Goal: Task Accomplishment & Management: Use online tool/utility

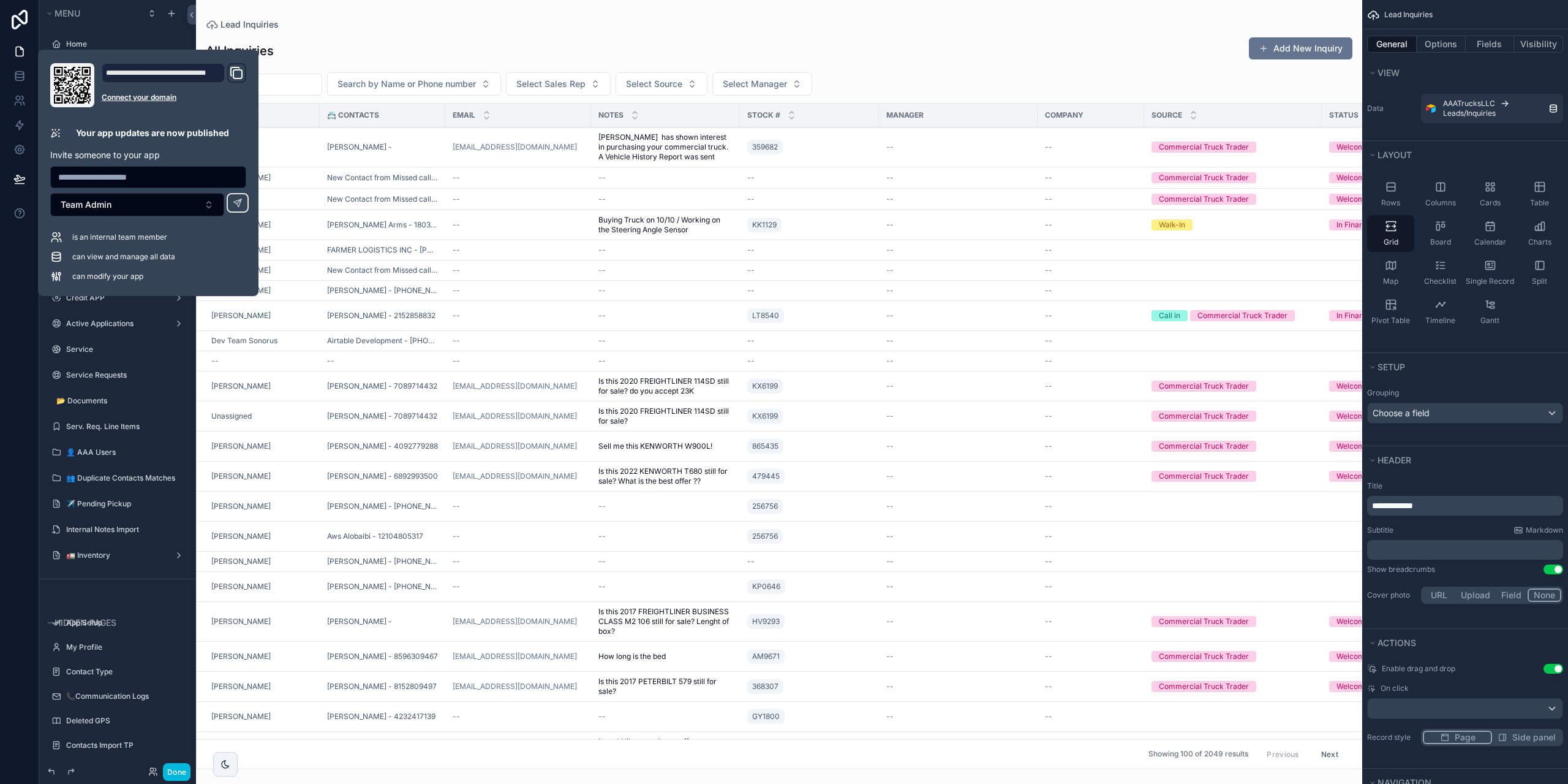
click at [363, 55] on div "scrollable content" at bounding box center [779, 392] width 1166 height 784
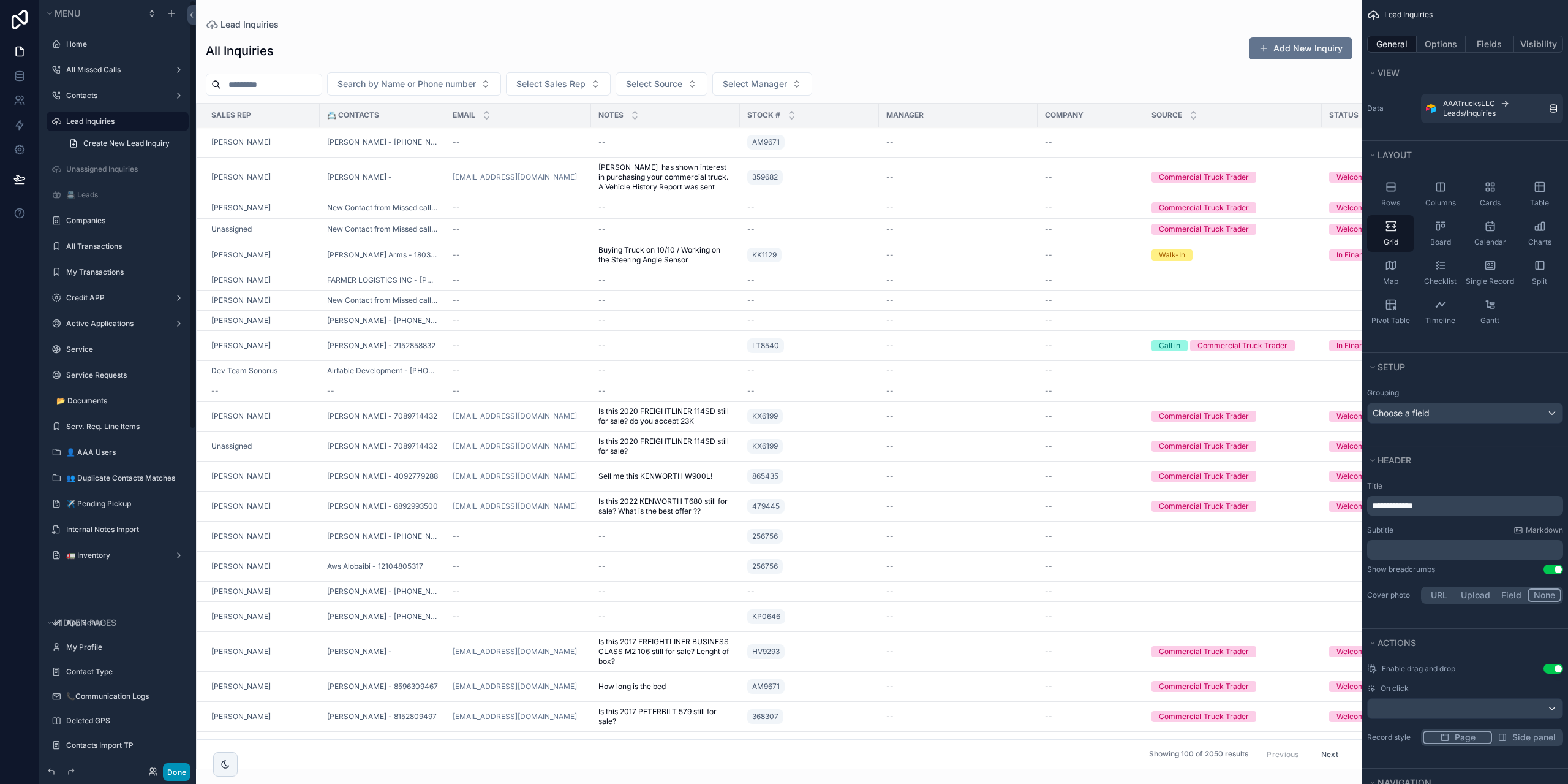
click at [175, 767] on button "Done" at bounding box center [177, 771] width 28 height 18
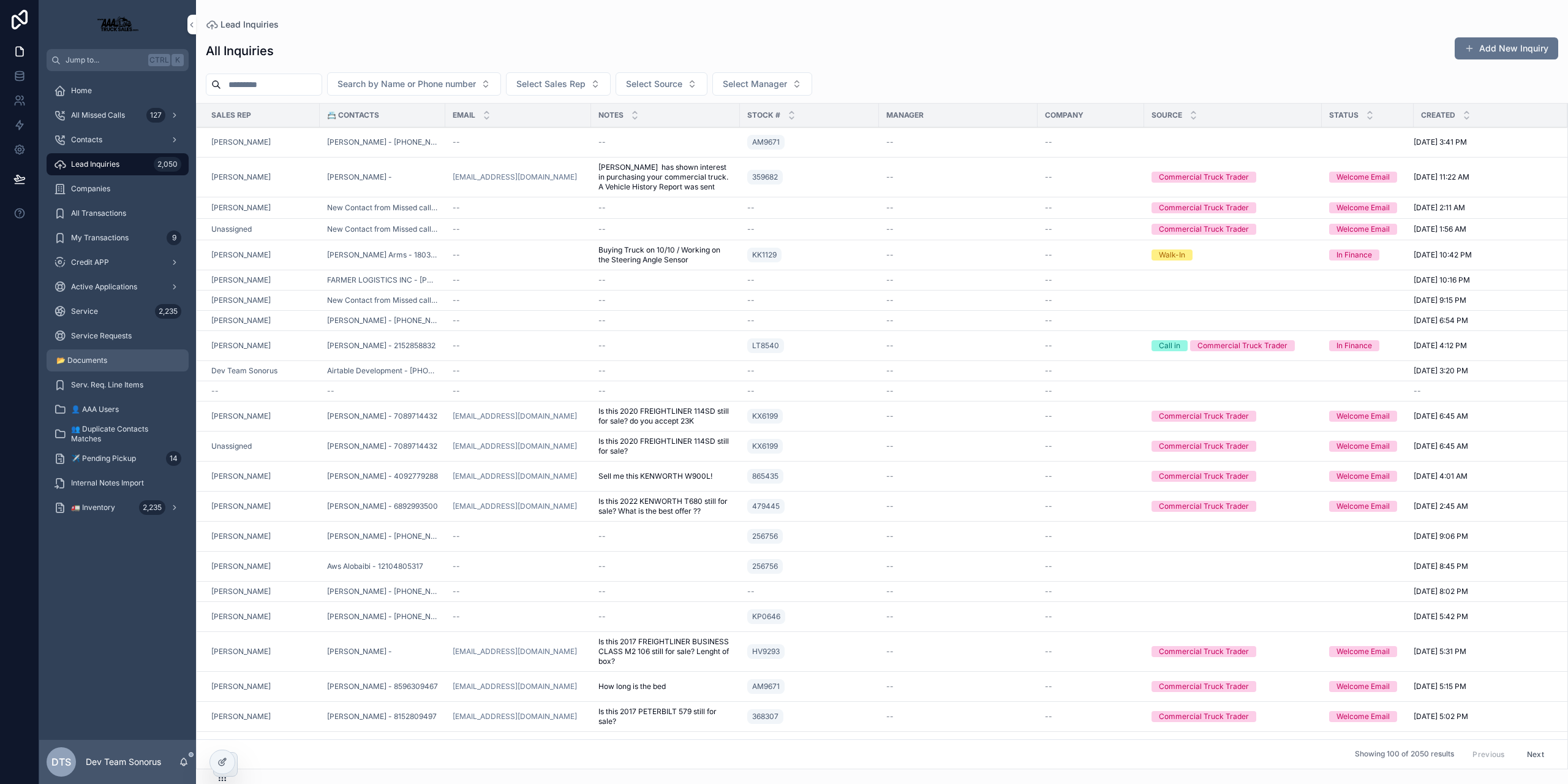
click at [91, 370] on div "📂 Documents" at bounding box center [118, 360] width 127 height 20
click at [92, 366] on div "📂 Documents" at bounding box center [118, 360] width 127 height 20
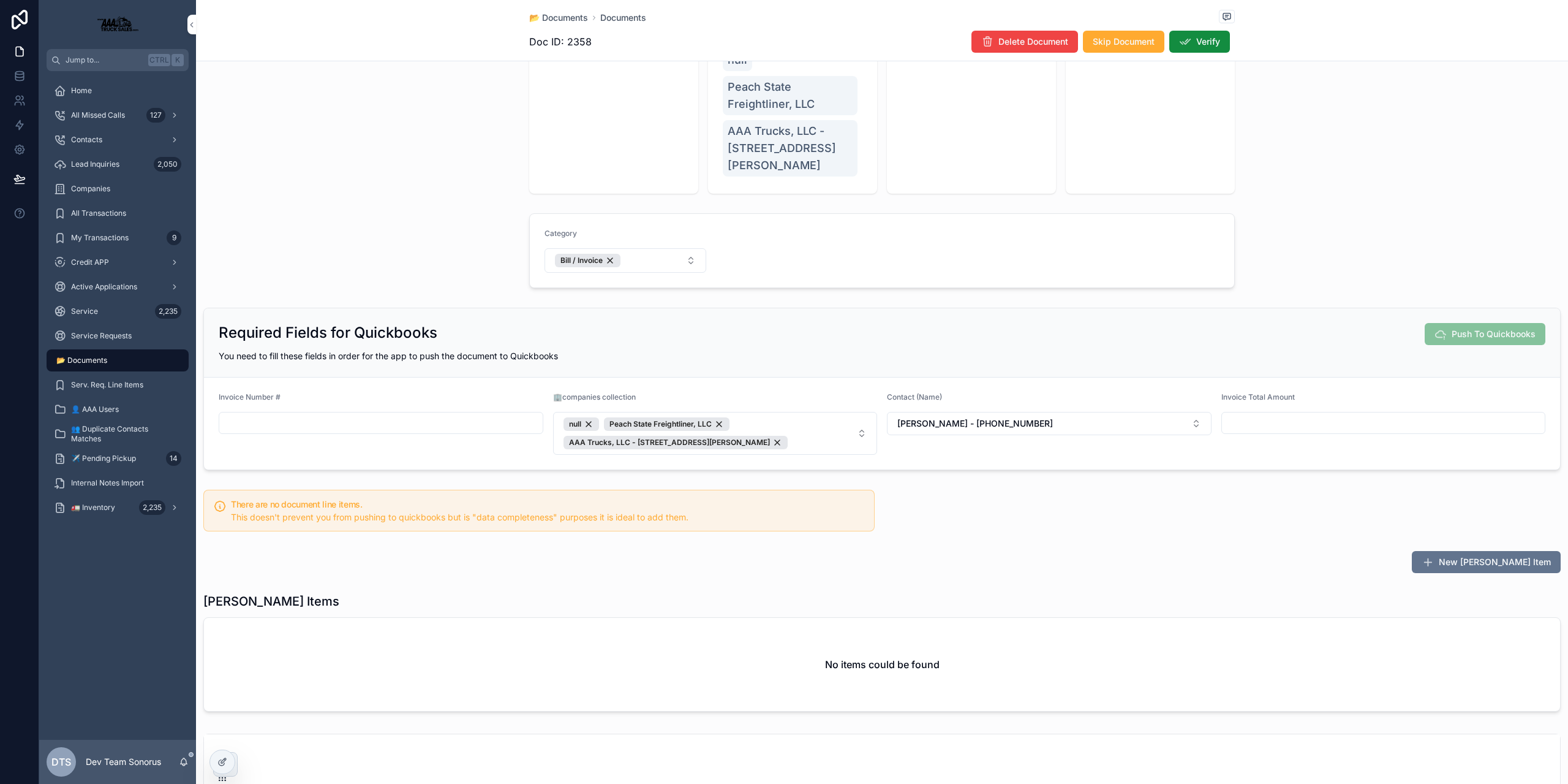
scroll to position [61, 0]
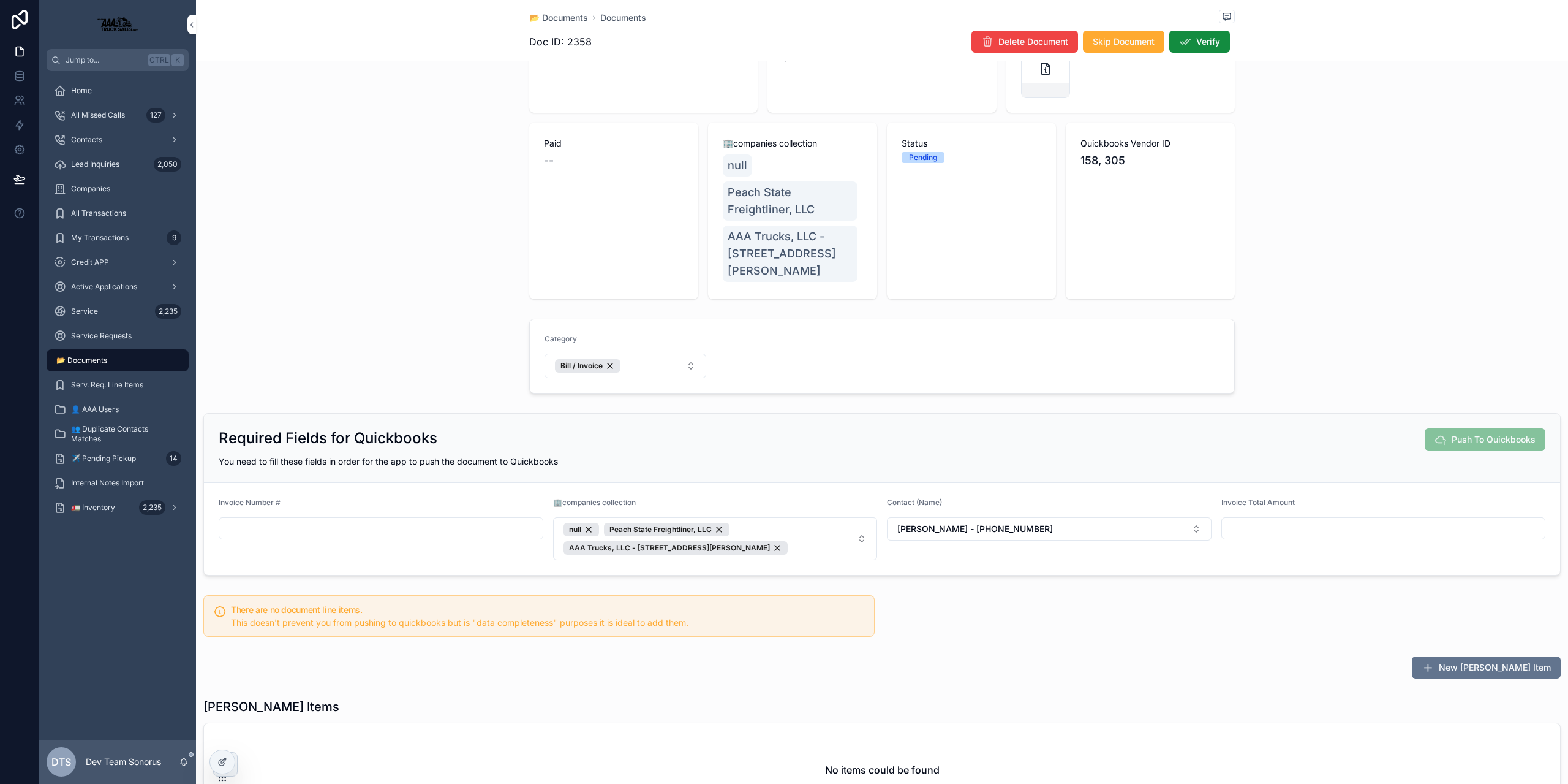
click at [104, 363] on span "📂 Documents" at bounding box center [82, 360] width 51 height 10
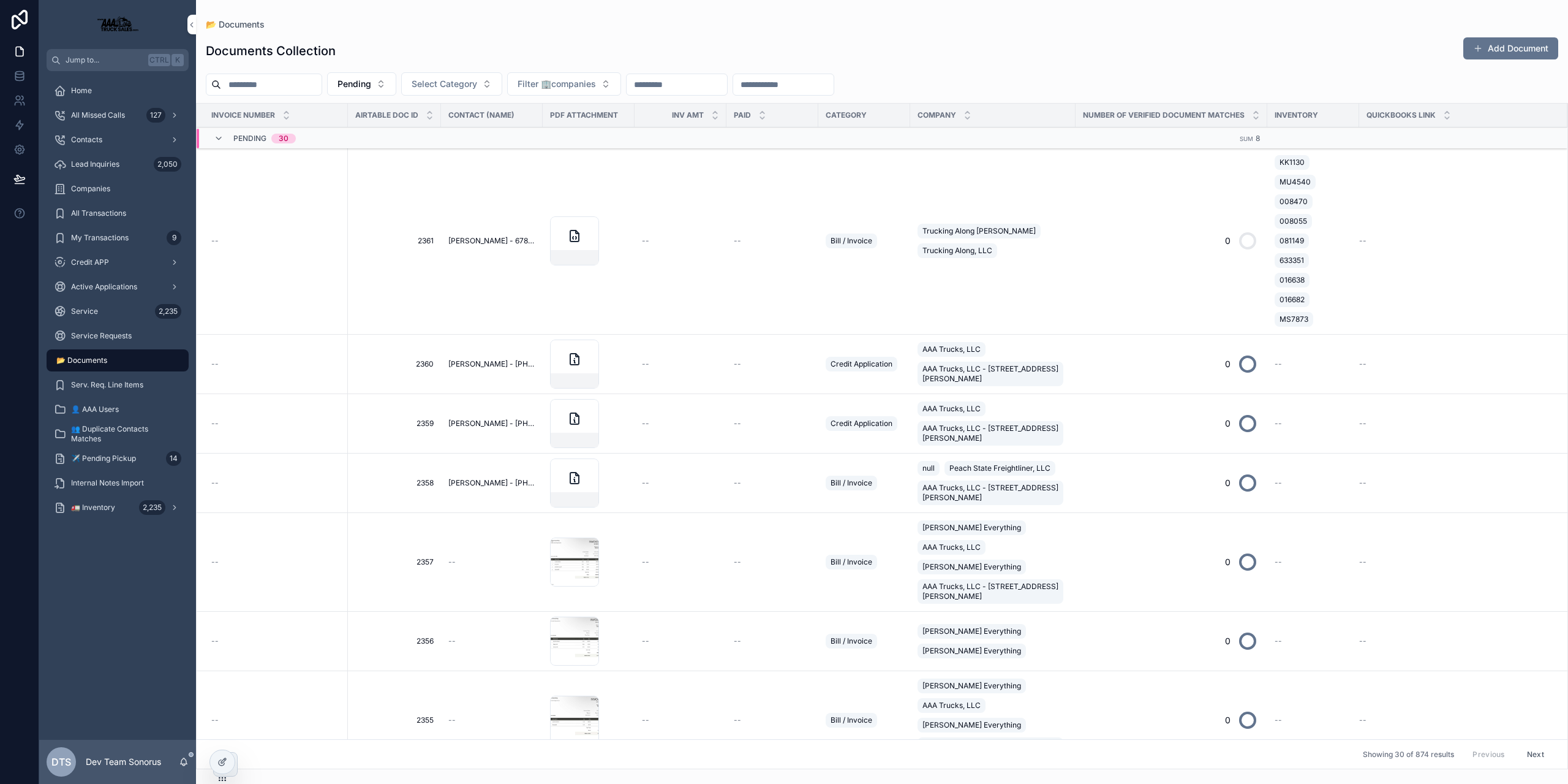
click at [685, 239] on div "--" at bounding box center [680, 241] width 77 height 10
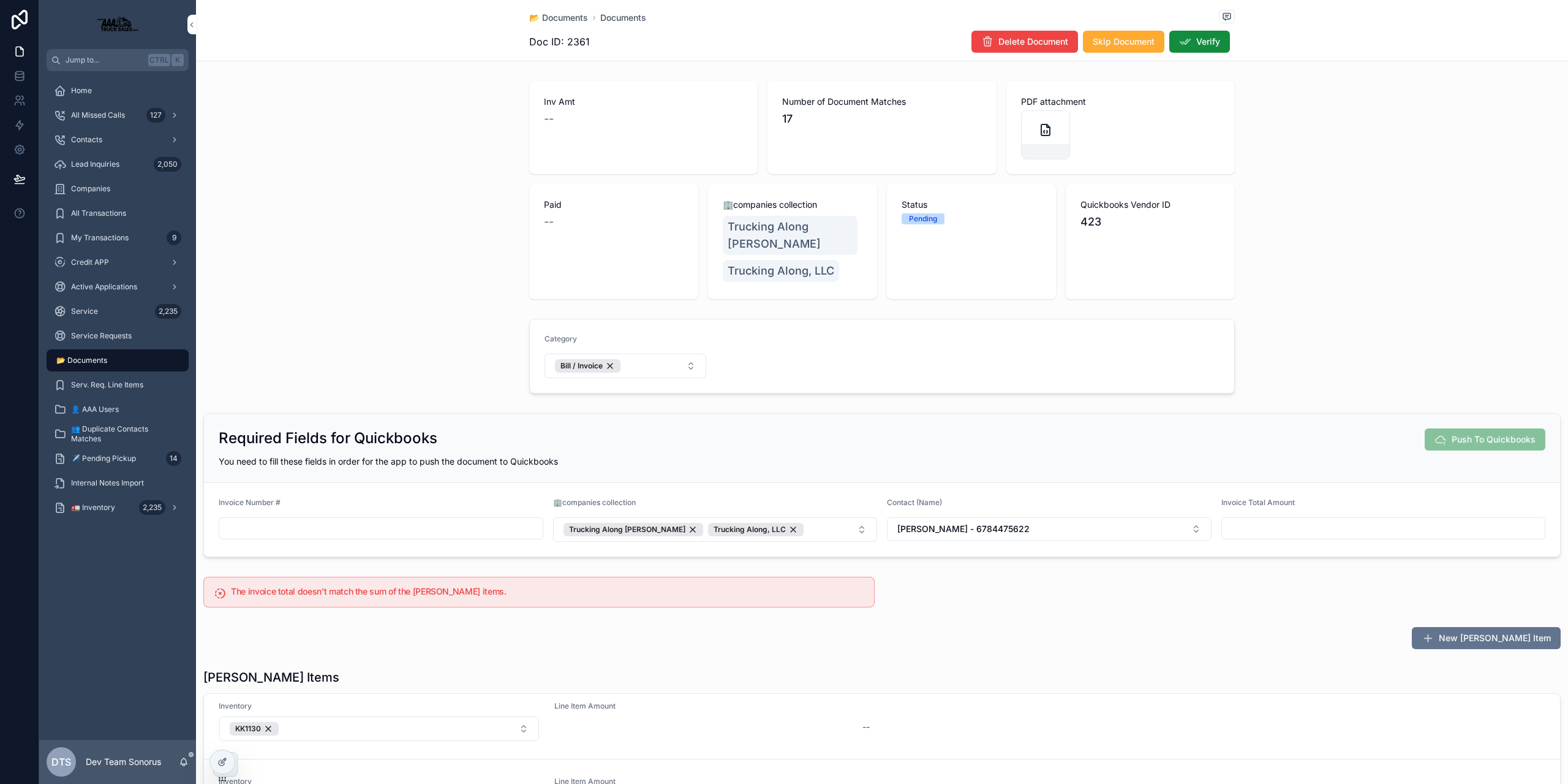
click at [94, 358] on span "📂 Documents" at bounding box center [82, 360] width 51 height 10
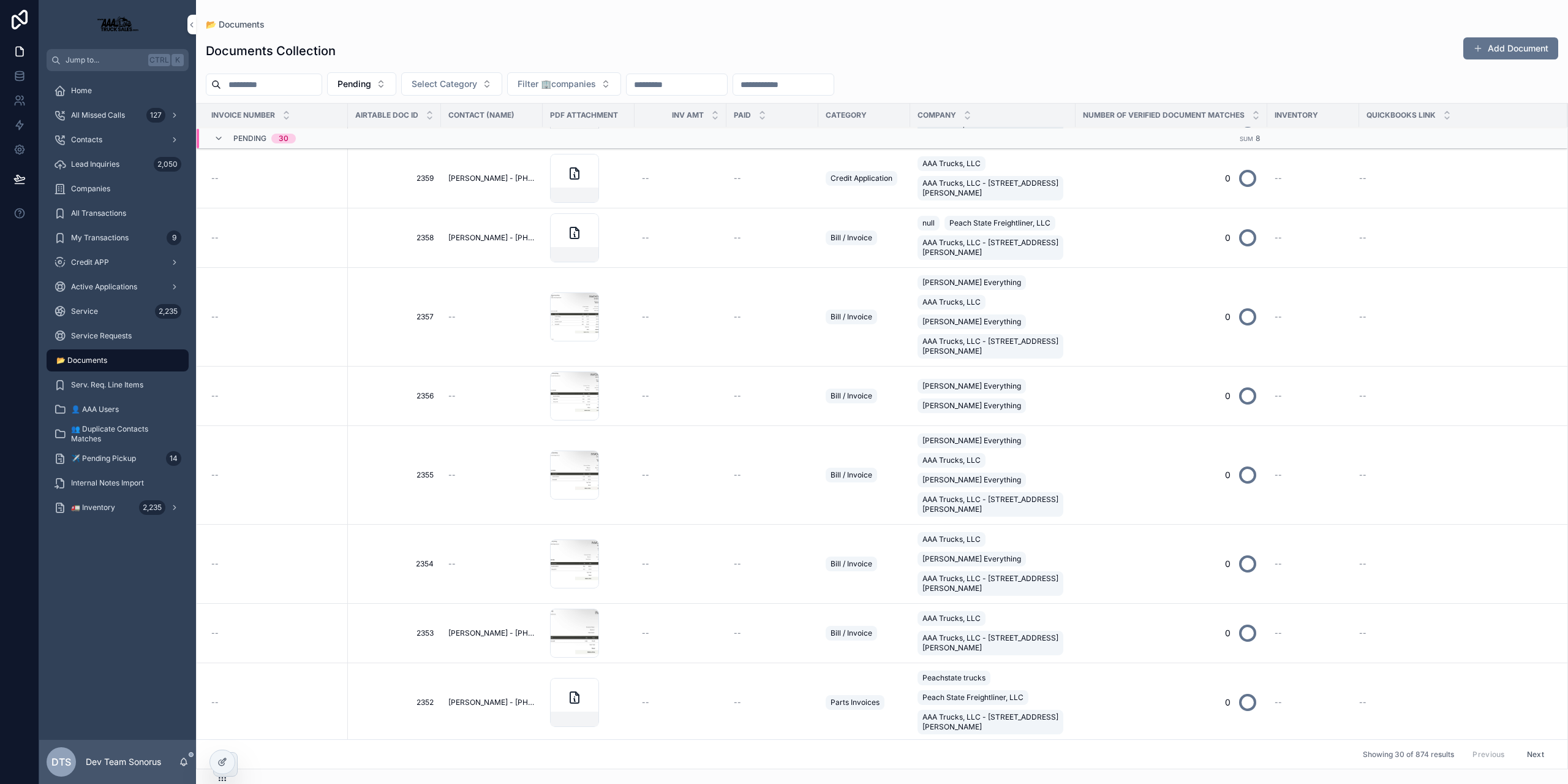
scroll to position [552, 0]
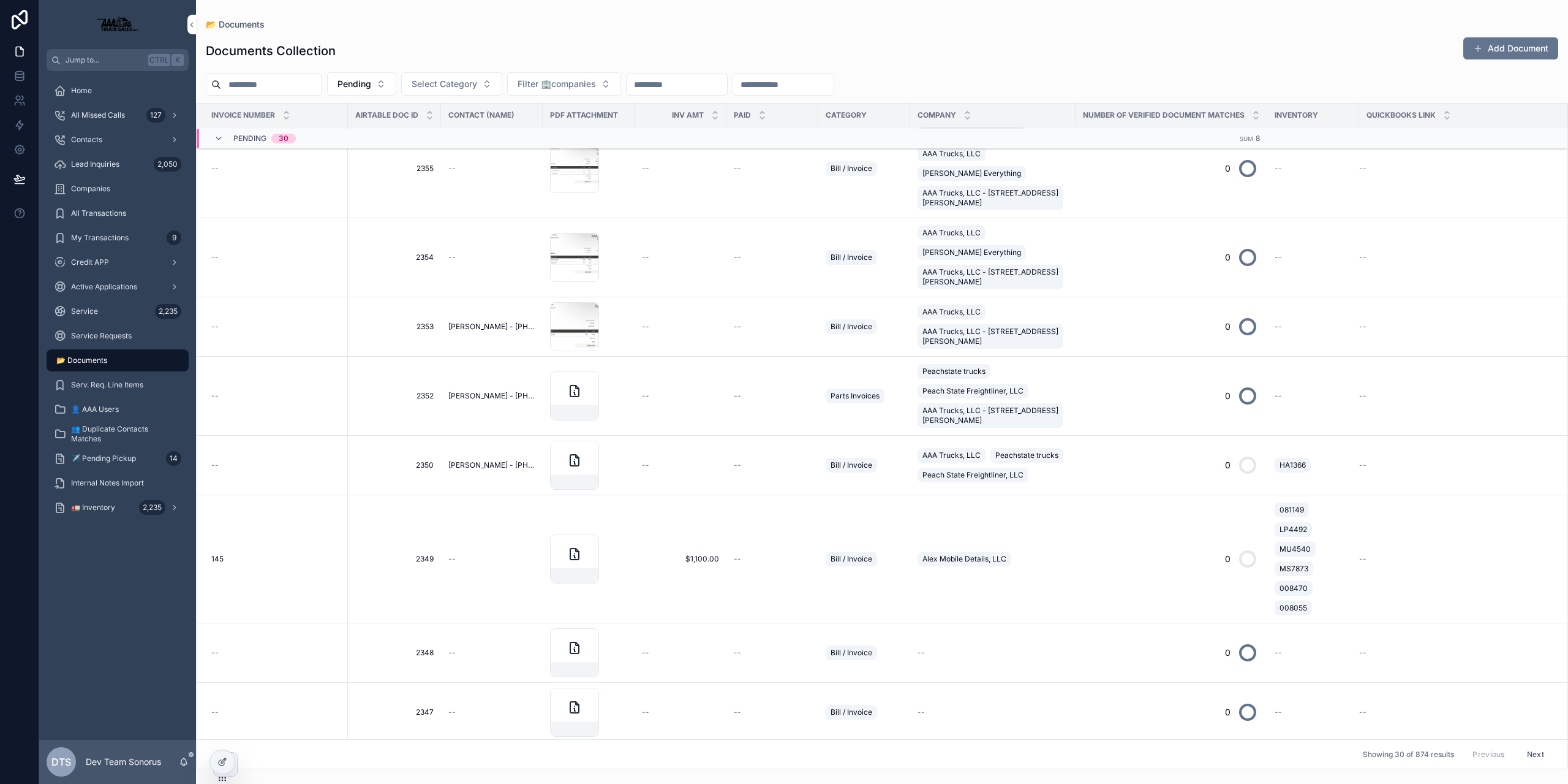
click at [652, 552] on td "$1,100.00 $1,100.00" at bounding box center [680, 559] width 92 height 128
click at [651, 557] on span "$1,100.00" at bounding box center [680, 559] width 77 height 10
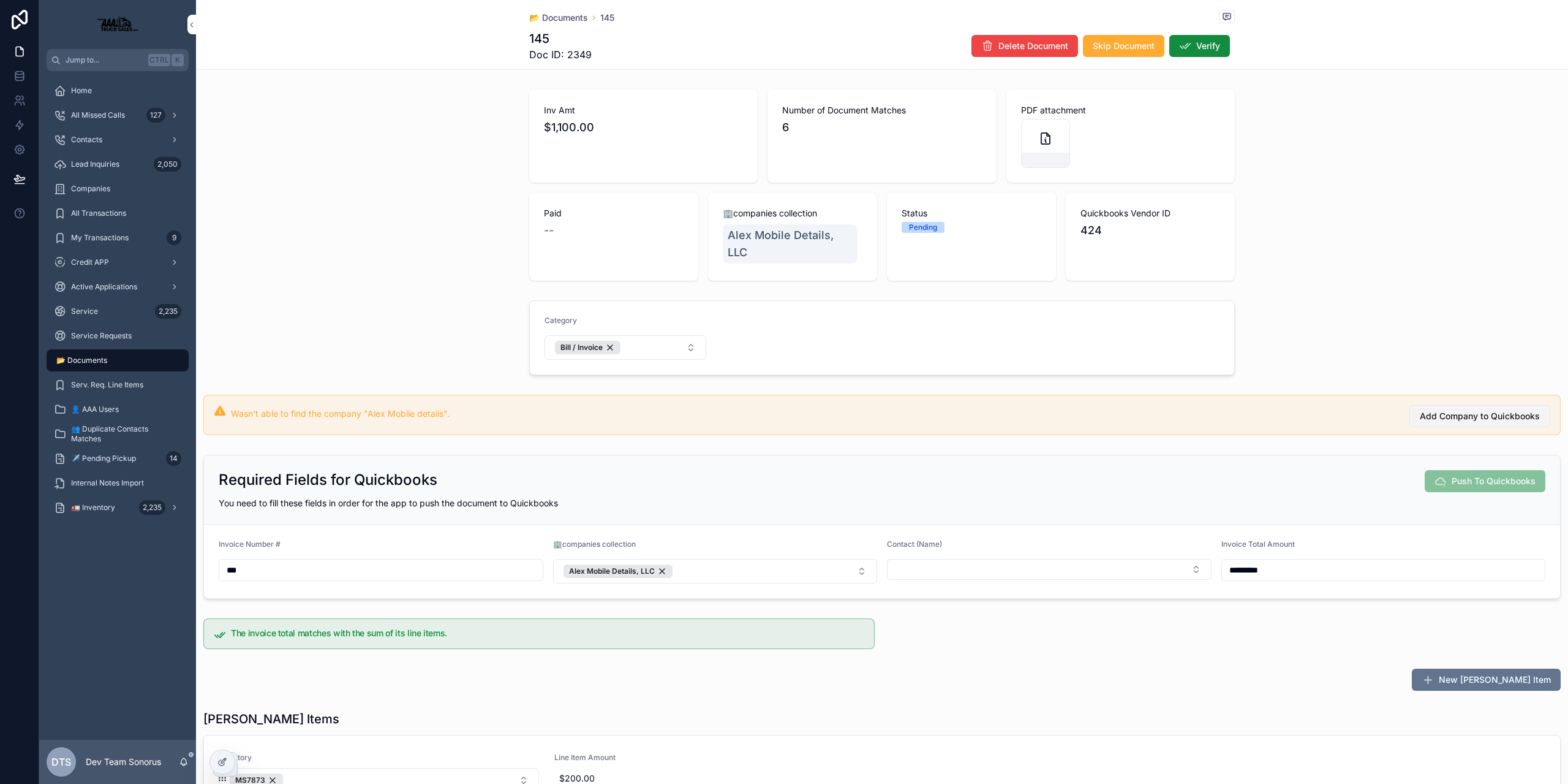
click at [1433, 415] on span "Add Company to Quickbooks" at bounding box center [1480, 416] width 120 height 12
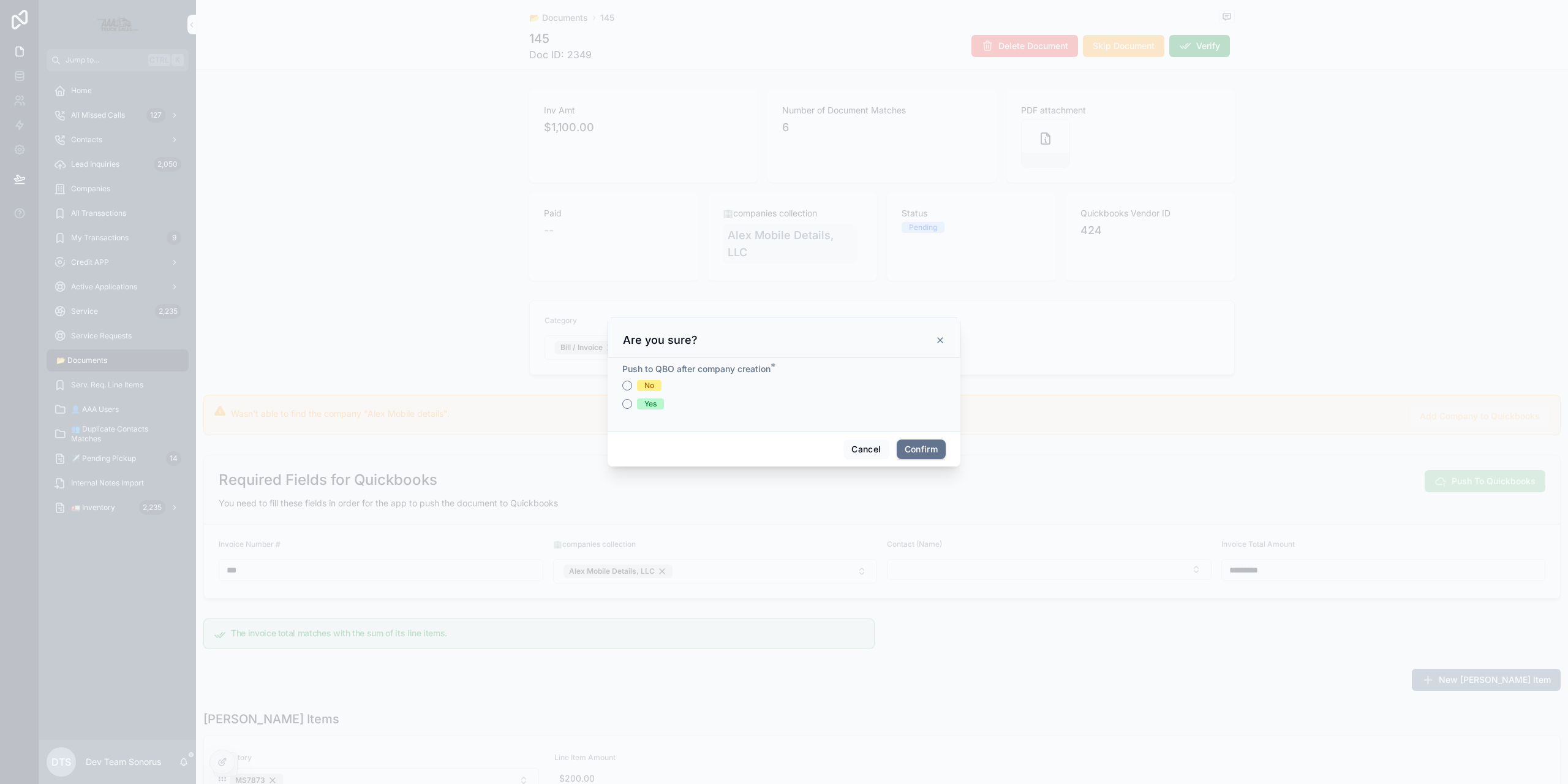
click at [618, 400] on div "Push to QBO after company creation * No Yes" at bounding box center [784, 394] width 353 height 74
click at [624, 400] on button "Yes" at bounding box center [628, 404] width 10 height 10
click at [861, 446] on button "Cancel" at bounding box center [866, 449] width 45 height 20
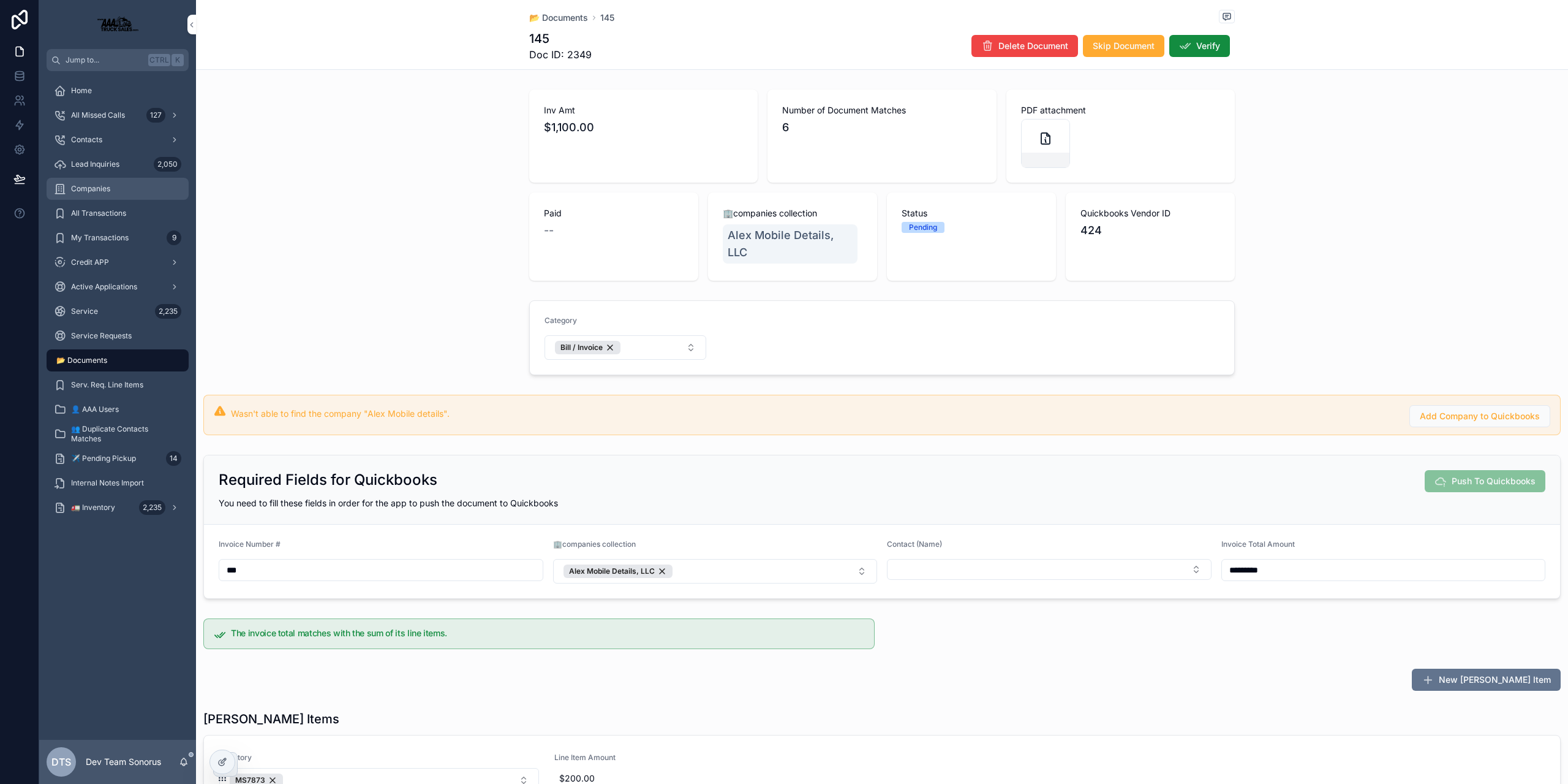
click at [132, 183] on div "Companies" at bounding box center [118, 188] width 127 height 20
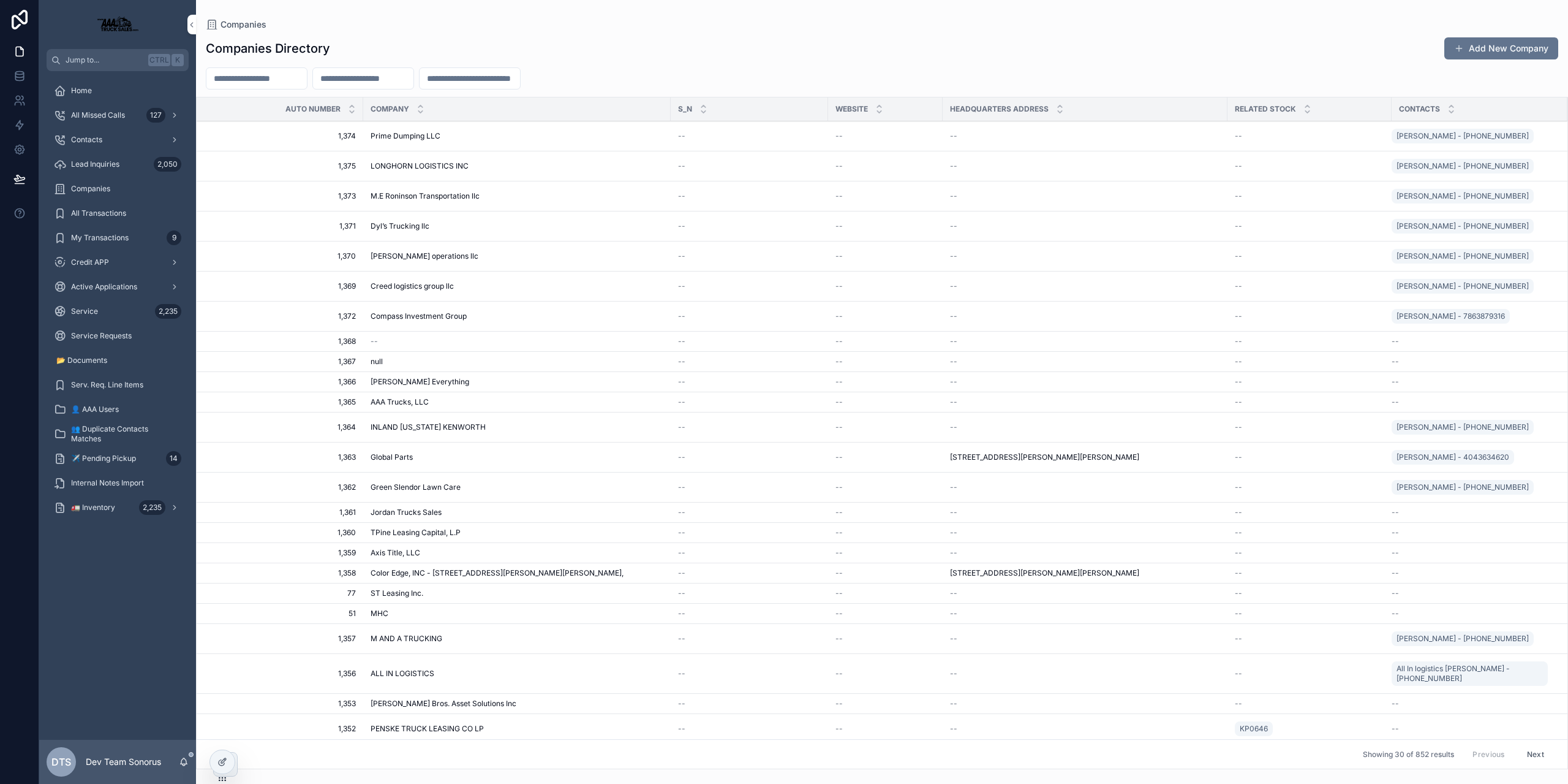
click at [414, 80] on input "scrollable content" at bounding box center [363, 78] width 101 height 17
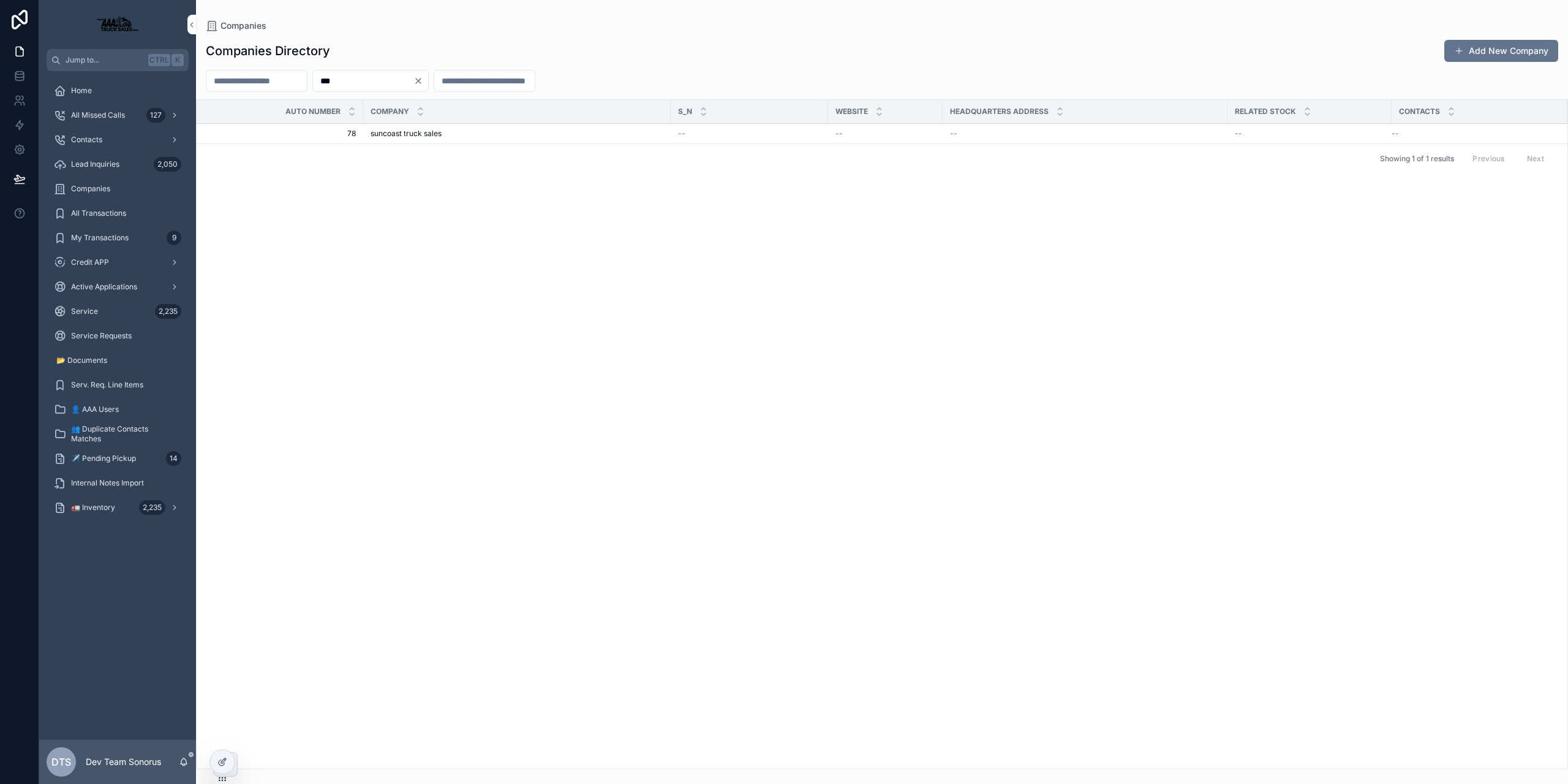
type input "***"
click at [381, 135] on span "suncoast truck sales" at bounding box center [406, 134] width 71 height 10
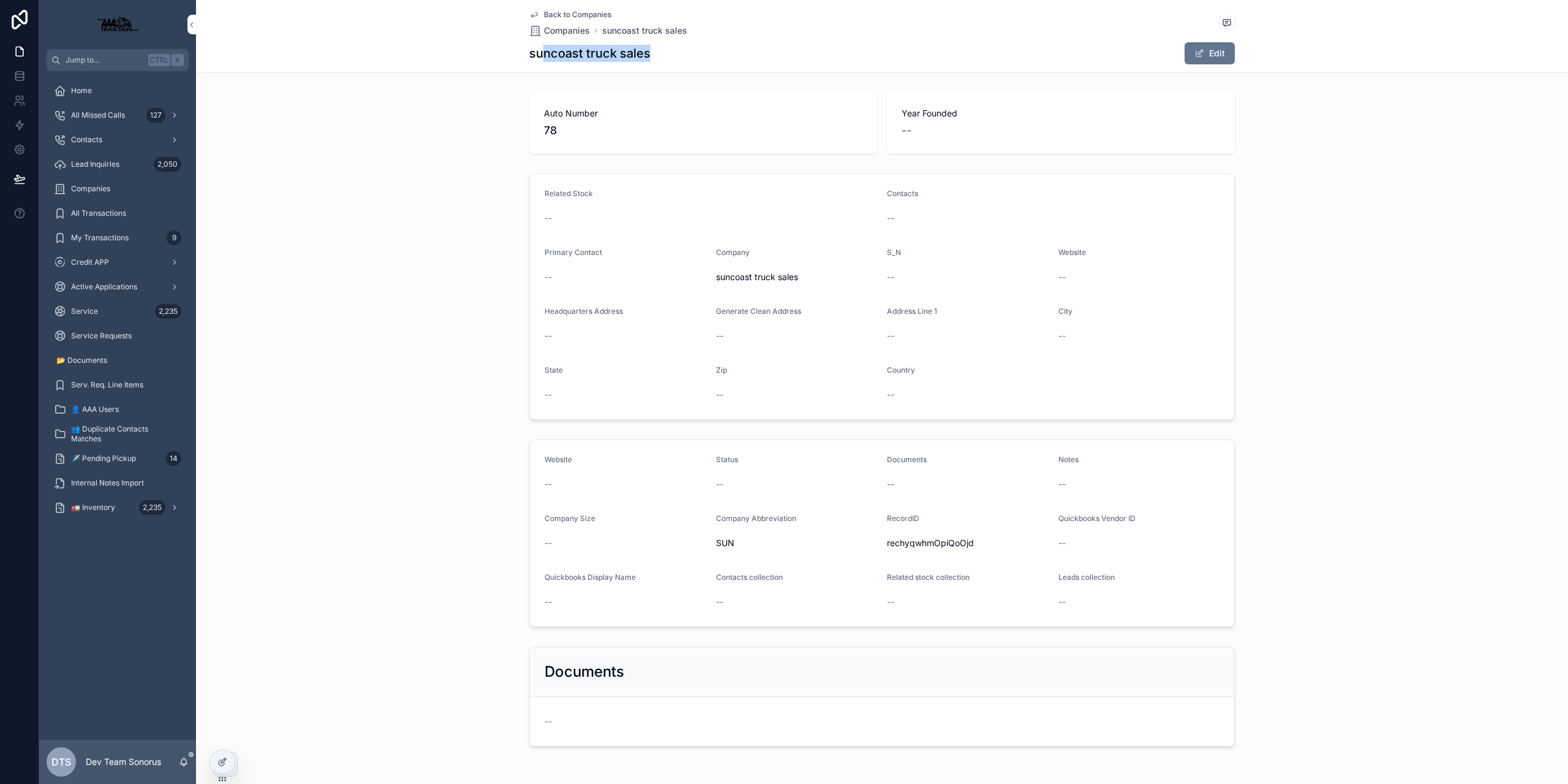
drag, startPoint x: 541, startPoint y: 57, endPoint x: 713, endPoint y: 48, distance: 172.2
click at [713, 48] on div "suncoast truck sales Edit" at bounding box center [882, 53] width 706 height 23
click at [107, 365] on span "📂 Documents" at bounding box center [82, 360] width 51 height 10
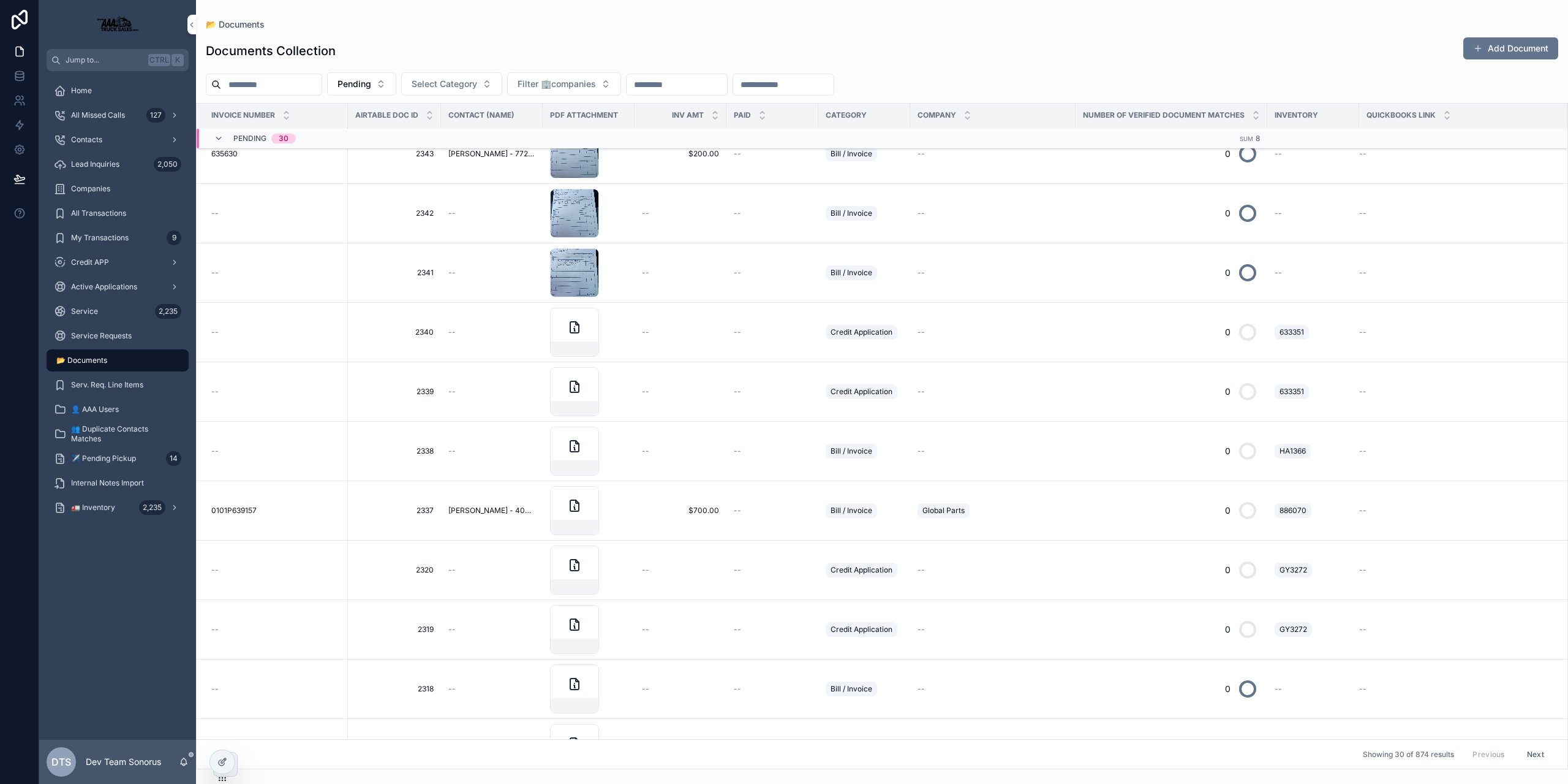
scroll to position [1365, 0]
click at [295, 518] on td "0101P639157 0101P639157" at bounding box center [272, 510] width 151 height 59
click at [295, 507] on div "0101P639157 0101P639157" at bounding box center [276, 510] width 129 height 10
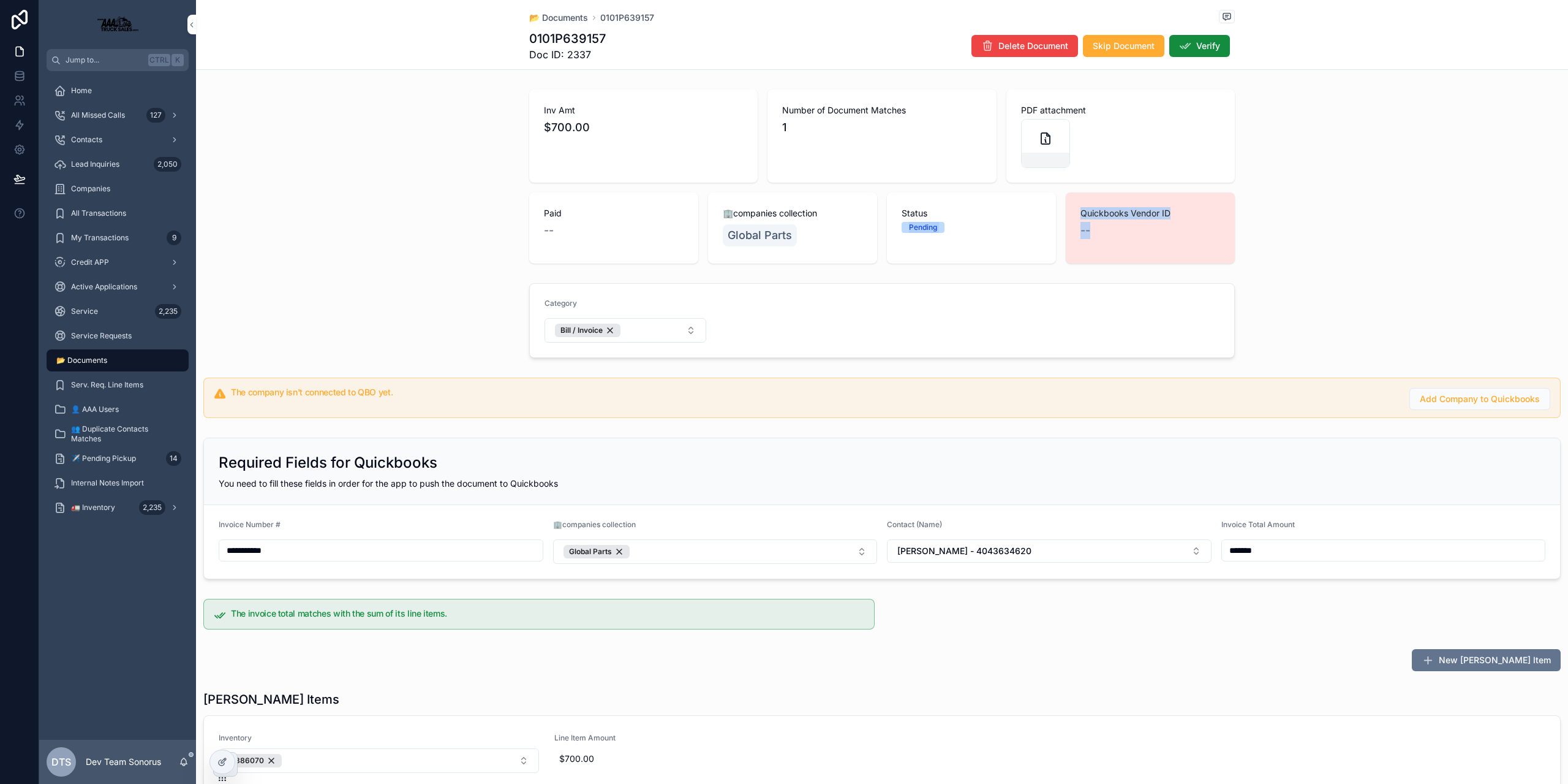
drag, startPoint x: 1054, startPoint y: 210, endPoint x: 1144, endPoint y: 247, distance: 97.3
click at [1144, 247] on div "Inv Amt $700.00 Number of Document Matches 1 PDF attachment Paid -- 🏢companies …" at bounding box center [882, 176] width 706 height 174
click at [1141, 246] on div "Quickbooks Vendor ID --" at bounding box center [1150, 228] width 169 height 71
click at [1095, 239] on div "Quickbooks Vendor ID --" at bounding box center [1150, 228] width 169 height 71
click at [1458, 405] on button "Add Company to Quickbooks" at bounding box center [1480, 399] width 141 height 22
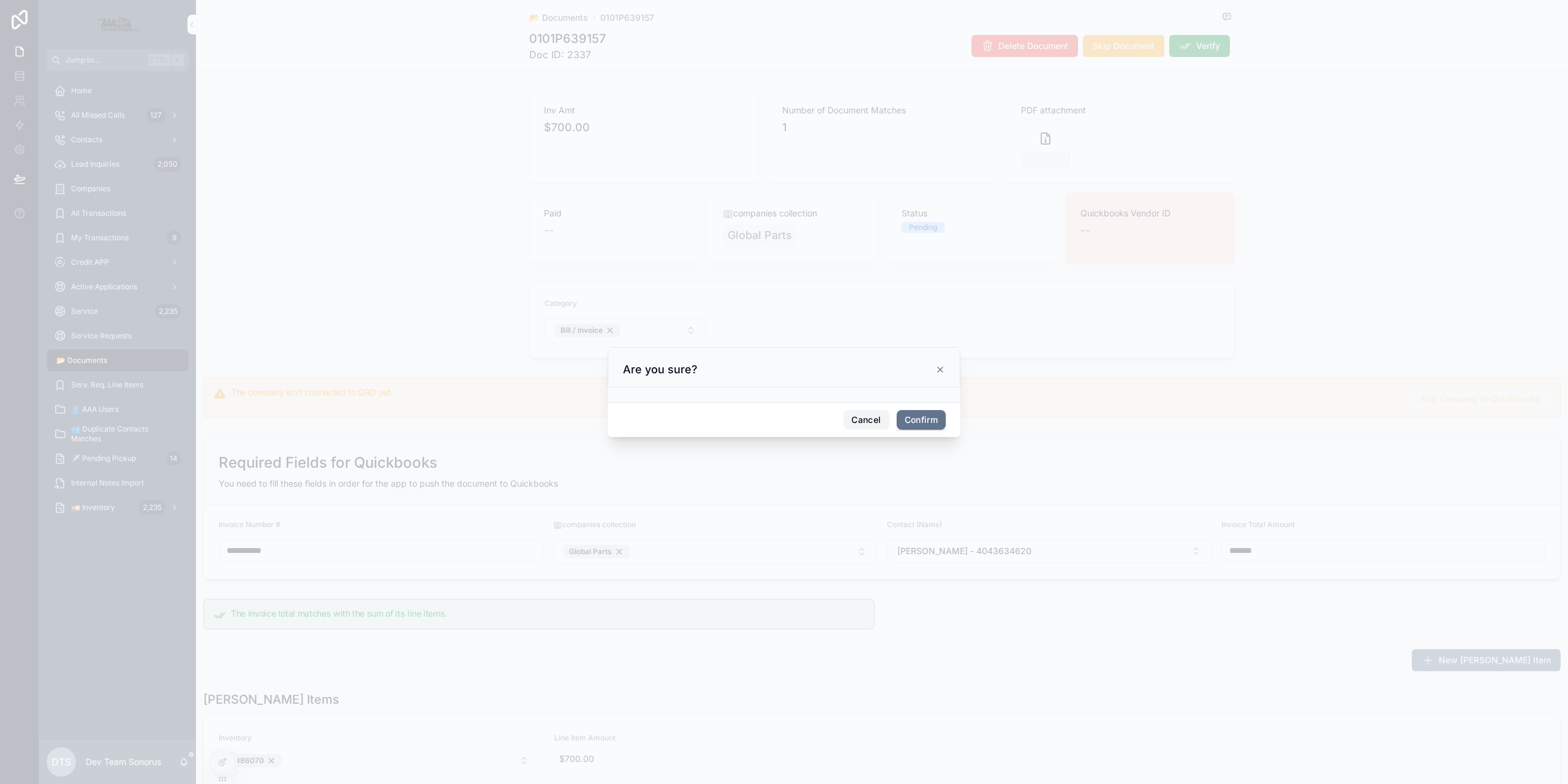
click at [869, 414] on button "Cancel" at bounding box center [866, 419] width 45 height 20
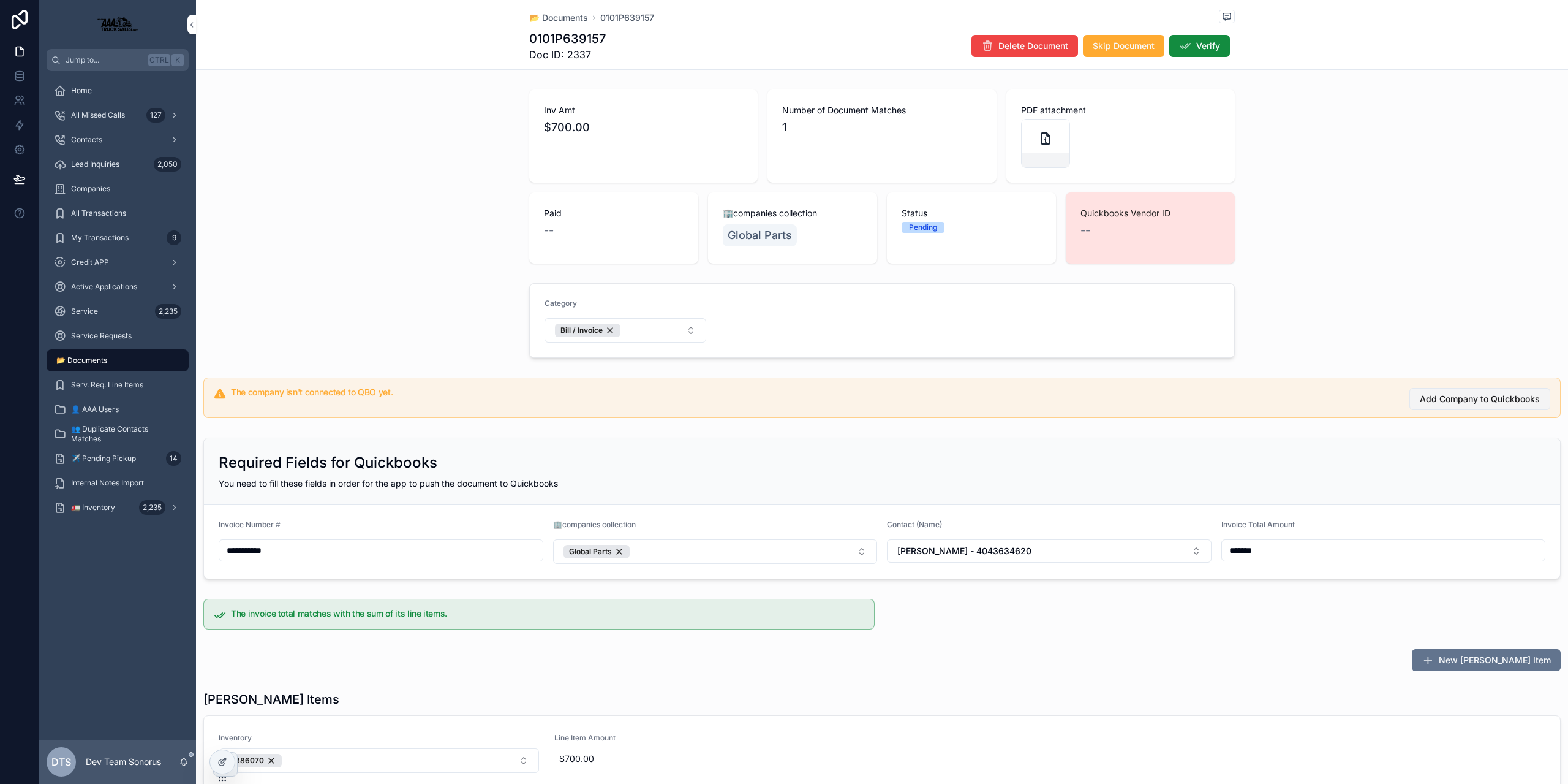
click at [1479, 391] on button "Add Company to Quickbooks" at bounding box center [1480, 399] width 141 height 22
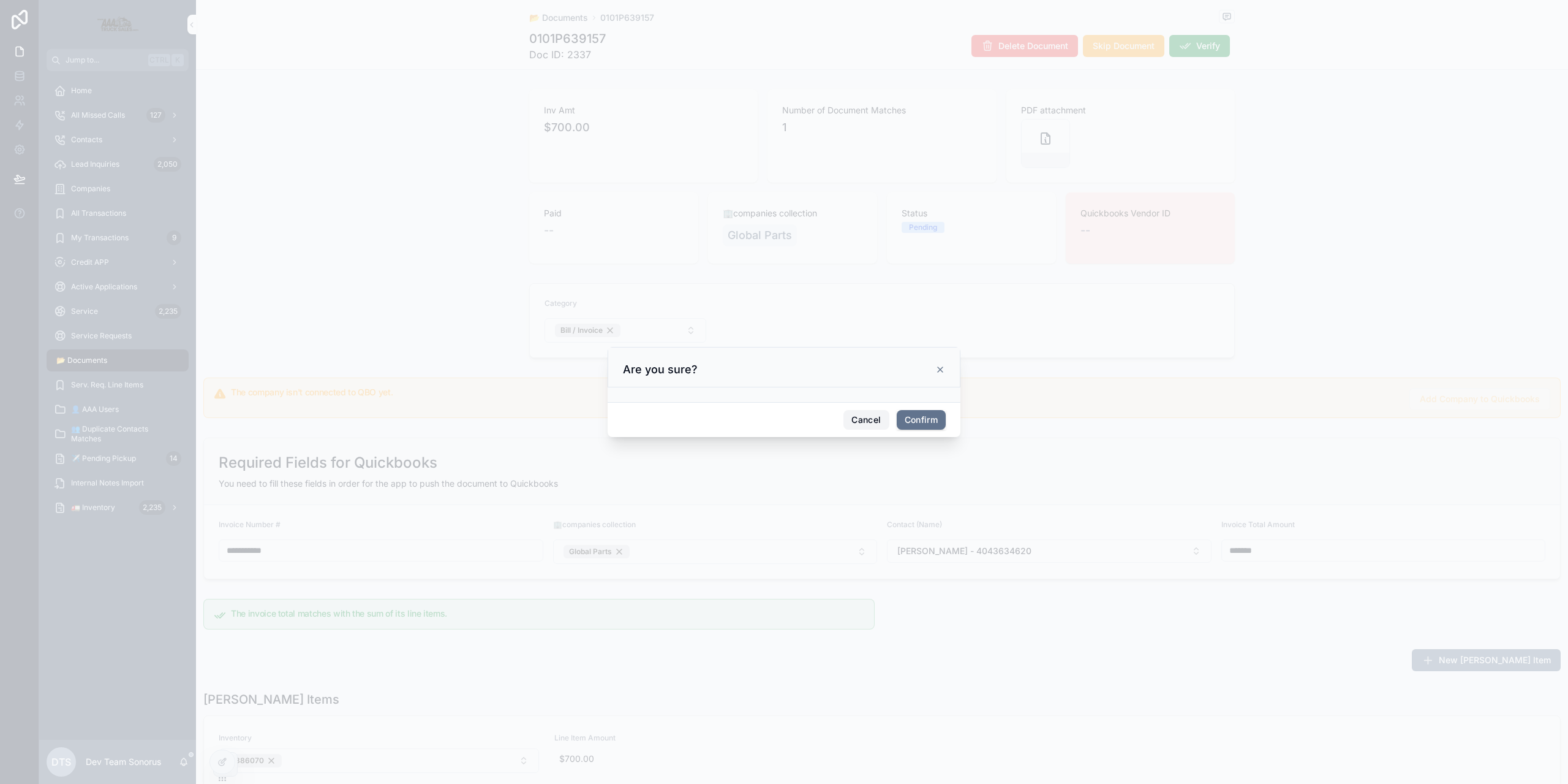
click at [858, 425] on button "Cancel" at bounding box center [866, 419] width 45 height 20
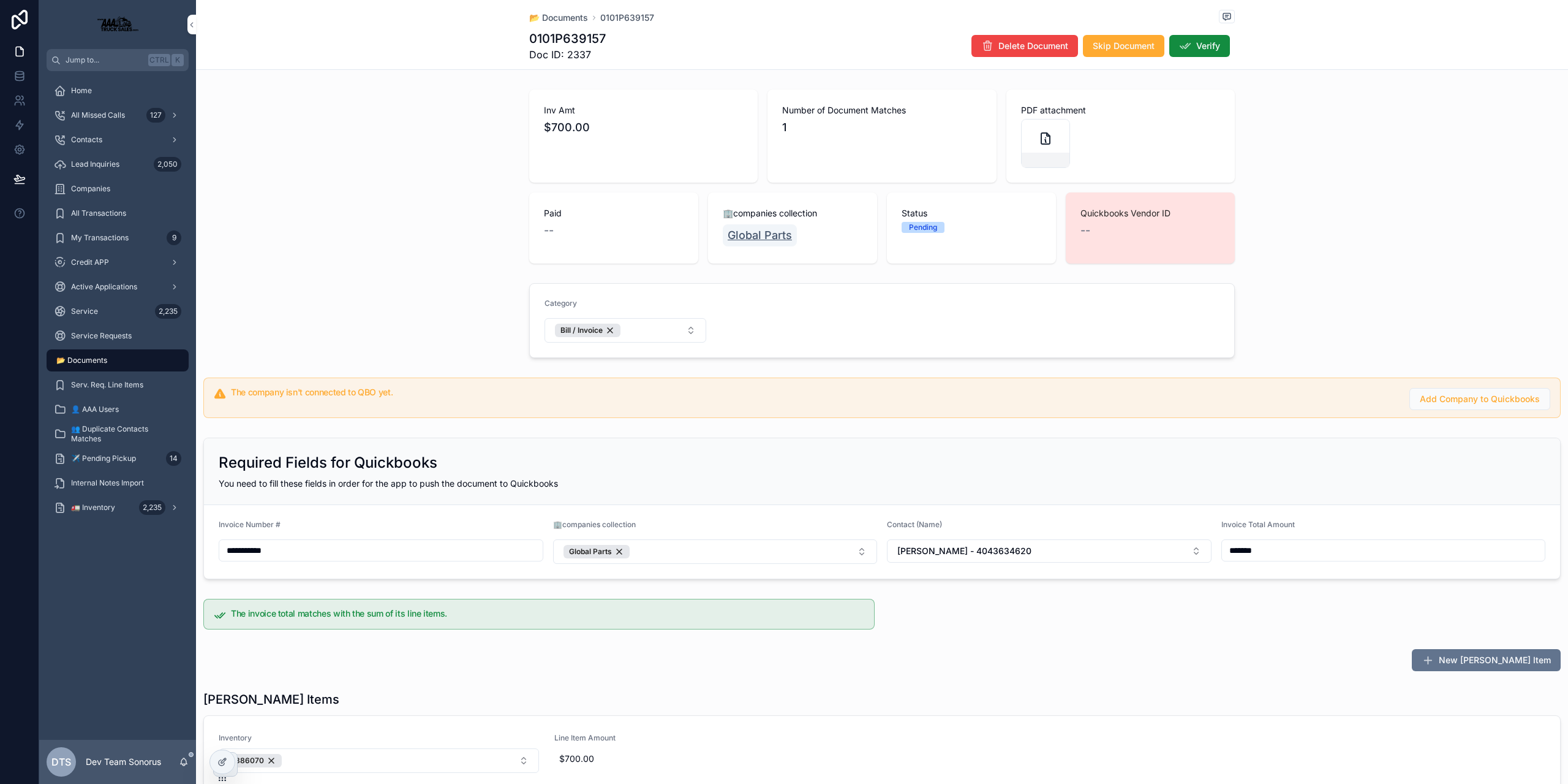
click at [767, 234] on span "Global Parts" at bounding box center [760, 235] width 64 height 17
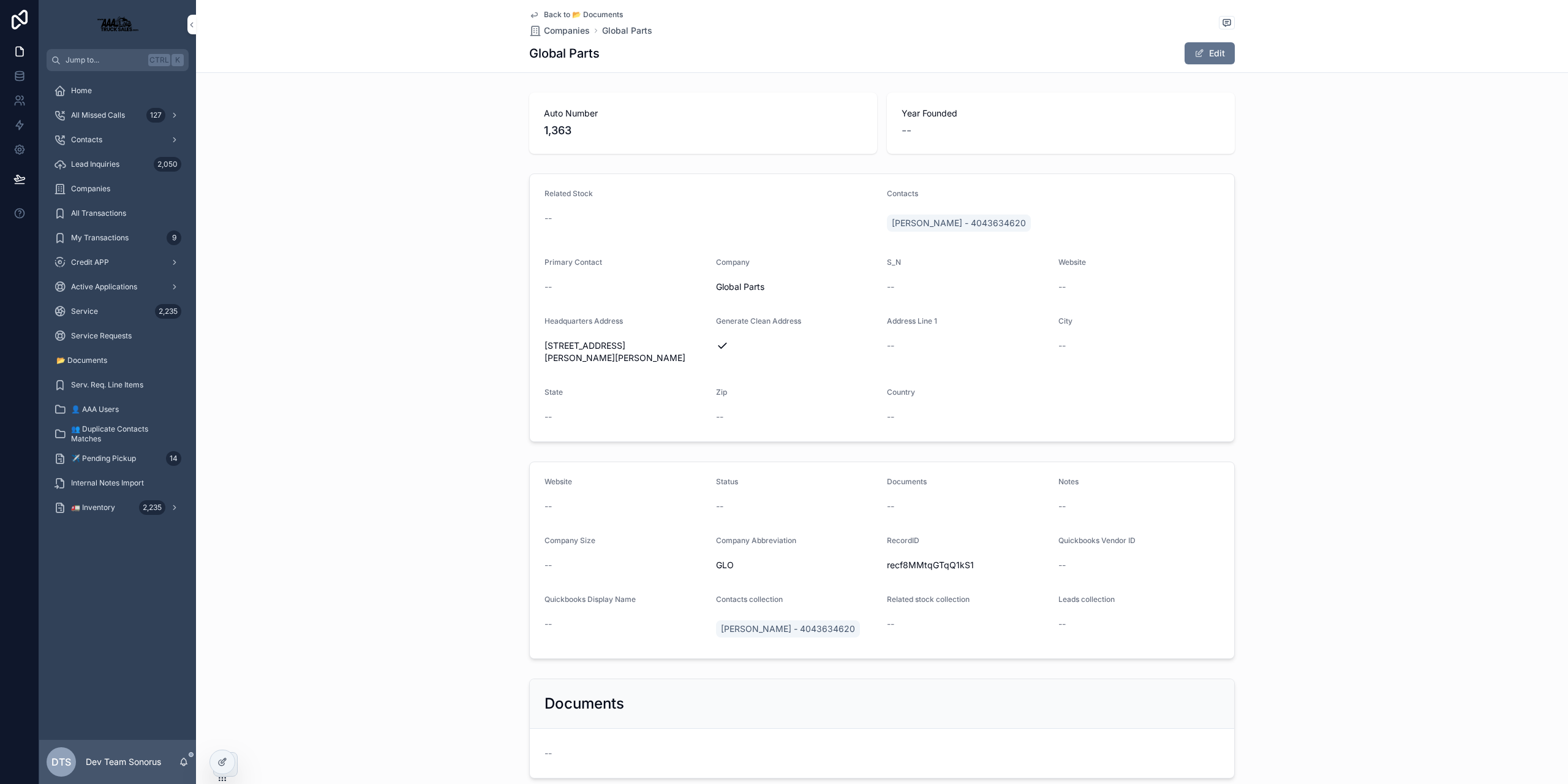
click at [536, 23] on div "Back to 📂 Documents Companies Global Parts" at bounding box center [591, 23] width 123 height 27
click at [544, 11] on span "Back to 📂 Documents" at bounding box center [584, 15] width 79 height 10
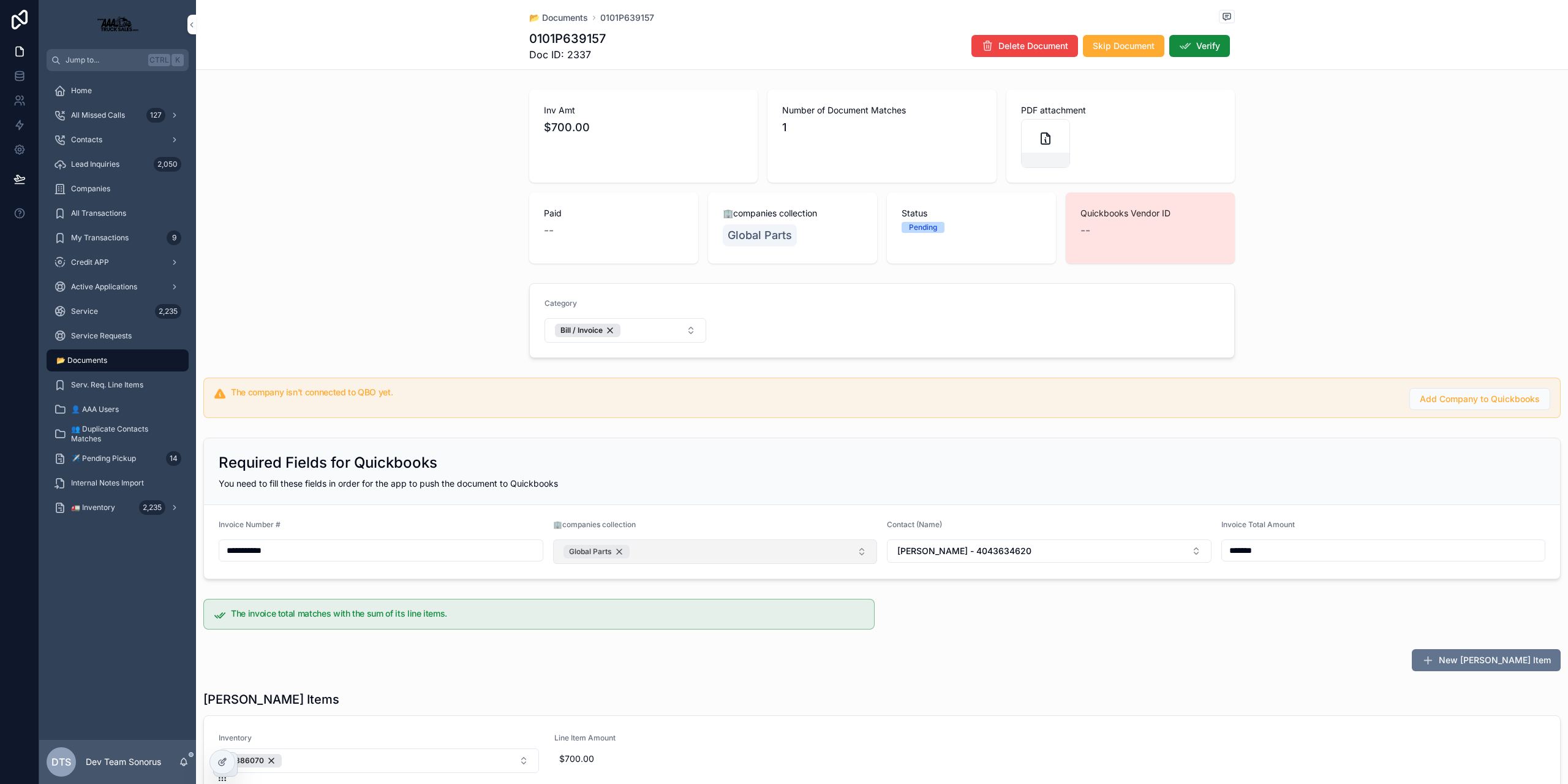
click at [622, 553] on div "Global Parts" at bounding box center [596, 551] width 66 height 13
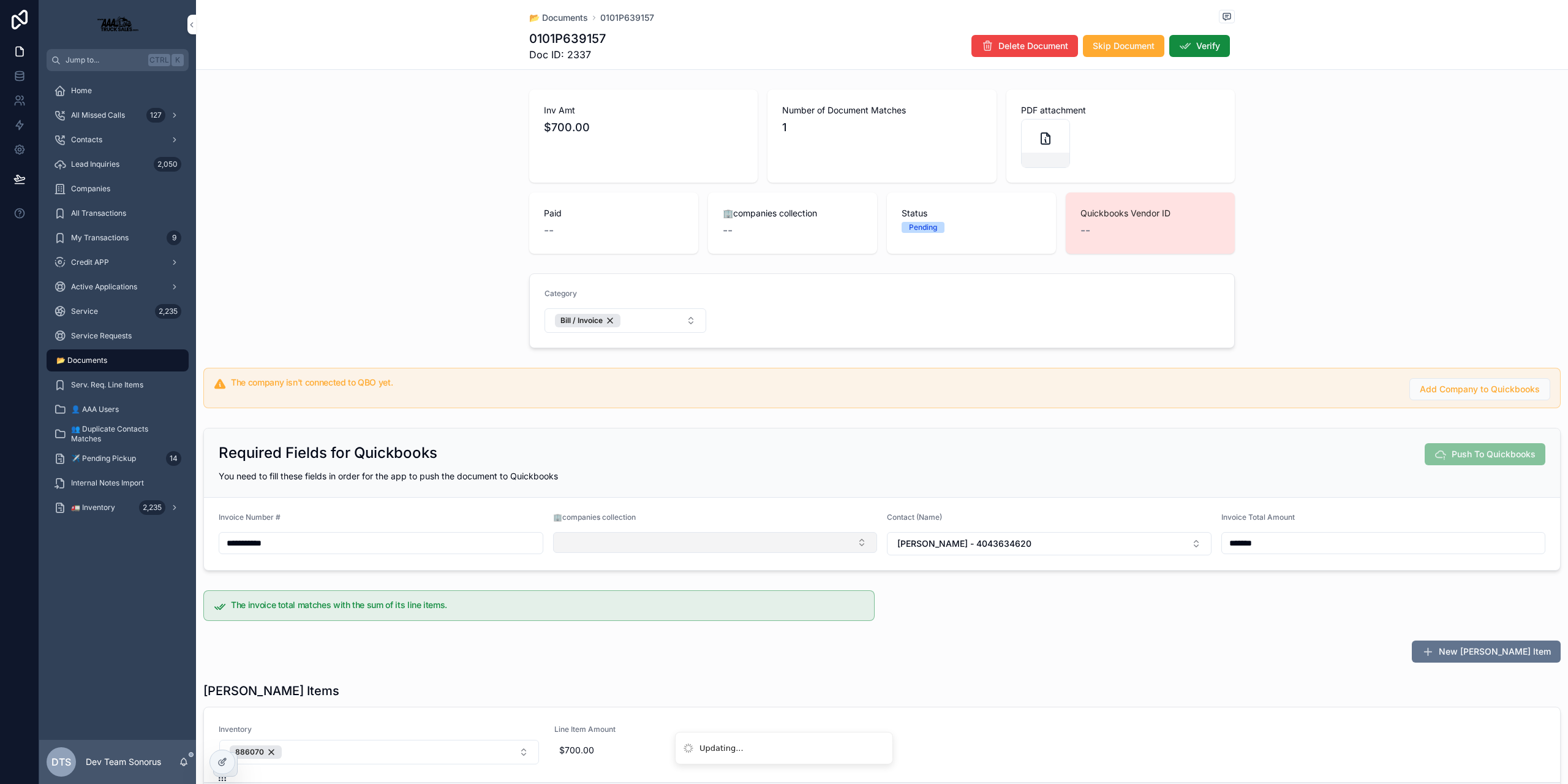
click at [604, 546] on button "Select Button" at bounding box center [716, 542] width 325 height 21
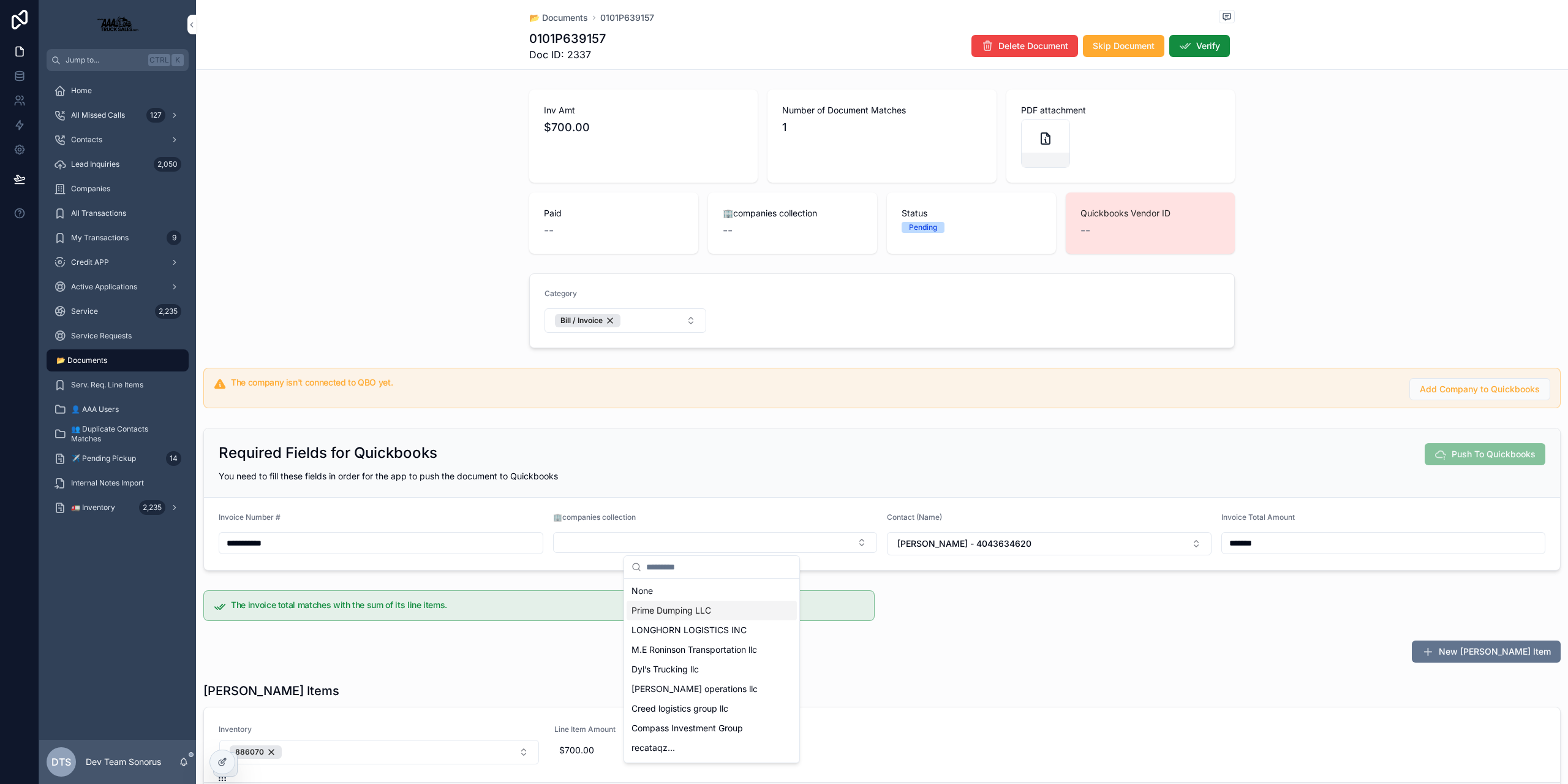
click at [680, 606] on span "Prime Dumping LLC" at bounding box center [671, 610] width 79 height 12
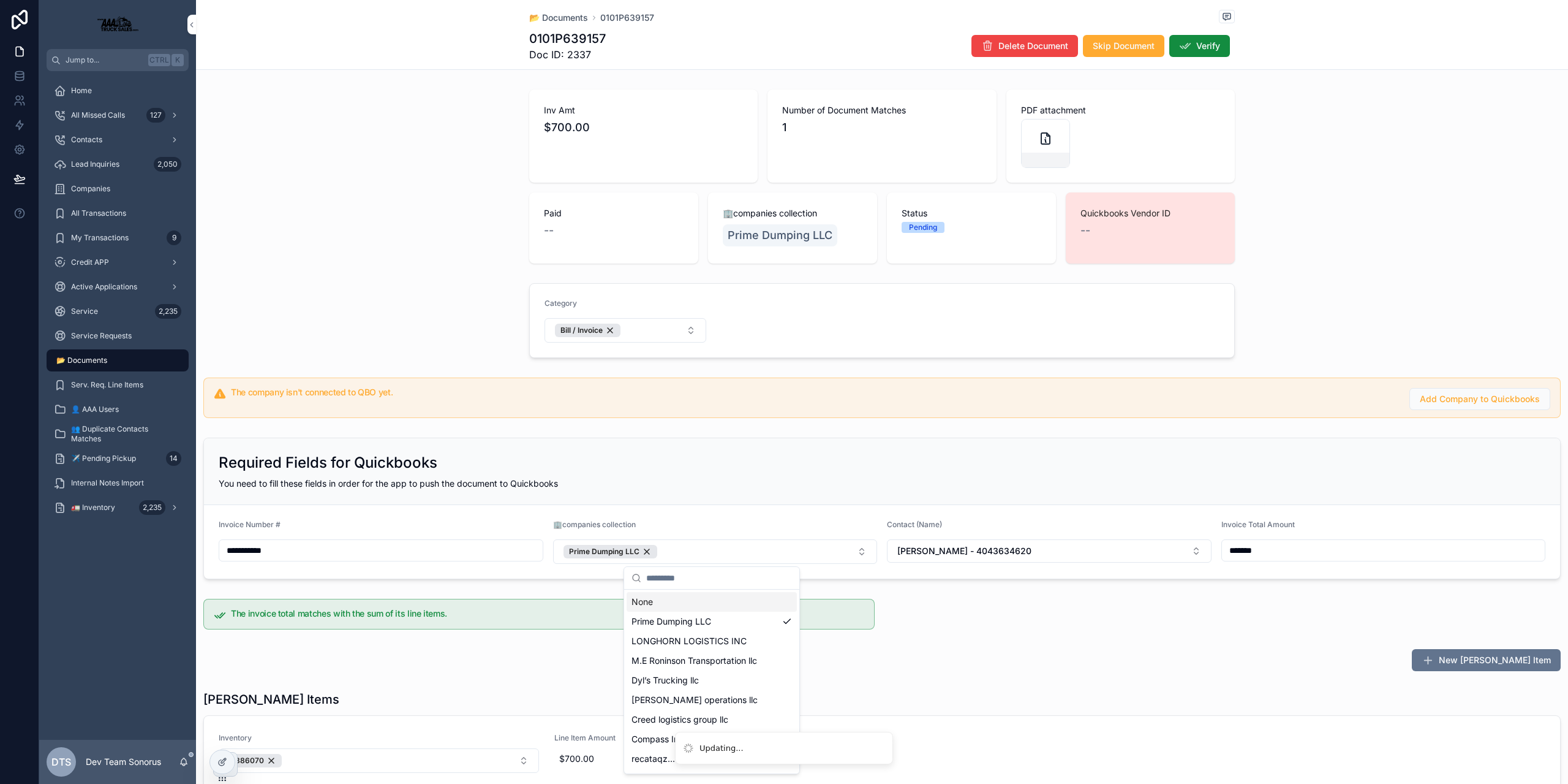
click at [715, 433] on div "**********" at bounding box center [882, 508] width 1372 height 151
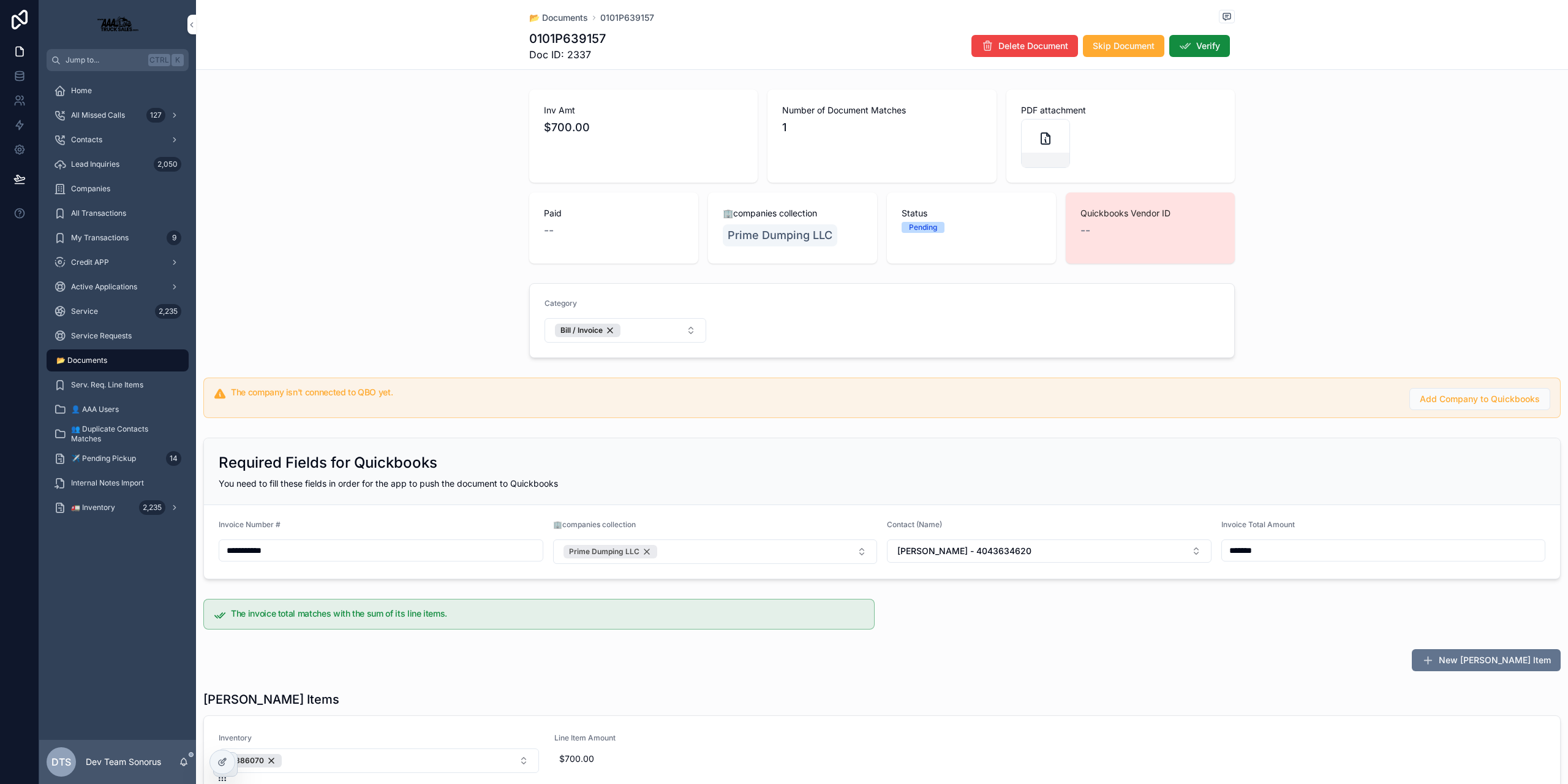
click at [649, 554] on div "Prime Dumping LLC" at bounding box center [610, 551] width 94 height 13
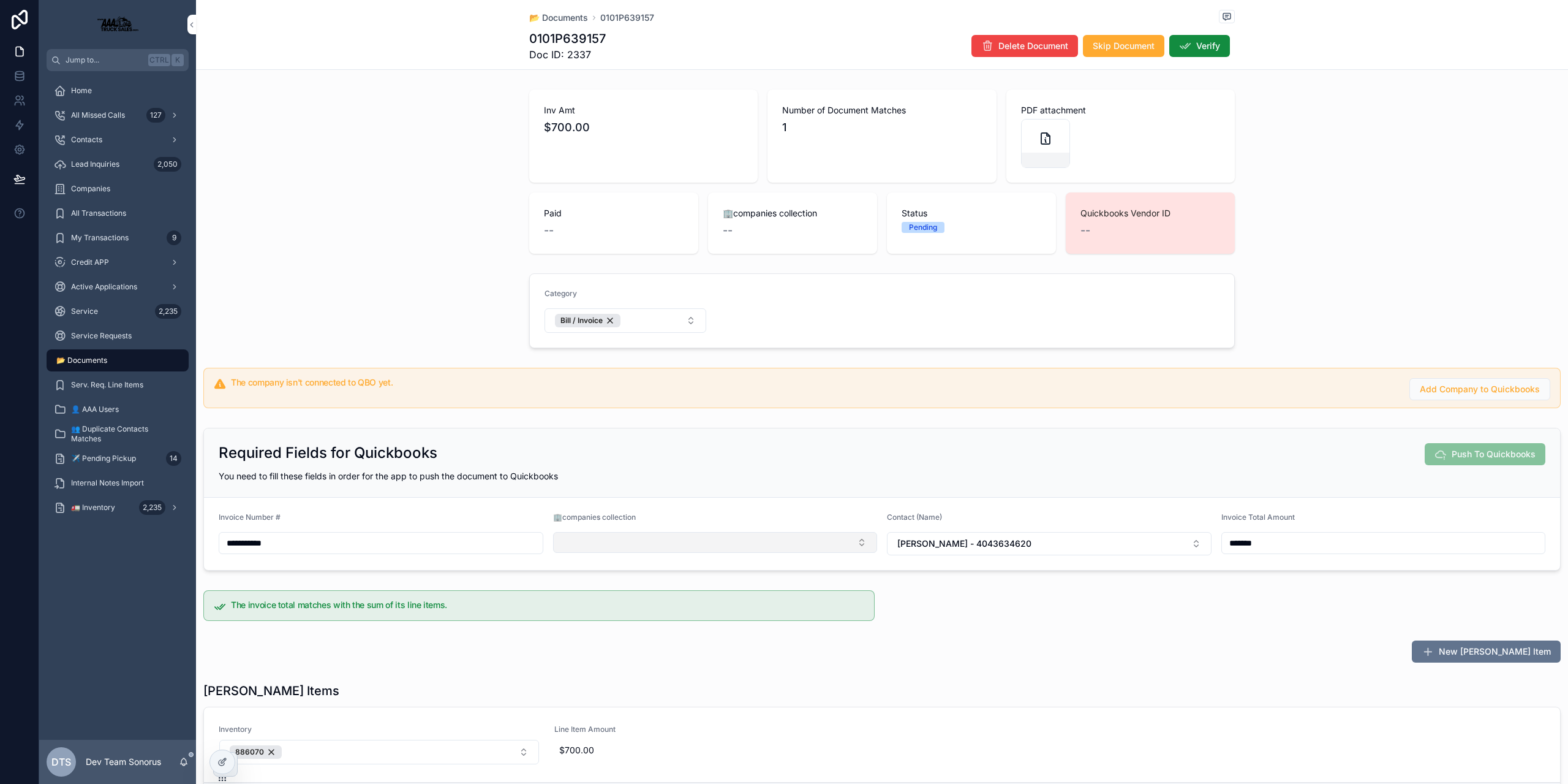
click at [625, 545] on button "Select Button" at bounding box center [716, 542] width 325 height 21
type input "**********"
click at [668, 594] on span "Peach State Freightliner, LLC" at bounding box center [689, 590] width 116 height 12
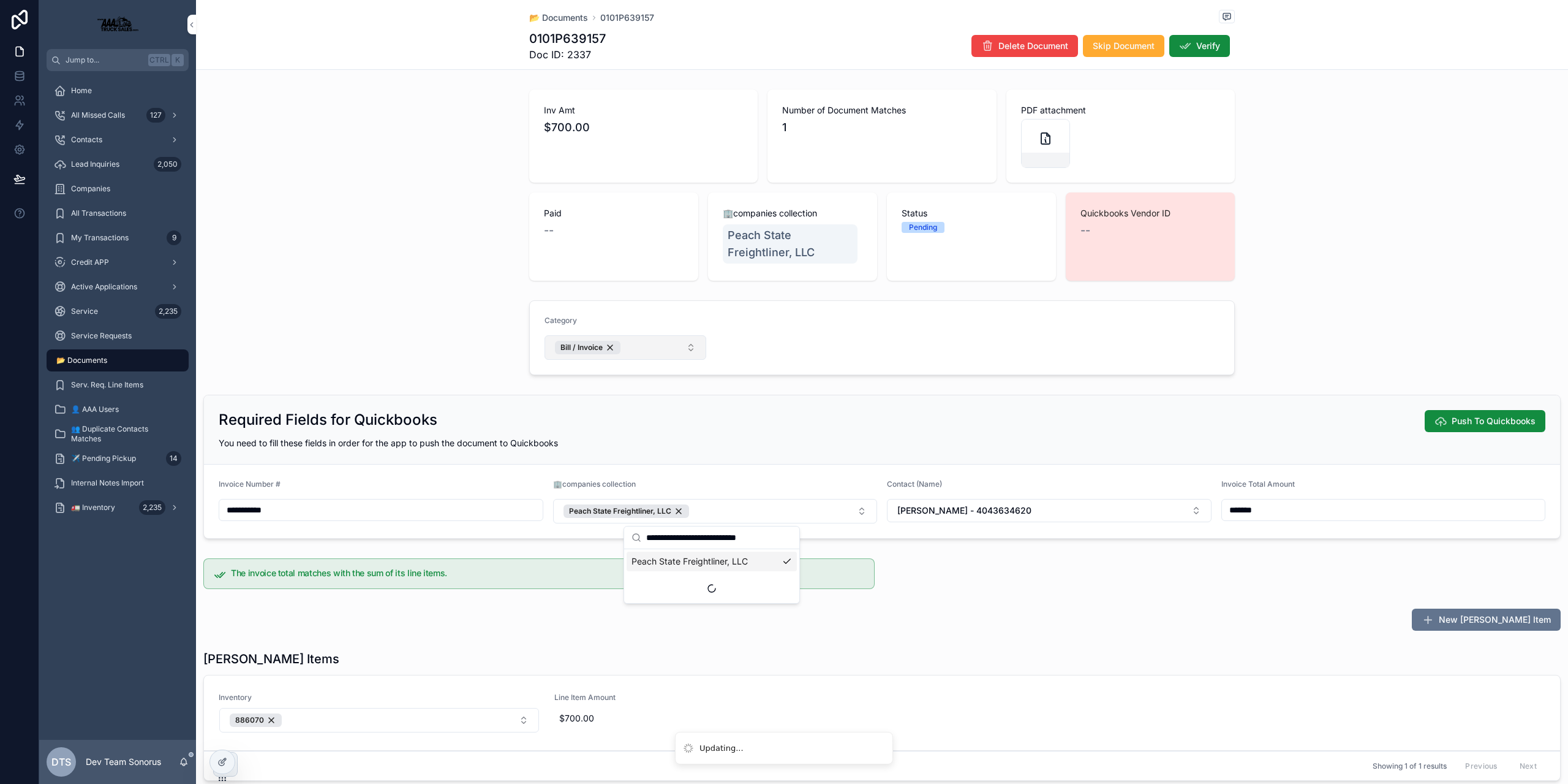
drag, startPoint x: 721, startPoint y: 408, endPoint x: 687, endPoint y: 358, distance: 60.5
click at [718, 407] on div "Required Fields for Quickbooks Push To Quickbooks You need to fill these fields…" at bounding box center [882, 430] width 1356 height 69
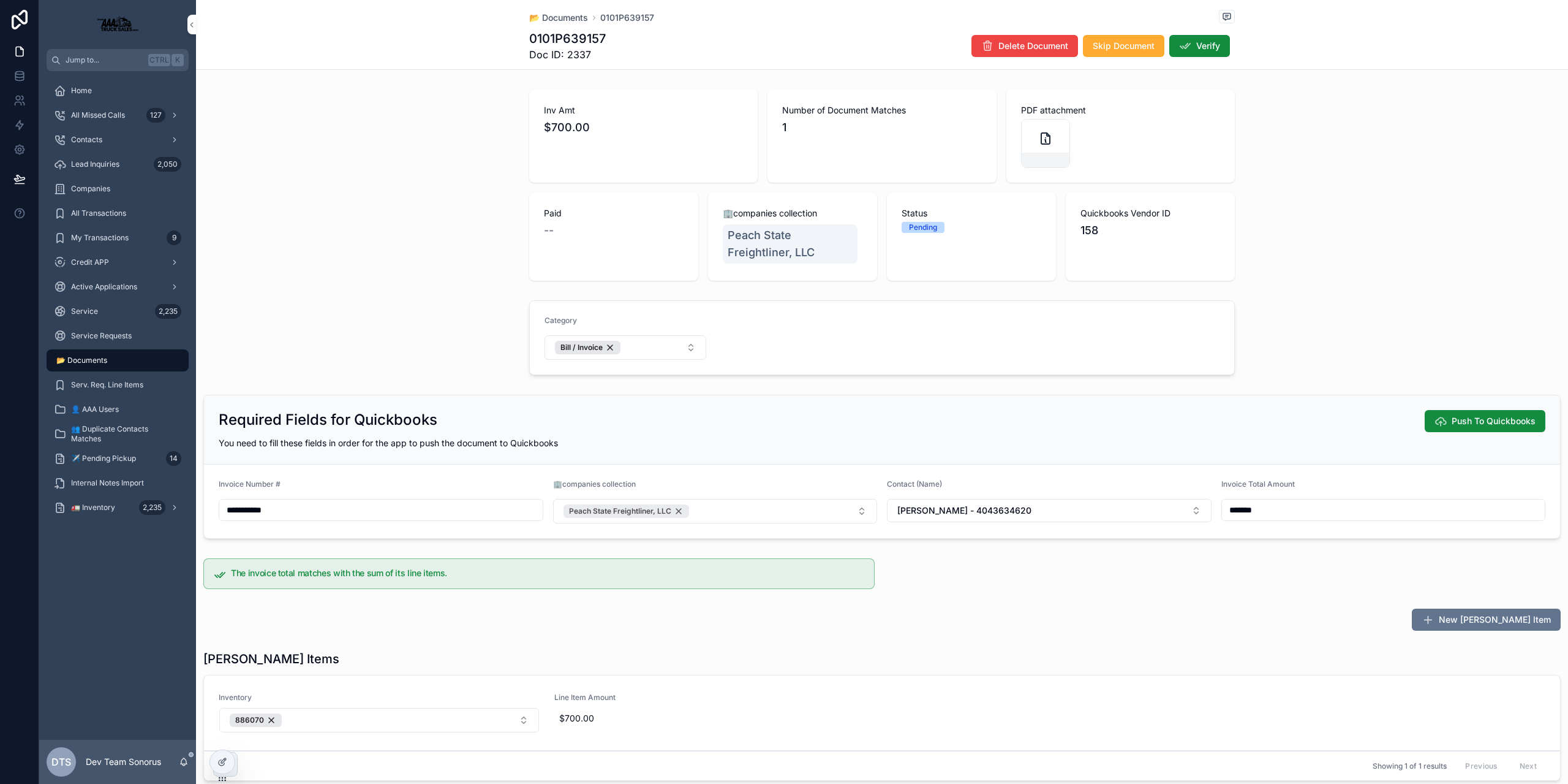
click at [675, 514] on div "Peach State Freightliner, LLC" at bounding box center [626, 511] width 125 height 13
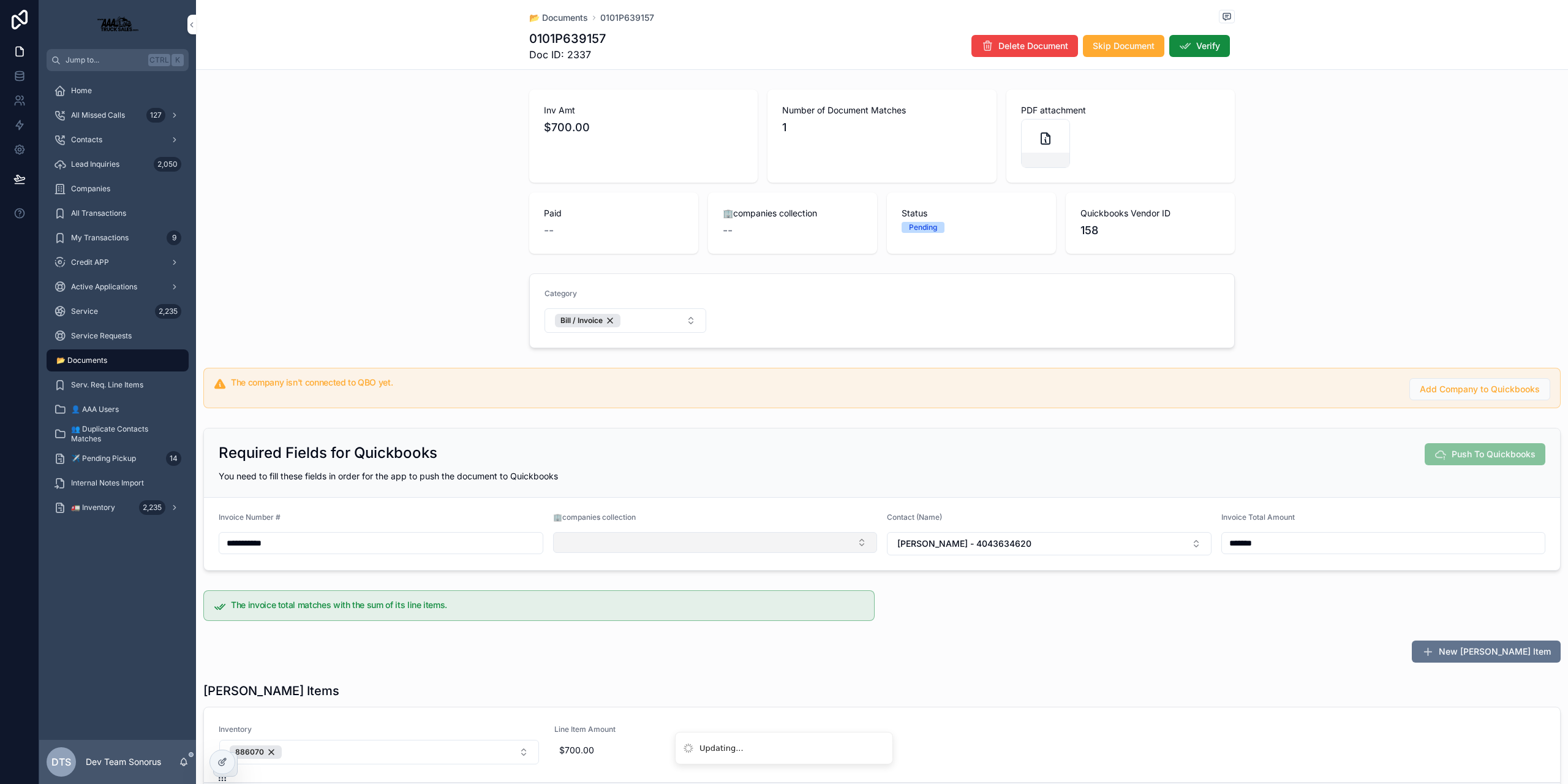
click at [605, 550] on button "Select Button" at bounding box center [716, 542] width 325 height 21
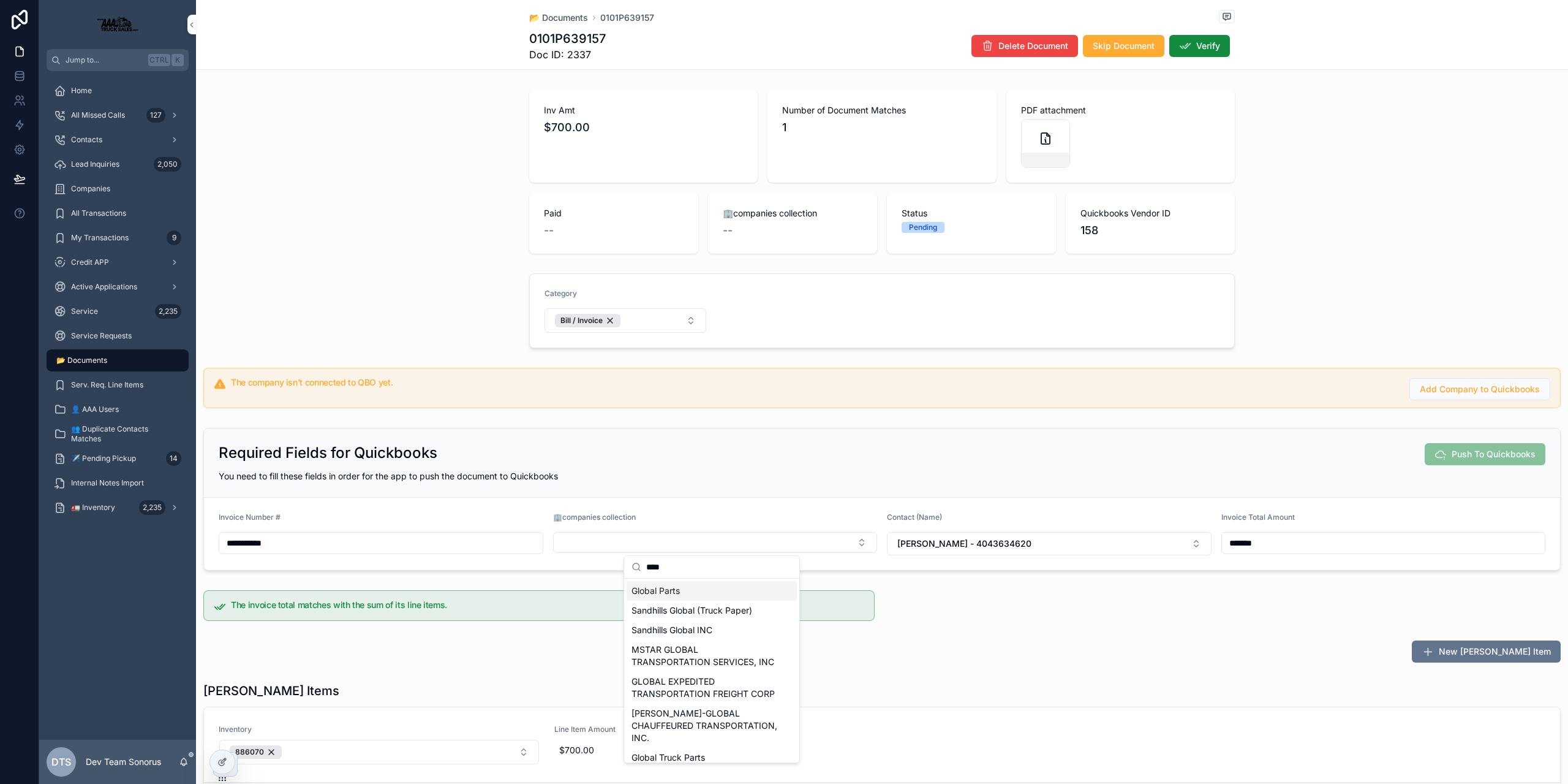
type input "****"
click at [661, 588] on span "Global Parts" at bounding box center [655, 590] width 48 height 12
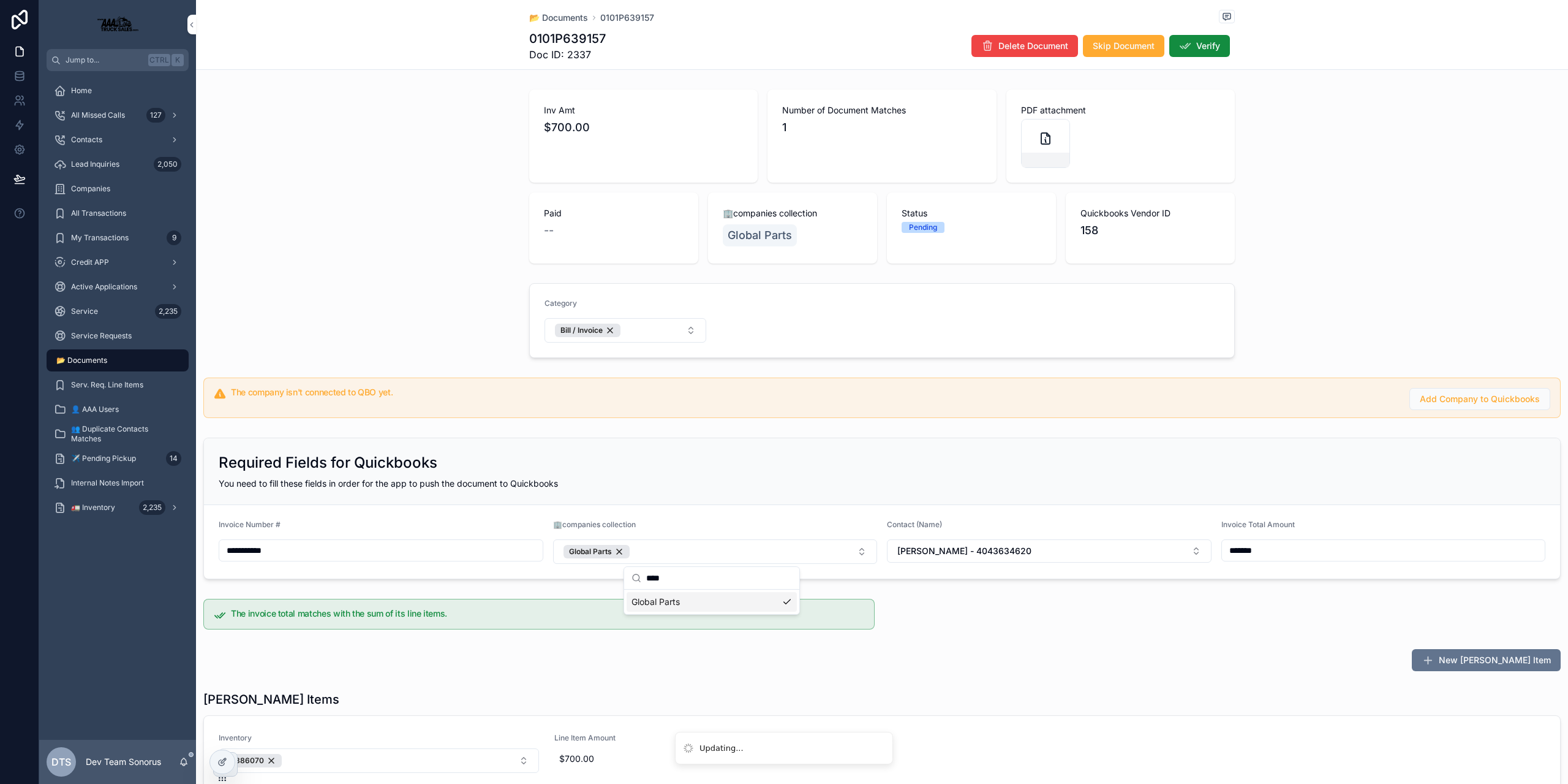
click at [708, 465] on div "Required Fields for Quickbooks" at bounding box center [882, 462] width 1327 height 20
click at [97, 180] on div "Companies" at bounding box center [118, 188] width 127 height 20
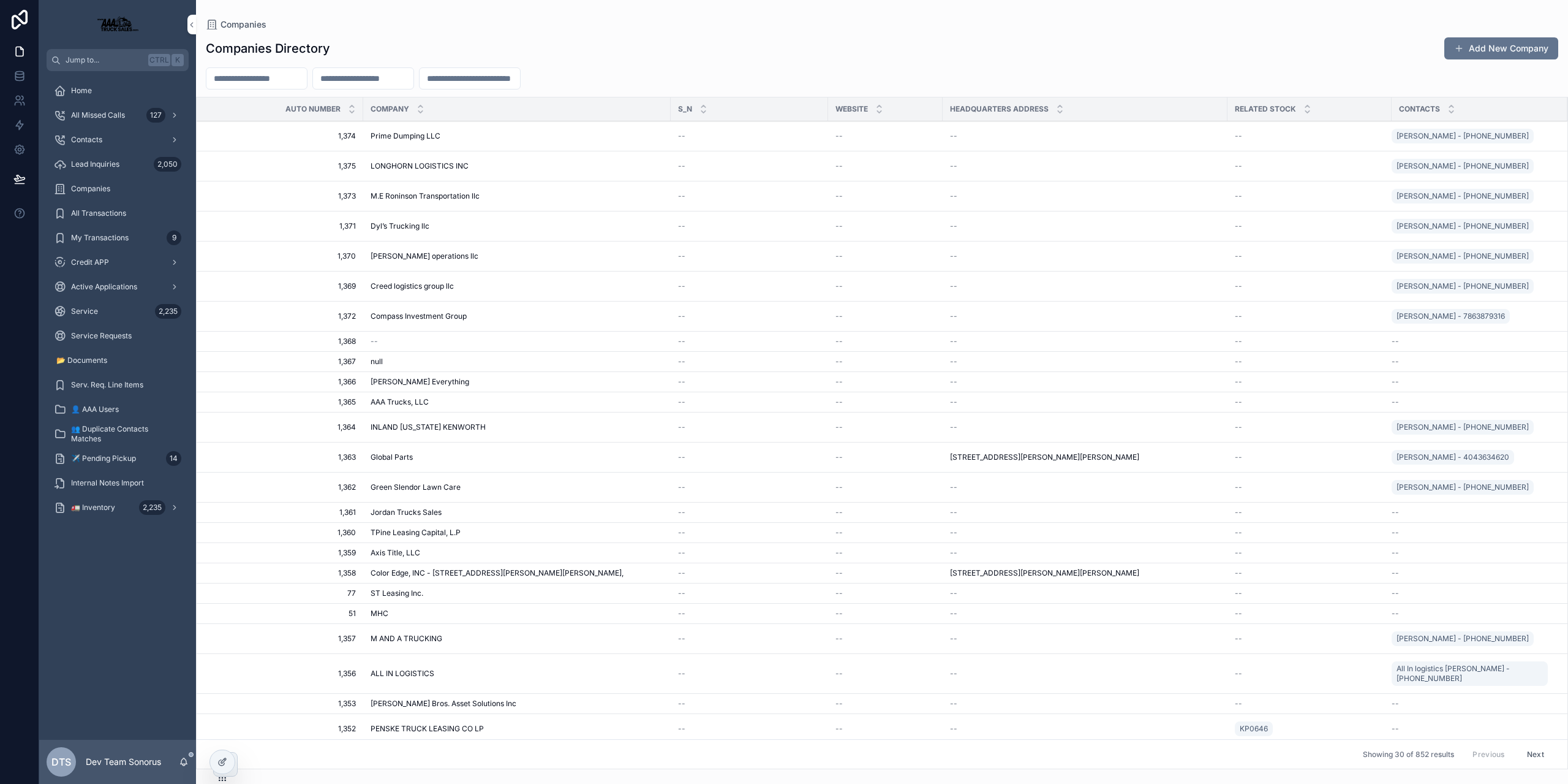
click at [365, 64] on div "Companies Directory Add New Company Auto Number Company S_N Website Headquarter…" at bounding box center [882, 399] width 1372 height 739
click at [378, 79] on input "scrollable content" at bounding box center [363, 78] width 101 height 17
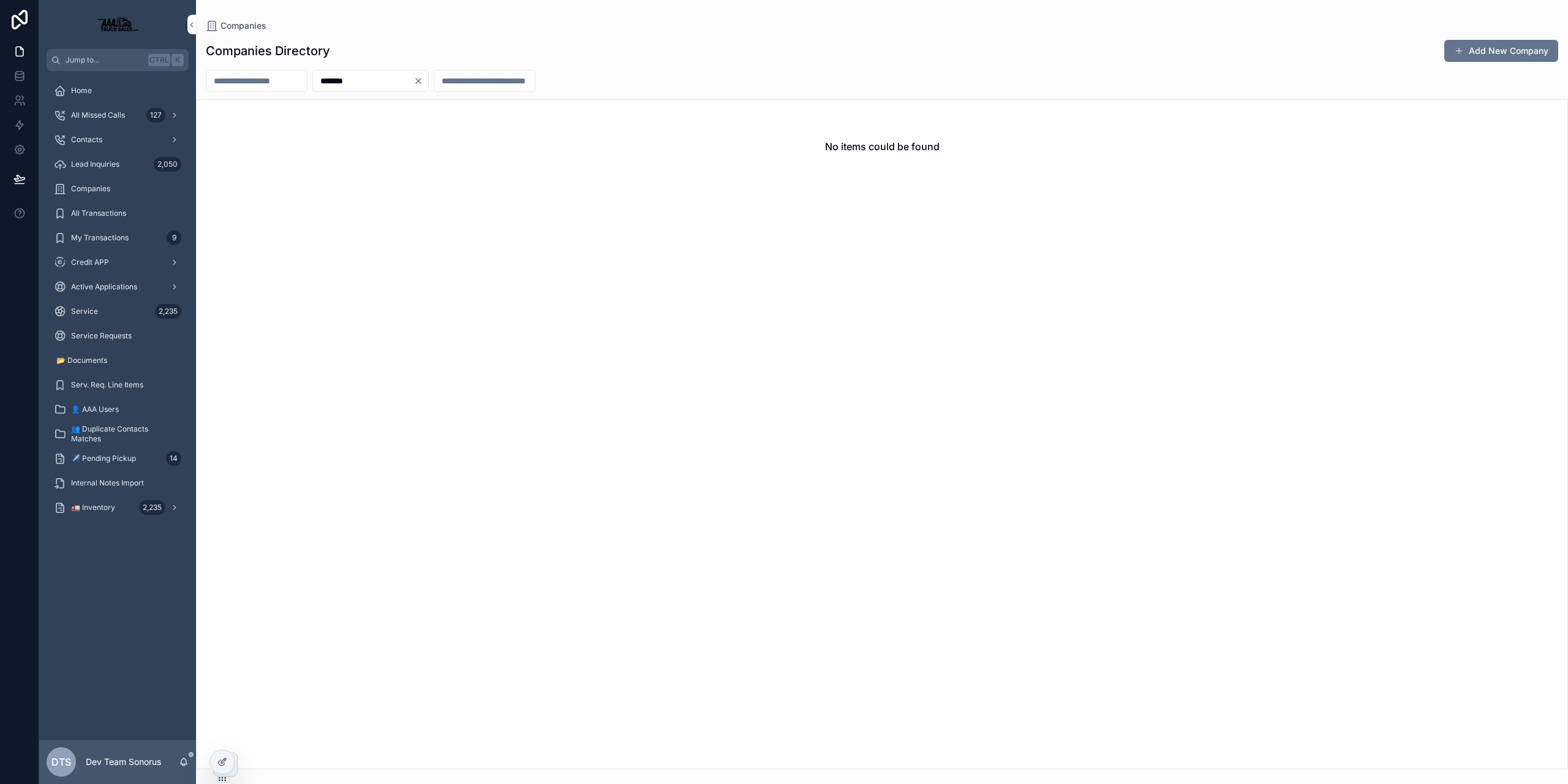
type input "*******"
click at [423, 77] on icon "Clear" at bounding box center [419, 81] width 10 height 10
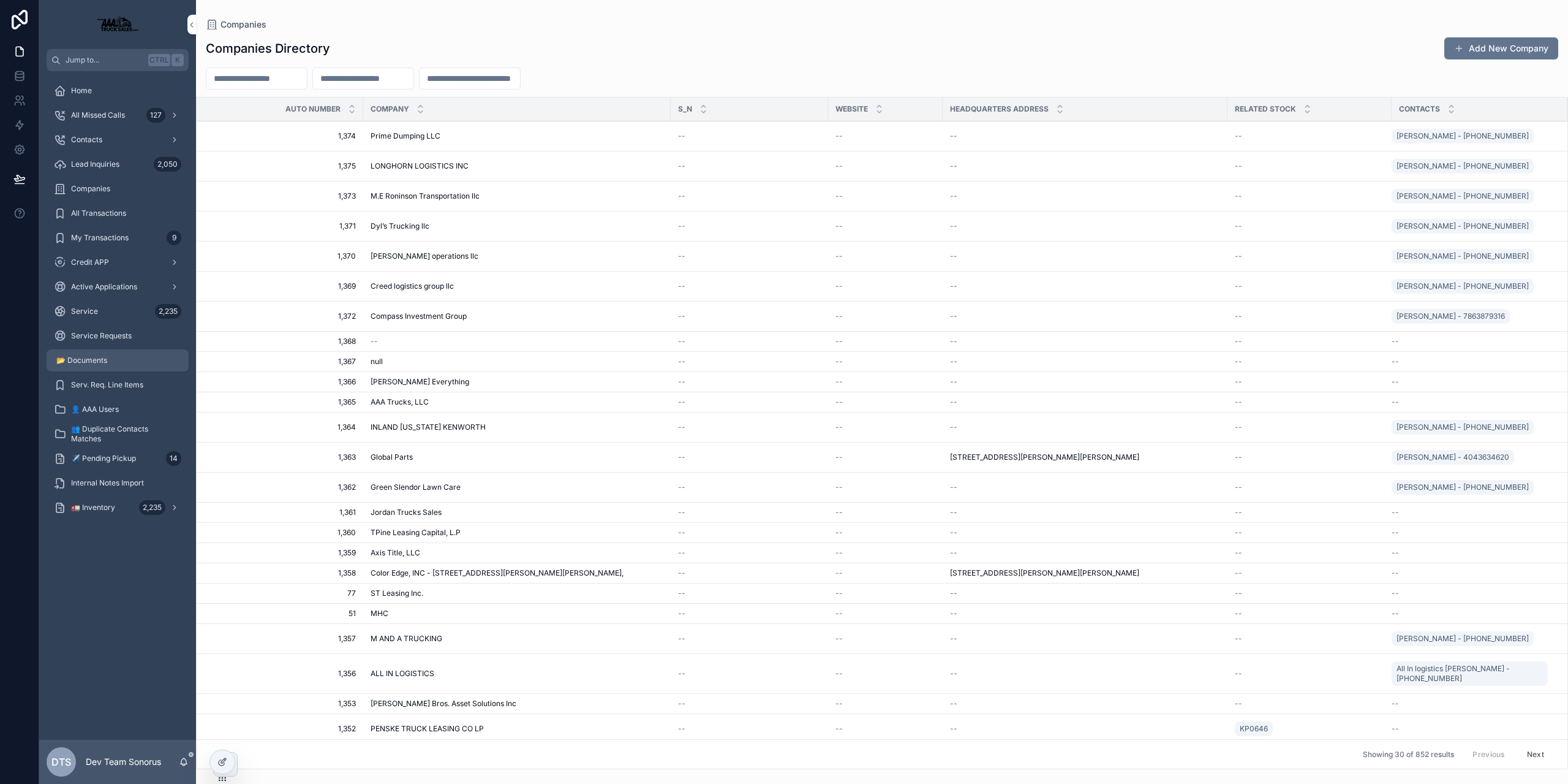
click at [98, 355] on span "📂 Documents" at bounding box center [82, 360] width 51 height 10
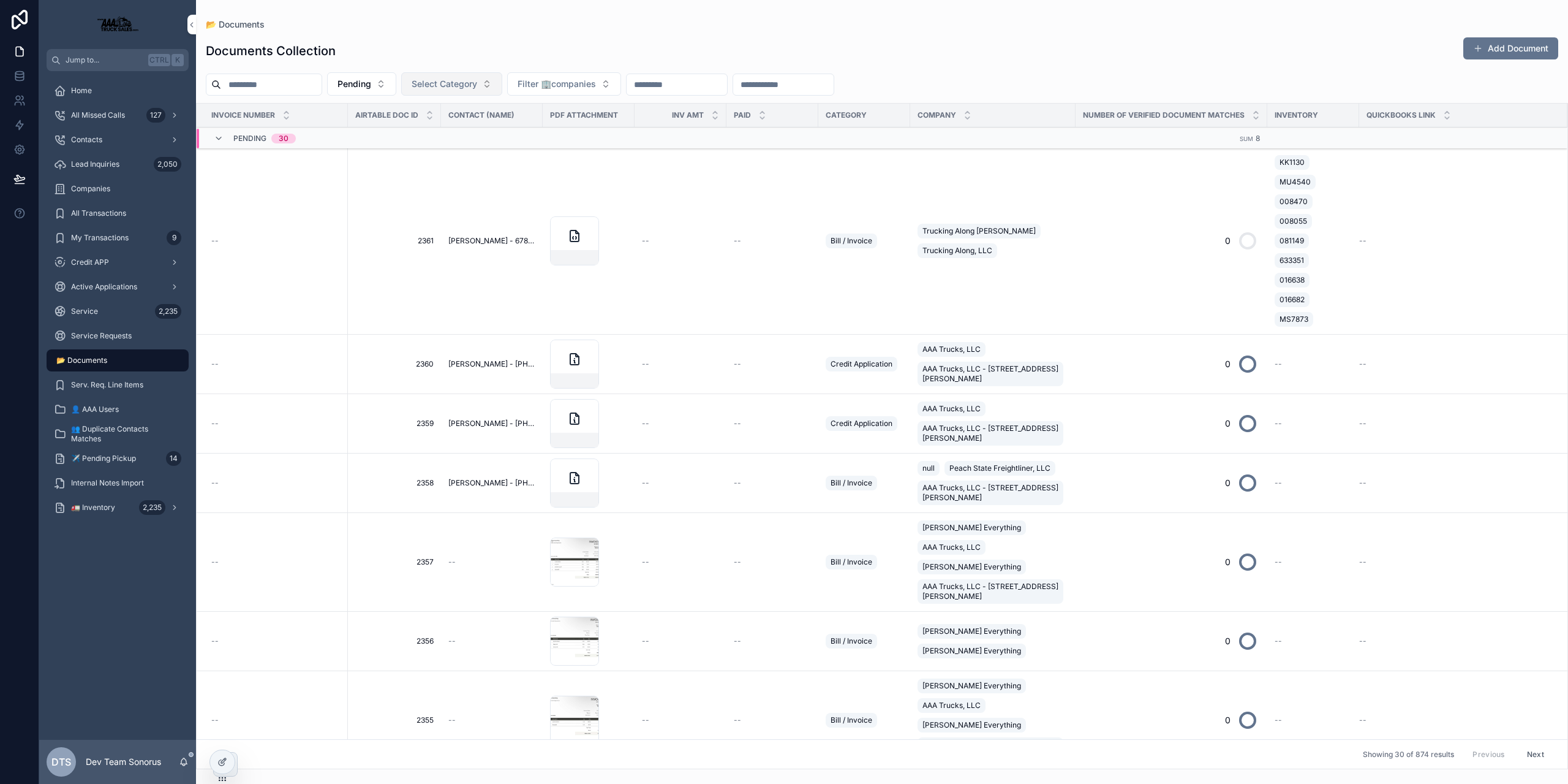
click at [477, 78] on span "Select Category" at bounding box center [444, 84] width 65 height 12
click at [427, 135] on span "Parts Invoices" at bounding box center [431, 133] width 57 height 12
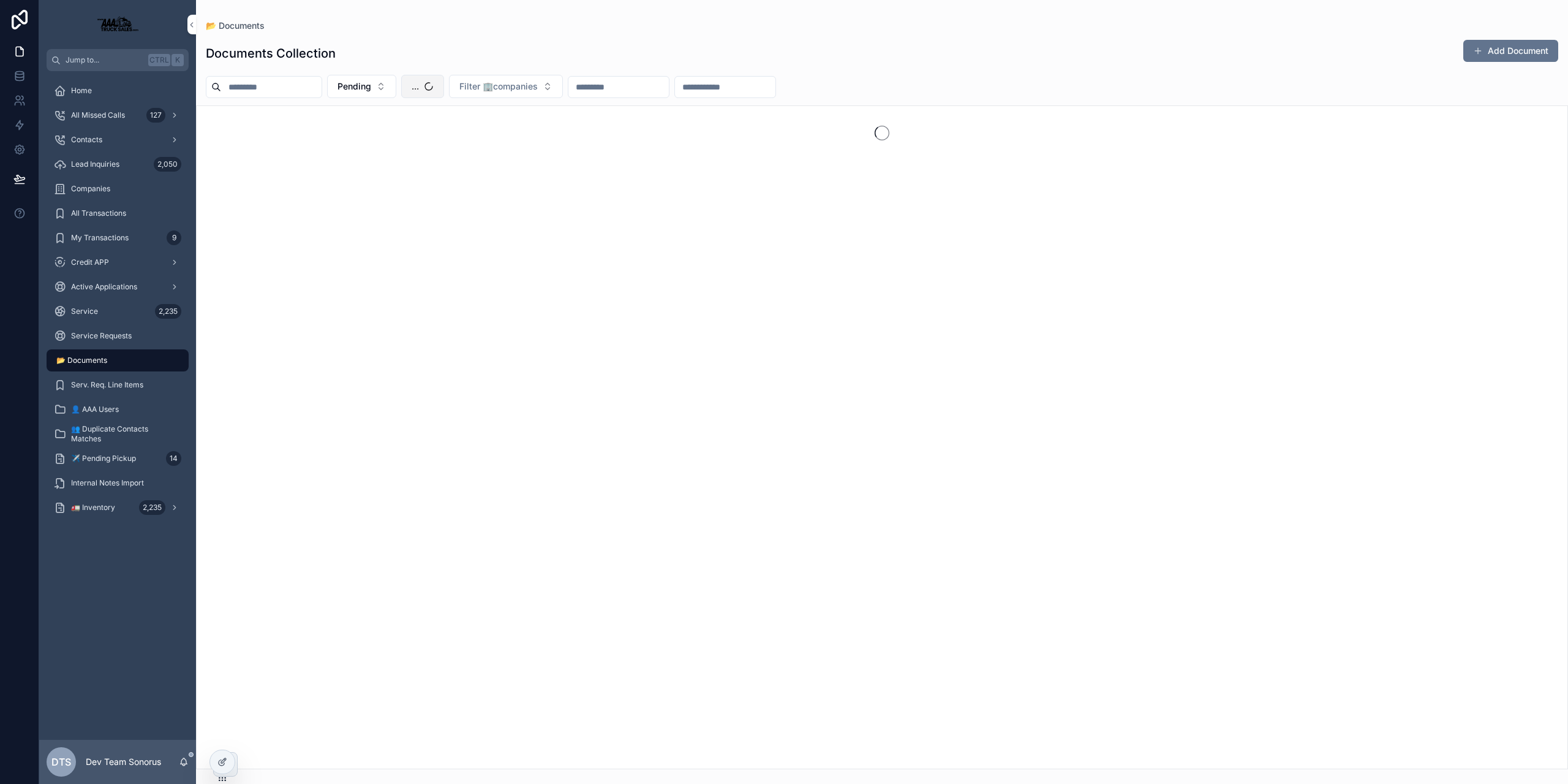
click at [419, 89] on span "..." at bounding box center [415, 86] width 8 height 12
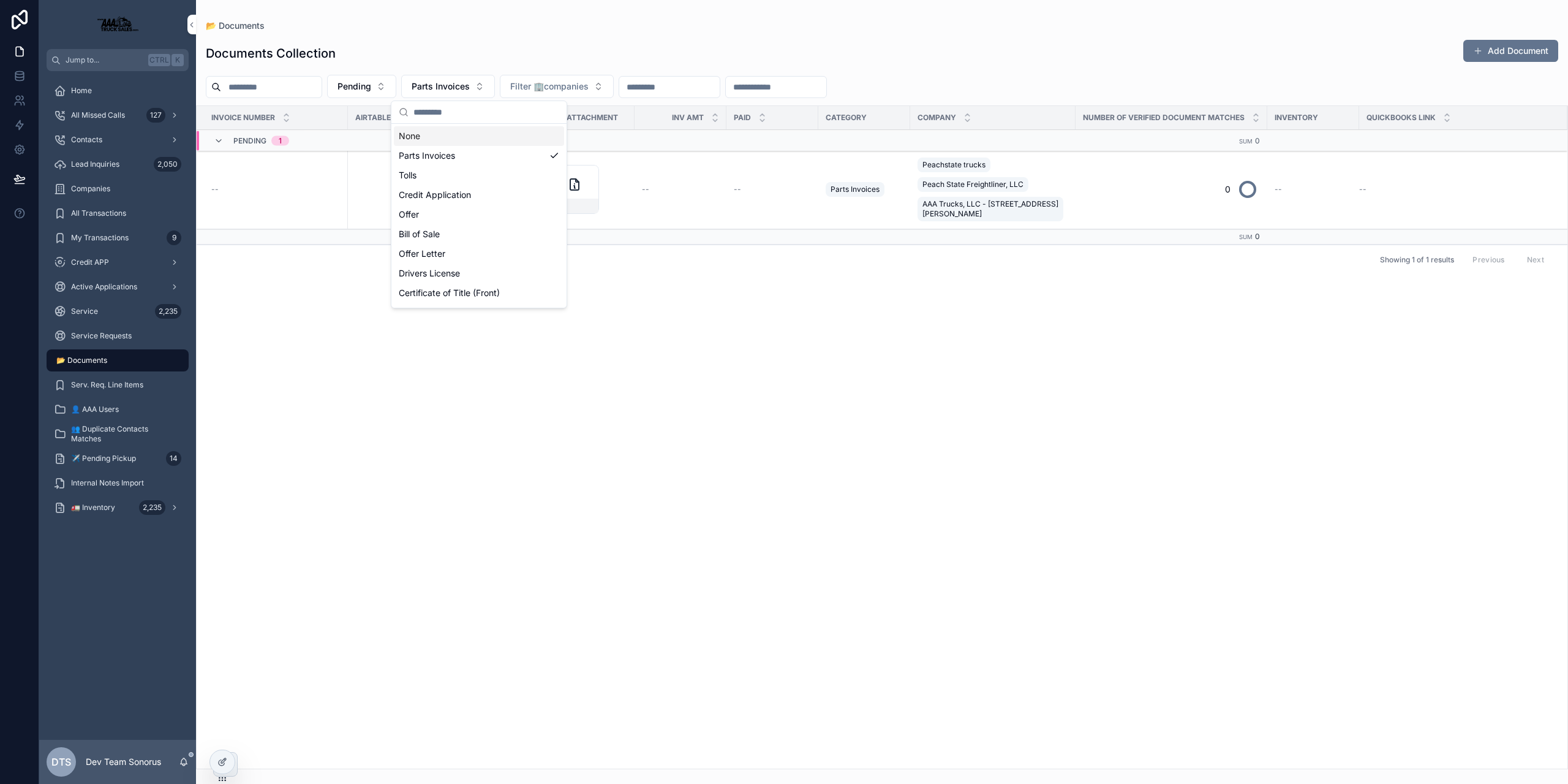
click at [499, 45] on div "Documents Collection Add Document" at bounding box center [882, 53] width 1353 height 28
click at [494, 95] on button "Parts Invoices" at bounding box center [448, 86] width 94 height 23
click at [430, 144] on div "None" at bounding box center [479, 135] width 171 height 20
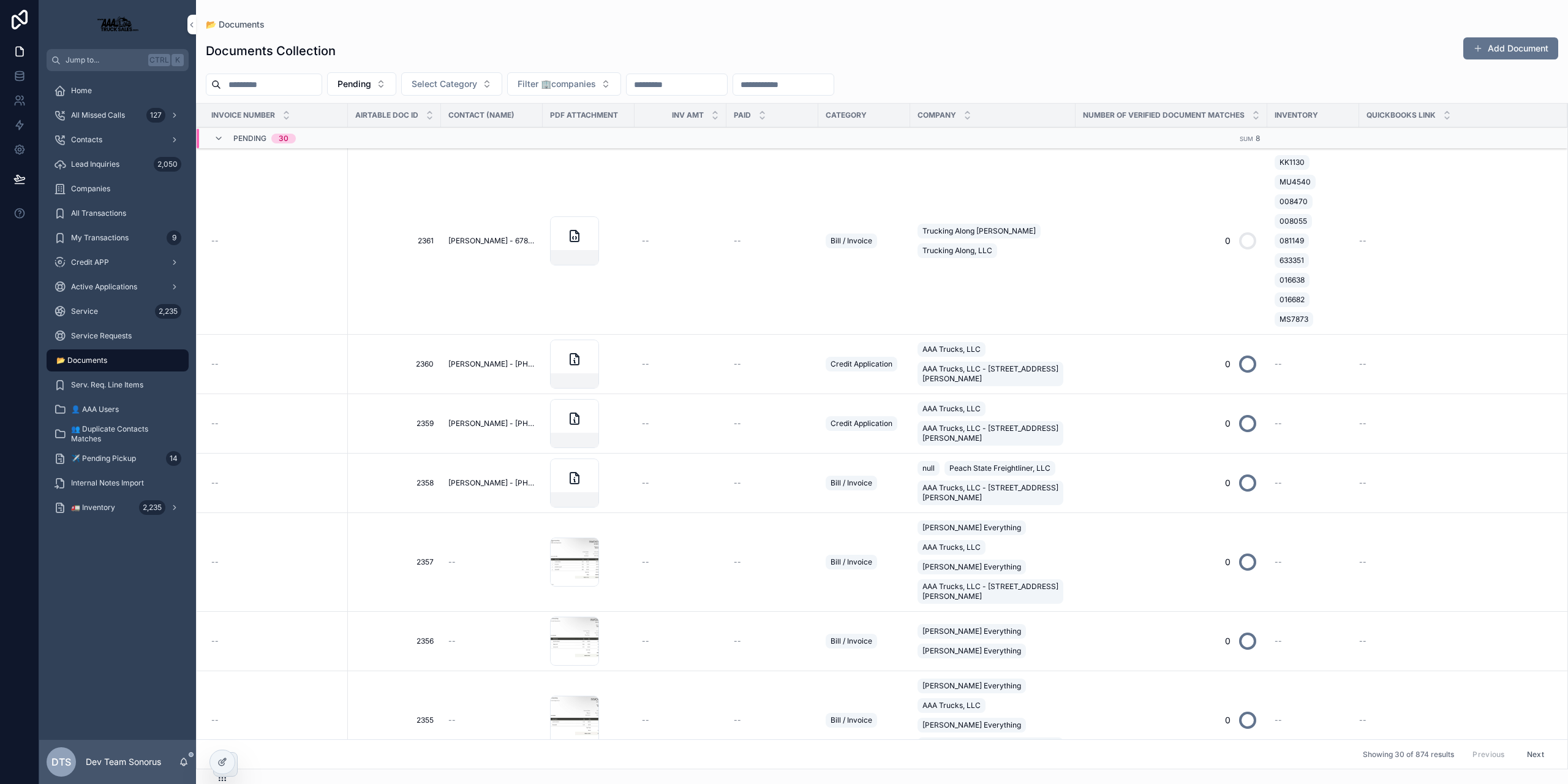
click at [469, 60] on div "Documents Collection Add Document" at bounding box center [882, 50] width 1353 height 28
click at [111, 162] on span "Lead Inquiries" at bounding box center [95, 164] width 48 height 10
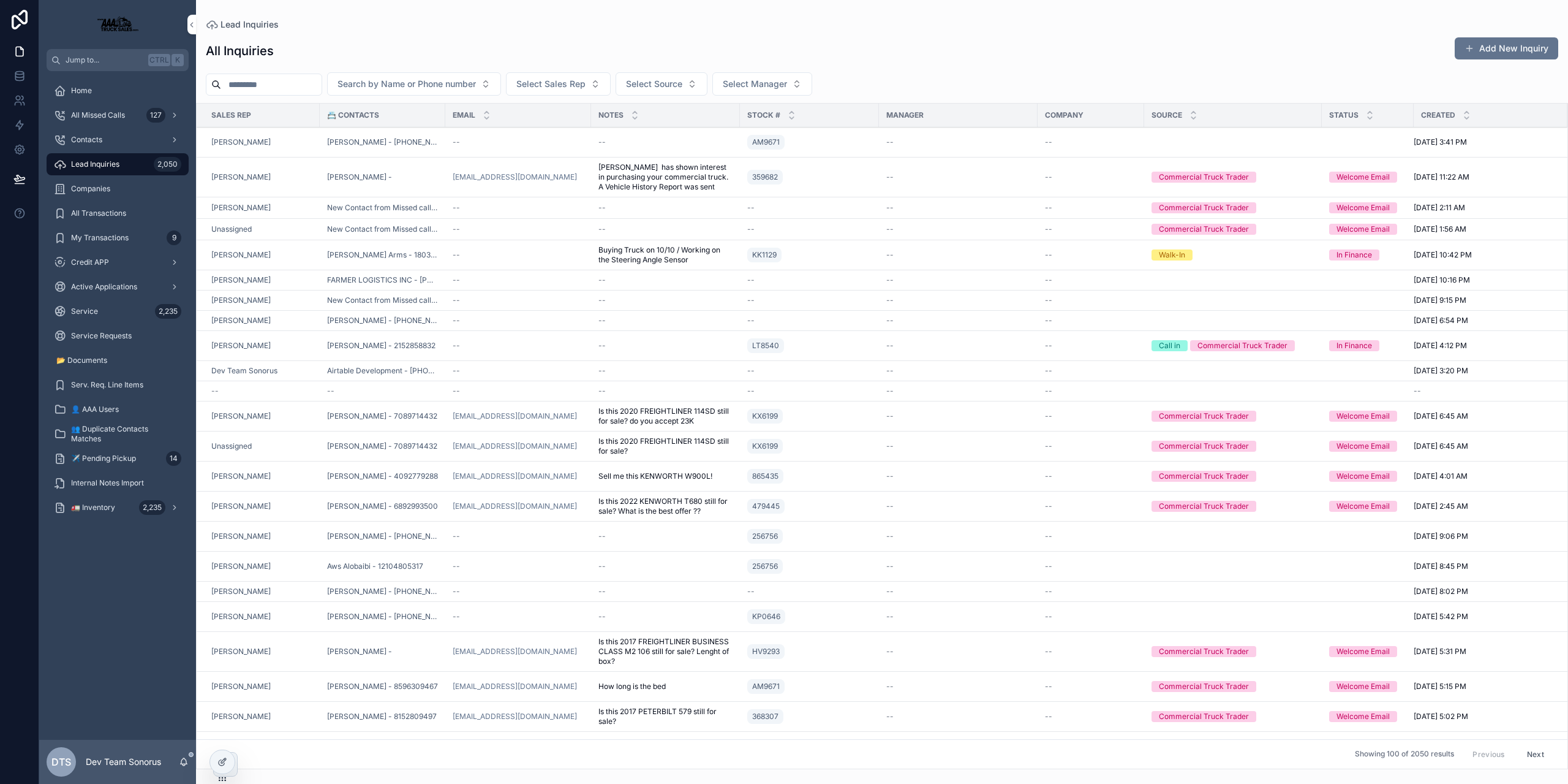
click at [492, 228] on div "--" at bounding box center [518, 229] width 131 height 10
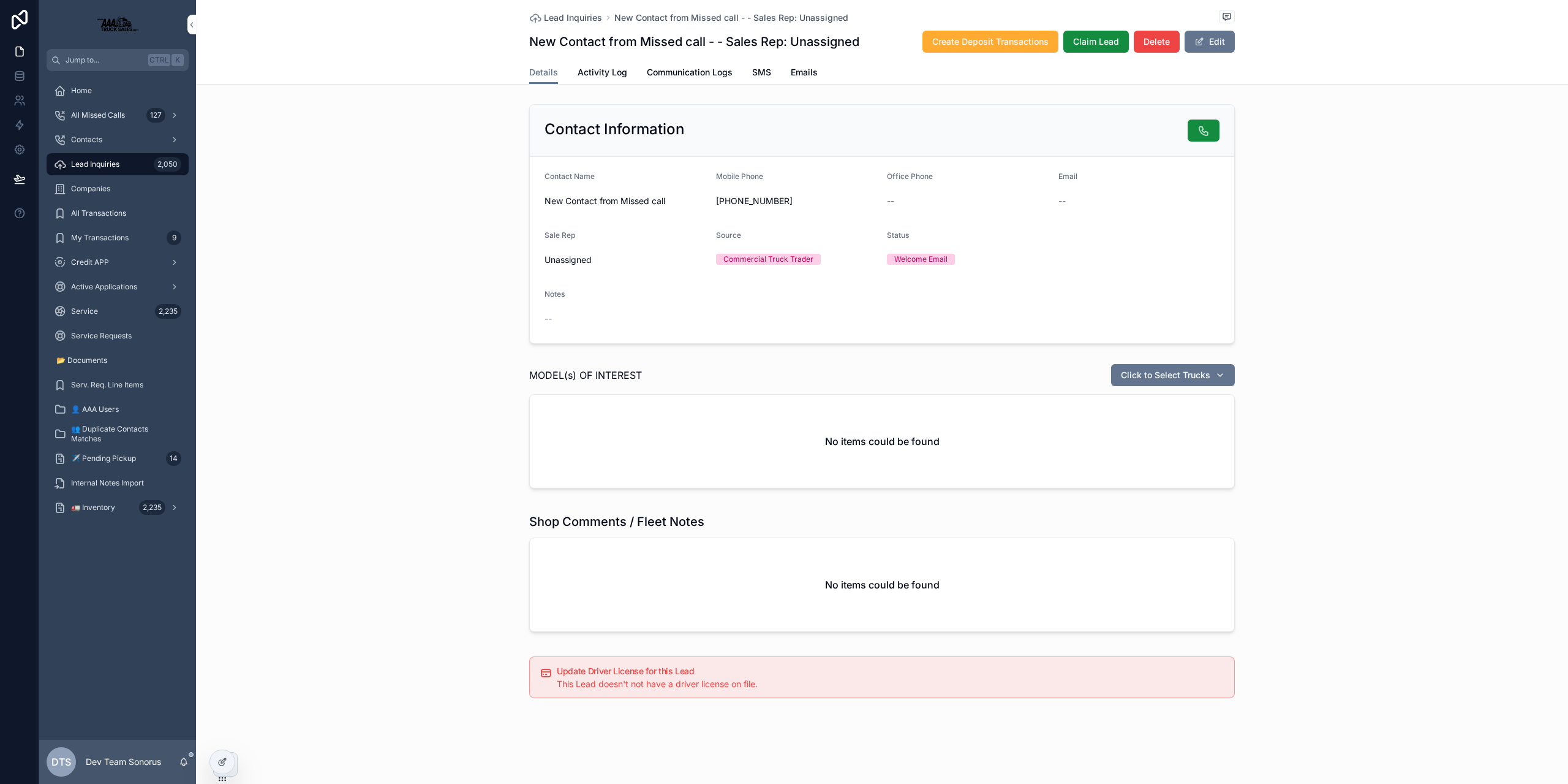
click at [129, 156] on div "Lead Inquiries 2,050" at bounding box center [118, 164] width 127 height 20
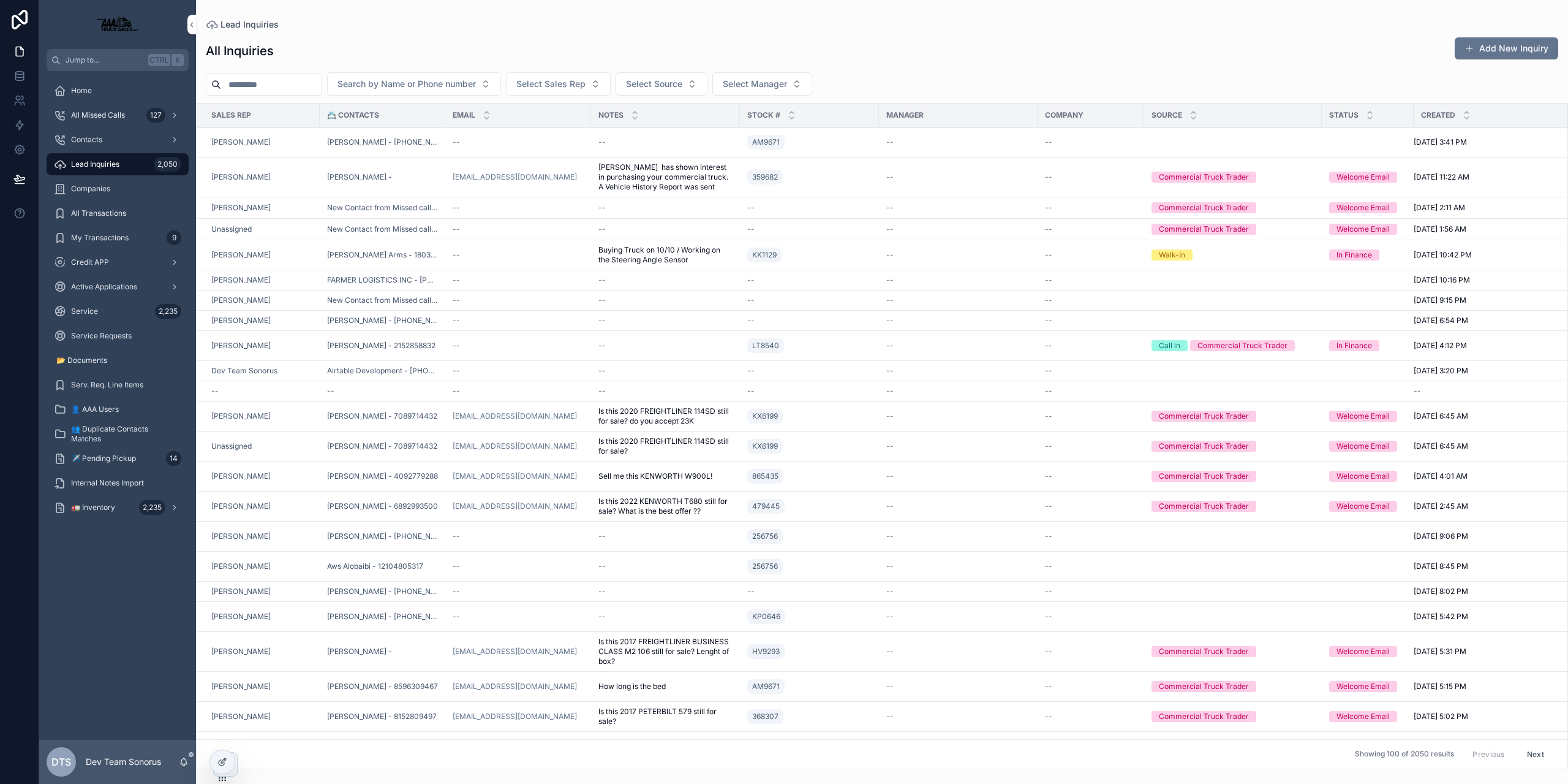
scroll to position [61, 0]
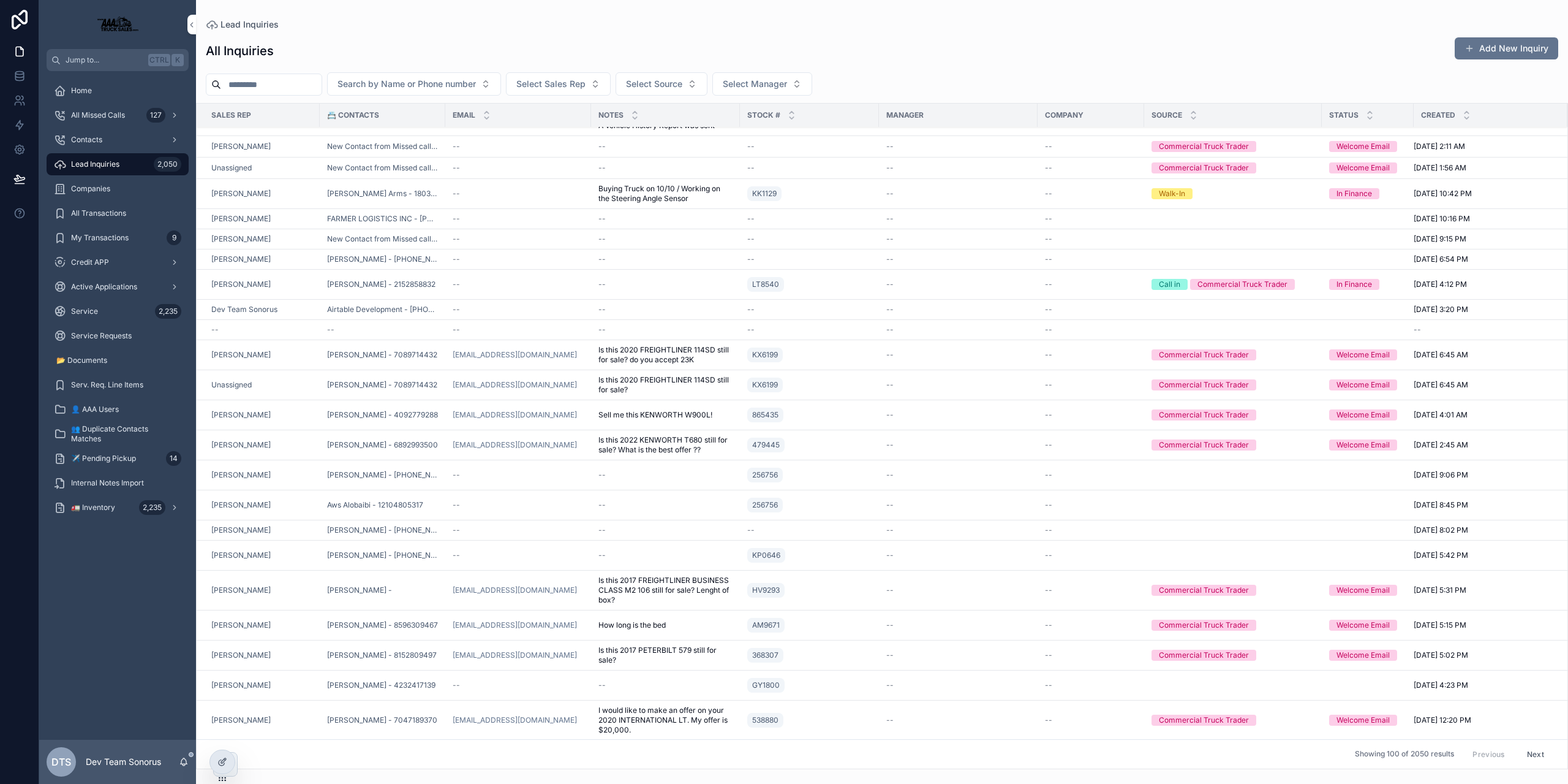
click at [0, 0] on div at bounding box center [0, 0] width 0 height 0
click at [0, 0] on icon at bounding box center [0, 0] width 0 height 0
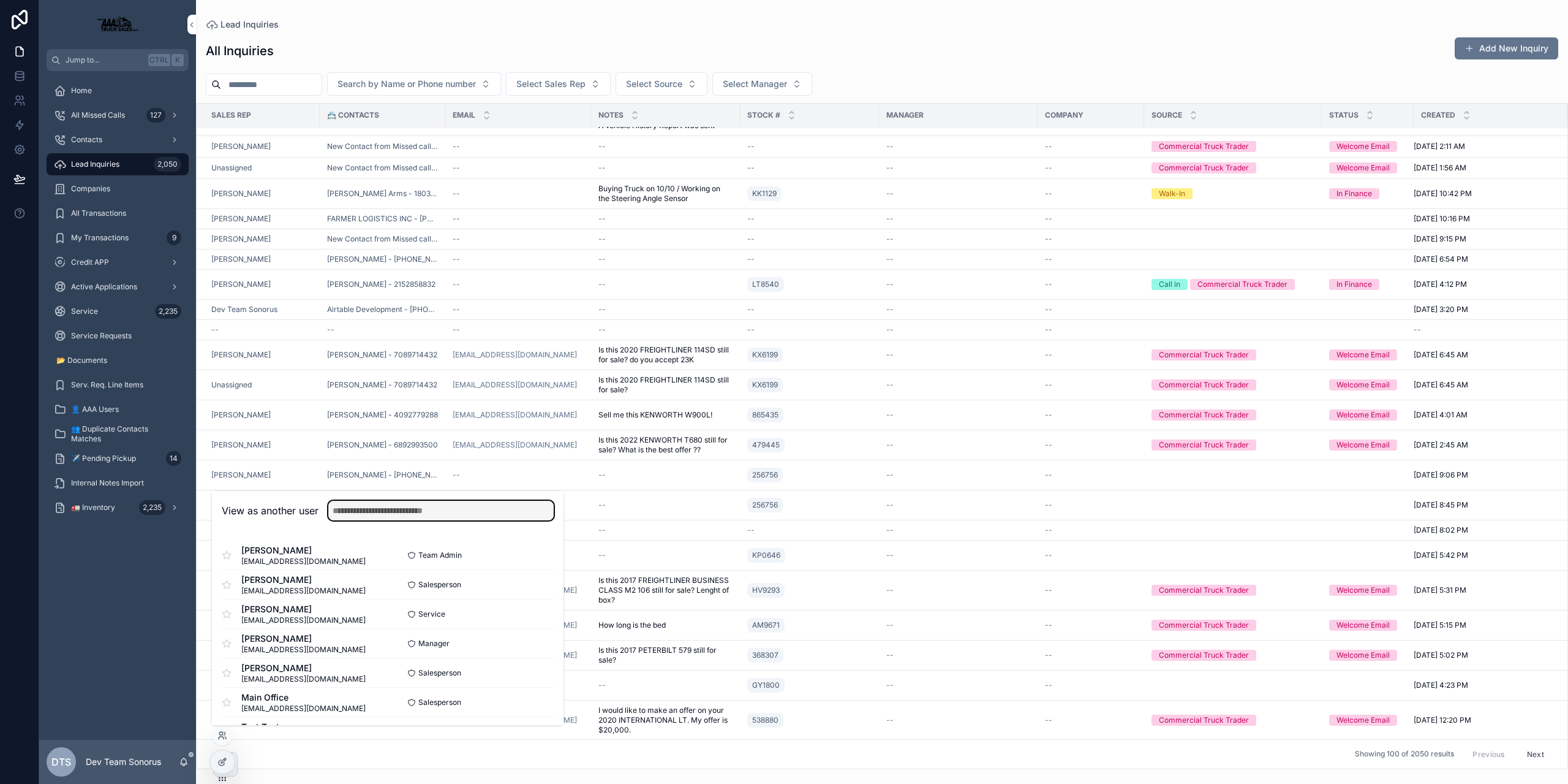
click at [467, 513] on input "text" at bounding box center [441, 510] width 225 height 20
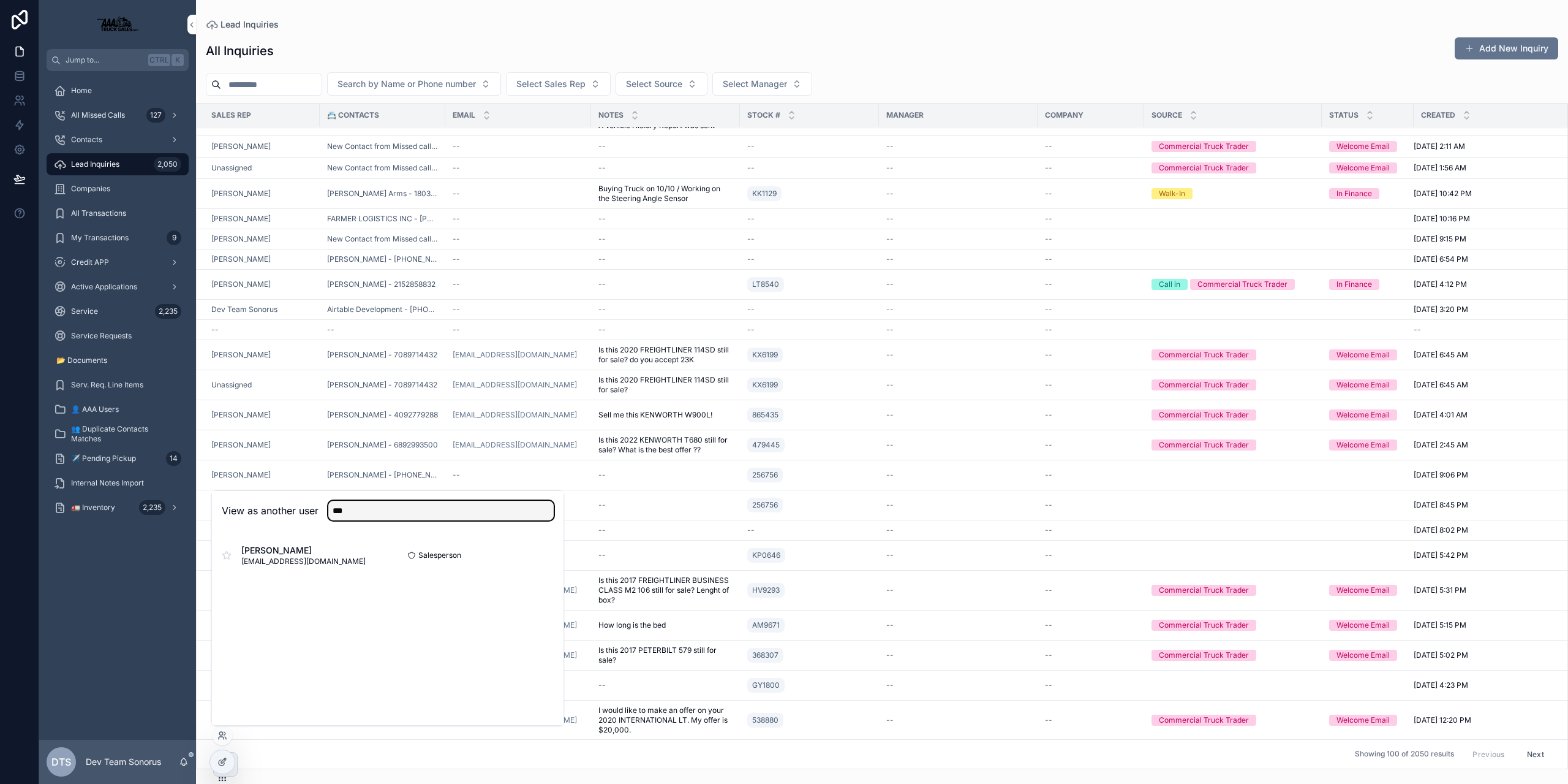
type input "***"
click at [0, 0] on button "Select" at bounding box center [0, 0] width 0 height 0
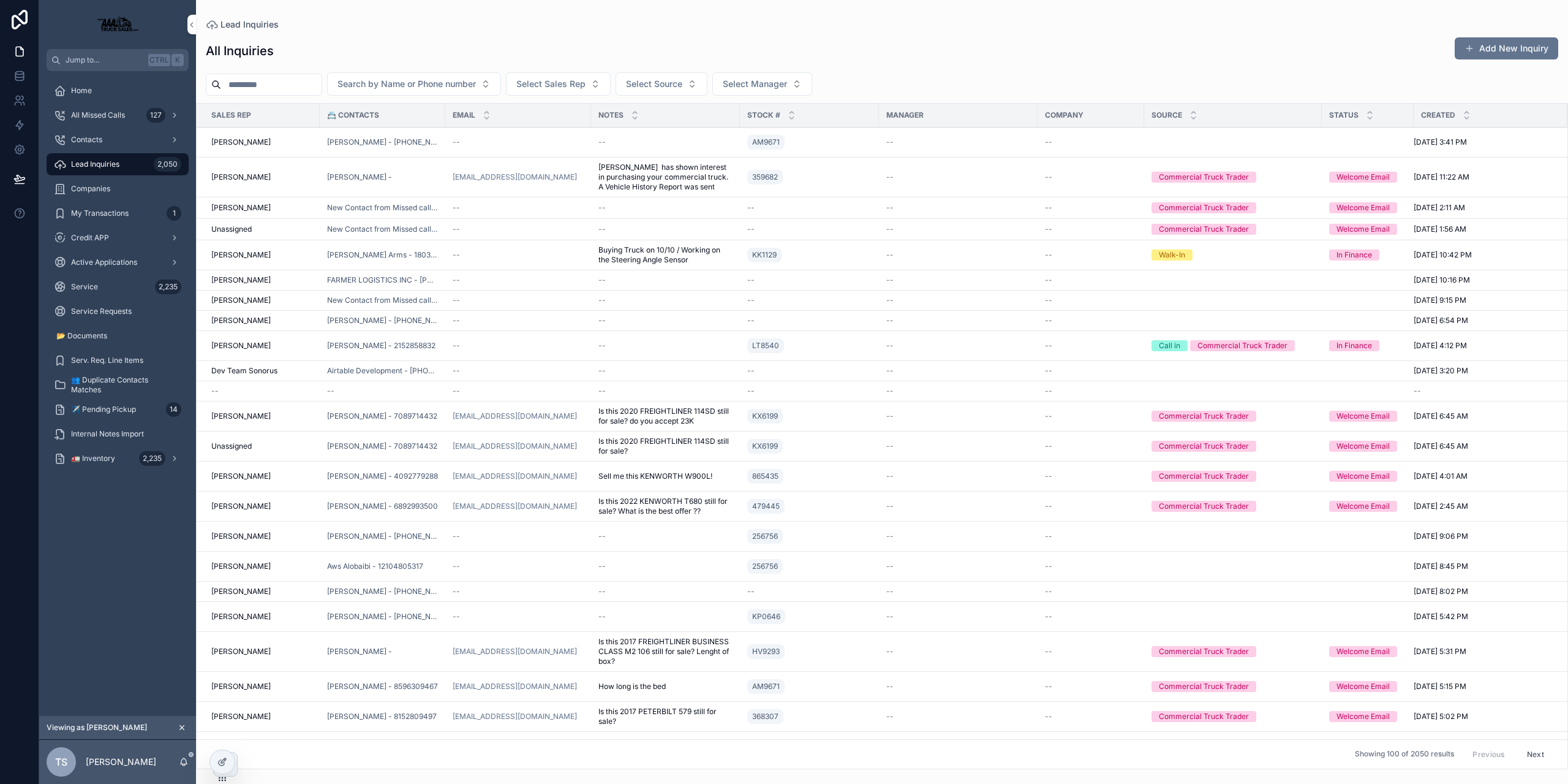
click at [140, 171] on div "Lead Inquiries 2,050" at bounding box center [118, 164] width 127 height 20
click at [923, 253] on div "--" at bounding box center [958, 255] width 144 height 10
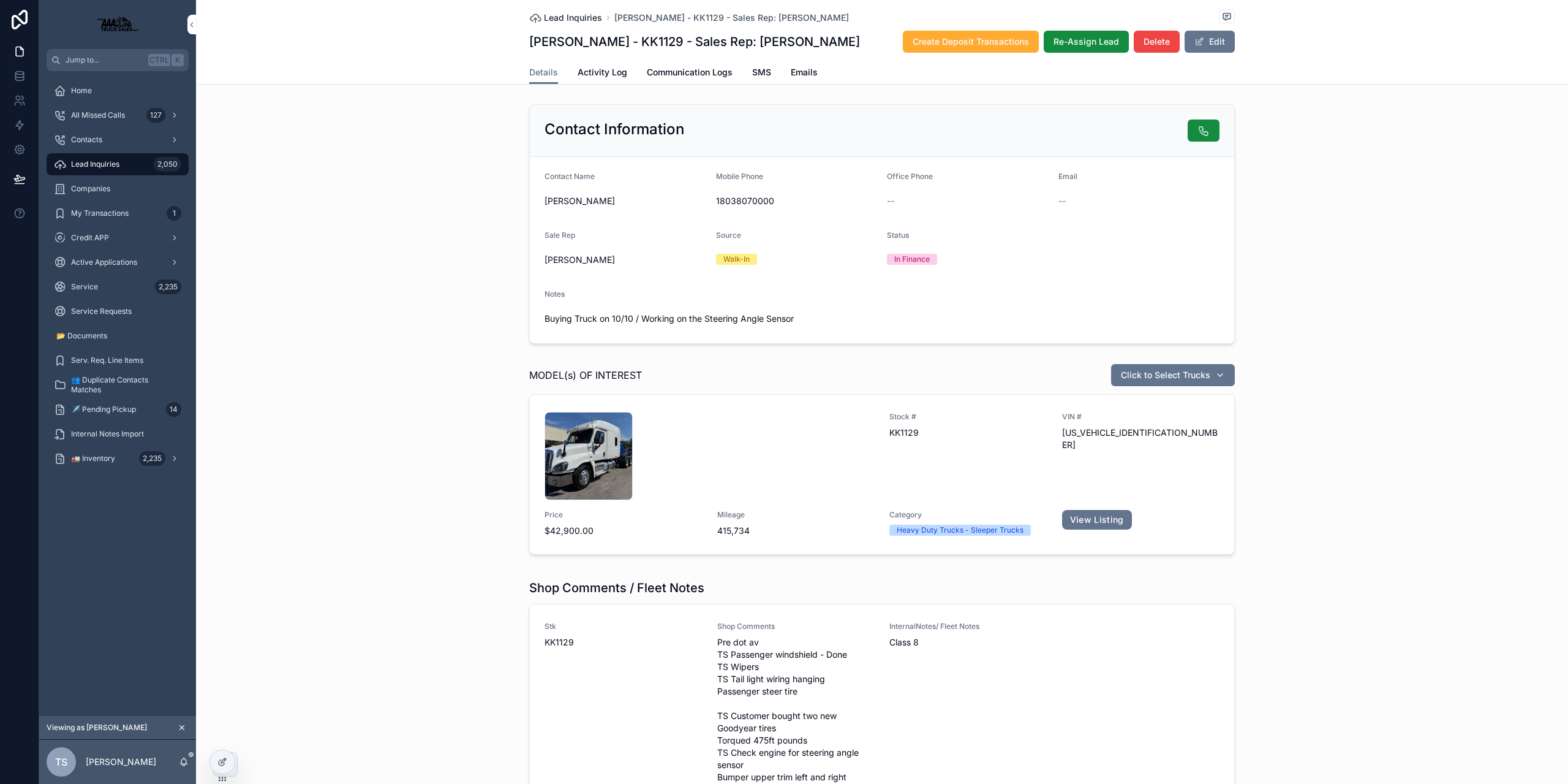
click at [561, 18] on span "Lead Inquiries" at bounding box center [573, 17] width 58 height 12
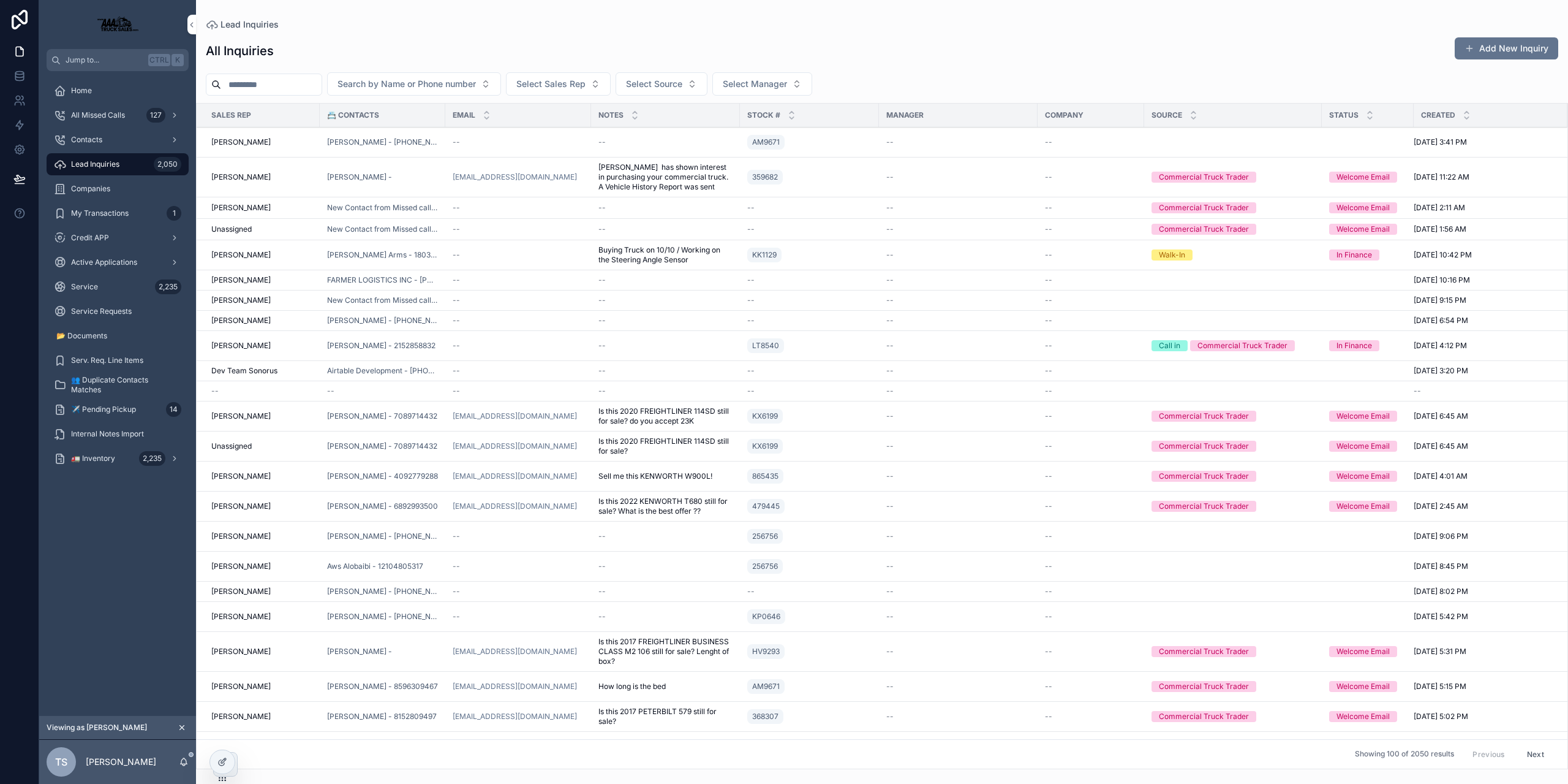
click at [1096, 178] on div "--" at bounding box center [1091, 177] width 92 height 10
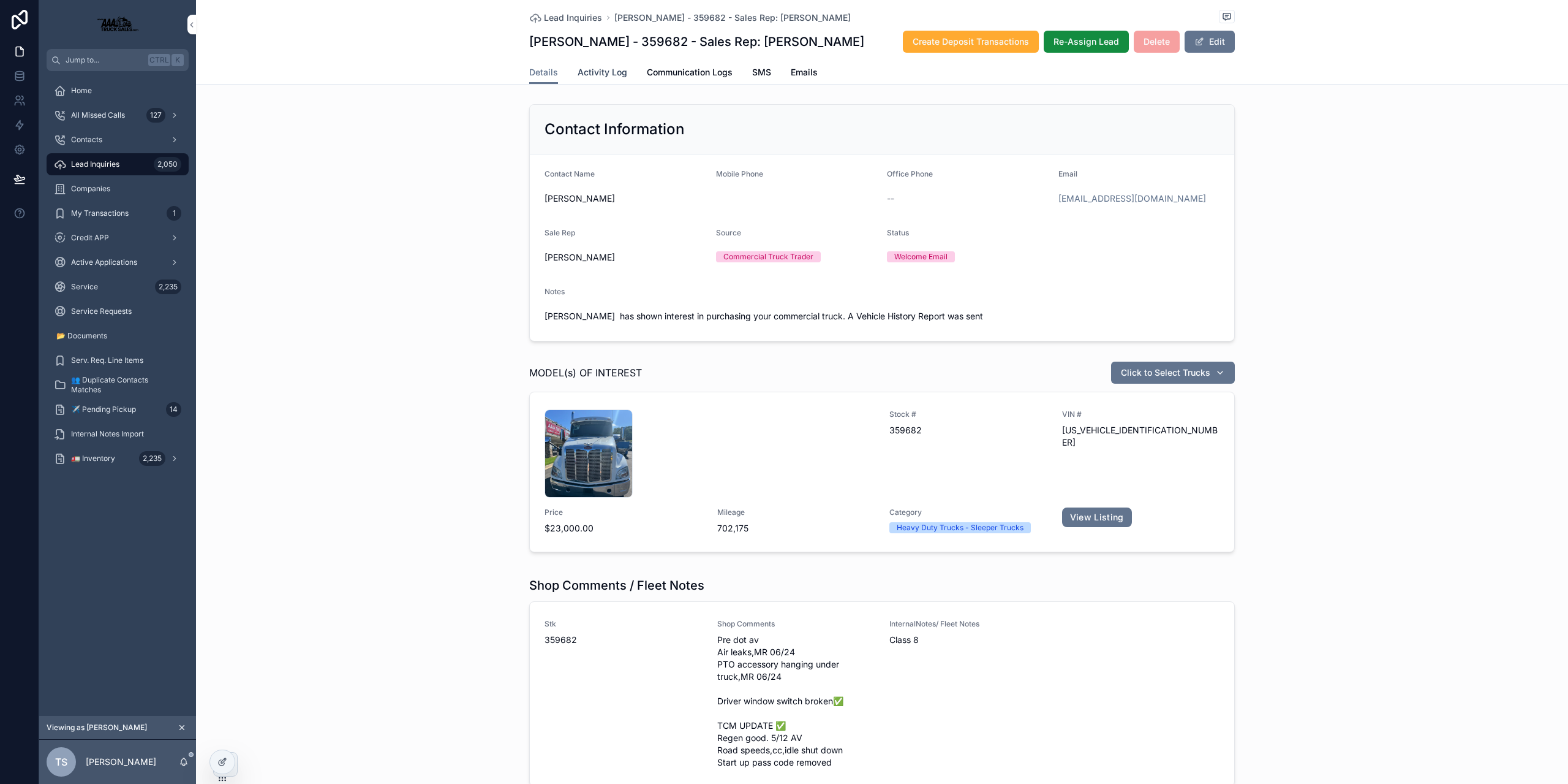
click at [597, 76] on span "Activity Log" at bounding box center [602, 72] width 50 height 12
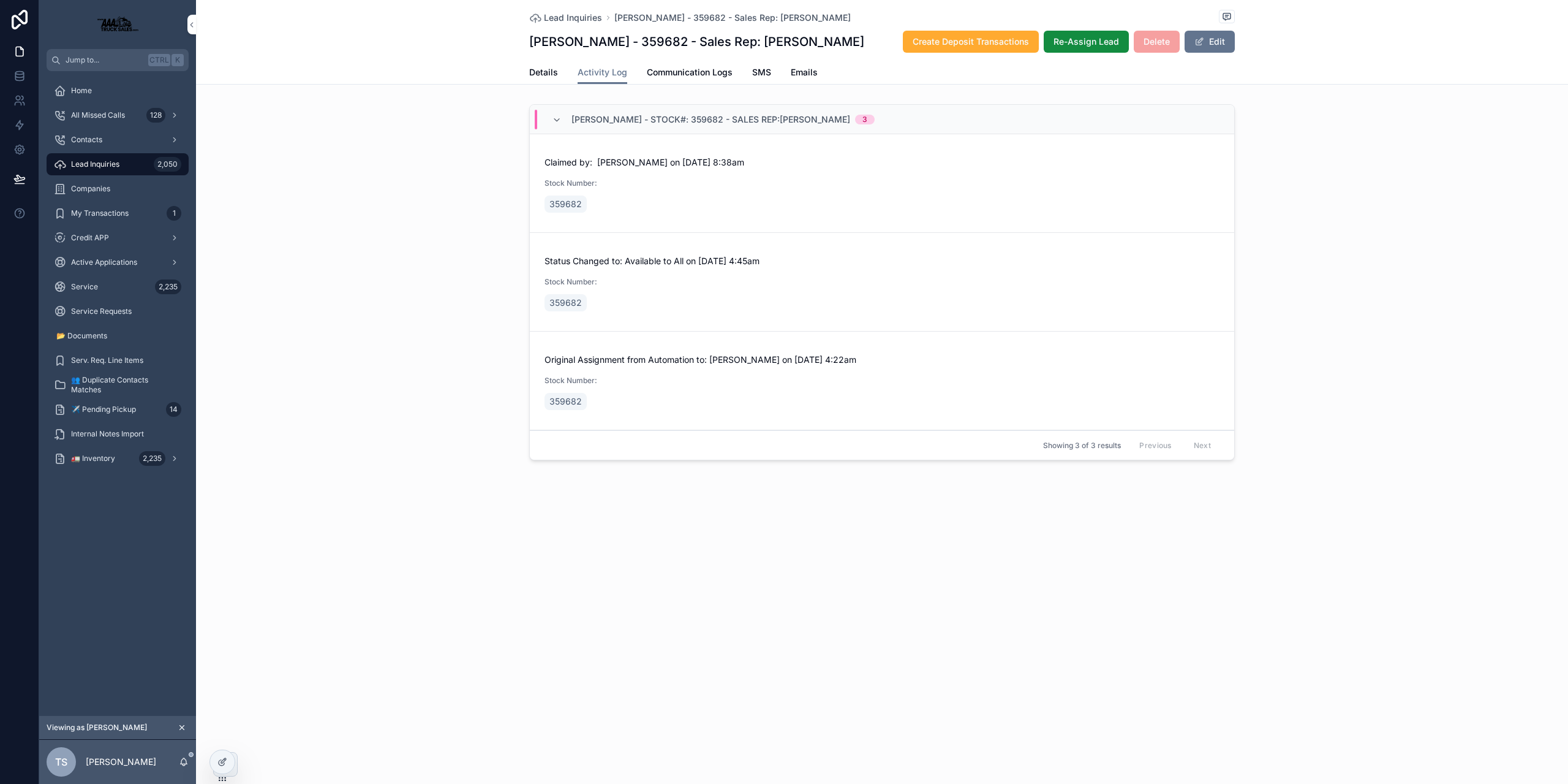
click at [173, 761] on div "TS [PERSON_NAME]" at bounding box center [117, 761] width 157 height 44
click at [181, 761] on icon "scrollable content" at bounding box center [184, 761] width 7 height 6
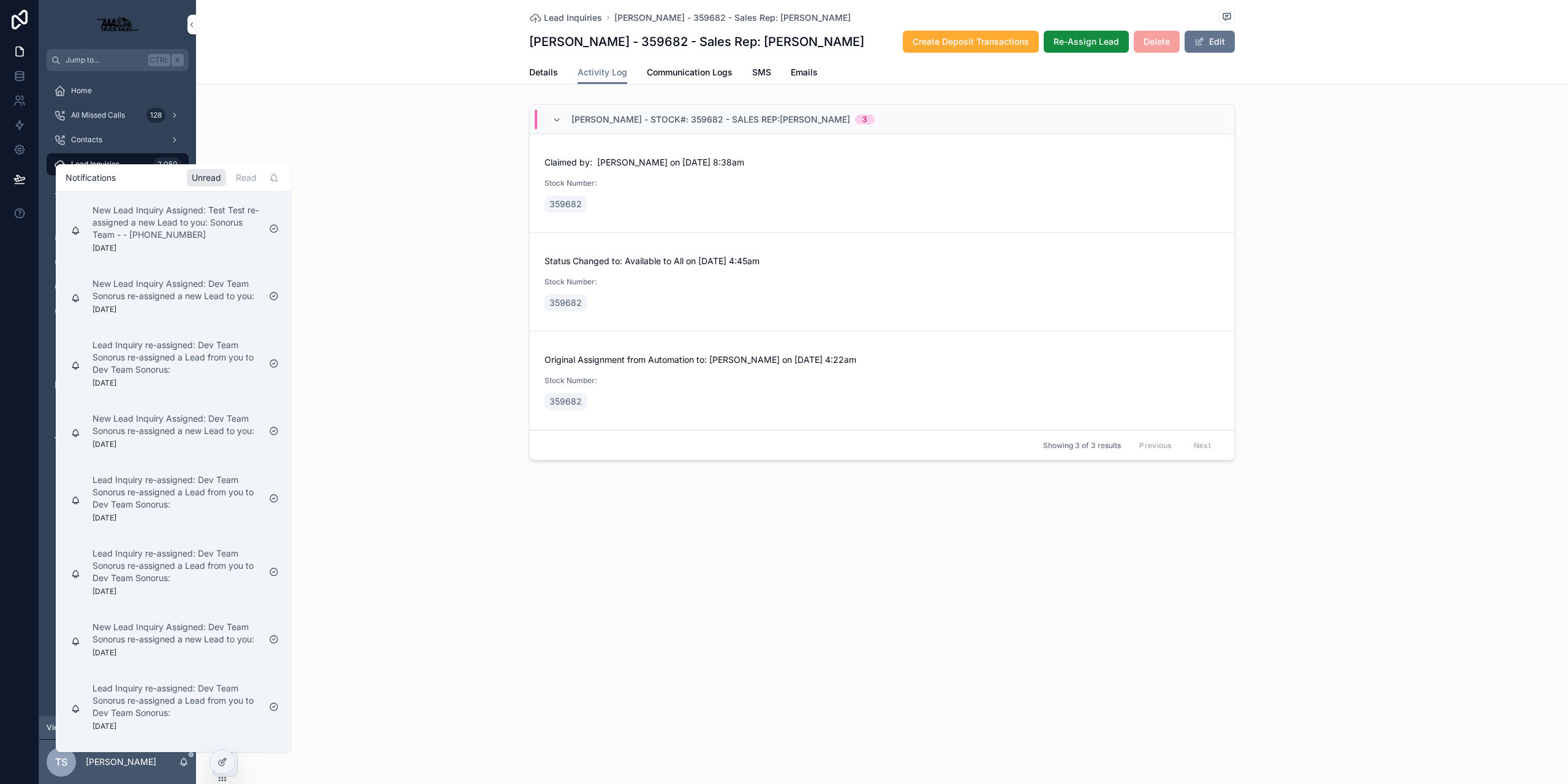
click at [432, 404] on div "[PERSON_NAME] - Stock#: 359682 - Sales Rep:[PERSON_NAME] 3 Claimed by: [PERSON_…" at bounding box center [882, 285] width 1372 height 371
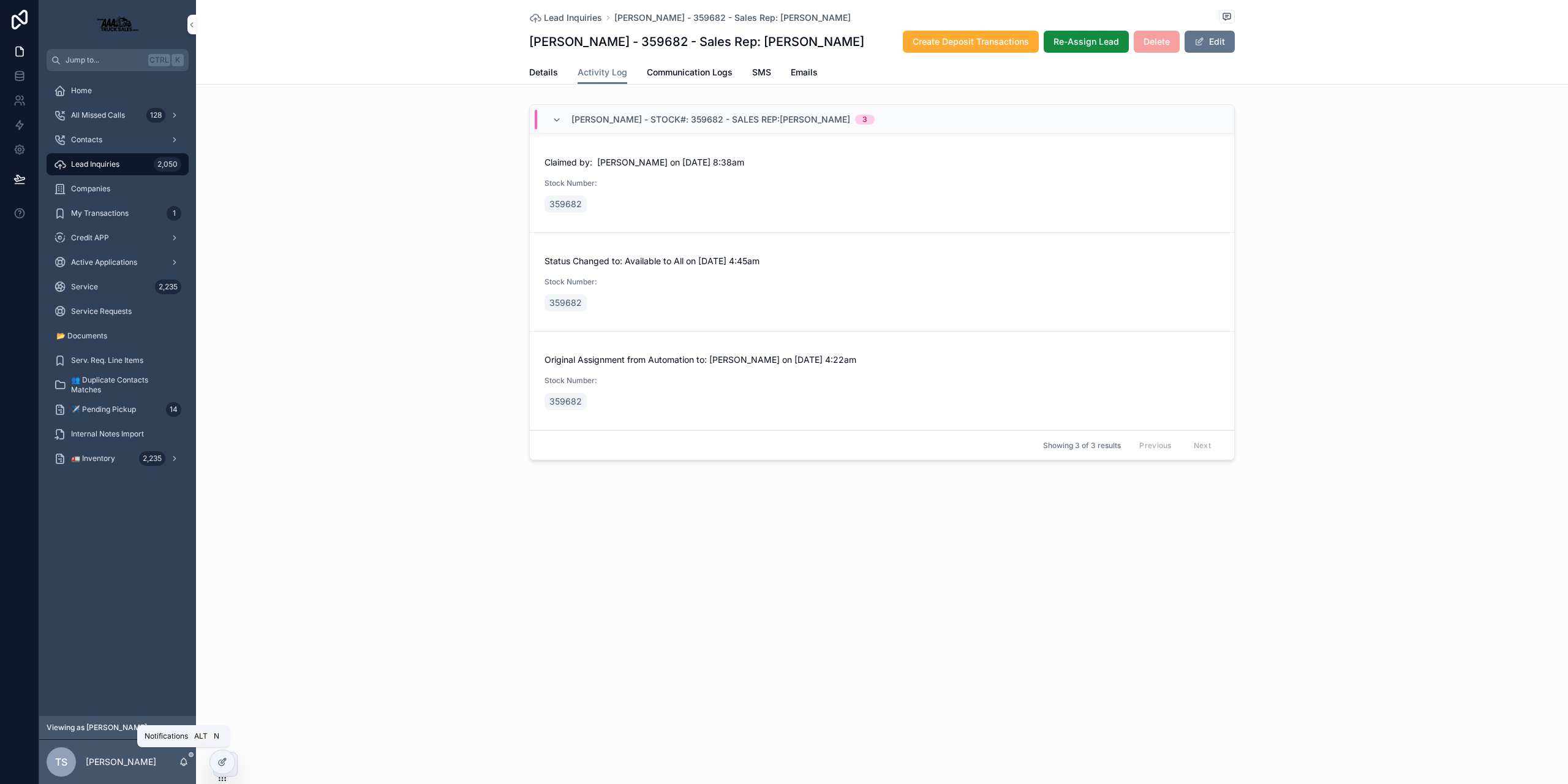
click at [183, 763] on icon "scrollable content" at bounding box center [184, 762] width 10 height 10
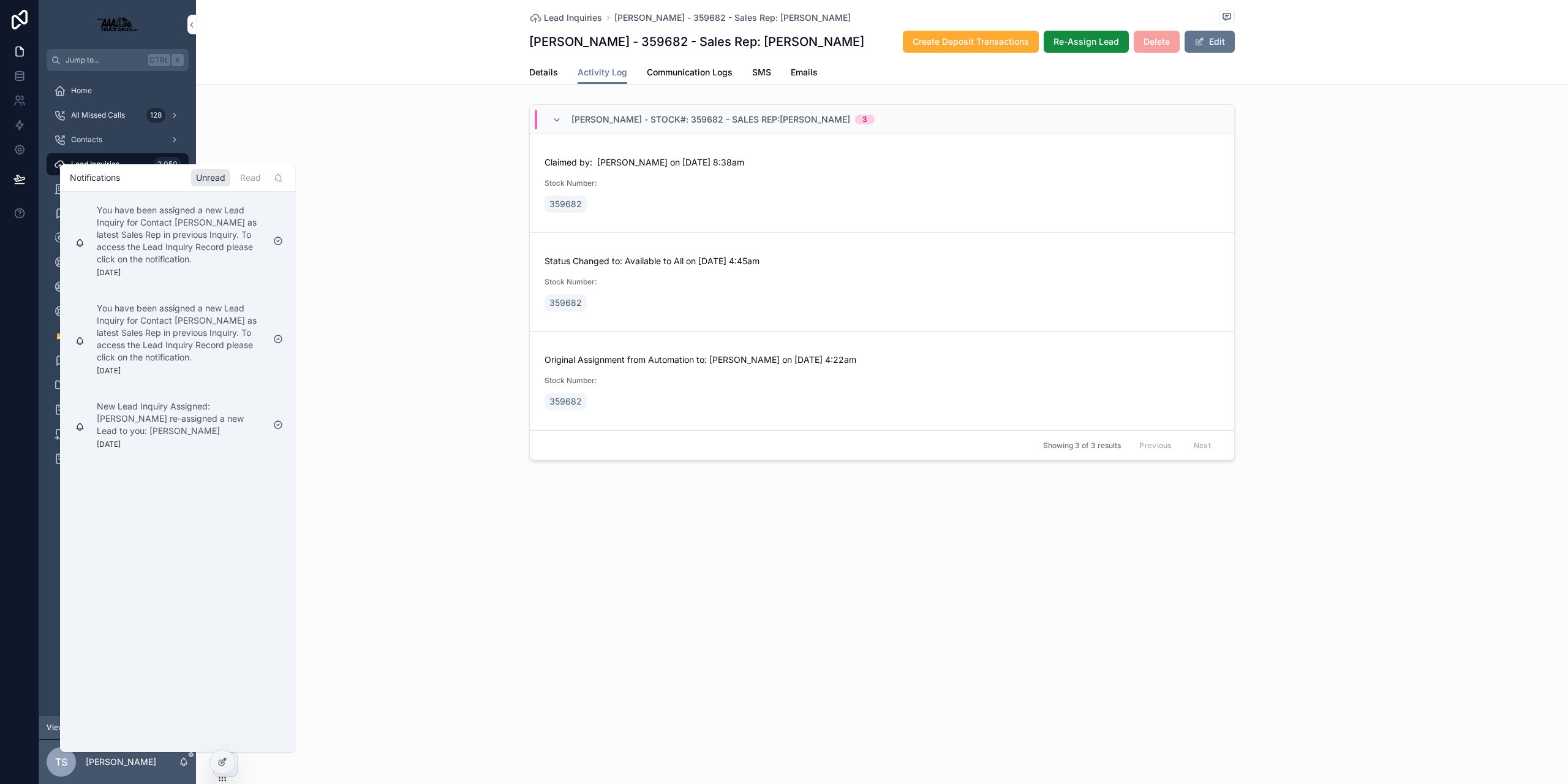
click at [328, 121] on div "[PERSON_NAME] - Stock#: 359682 - Sales Rep:[PERSON_NAME] 3 Claimed by: [PERSON_…" at bounding box center [882, 285] width 1372 height 371
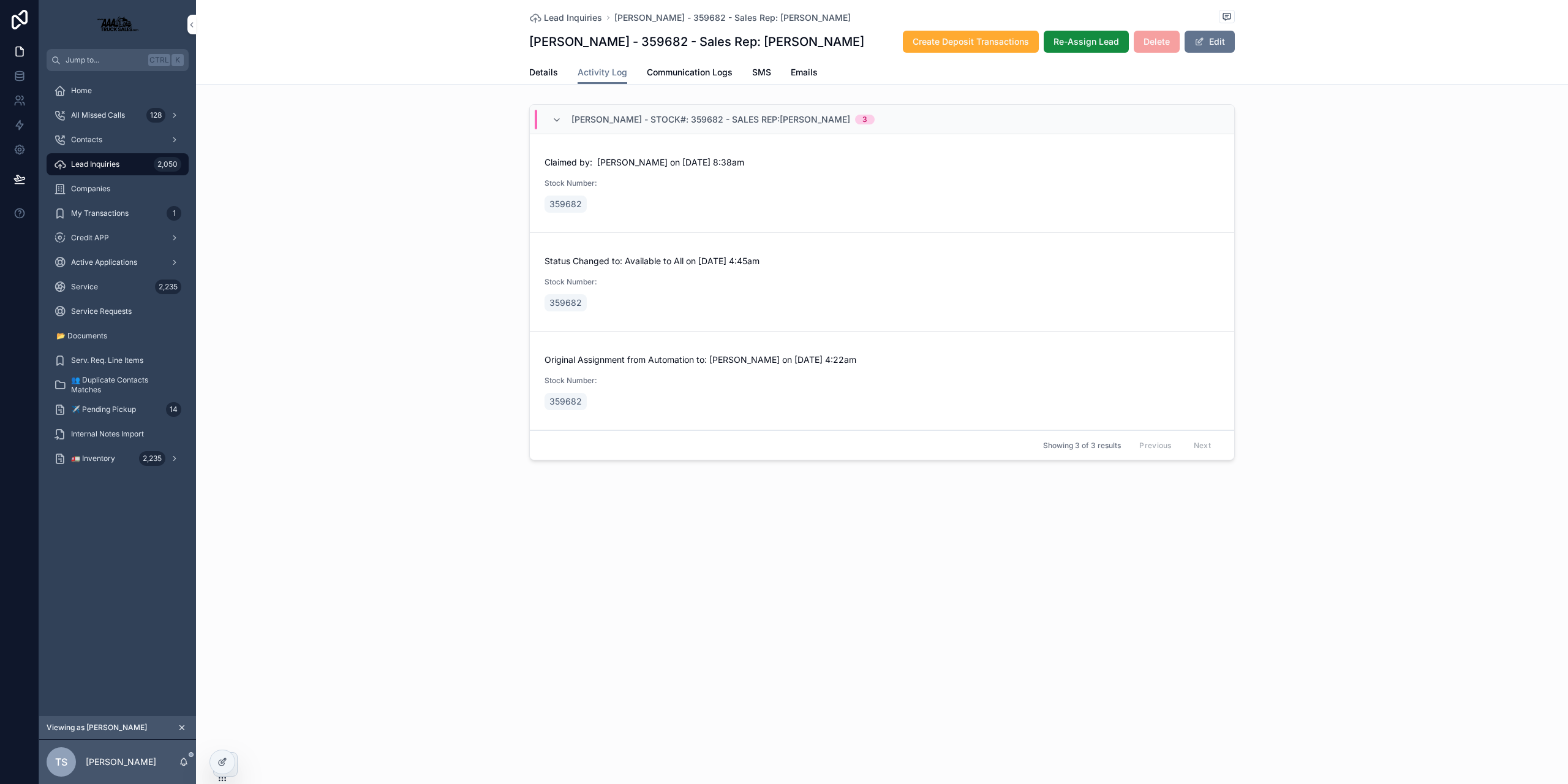
click at [131, 162] on div "Lead Inquiries 2,050" at bounding box center [118, 164] width 127 height 20
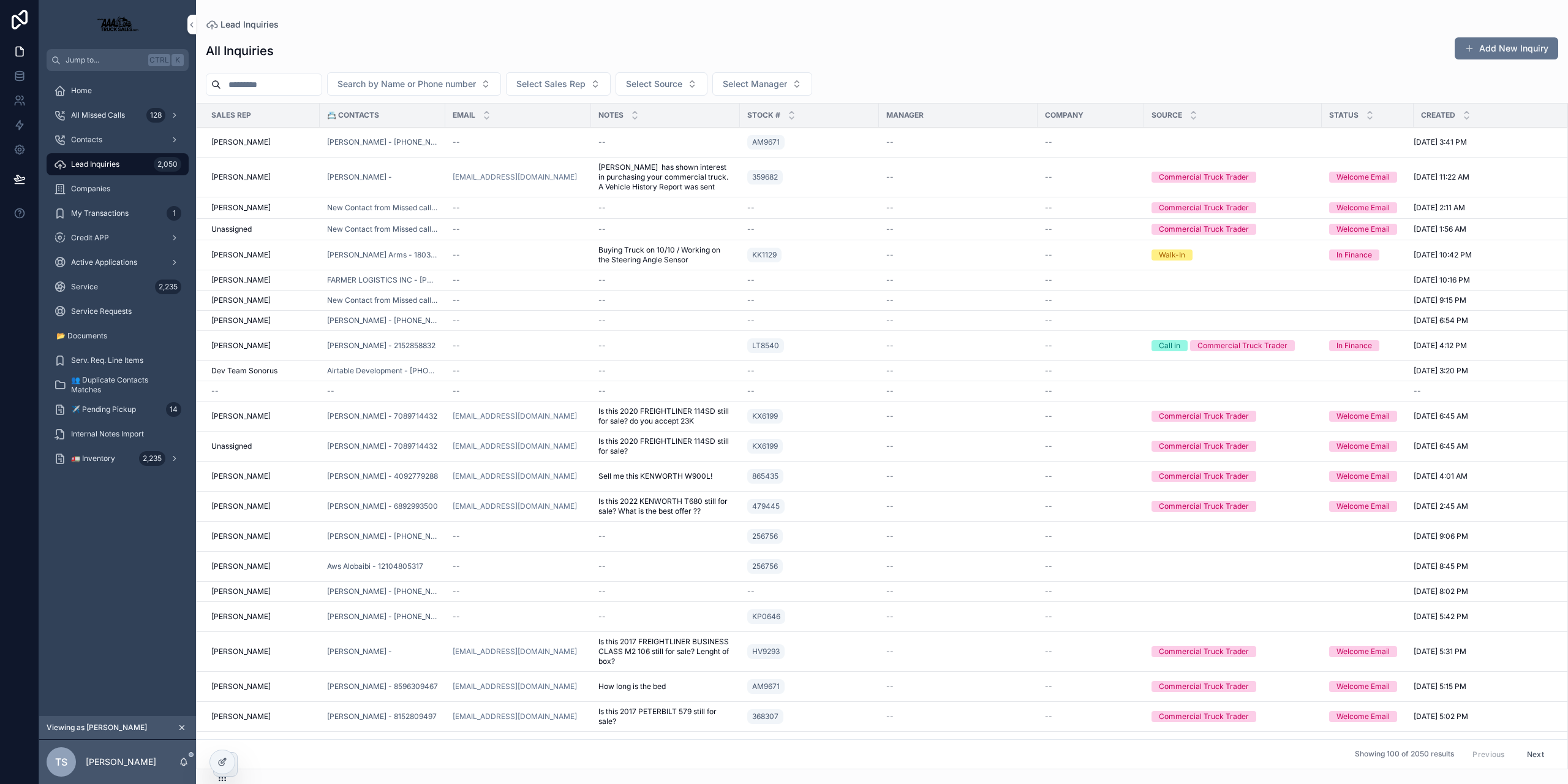
click at [274, 82] on input "scrollable content" at bounding box center [271, 84] width 101 height 17
click at [91, 136] on span "Contacts" at bounding box center [87, 140] width 31 height 10
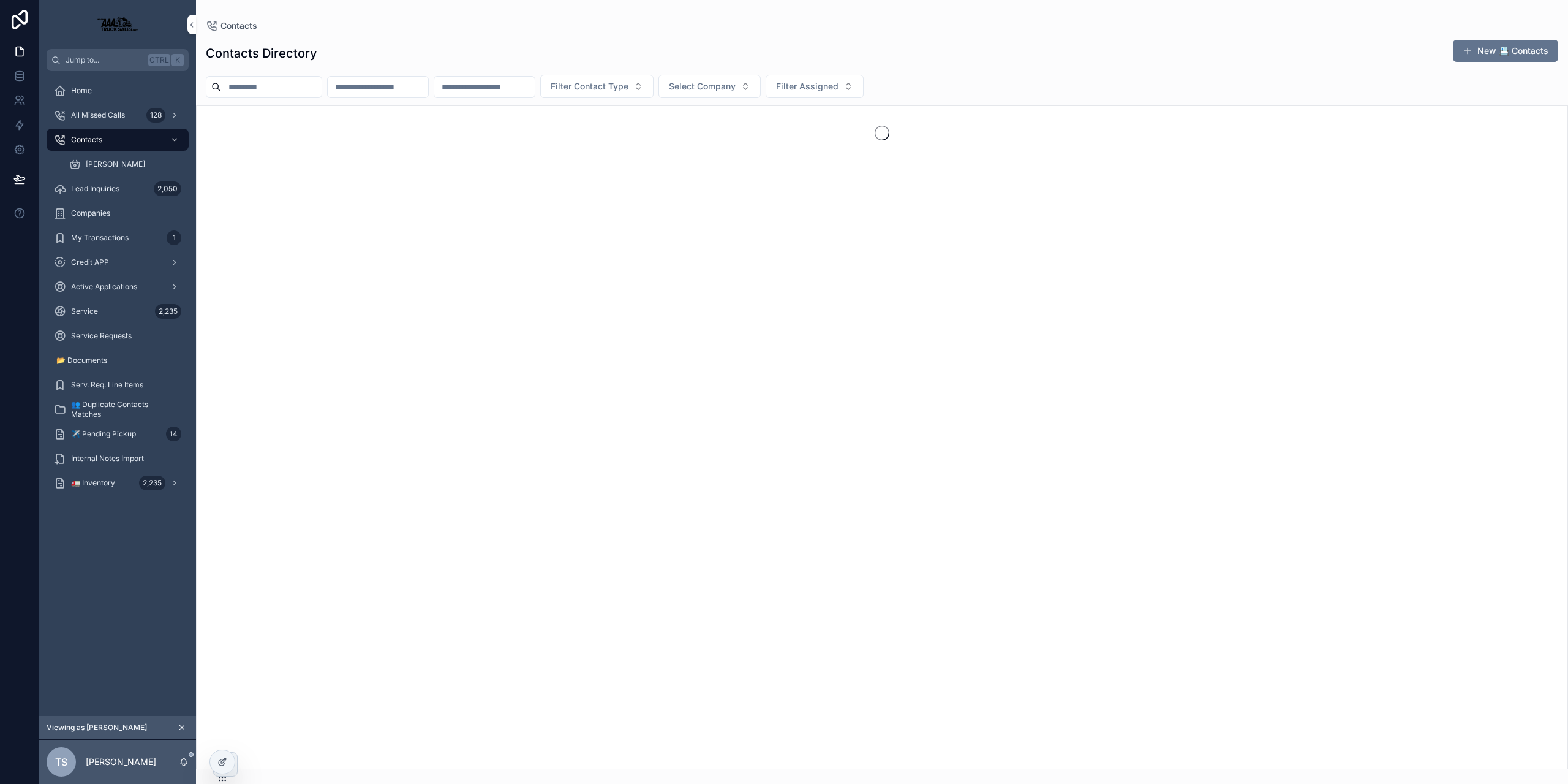
click at [273, 79] on input "scrollable content" at bounding box center [271, 87] width 101 height 17
click at [232, 91] on input "*****" at bounding box center [271, 87] width 101 height 17
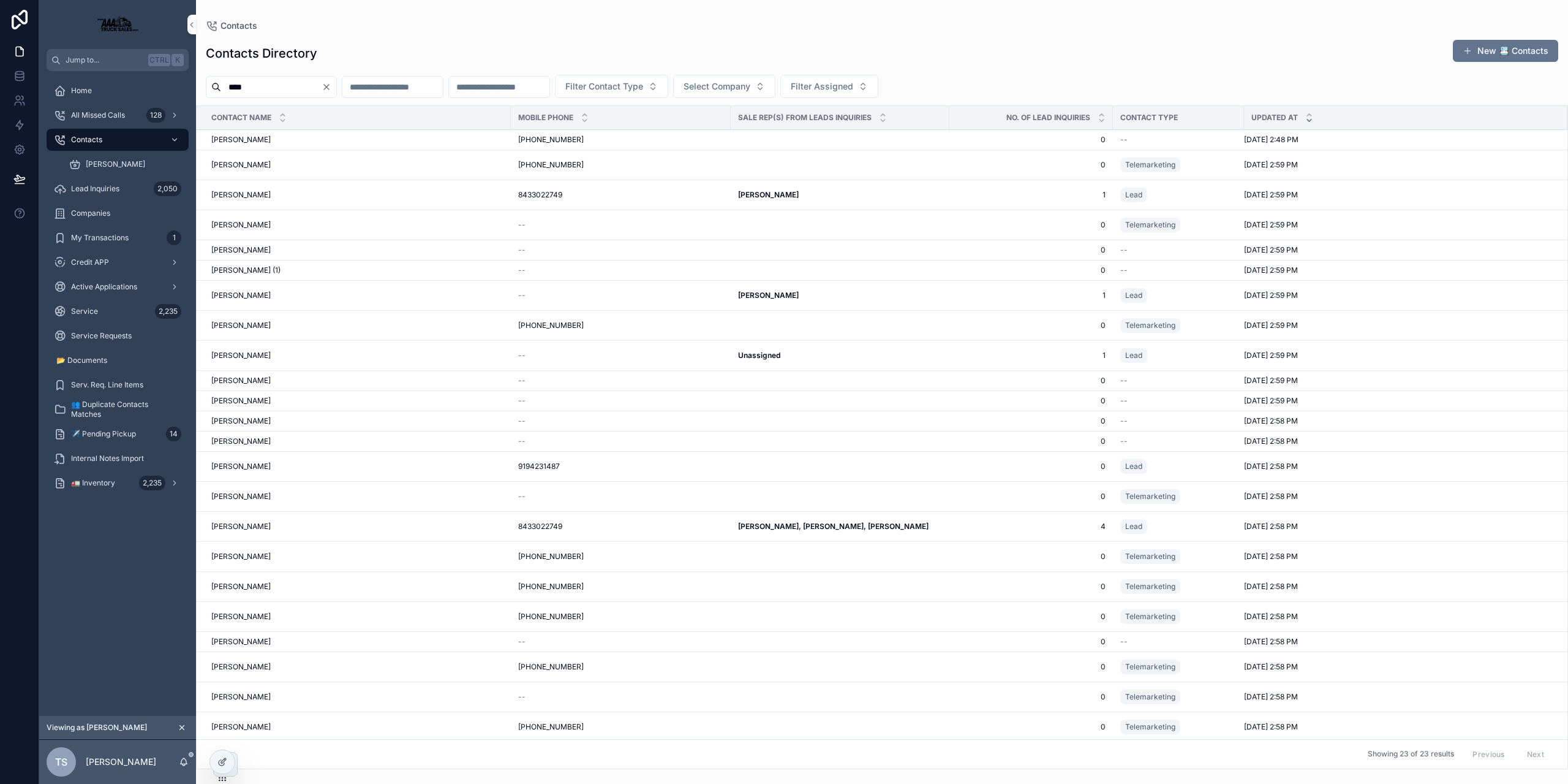
type input "****"
click at [432, 87] on input "scrollable content" at bounding box center [393, 87] width 101 height 17
type input "*"
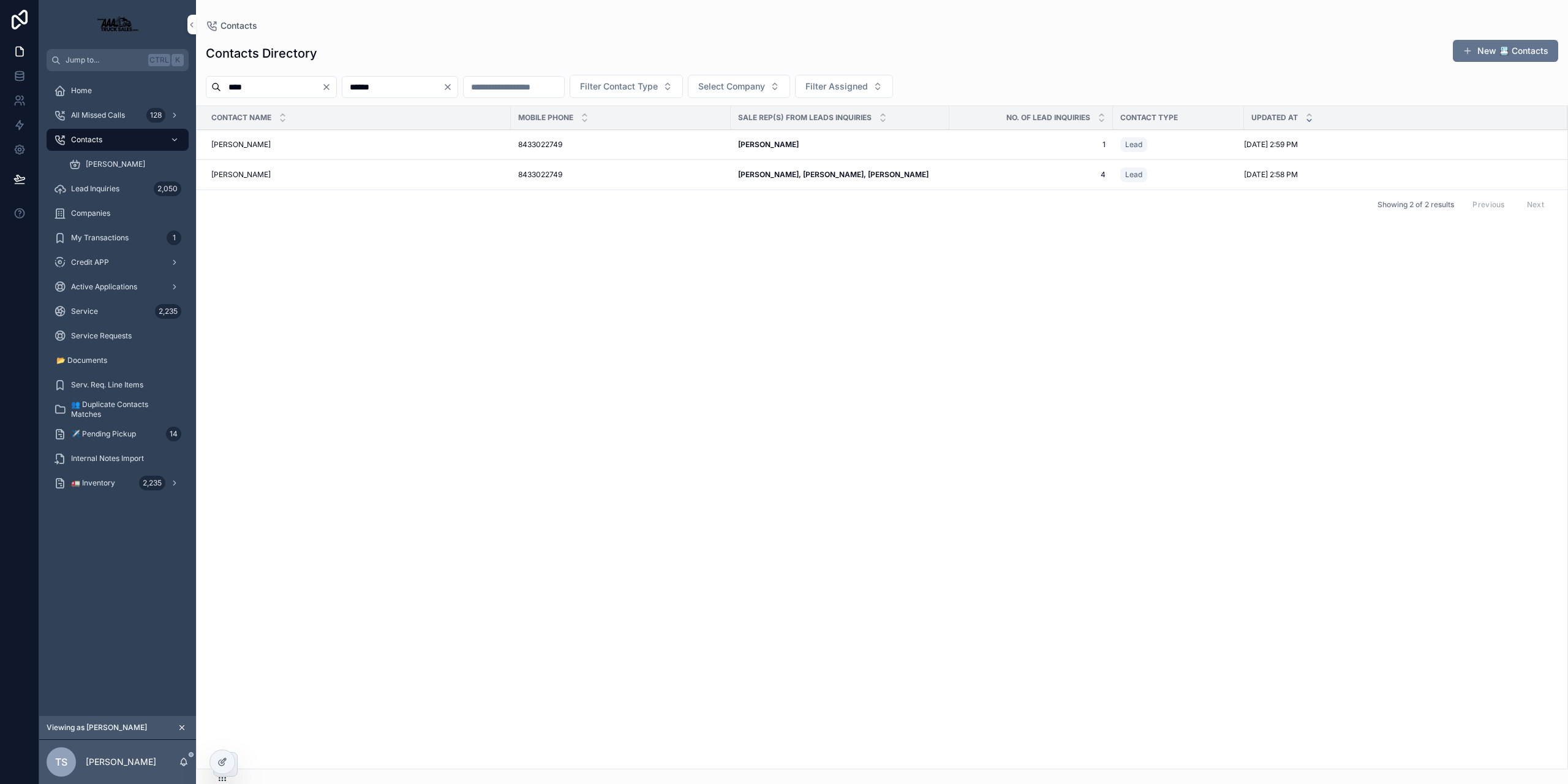
click at [387, 88] on input "******" at bounding box center [393, 87] width 101 height 17
type input "******"
click at [322, 84] on input "****" at bounding box center [271, 87] width 101 height 17
click at [322, 88] on input "****" at bounding box center [271, 87] width 101 height 17
click at [329, 88] on icon "Clear" at bounding box center [327, 87] width 5 height 5
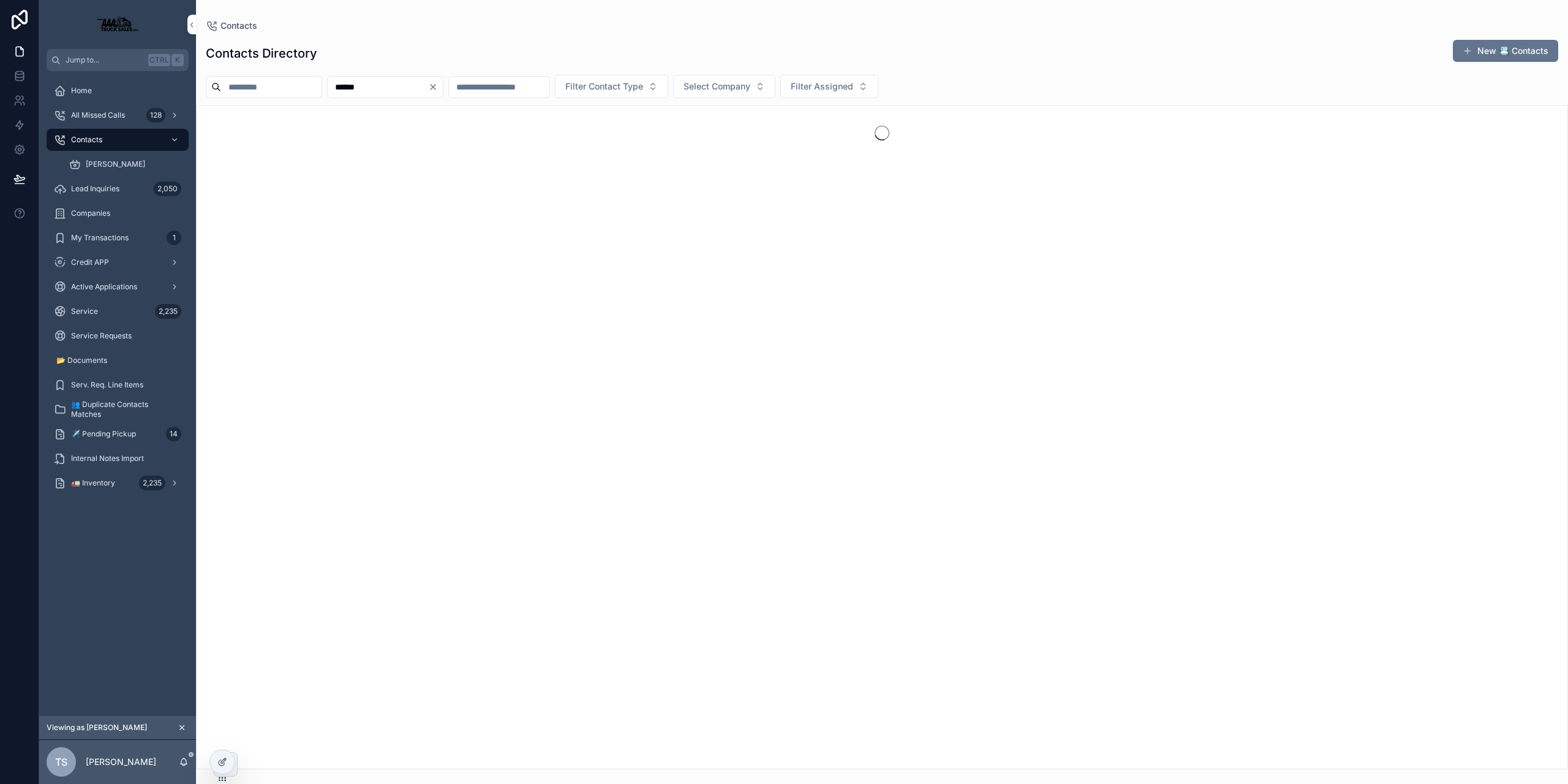
click at [552, 175] on div "scrollable content" at bounding box center [882, 437] width 1372 height 664
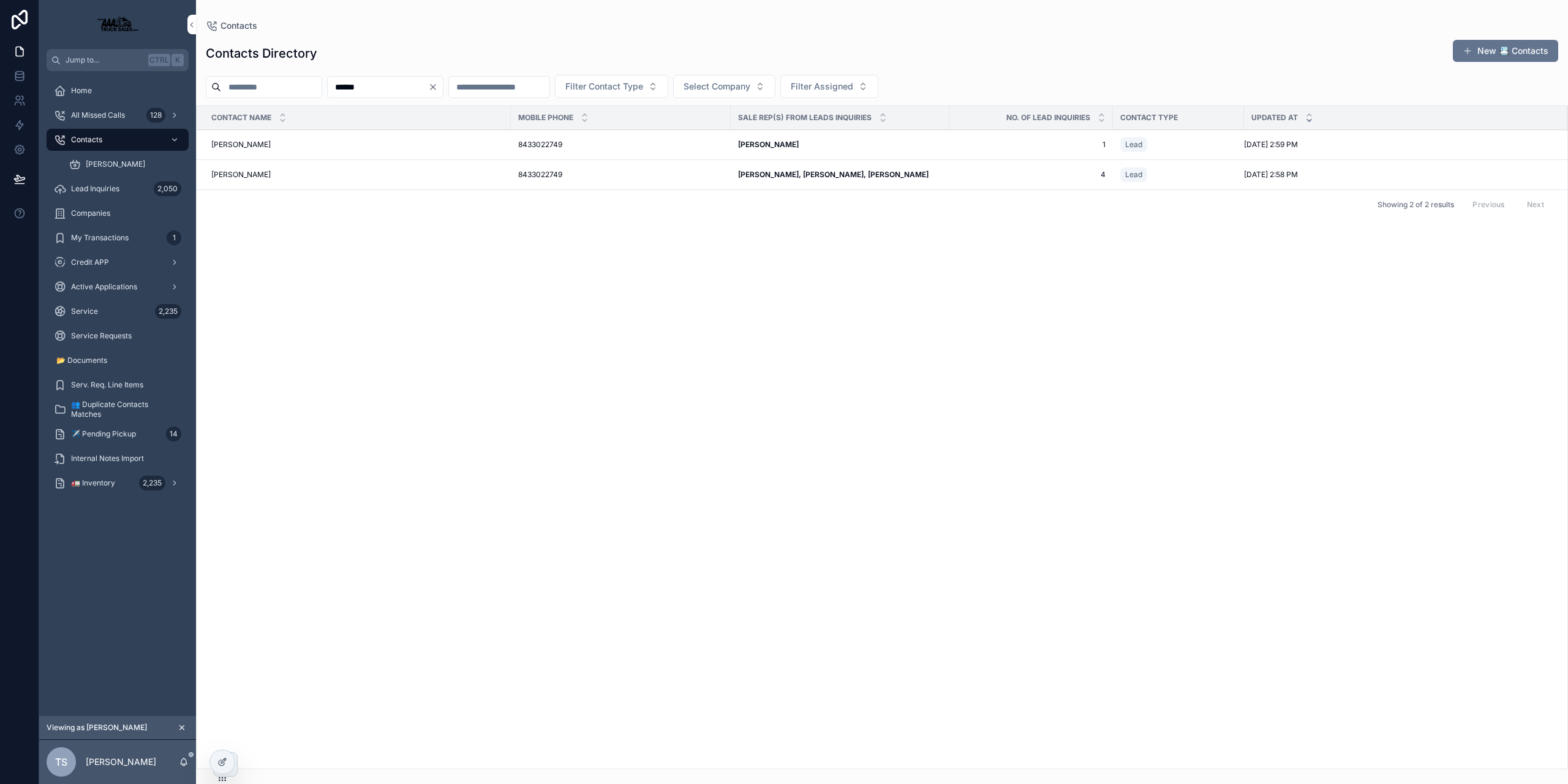
click at [527, 170] on span "8433022749" at bounding box center [540, 175] width 44 height 10
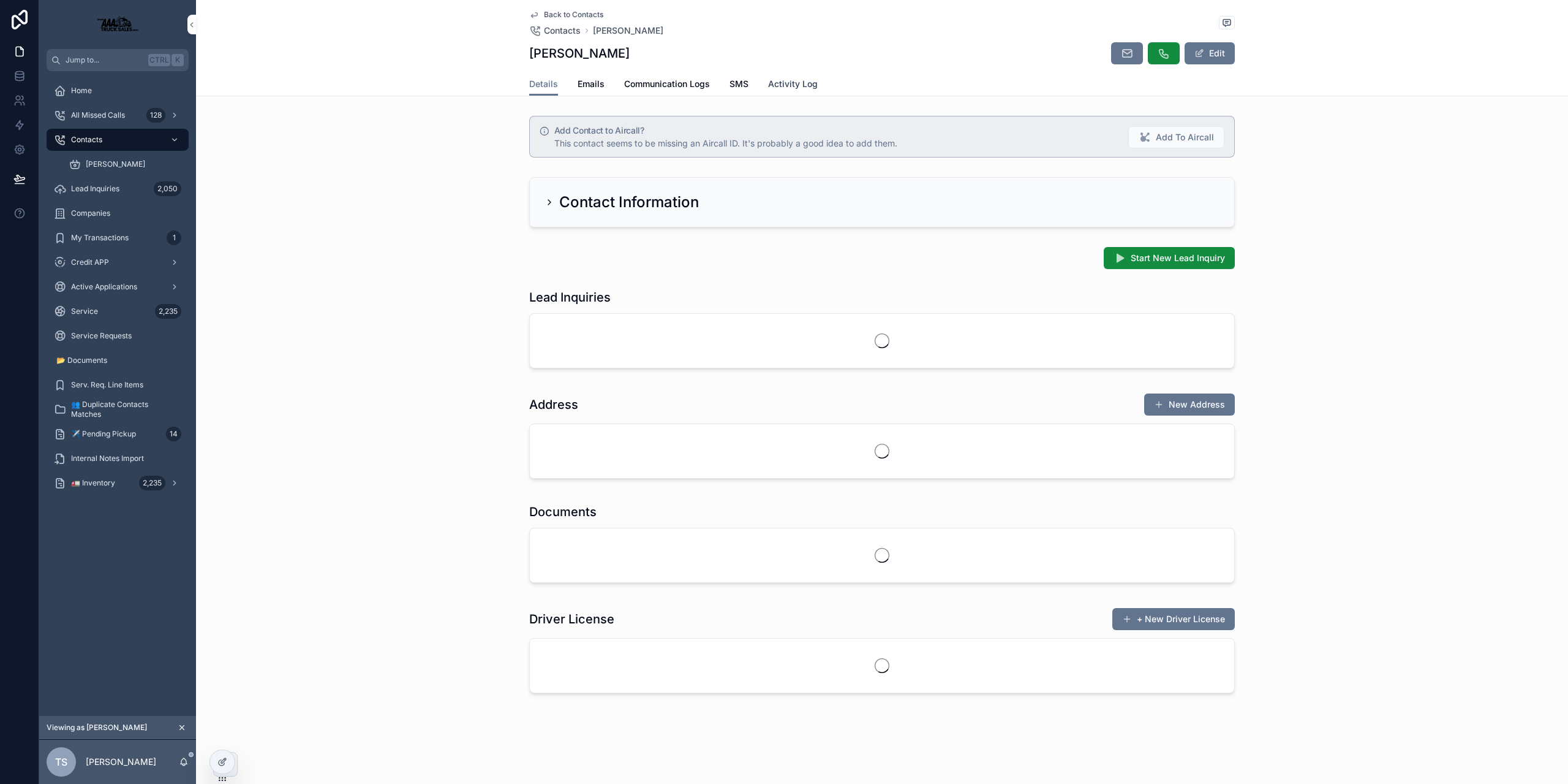
click at [783, 84] on span "Activity Log" at bounding box center [792, 84] width 50 height 12
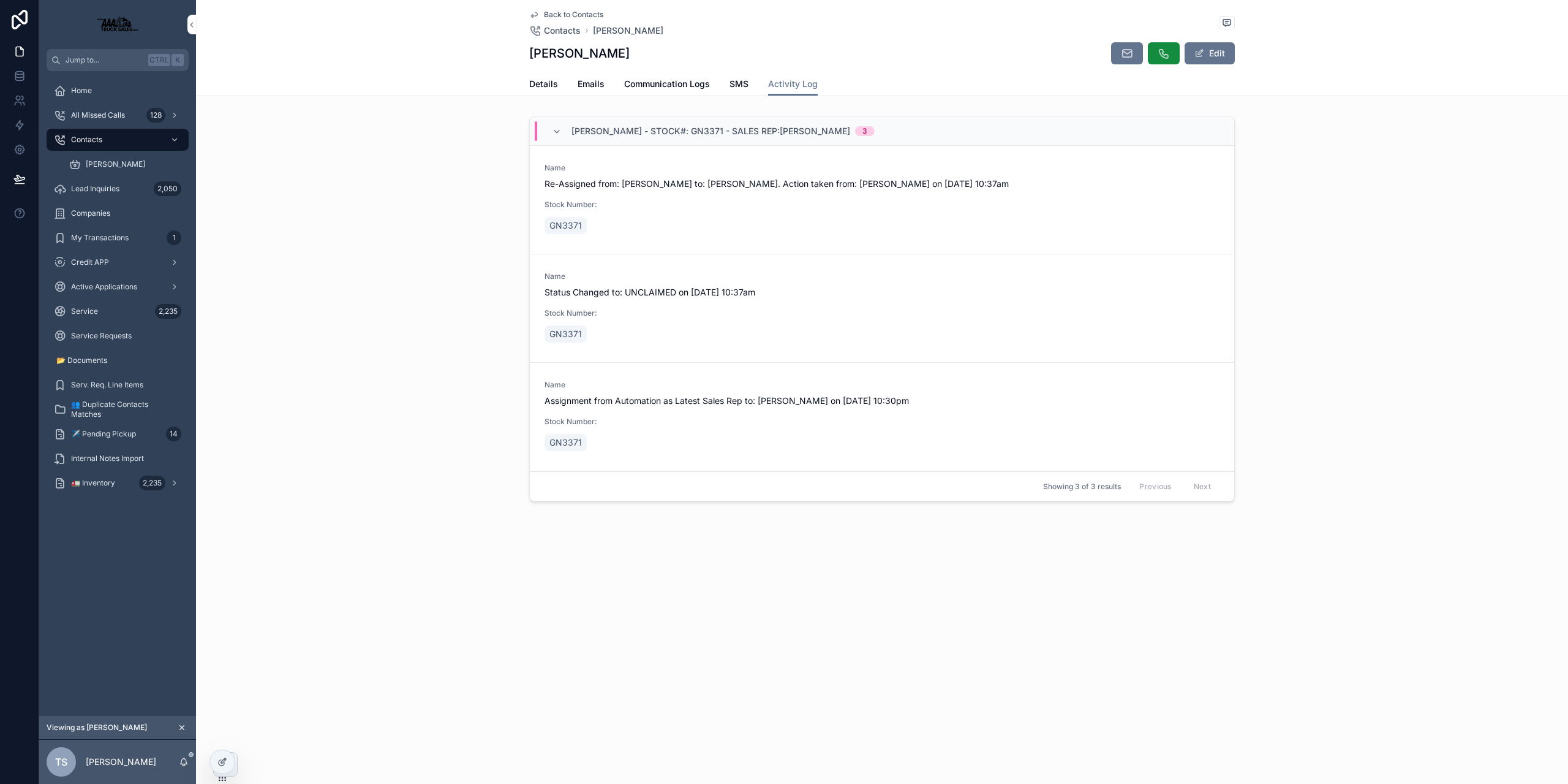
click at [618, 179] on span "Re-Assigned from: [PERSON_NAME] to: [PERSON_NAME]. Action taken from: [PERSON_N…" at bounding box center [882, 183] width 675 height 12
click at [557, 89] on div "Details Emails Communication Logs SMS Activity Log" at bounding box center [882, 84] width 706 height 23
click at [553, 88] on span "Details" at bounding box center [544, 84] width 29 height 12
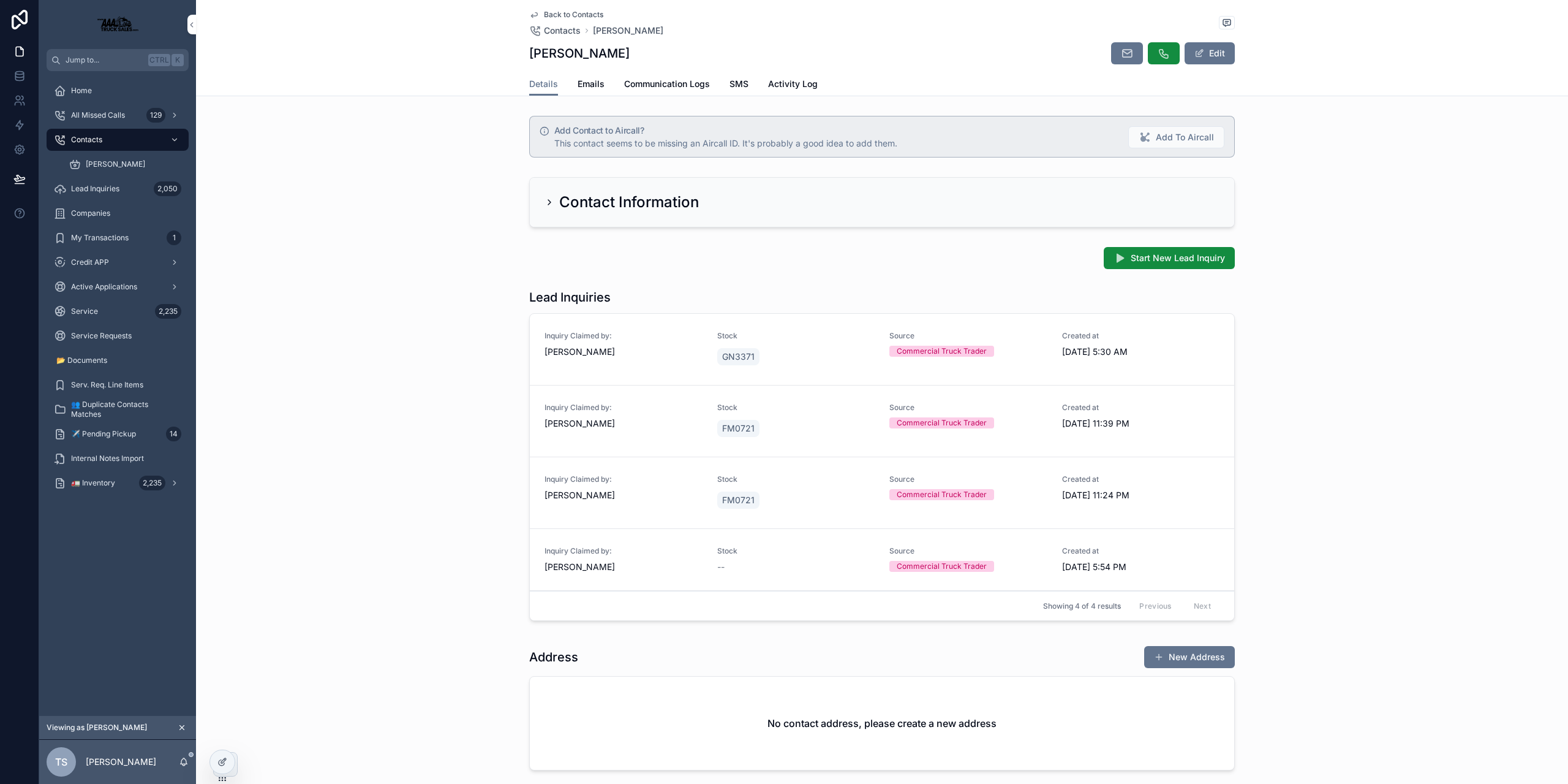
click at [772, 69] on div "Back to Contacts Contacts [PERSON_NAME] [PERSON_NAME] Edit" at bounding box center [882, 36] width 706 height 72
click at [779, 78] on span "Activity Log" at bounding box center [792, 84] width 50 height 12
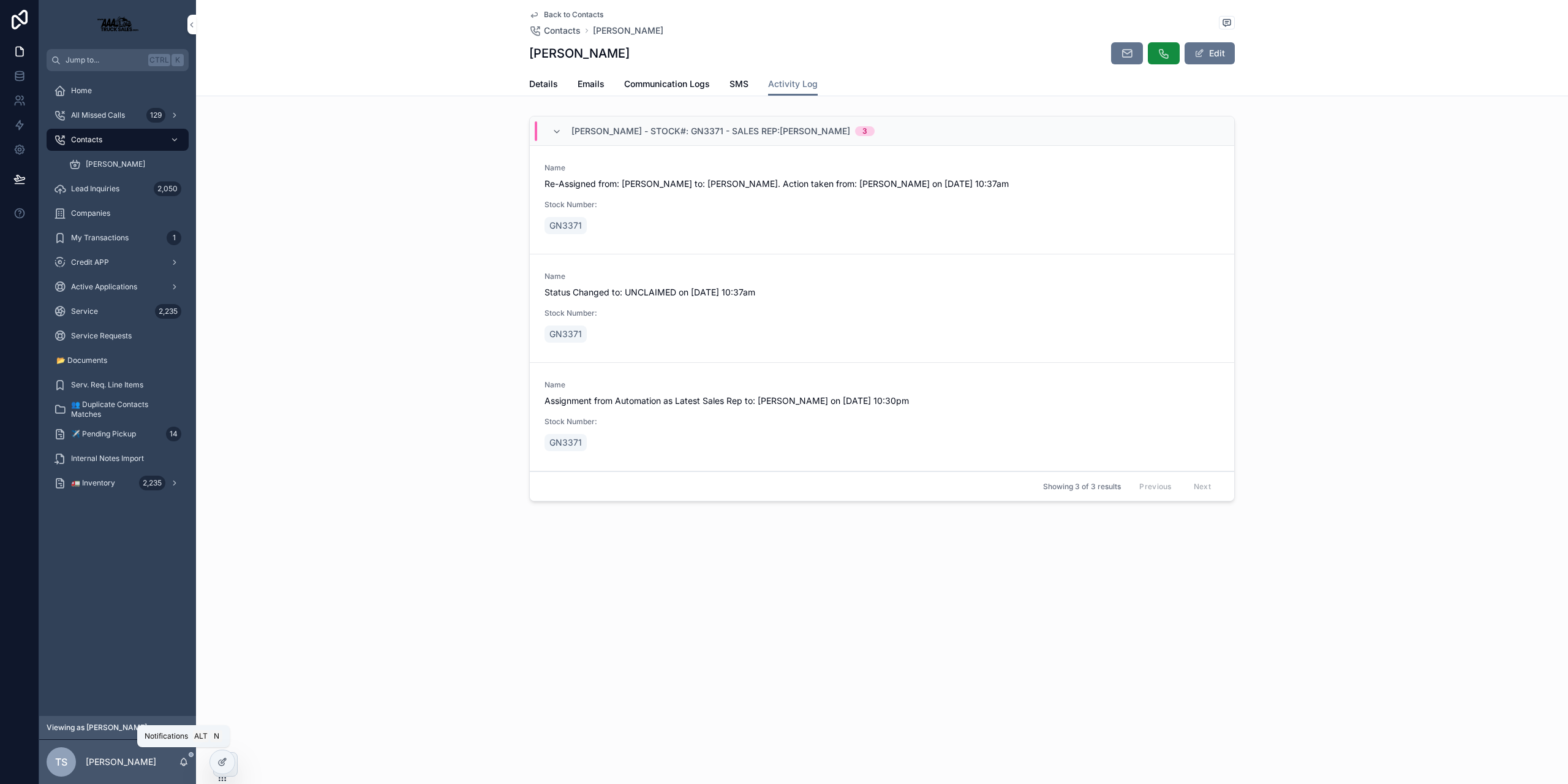
click at [181, 762] on icon "scrollable content" at bounding box center [184, 761] width 7 height 6
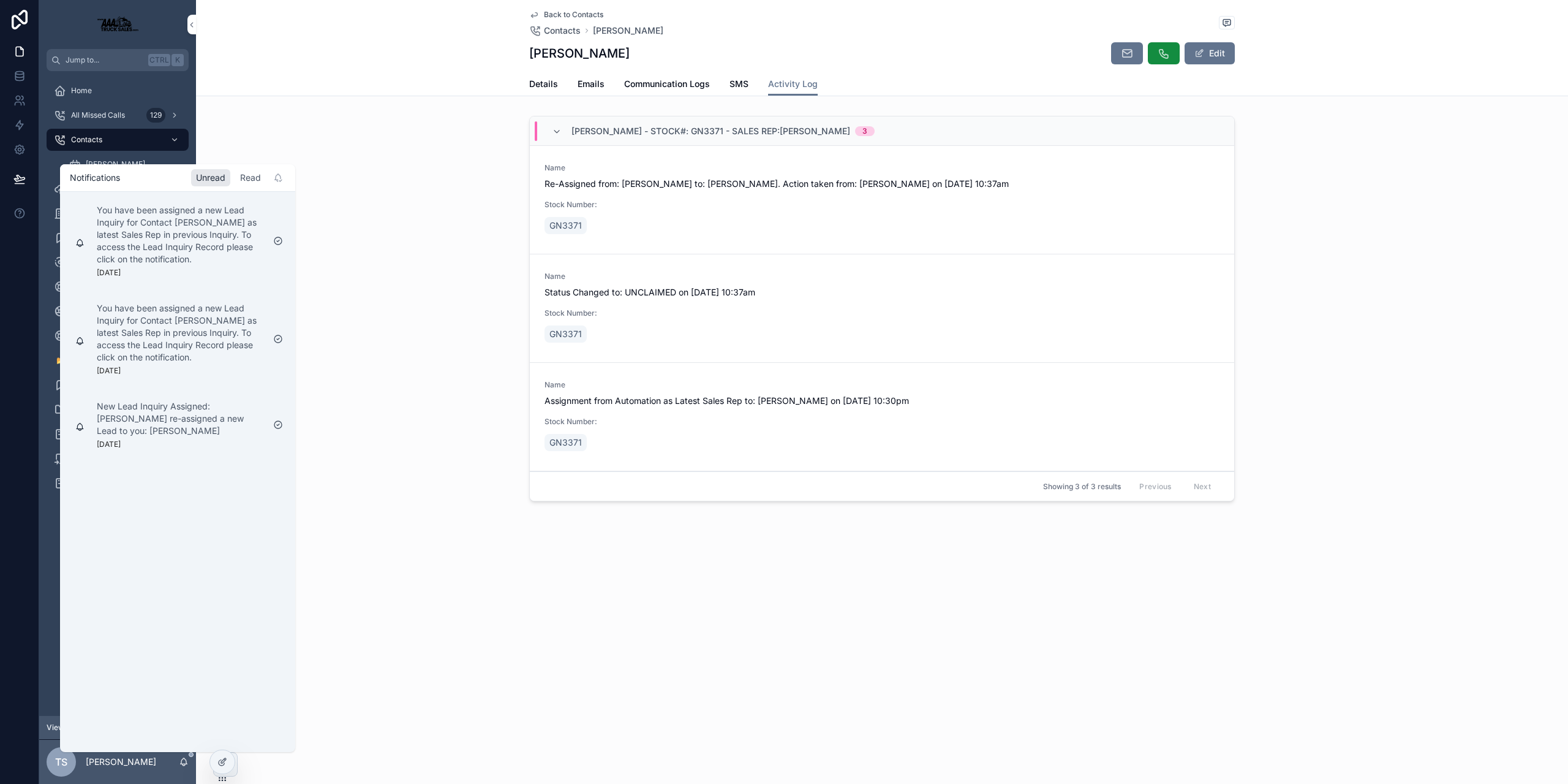
click at [247, 174] on div "Read" at bounding box center [251, 178] width 31 height 17
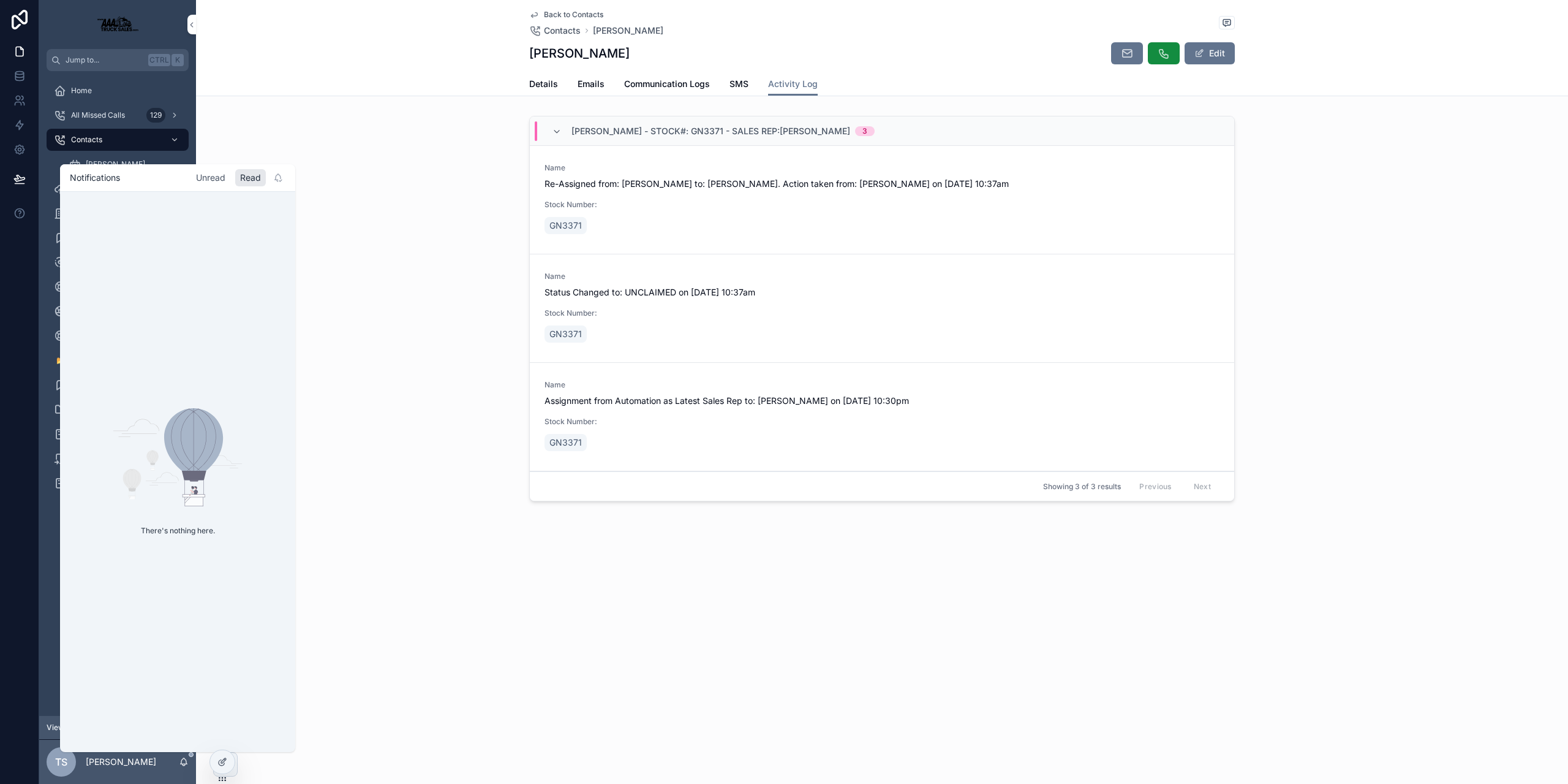
click at [216, 171] on div "Unread" at bounding box center [211, 178] width 39 height 17
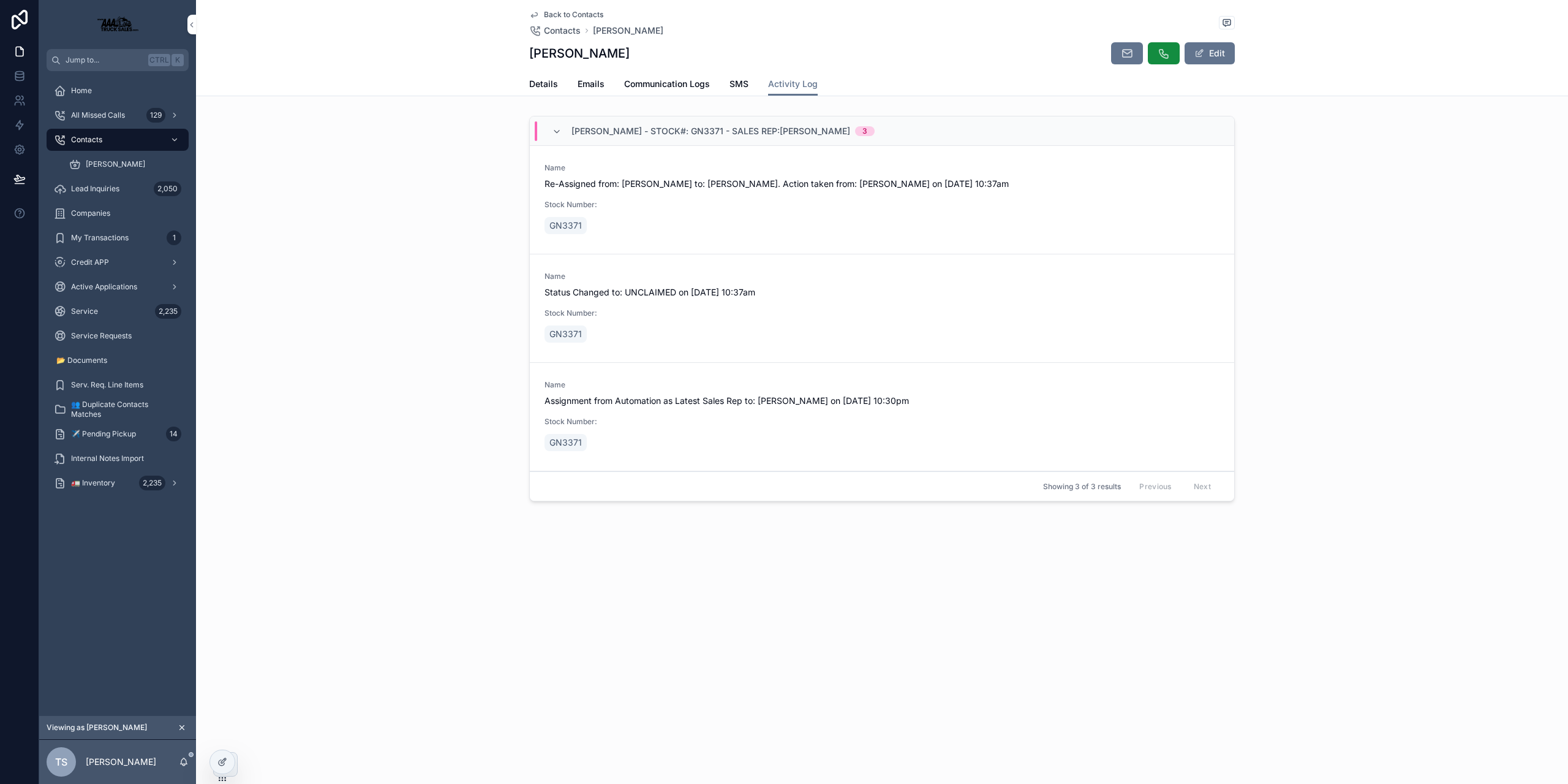
click at [366, 158] on div "[PERSON_NAME] - Stock#: GN3371 - Sales Rep:[PERSON_NAME] 3 Name Re-Assigned fro…" at bounding box center [882, 310] width 1372 height 400
click at [185, 768] on div "TS [PERSON_NAME]" at bounding box center [117, 761] width 157 height 44
click at [185, 763] on icon "scrollable content" at bounding box center [184, 762] width 10 height 10
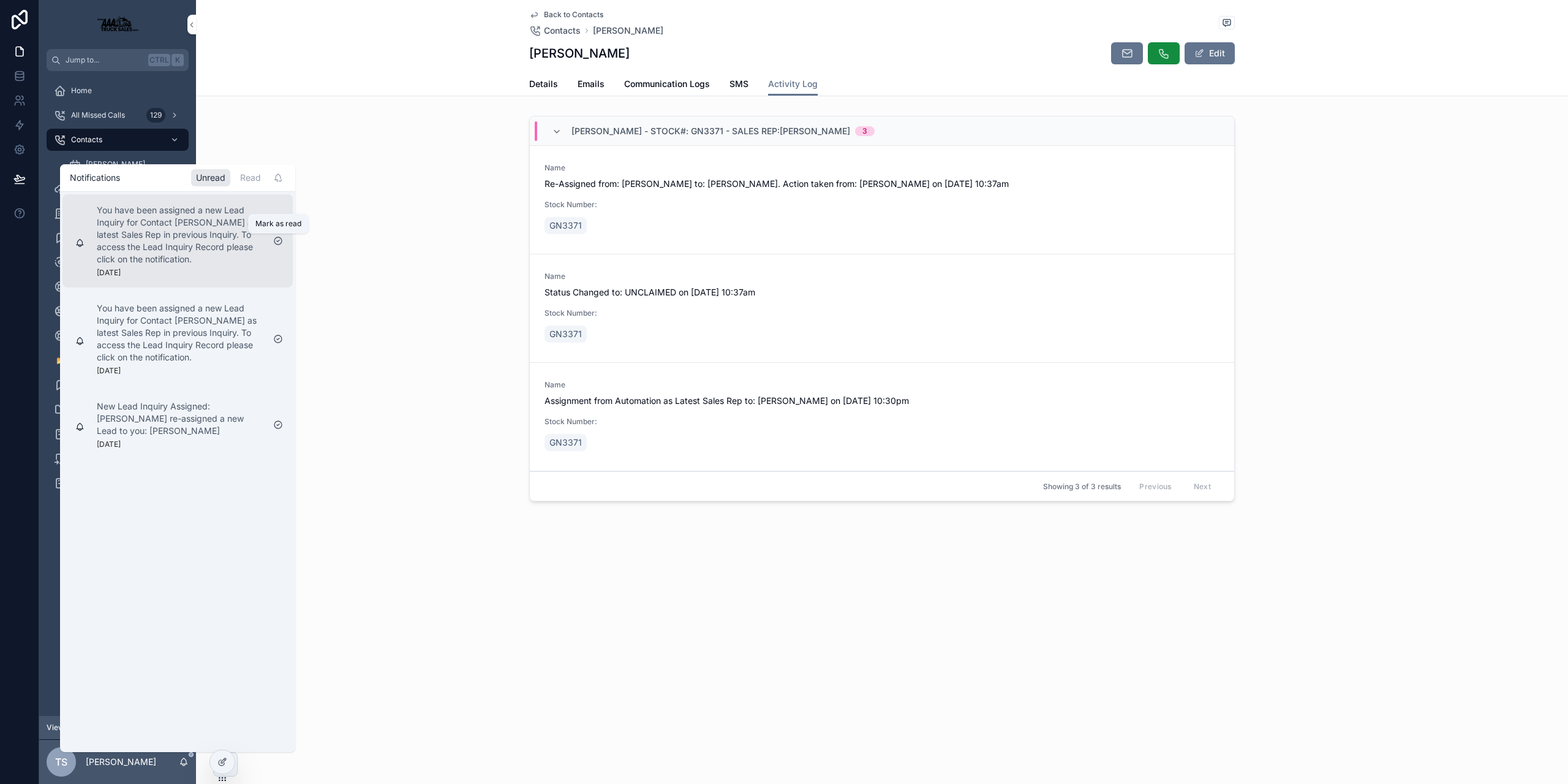
click at [281, 239] on icon "scrollable content" at bounding box center [278, 241] width 10 height 10
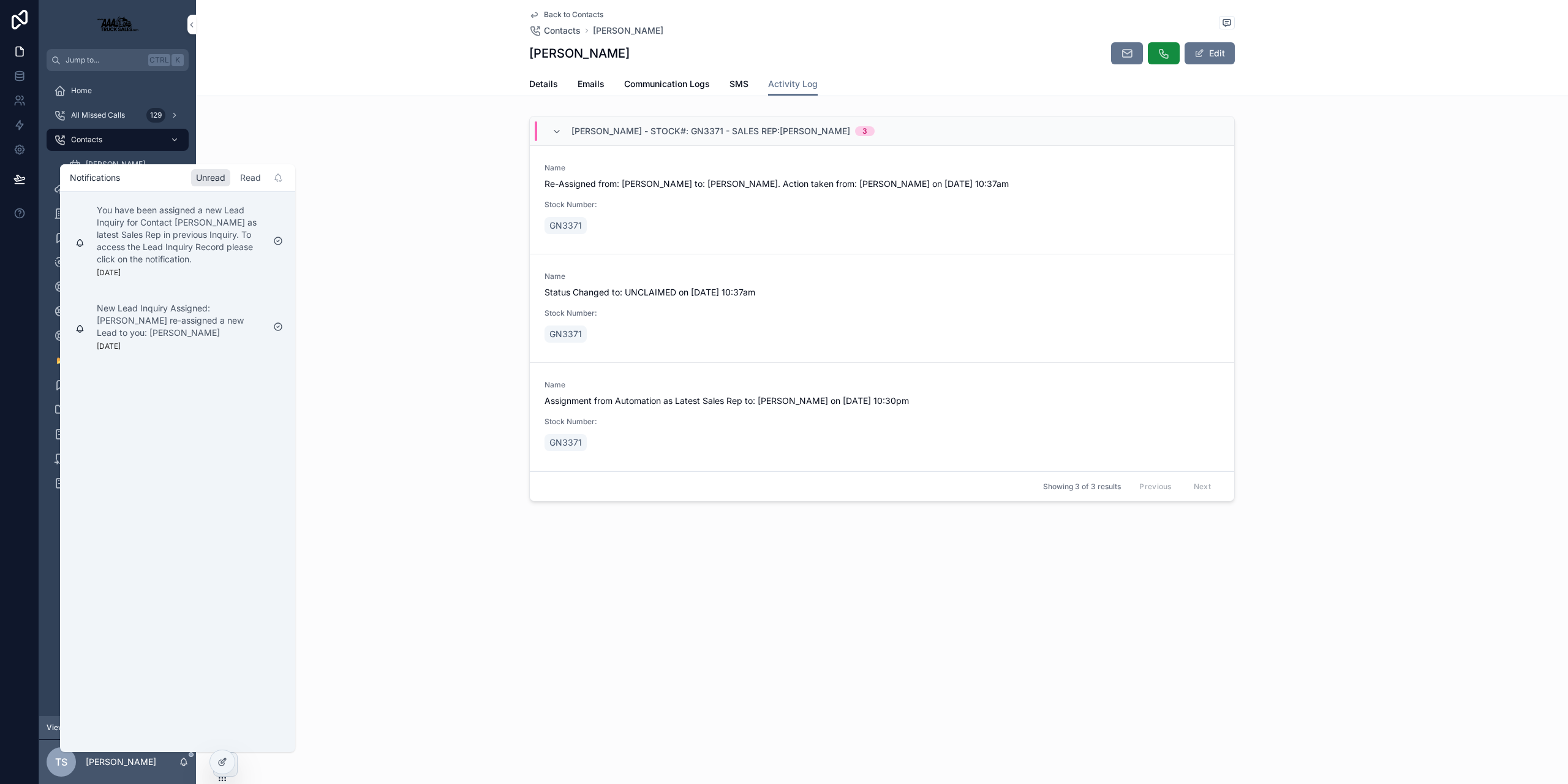
click at [249, 184] on div "Read" at bounding box center [251, 178] width 31 height 17
click at [214, 172] on div "Unread" at bounding box center [211, 178] width 39 height 17
click at [282, 133] on div "[PERSON_NAME] - Stock#: GN3371 - Sales Rep:[PERSON_NAME] 3 Name Re-Assigned fro…" at bounding box center [882, 310] width 1372 height 400
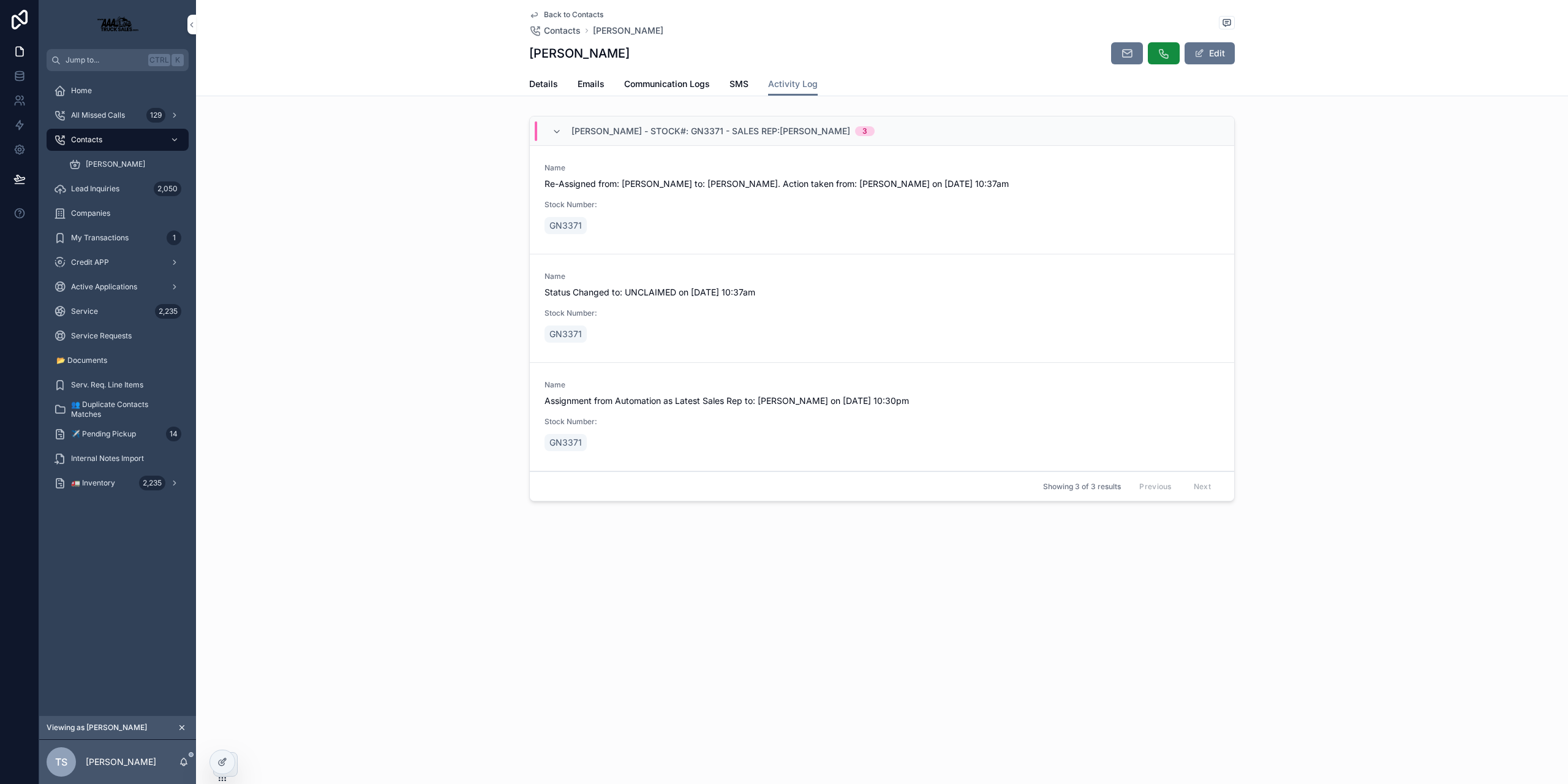
click at [181, 722] on button "scrollable content" at bounding box center [181, 727] width 13 height 13
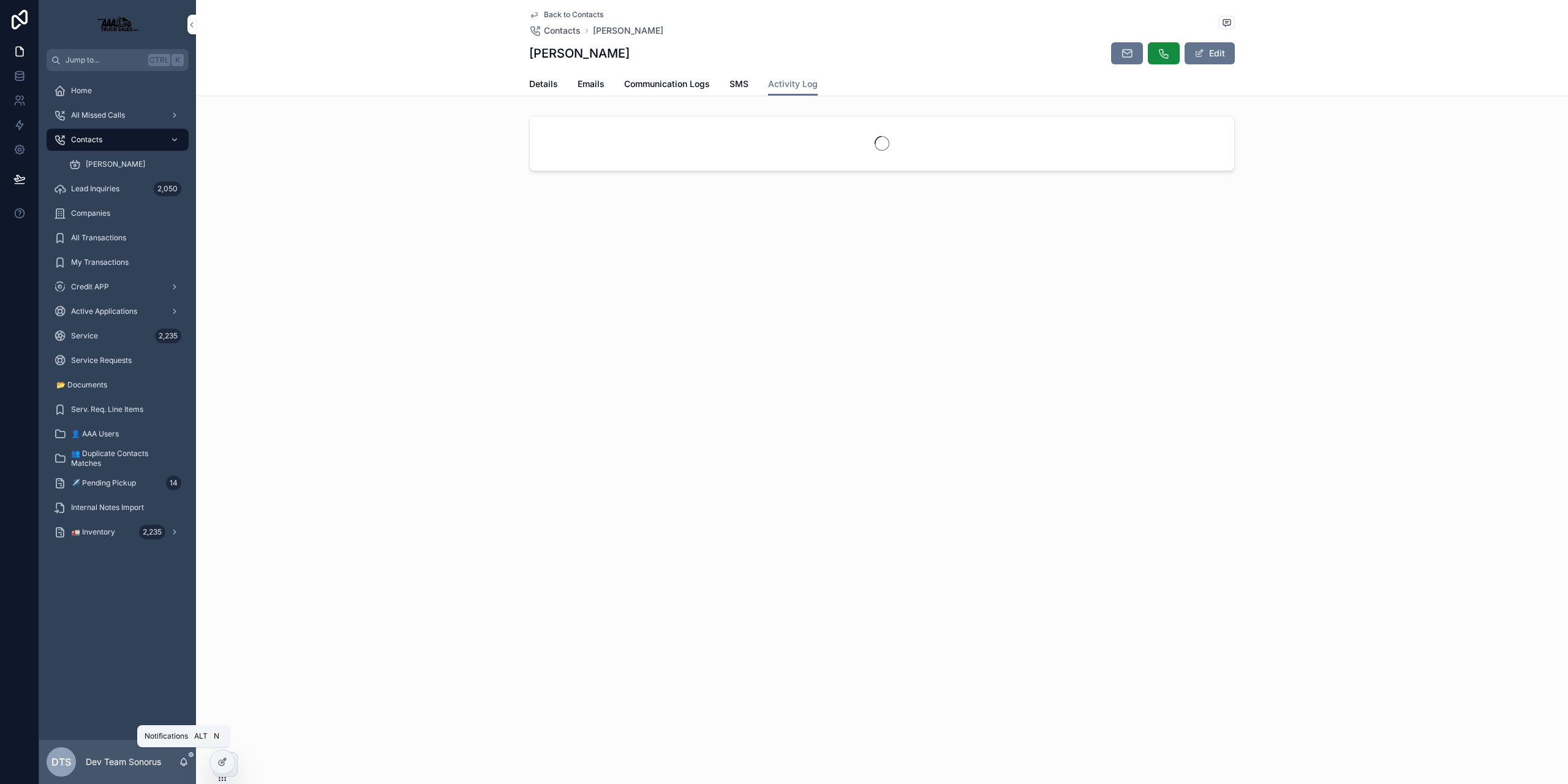
click at [179, 763] on icon "scrollable content" at bounding box center [184, 762] width 10 height 10
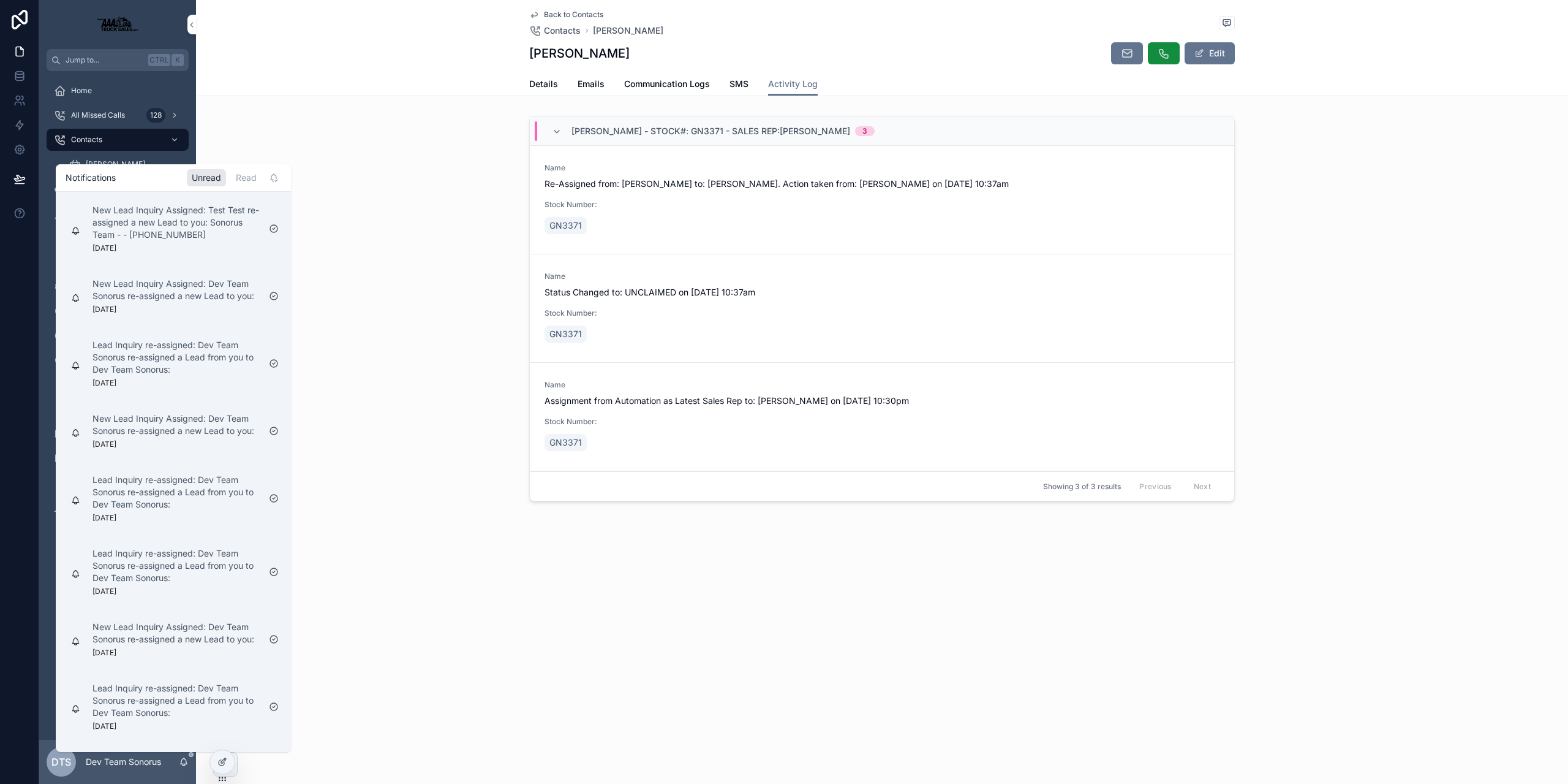
drag, startPoint x: 246, startPoint y: 180, endPoint x: 267, endPoint y: 182, distance: 21.1
click at [247, 180] on div "Read" at bounding box center [246, 178] width 31 height 17
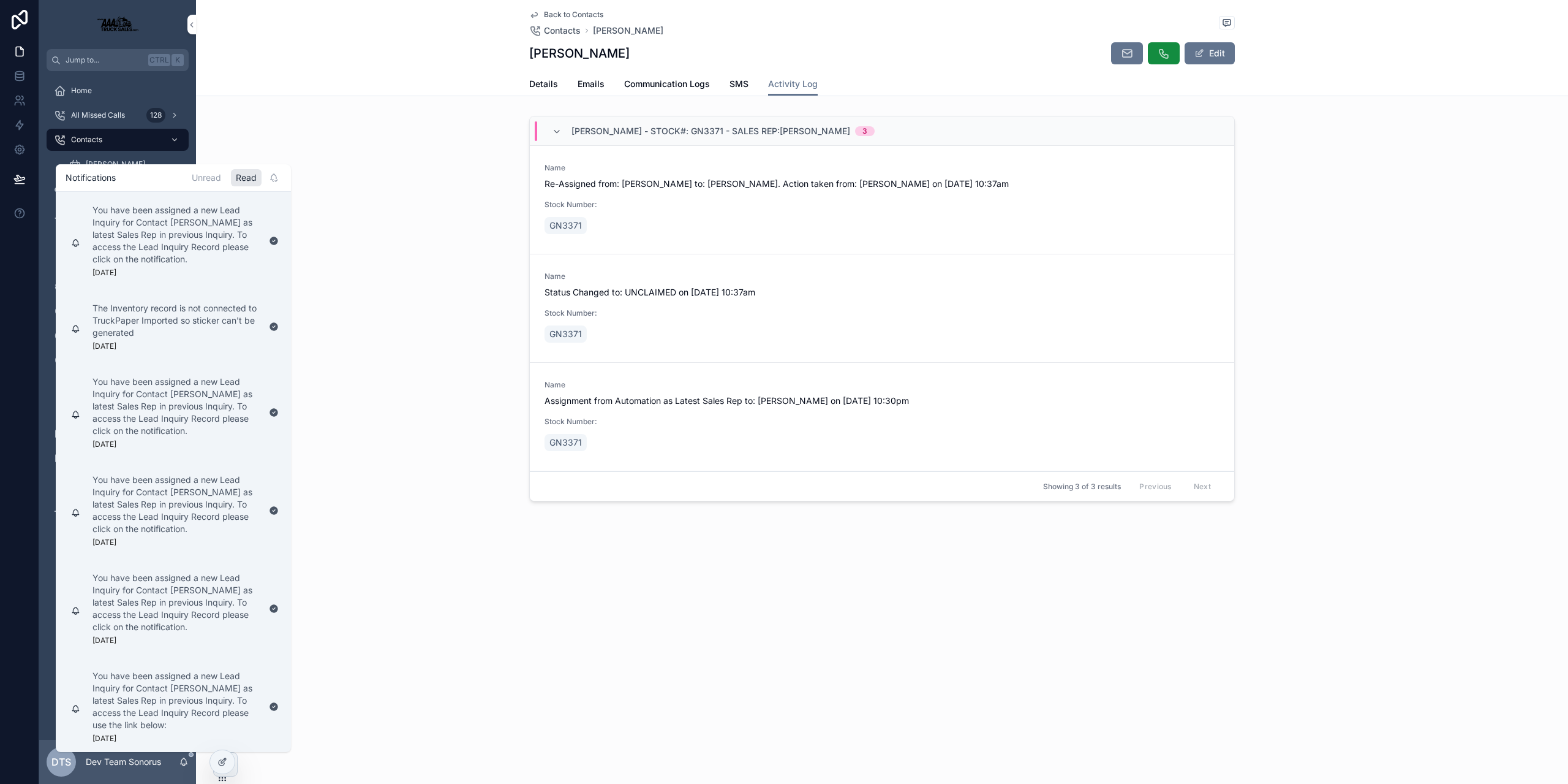
click at [279, 182] on div "scrollable content" at bounding box center [273, 178] width 14 height 14
drag, startPoint x: 274, startPoint y: 181, endPoint x: 253, endPoint y: 180, distance: 21.0
click at [273, 181] on icon "scrollable content" at bounding box center [274, 178] width 10 height 10
click at [219, 178] on div "Unread" at bounding box center [206, 178] width 39 height 17
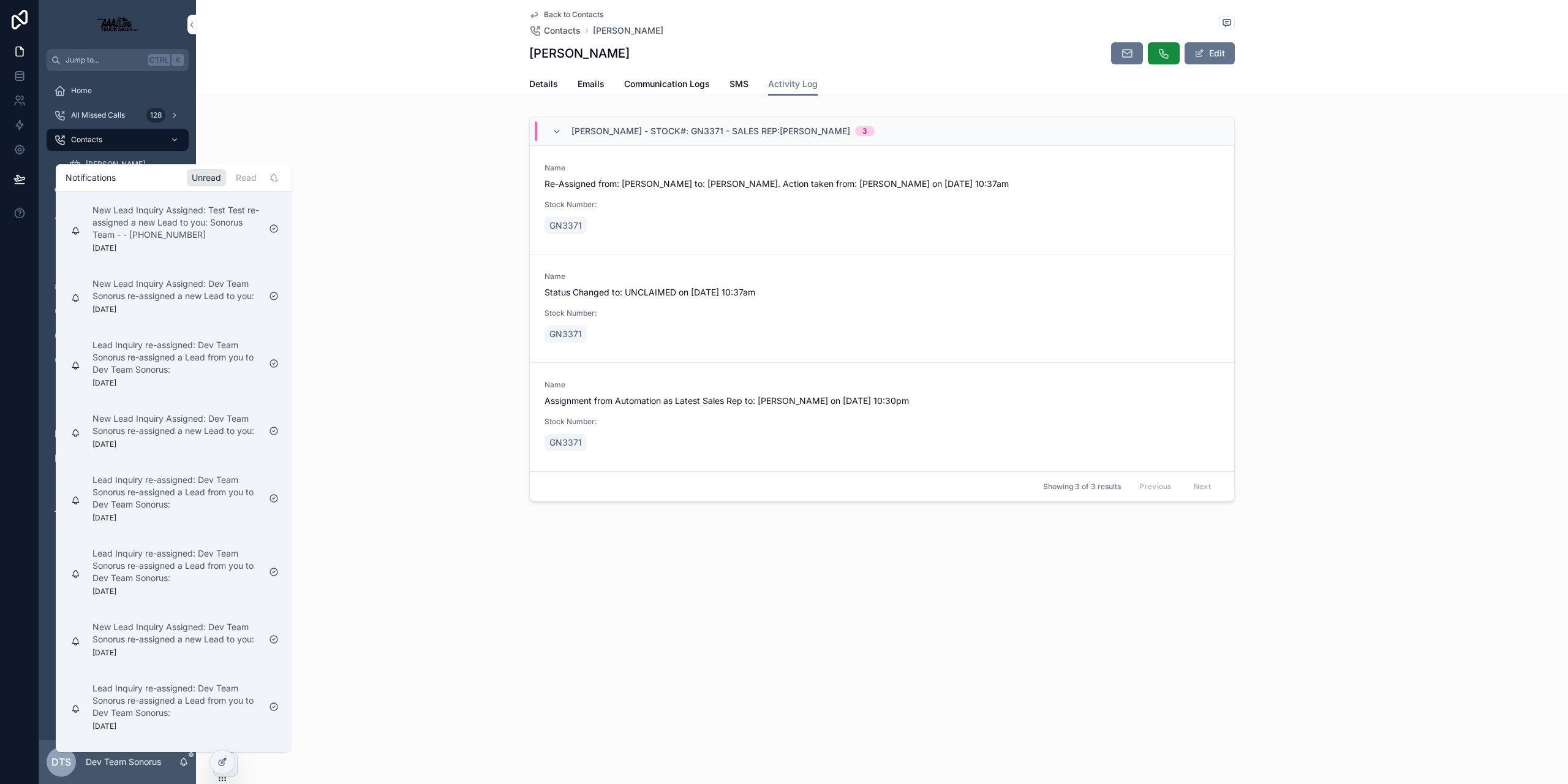
click at [1339, 383] on div "[PERSON_NAME] - Stock#: GN3371 - Sales Rep:[PERSON_NAME] 3 Name Re-Assigned fro…" at bounding box center [882, 310] width 1372 height 400
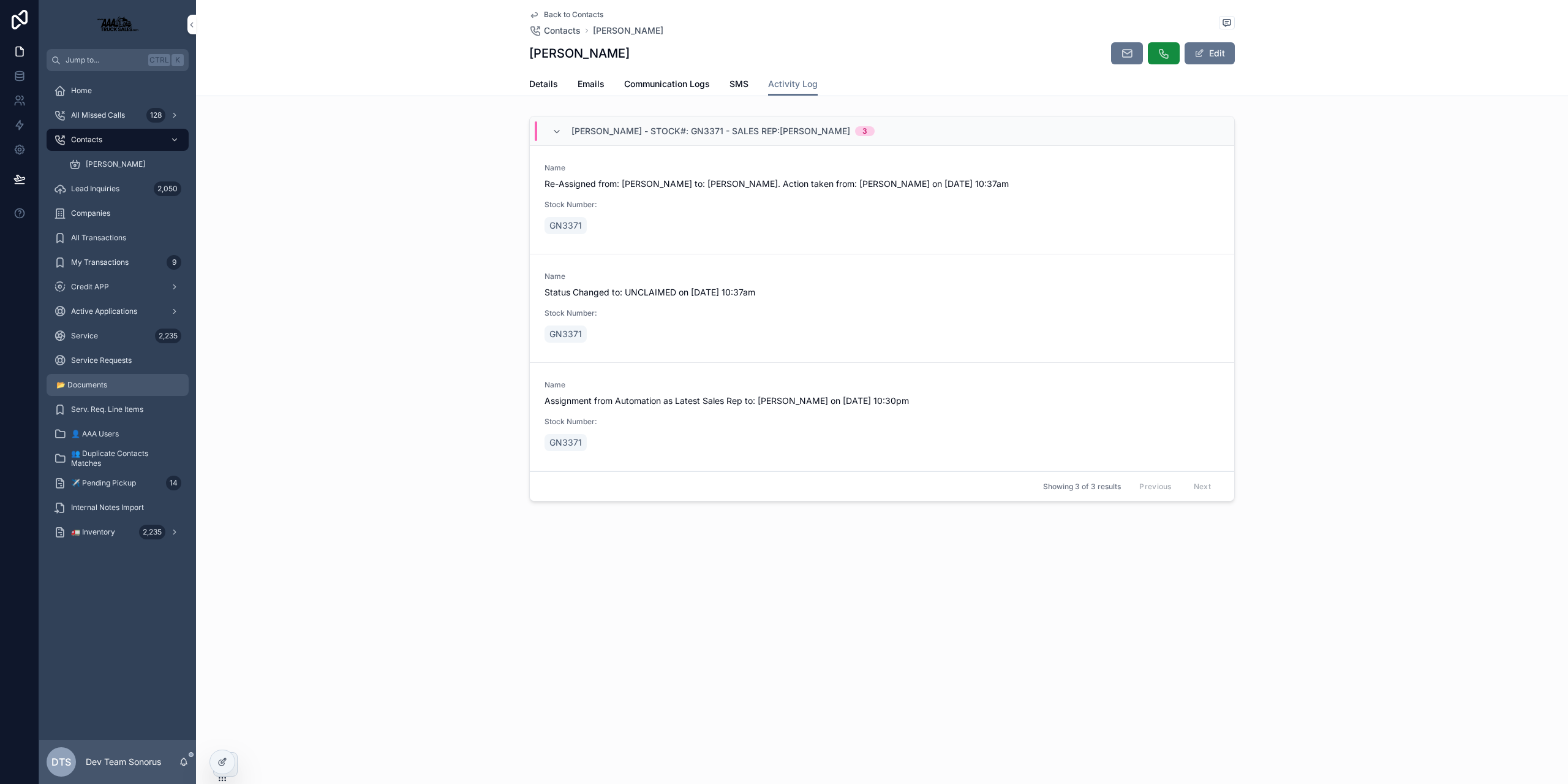
click at [60, 386] on span "📂 Documents" at bounding box center [82, 385] width 51 height 10
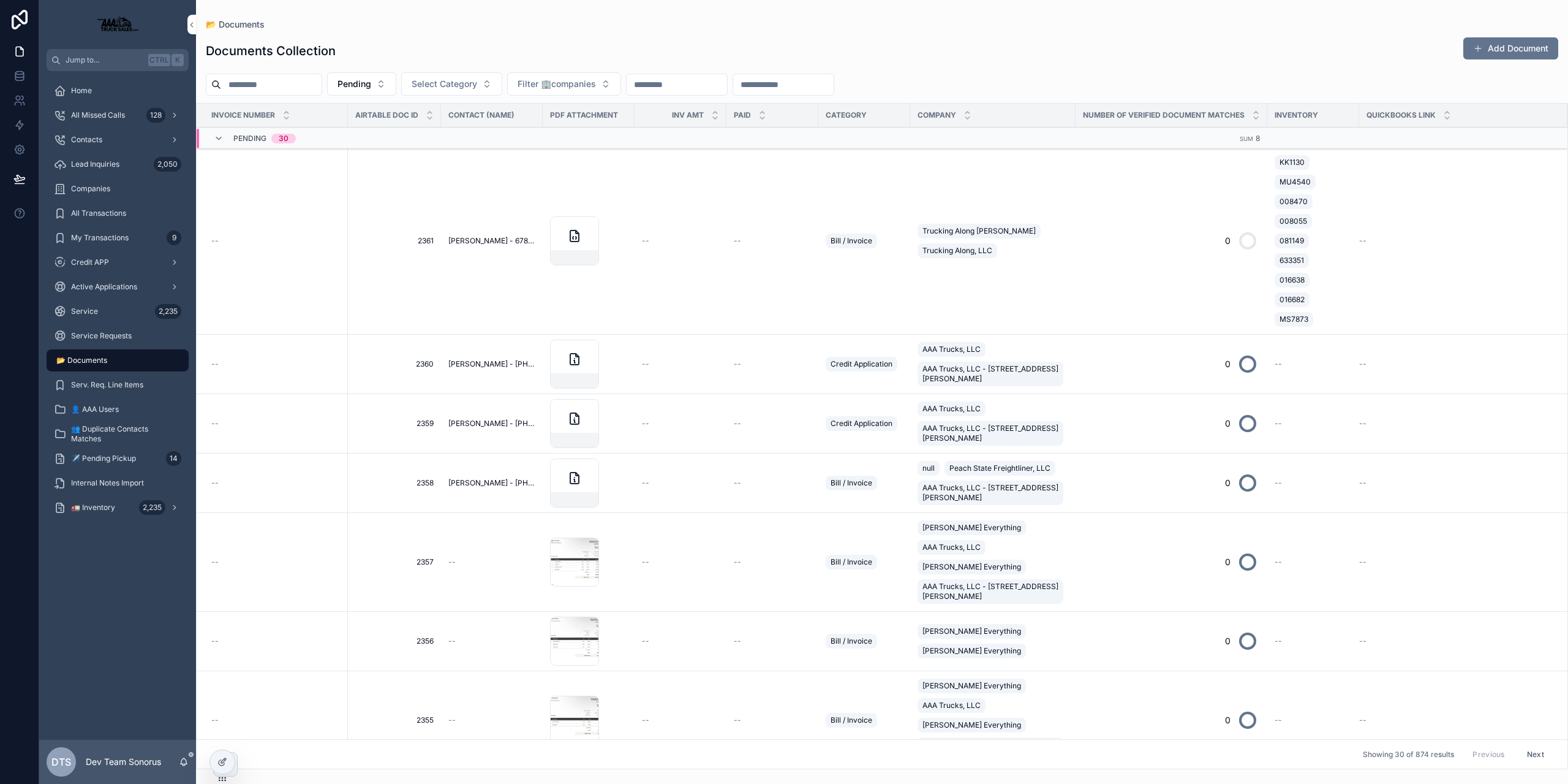
click at [685, 242] on div "--" at bounding box center [680, 241] width 77 height 10
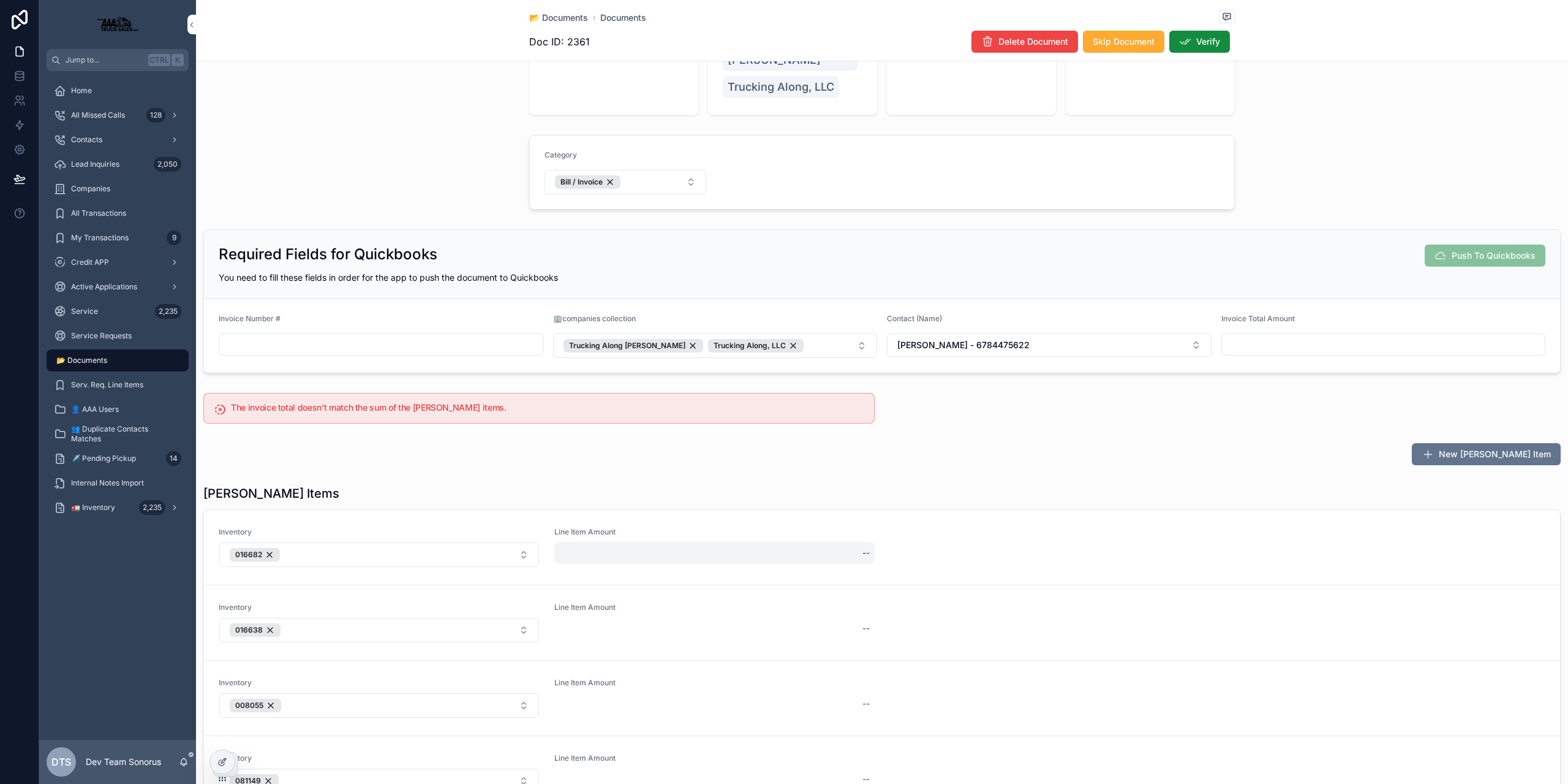
scroll to position [307, 0]
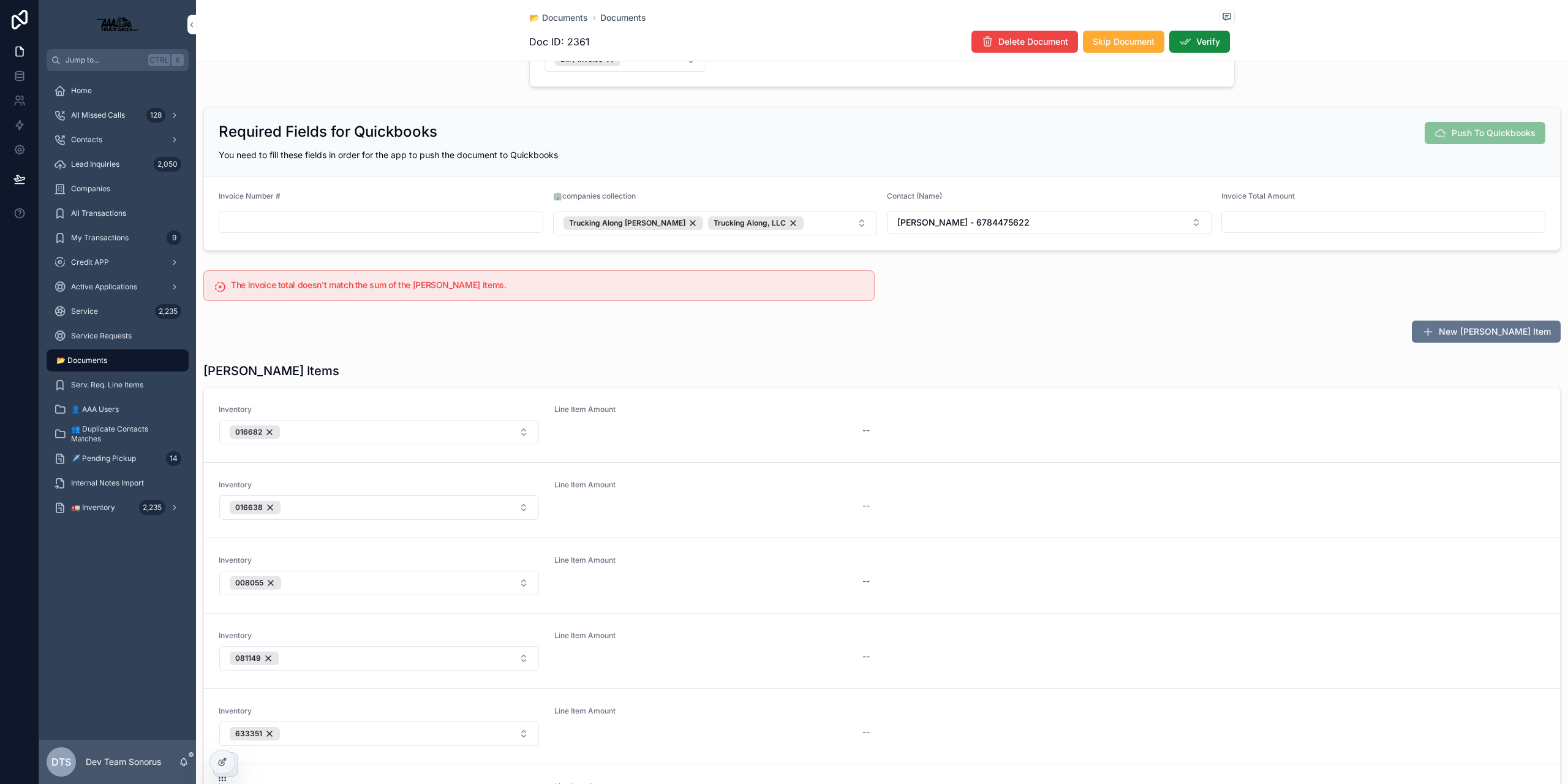
click at [1275, 230] on div "scrollable content" at bounding box center [1384, 222] width 325 height 22
click at [1280, 224] on input "scrollable content" at bounding box center [1384, 222] width 324 height 17
click at [106, 361] on span "📂 Documents" at bounding box center [82, 360] width 51 height 10
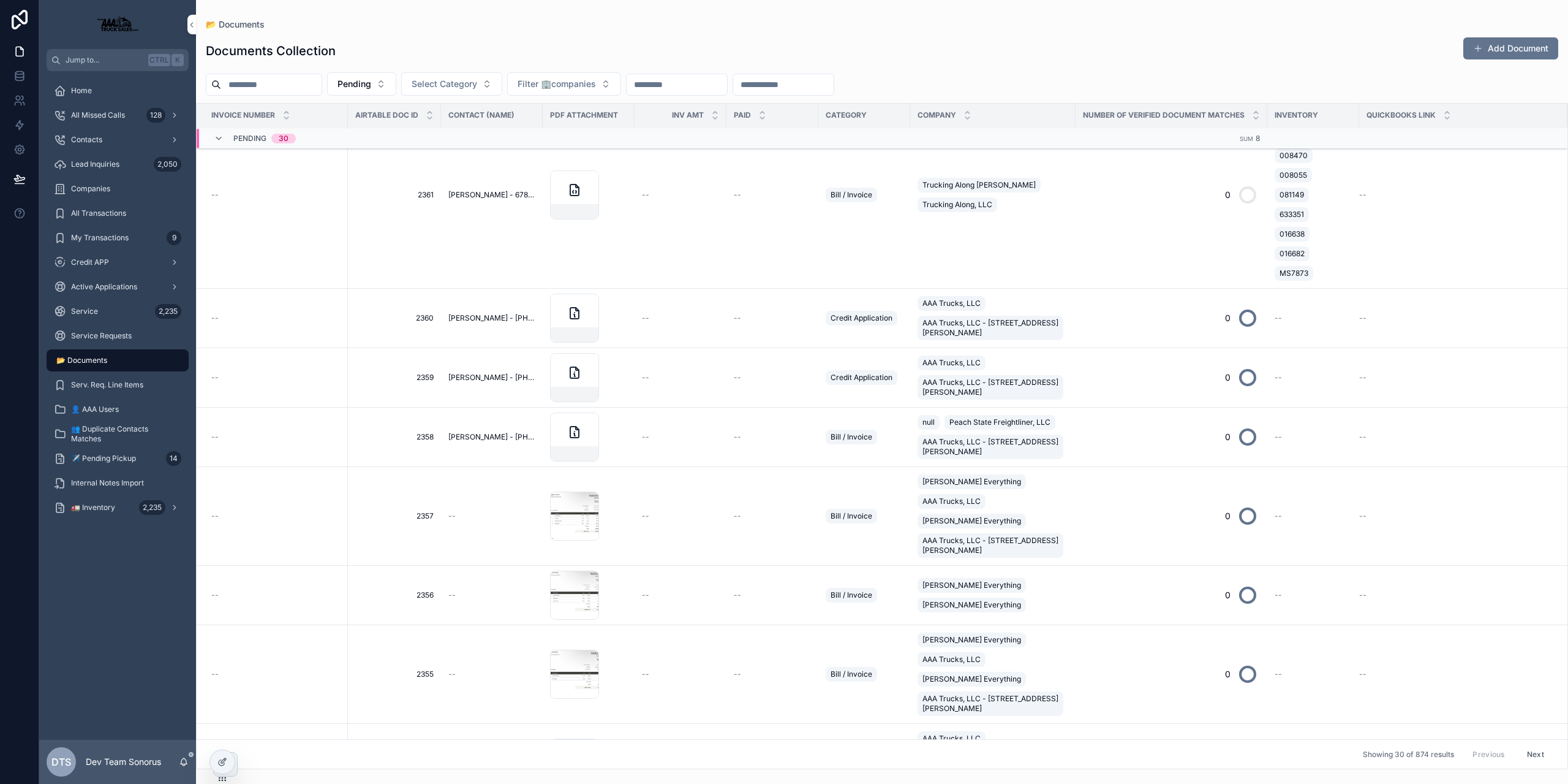
scroll to position [552, 0]
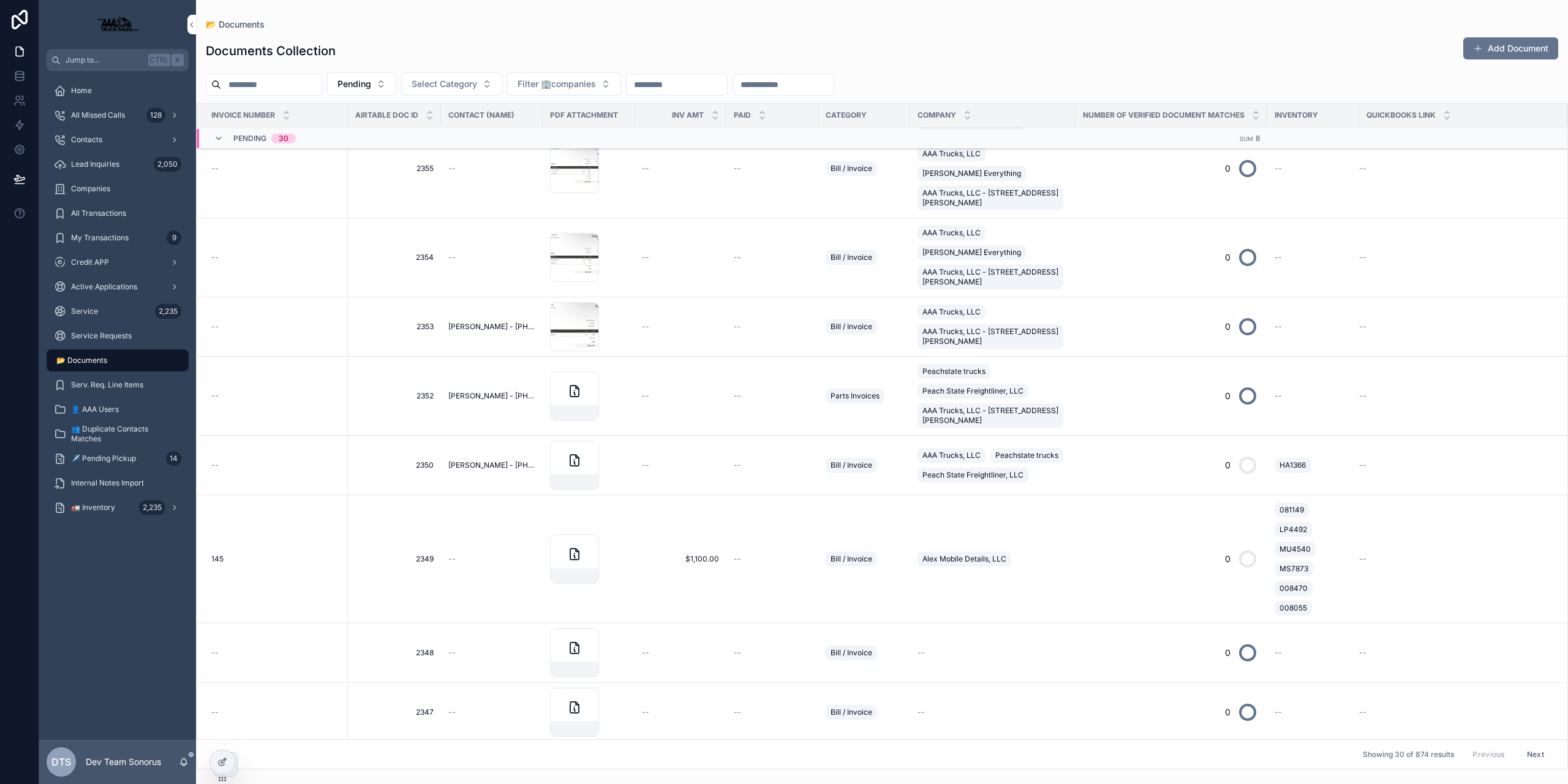
click at [667, 467] on div "--" at bounding box center [680, 465] width 77 height 10
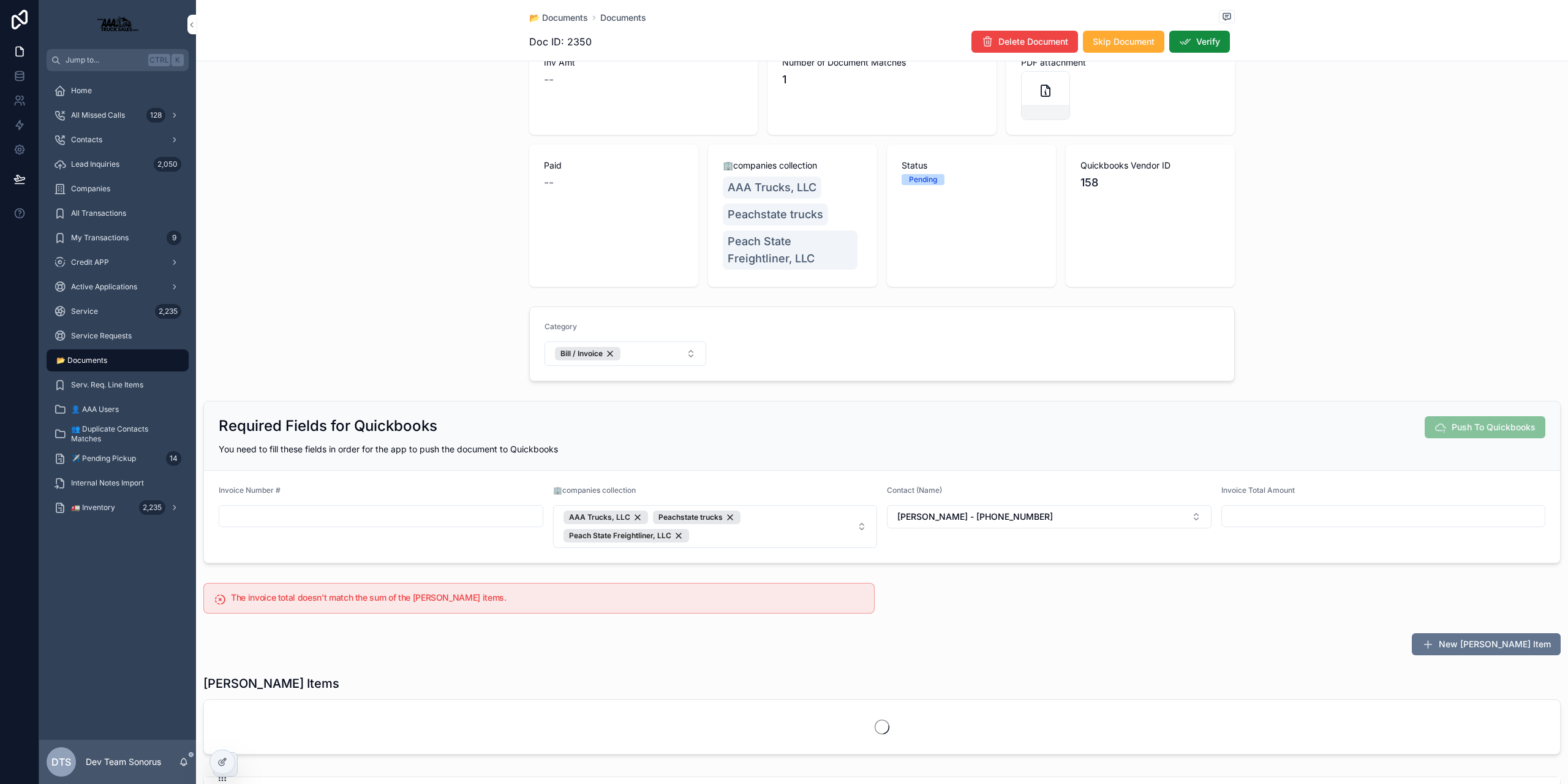
scroll to position [61, 0]
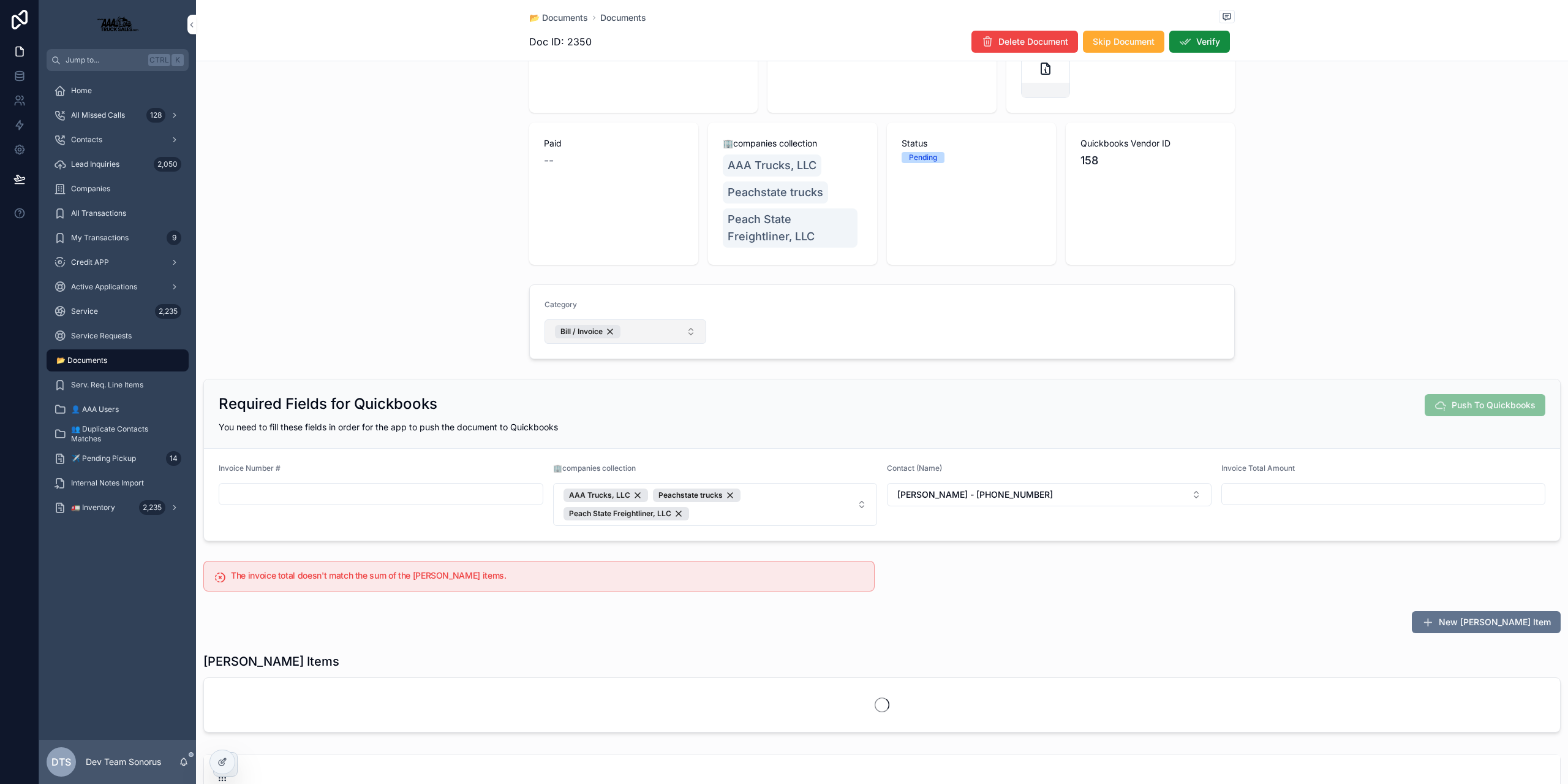
click at [655, 331] on button "Bill / Invoice" at bounding box center [625, 331] width 162 height 25
click at [572, 404] on span "Parts Invoices" at bounding box center [568, 401] width 57 height 12
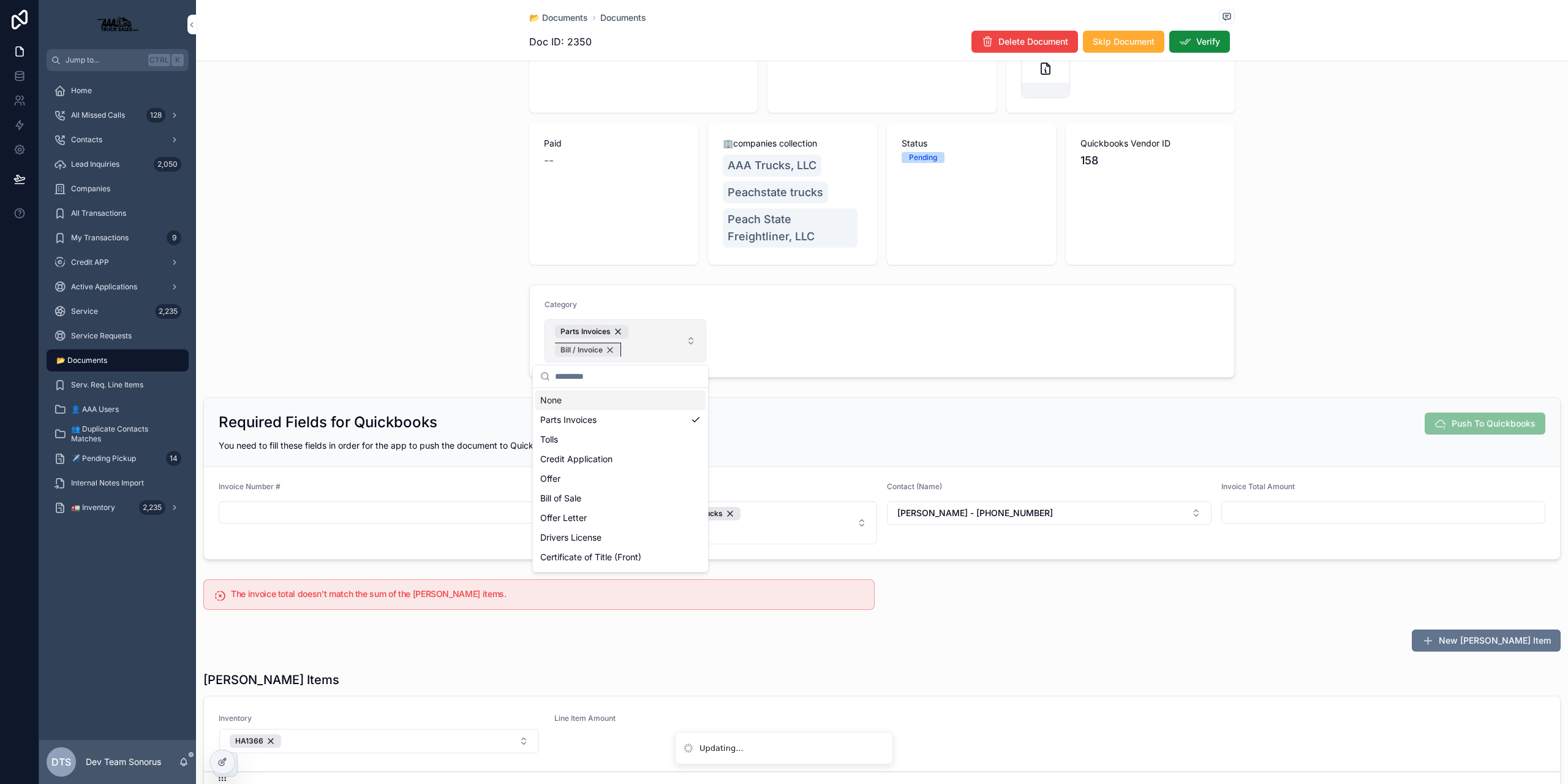
click at [607, 351] on div "Bill / Invoice" at bounding box center [588, 349] width 65 height 13
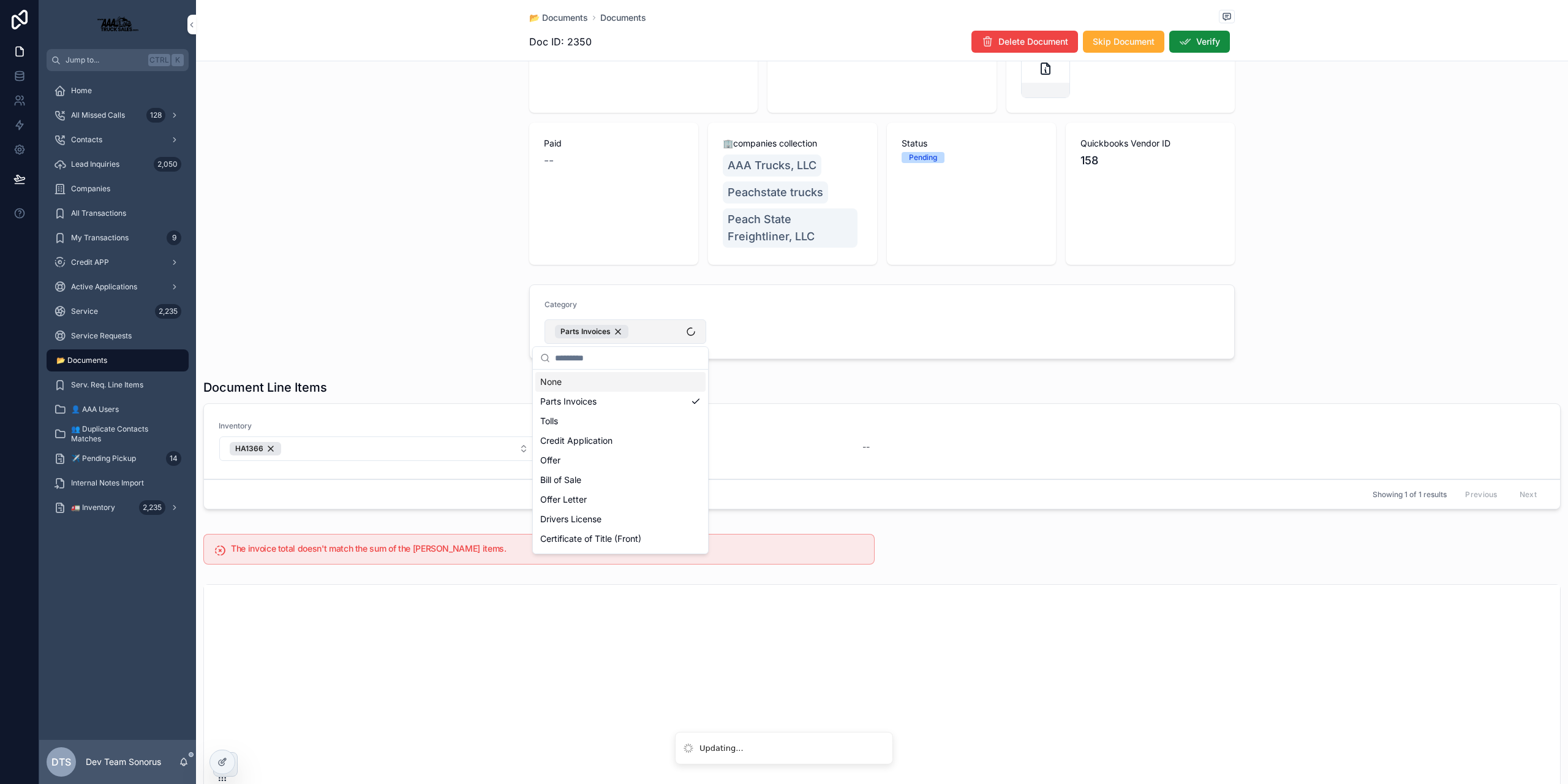
click at [477, 312] on div "Category Parts Invoices" at bounding box center [882, 322] width 1372 height 84
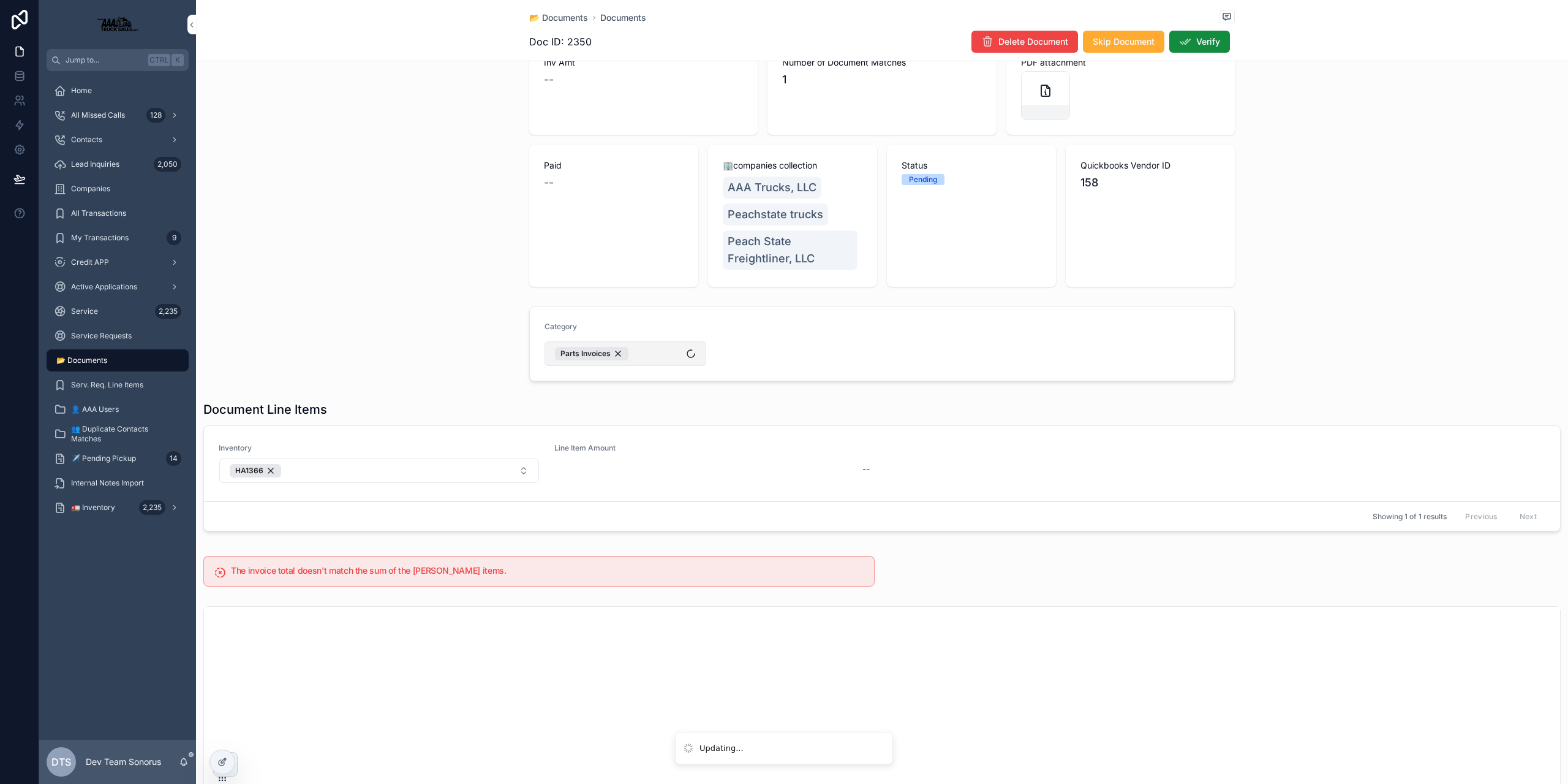
scroll to position [0, 0]
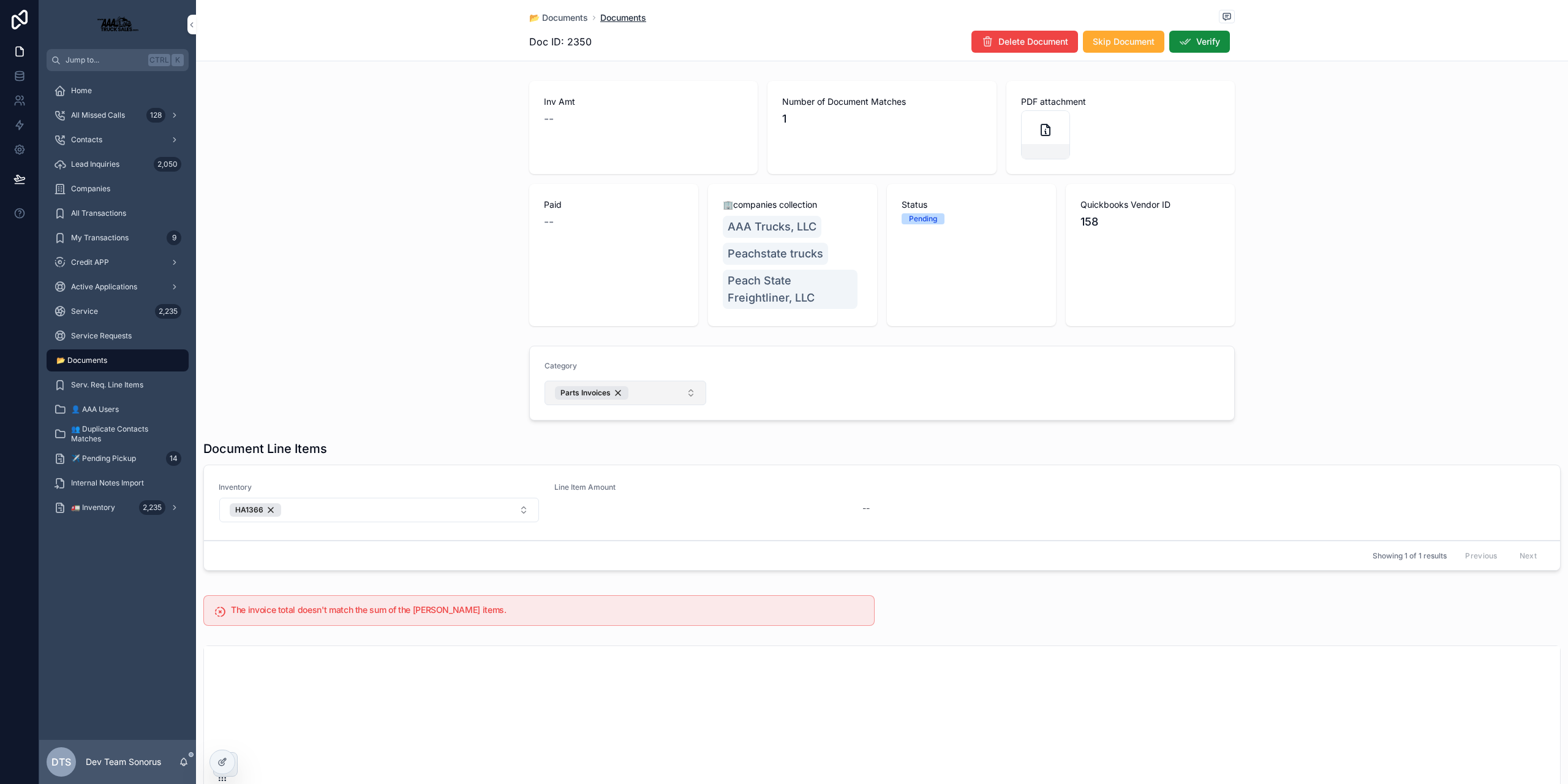
click at [611, 19] on span "Documents" at bounding box center [623, 17] width 46 height 12
click at [632, 392] on button "Select Button" at bounding box center [625, 390] width 162 height 21
click at [568, 460] on span "Parts Invoices" at bounding box center [568, 458] width 57 height 12
drag, startPoint x: 454, startPoint y: 392, endPoint x: 202, endPoint y: 349, distance: 255.6
click at [446, 387] on div "Category Parts Invoices" at bounding box center [882, 383] width 1372 height 84
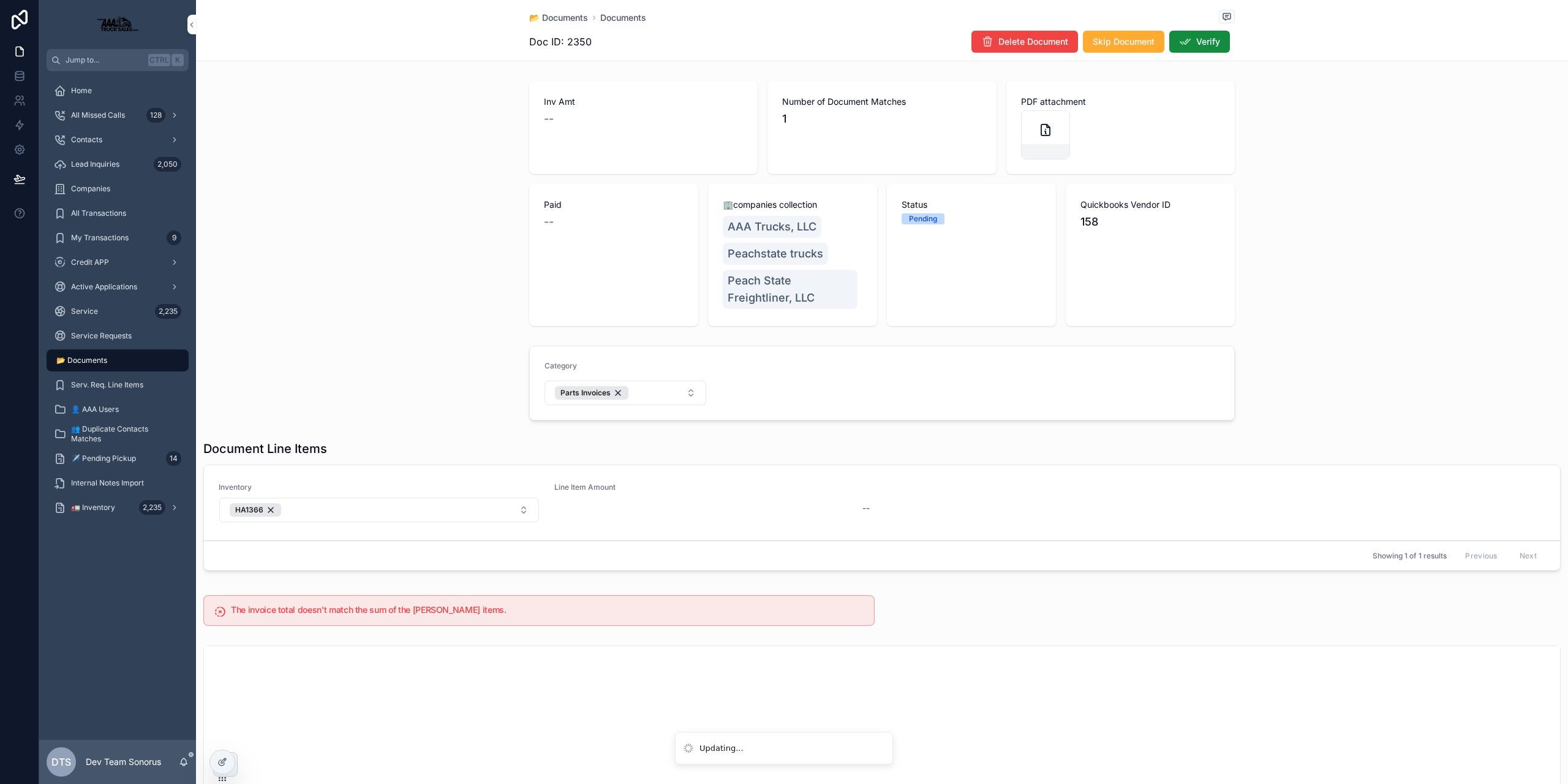
click at [132, 359] on div "📂 Documents" at bounding box center [118, 360] width 127 height 20
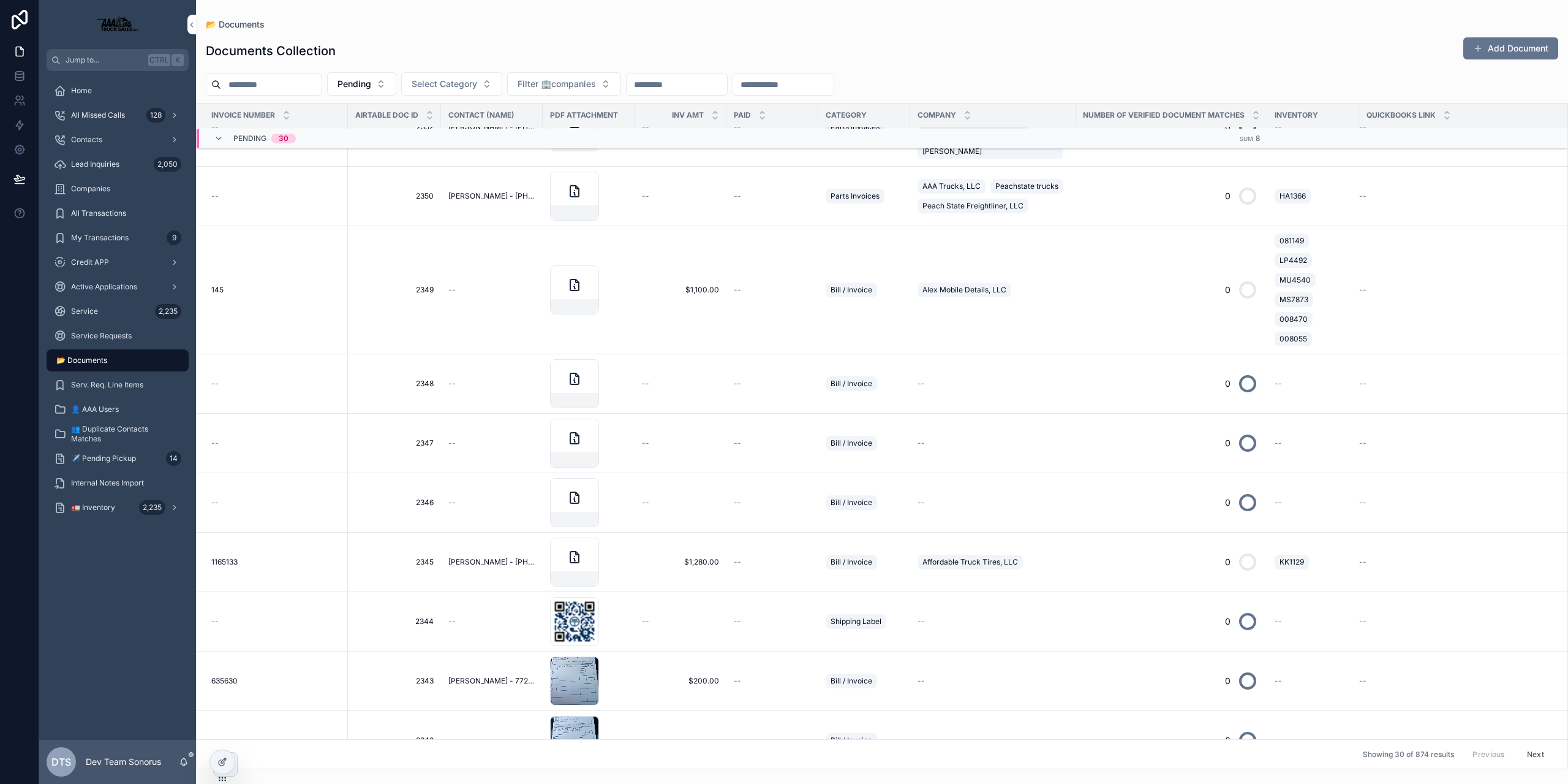
scroll to position [875, 0]
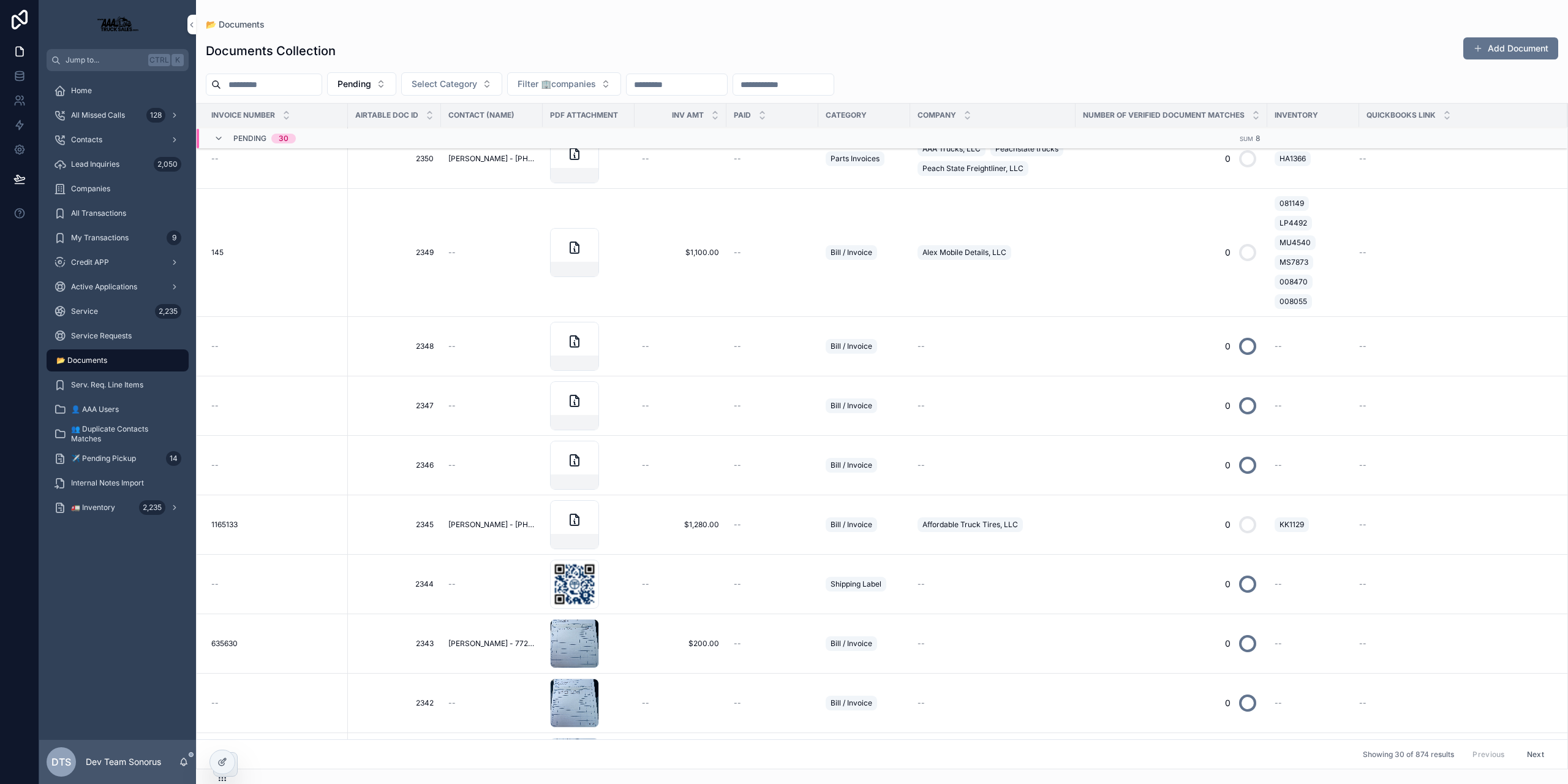
click at [734, 523] on span "--" at bounding box center [738, 525] width 8 height 10
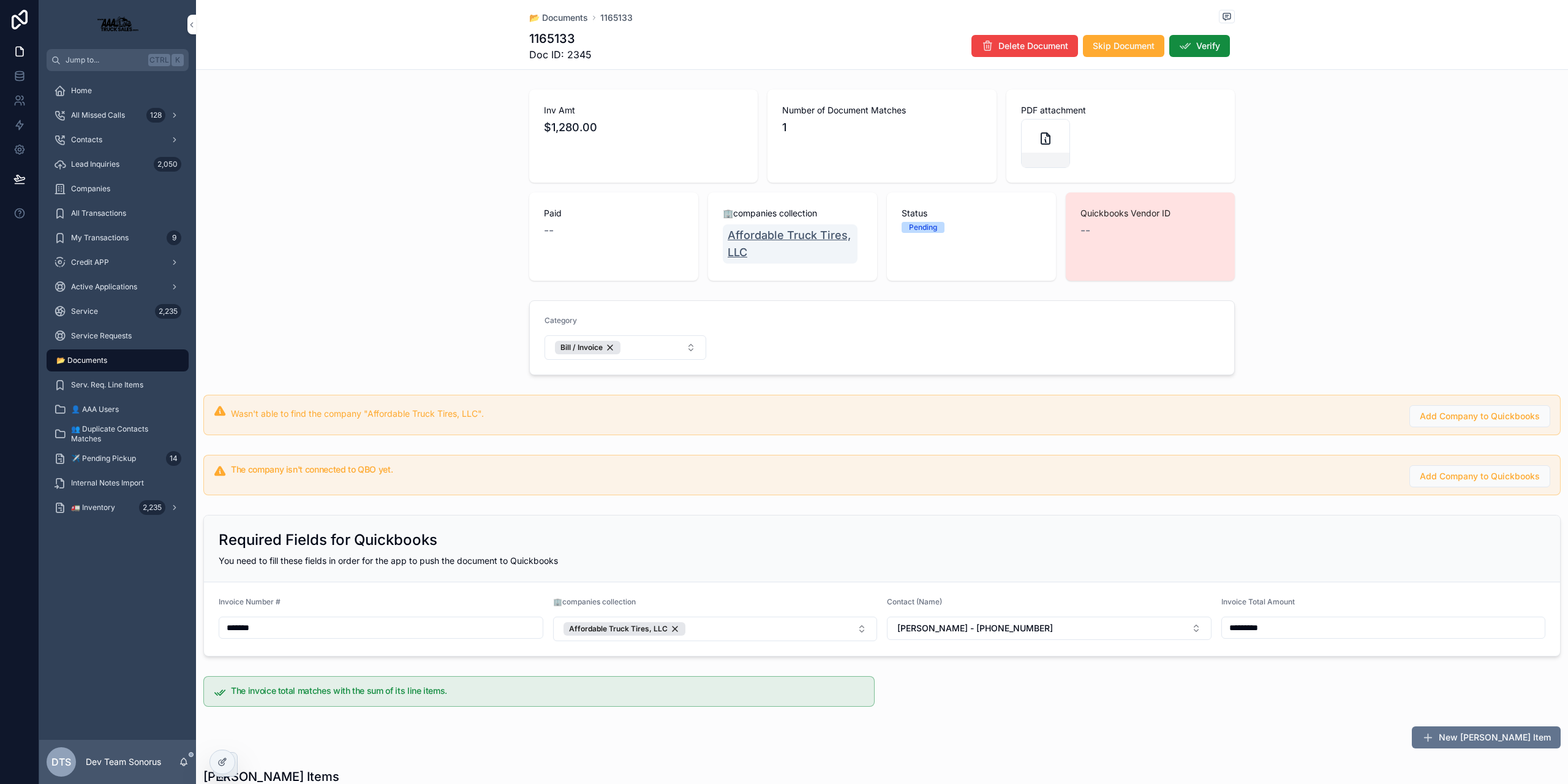
click at [745, 242] on span "Affordable Truck Tires, LLC" at bounding box center [790, 244] width 125 height 34
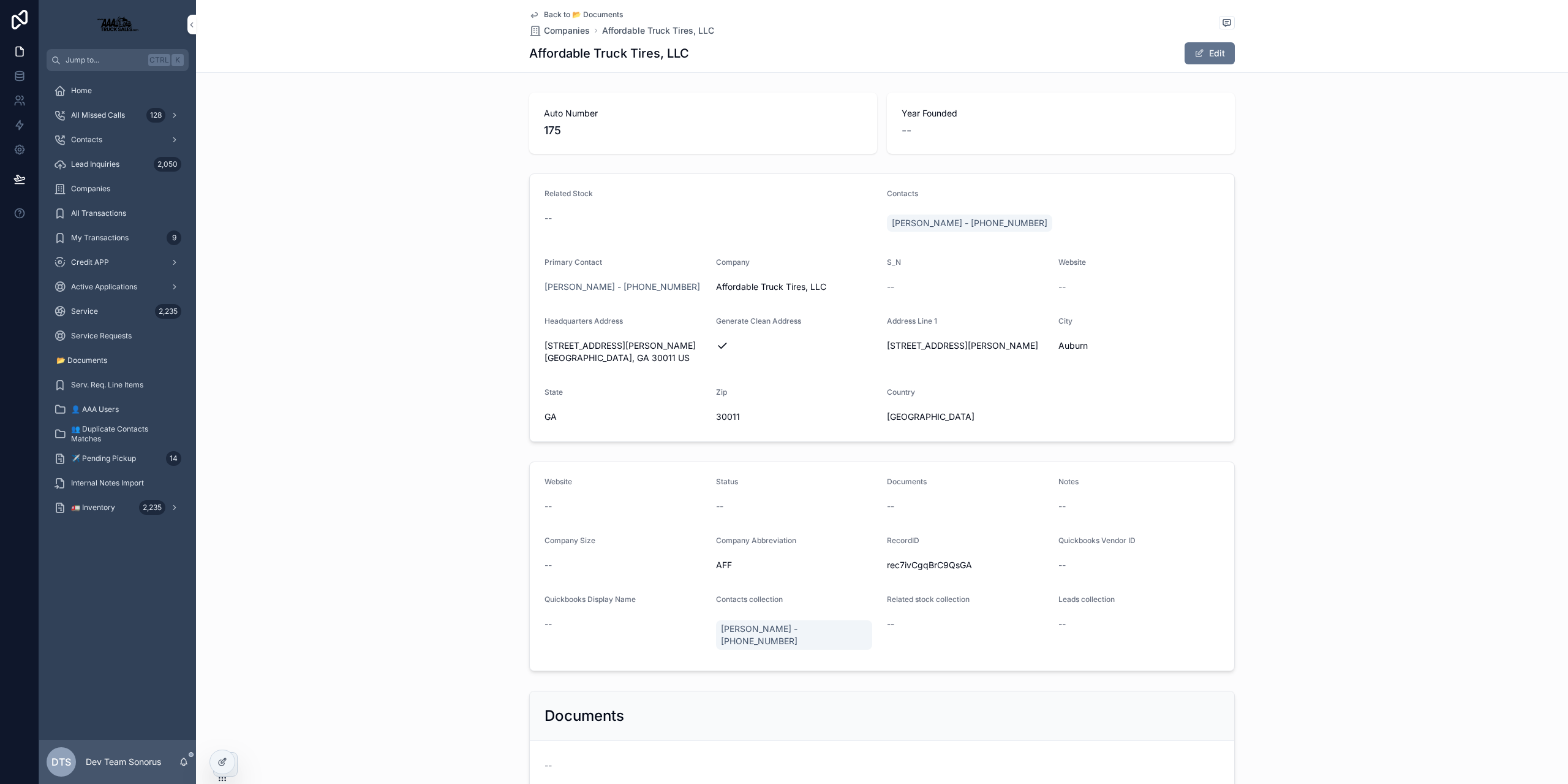
click at [561, 52] on h1 "Affordable Truck Tires, LLC" at bounding box center [609, 53] width 160 height 17
copy div "Affordable Truck Tires, LLC"
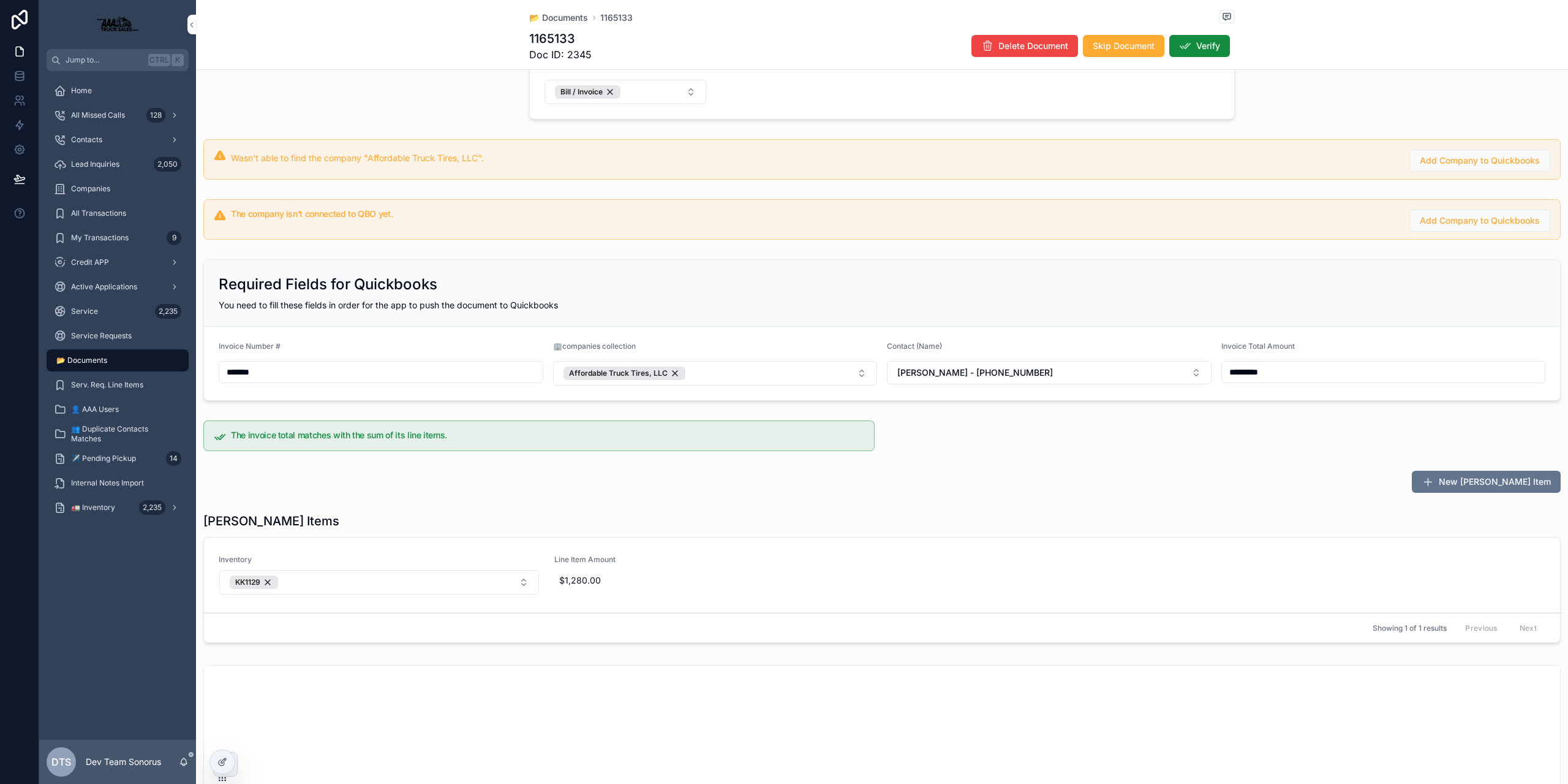
scroll to position [368, 0]
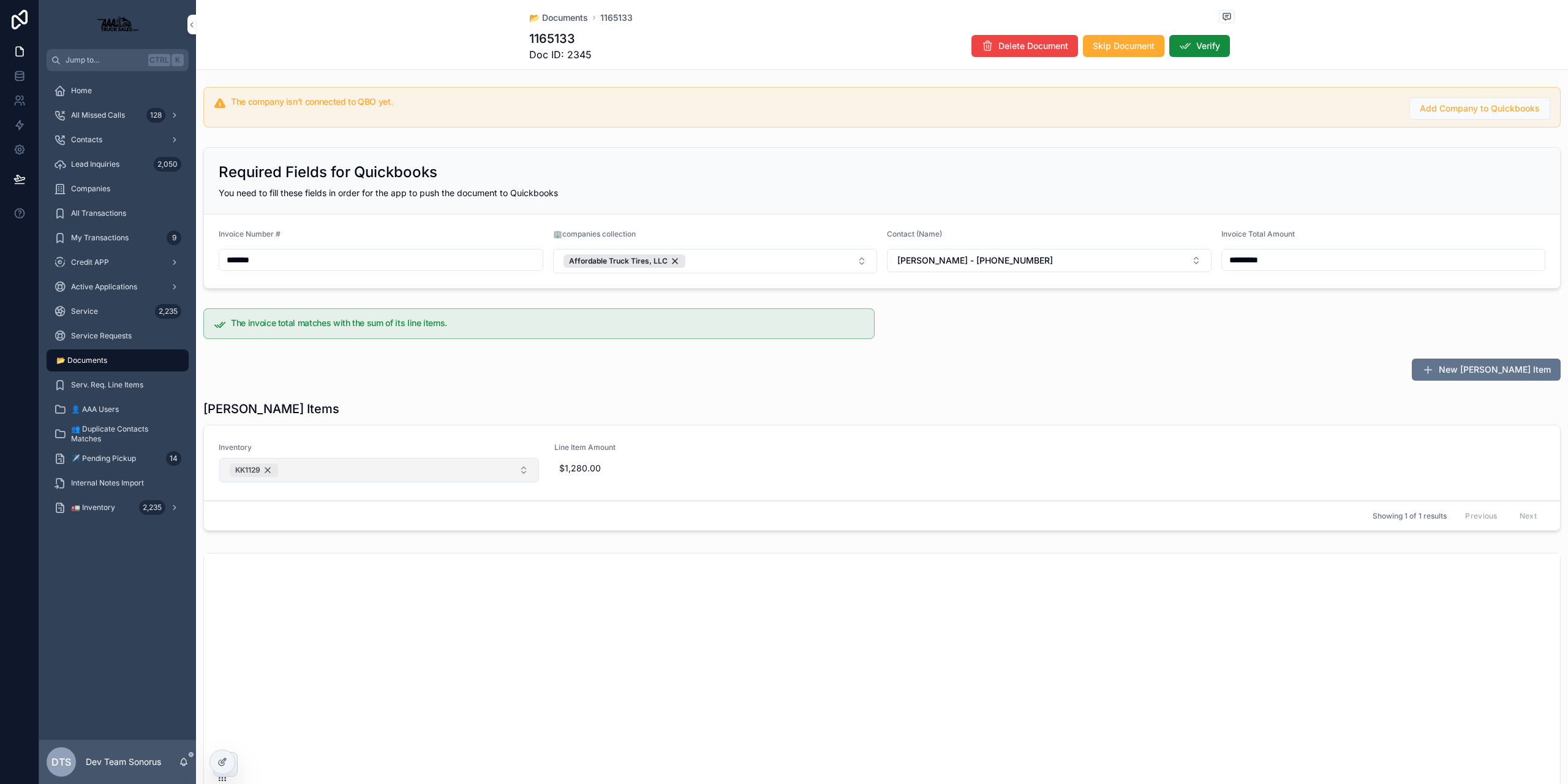
click at [239, 474] on span "KK1129" at bounding box center [248, 470] width 25 height 10
click at [349, 482] on div "Inventory Line Item Amount $1,280.00" at bounding box center [882, 461] width 1356 height 72
click at [351, 464] on button "Select Button" at bounding box center [379, 468] width 320 height 21
click at [356, 465] on button "Select Button" at bounding box center [379, 468] width 320 height 21
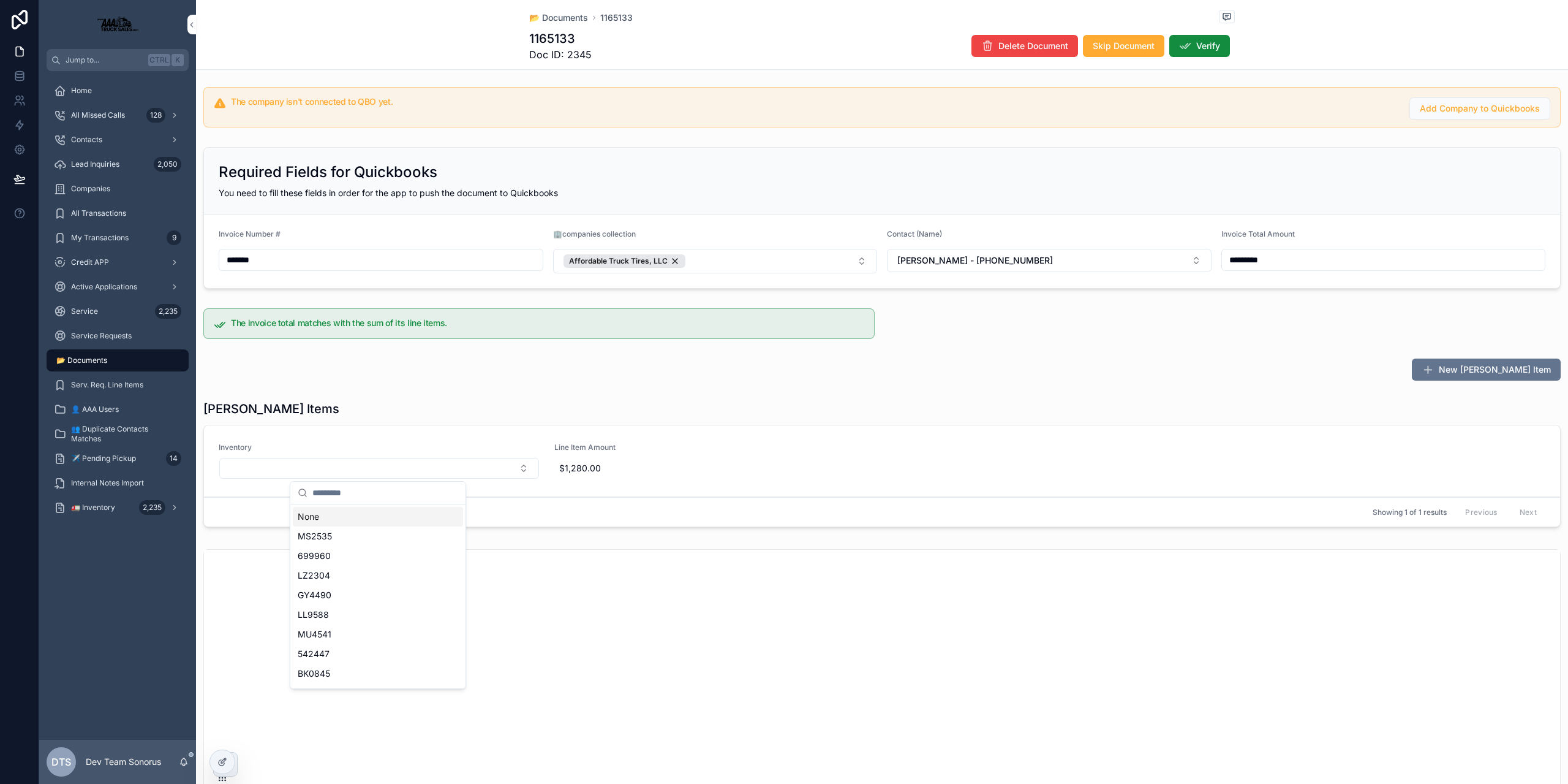
click at [346, 492] on input "scrollable content" at bounding box center [385, 492] width 146 height 22
type input "**"
click at [313, 539] on span "KK1129" at bounding box center [312, 536] width 30 height 12
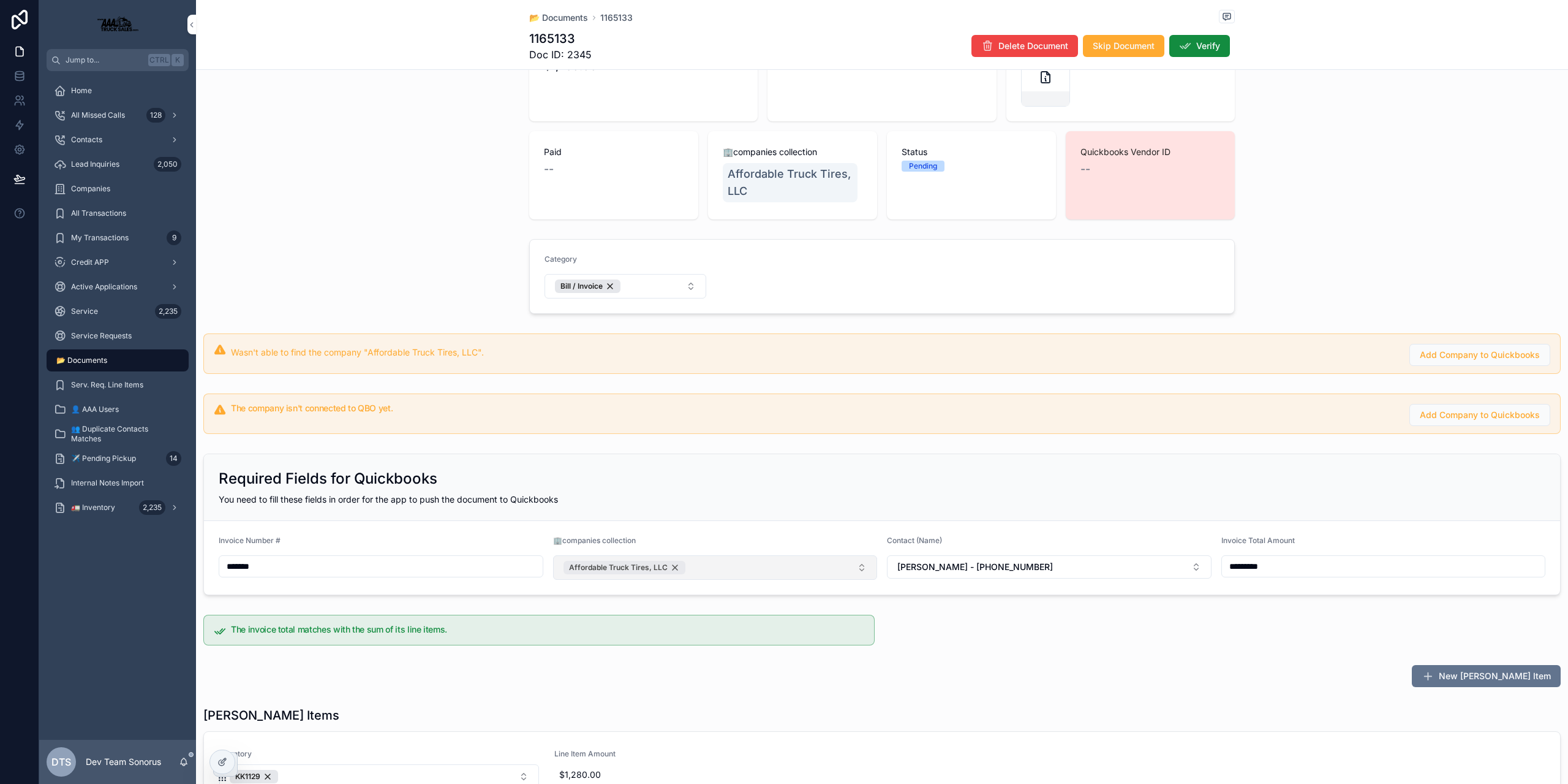
click at [674, 567] on div "Affordable Truck Tires, LLC" at bounding box center [624, 567] width 122 height 13
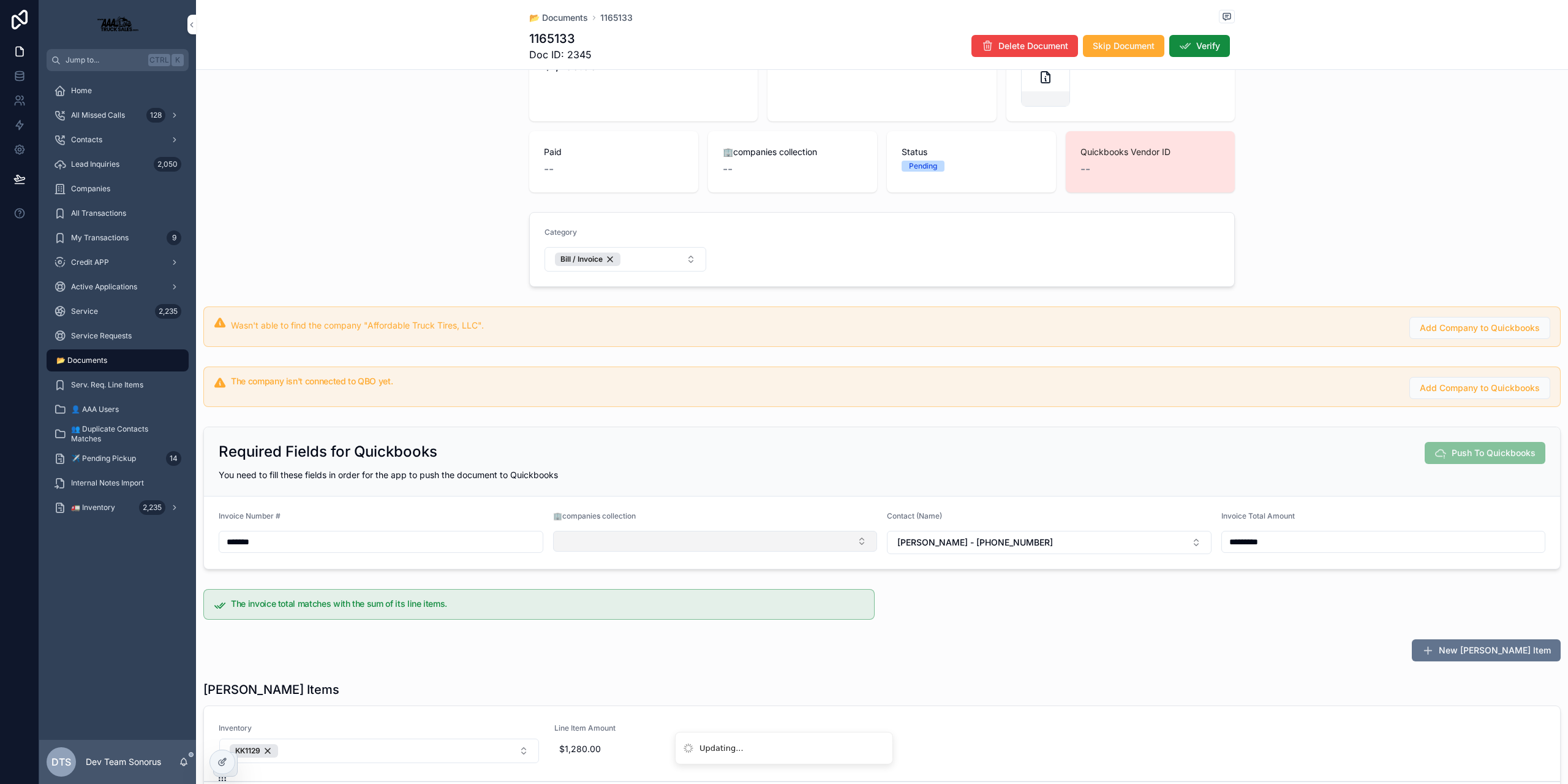
click at [638, 544] on button "Select Button" at bounding box center [716, 541] width 325 height 21
type input "***"
click at [659, 588] on span "Affordable Truck Tires, LLC" at bounding box center [686, 589] width 110 height 12
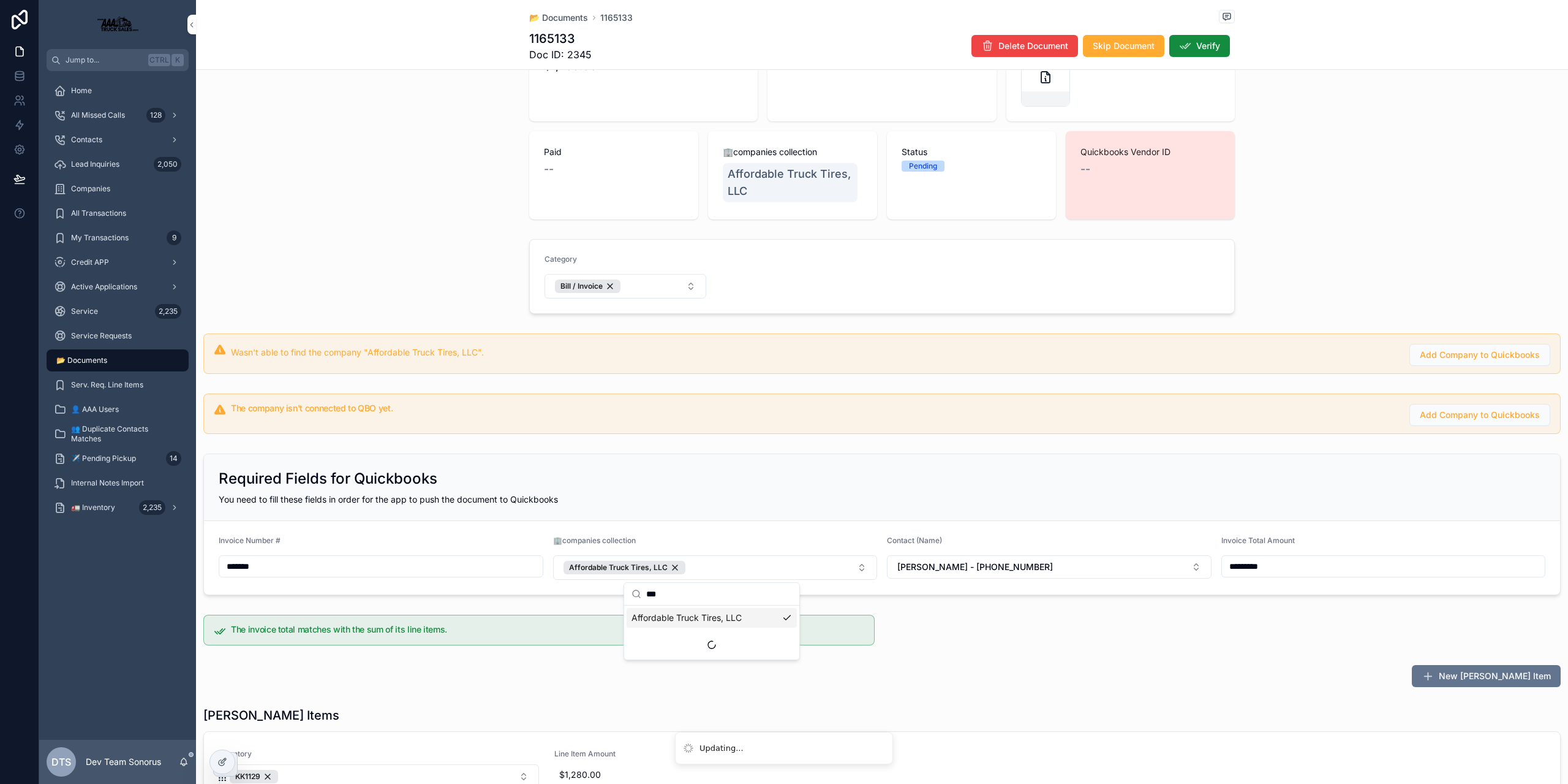
click at [770, 509] on div "Required Fields for Quickbooks You need to fill these fields in order for the a…" at bounding box center [882, 487] width 1356 height 67
click at [208, 759] on div "Inventory KK1129 Line Item Amount $1,280.00" at bounding box center [882, 770] width 1356 height 76
click at [219, 760] on icon at bounding box center [222, 762] width 10 height 10
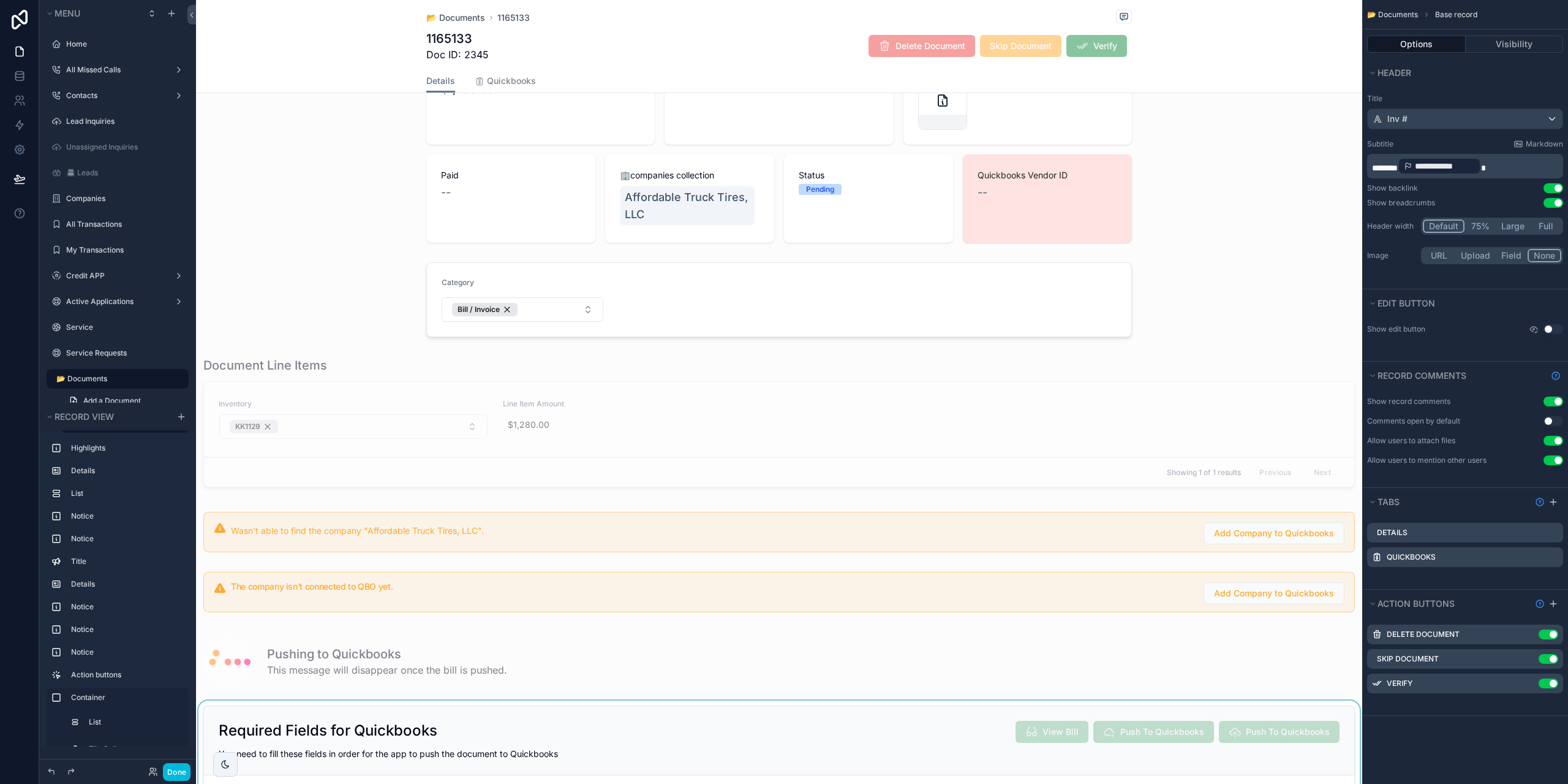
scroll to position [307, 0]
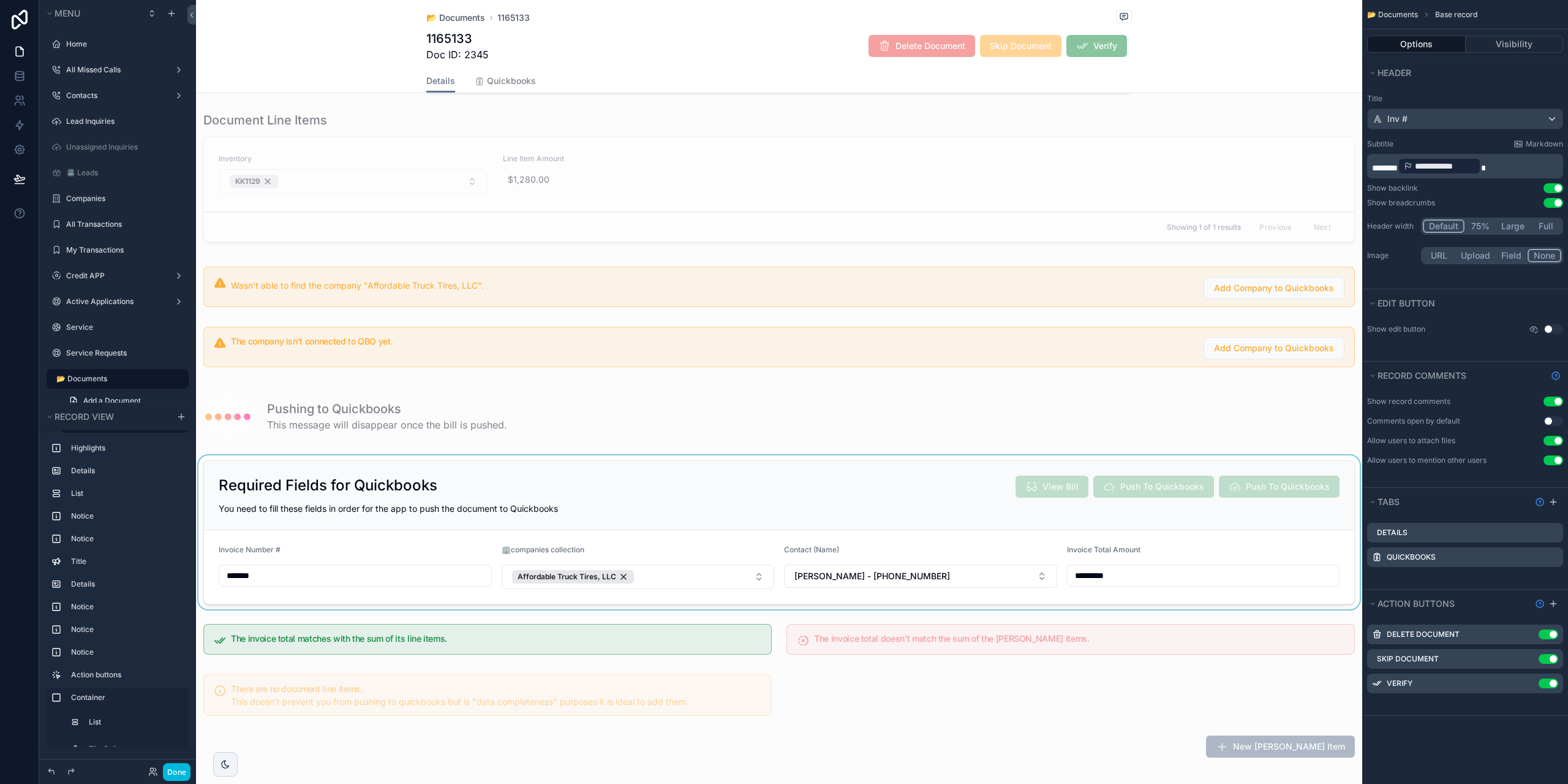
click at [888, 485] on div "scrollable content" at bounding box center [779, 532] width 1166 height 154
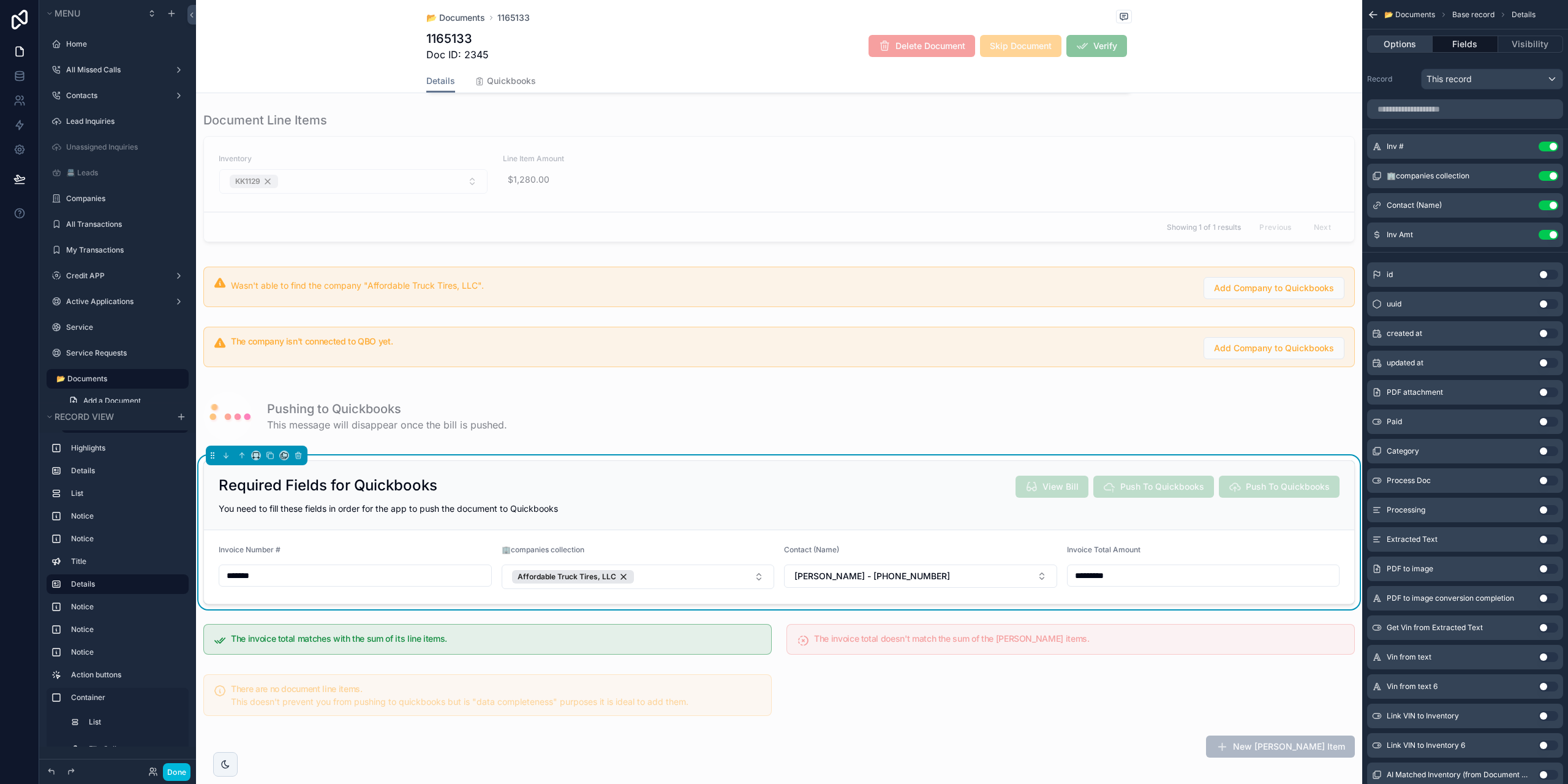
click at [1406, 48] on button "Options" at bounding box center [1400, 43] width 65 height 17
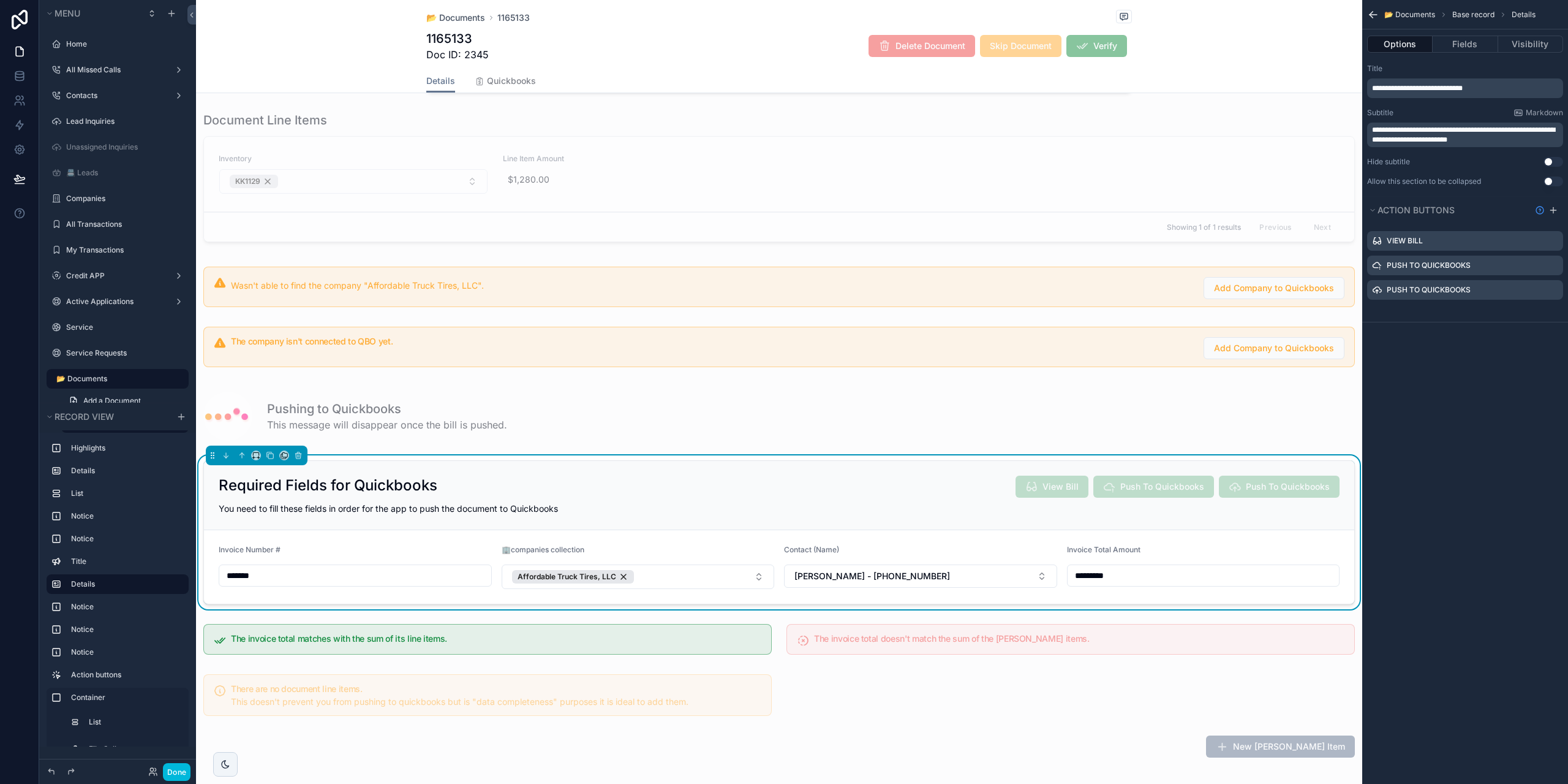
click at [0, 0] on icon "scrollable content" at bounding box center [0, 0] width 0 height 0
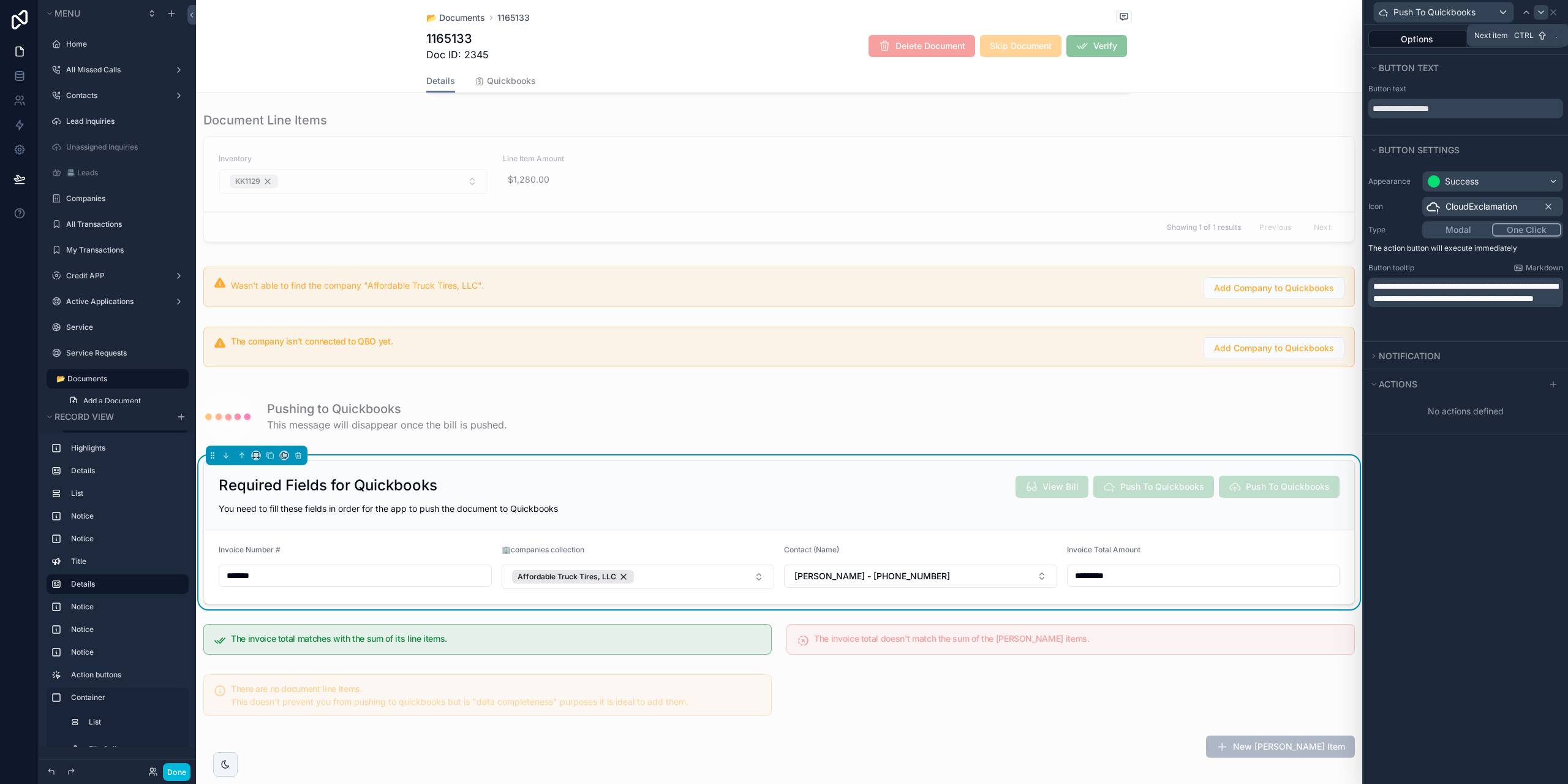
click at [1543, 6] on div at bounding box center [1541, 12] width 14 height 14
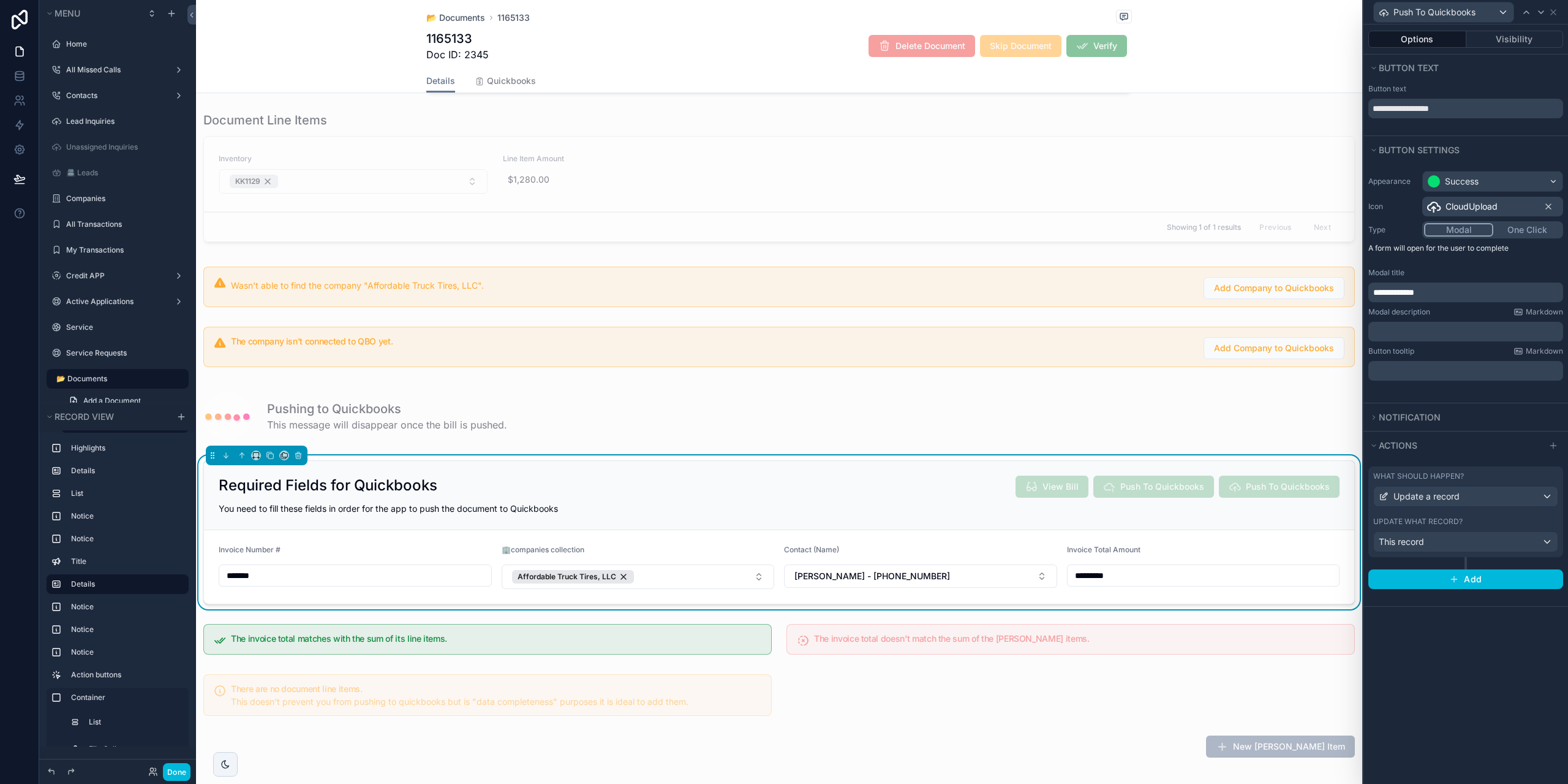
click at [1481, 475] on div "What should happen?" at bounding box center [1466, 476] width 185 height 10
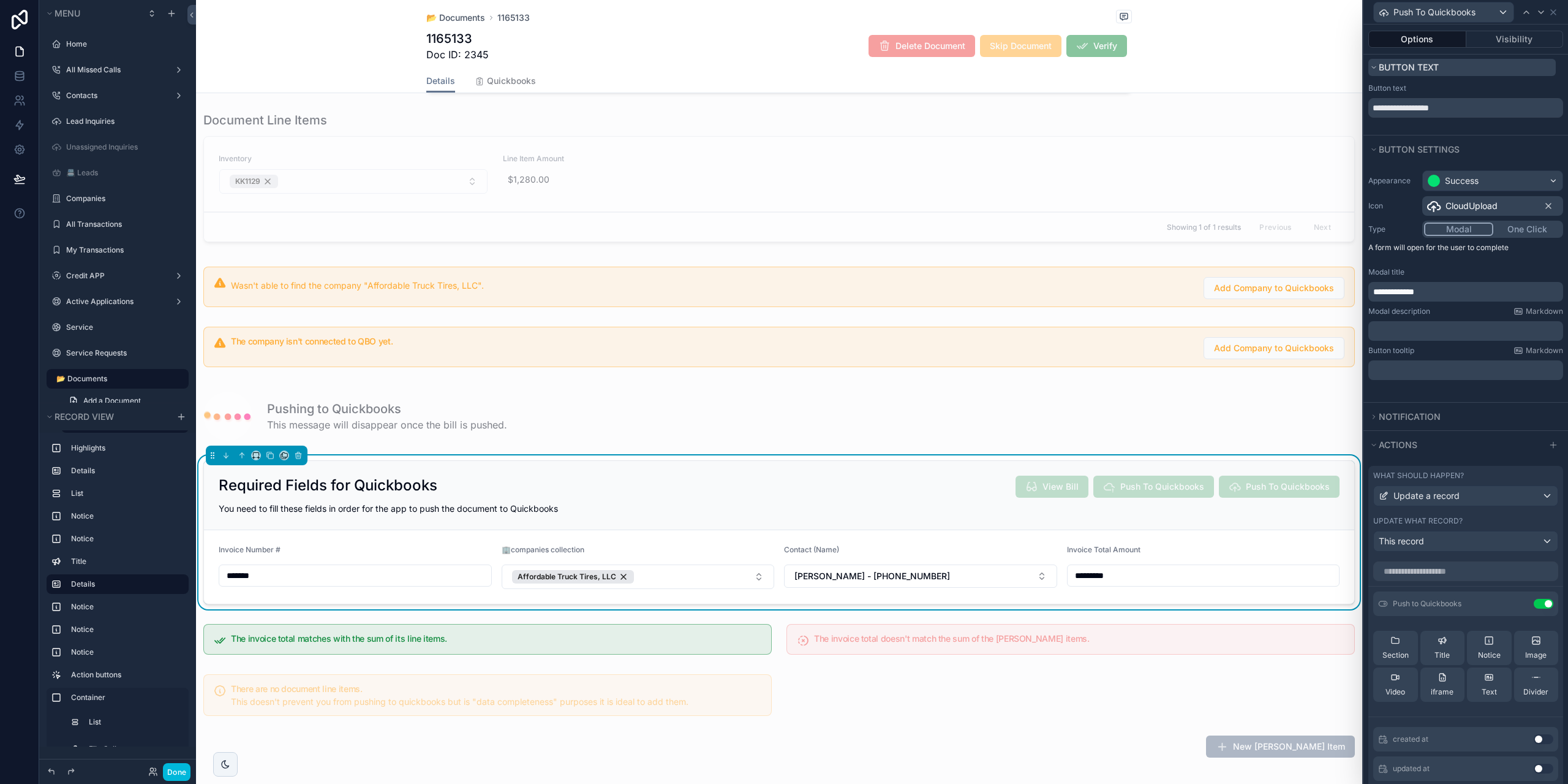
scroll to position [0, 0]
click at [1485, 27] on div "Options Visibility" at bounding box center [1465, 39] width 205 height 30
click at [1488, 40] on button "Visibility" at bounding box center [1515, 39] width 98 height 17
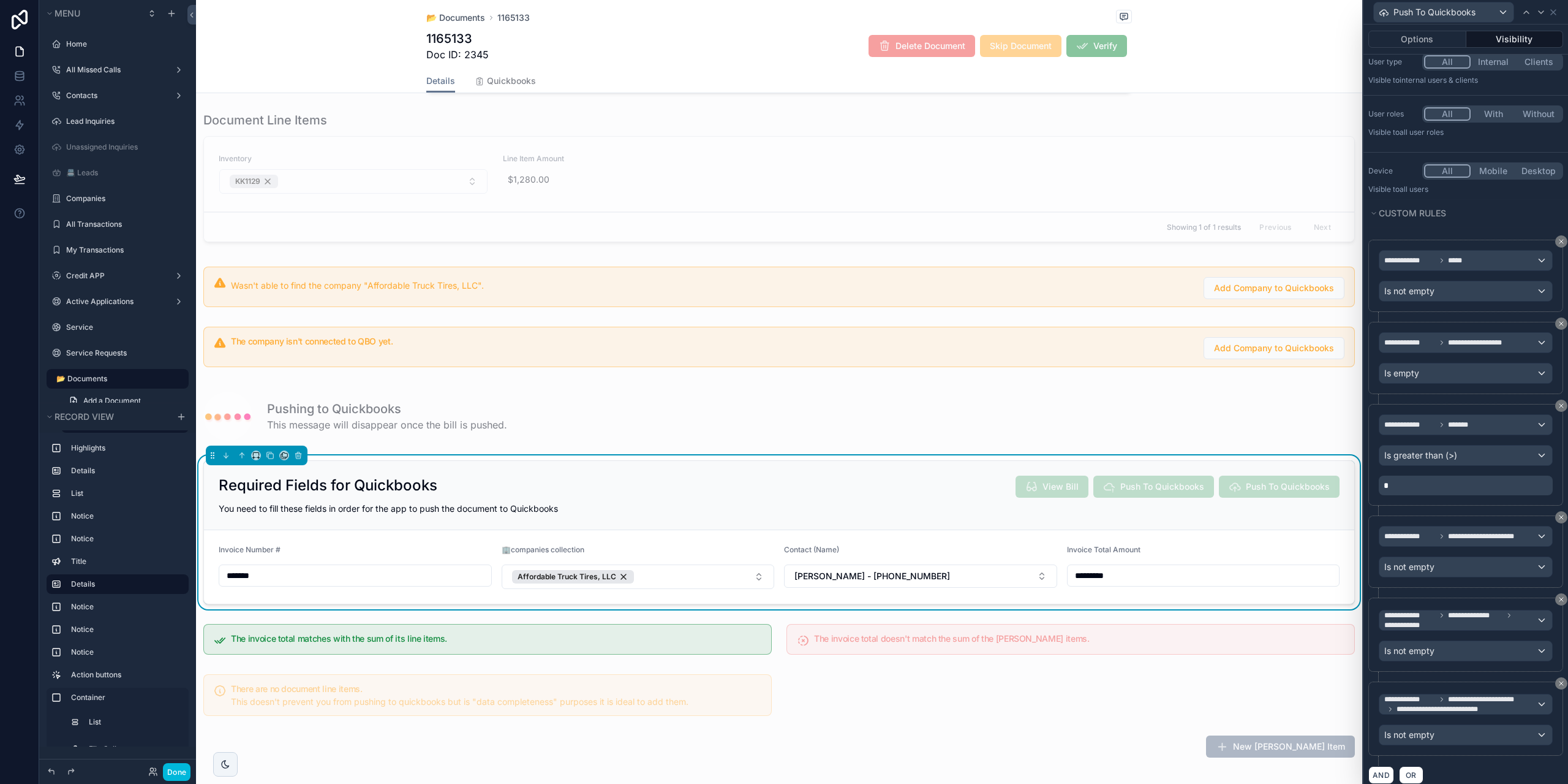
scroll to position [73, 0]
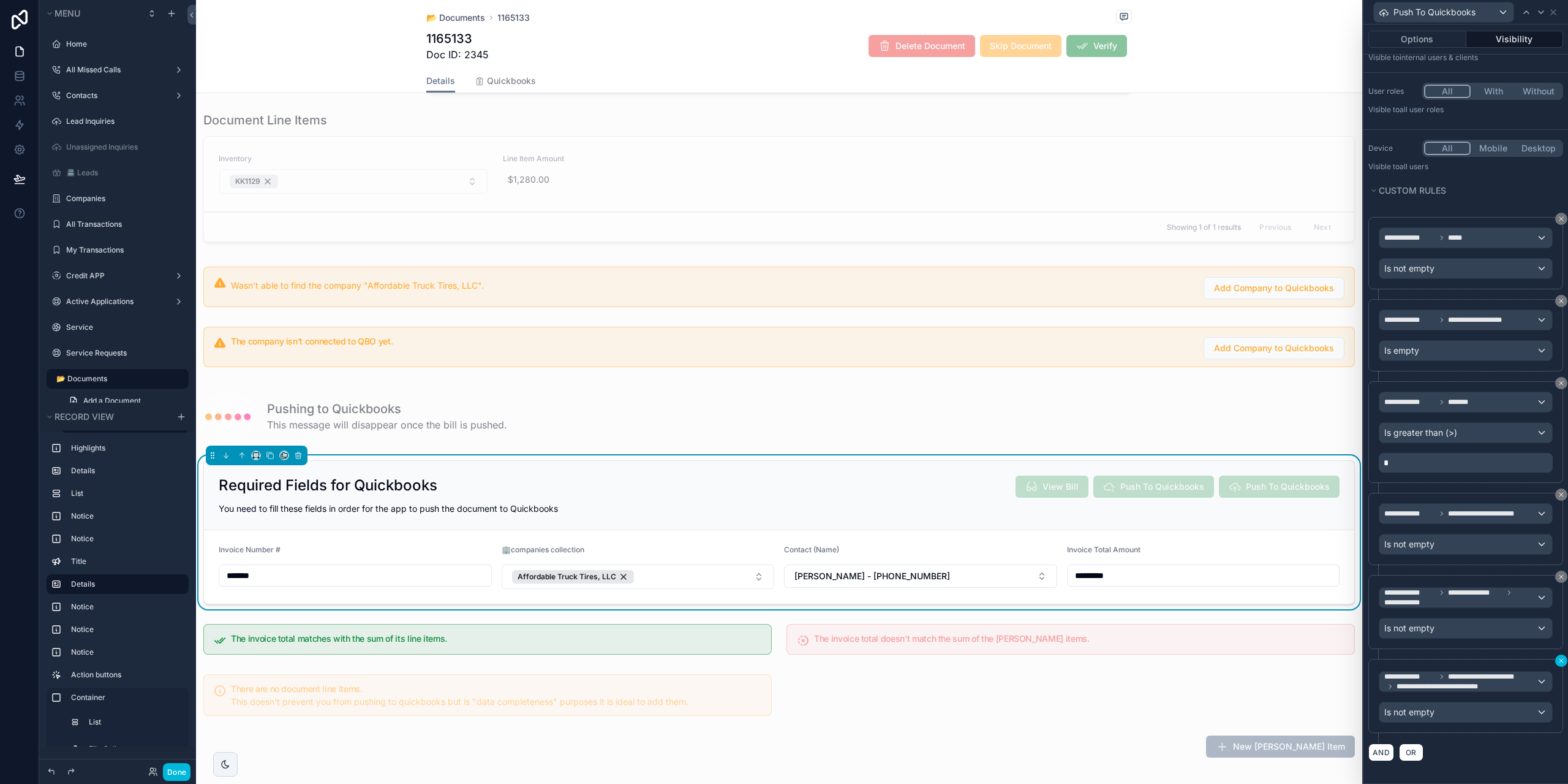
click at [1559, 659] on icon at bounding box center [1561, 661] width 4 height 4
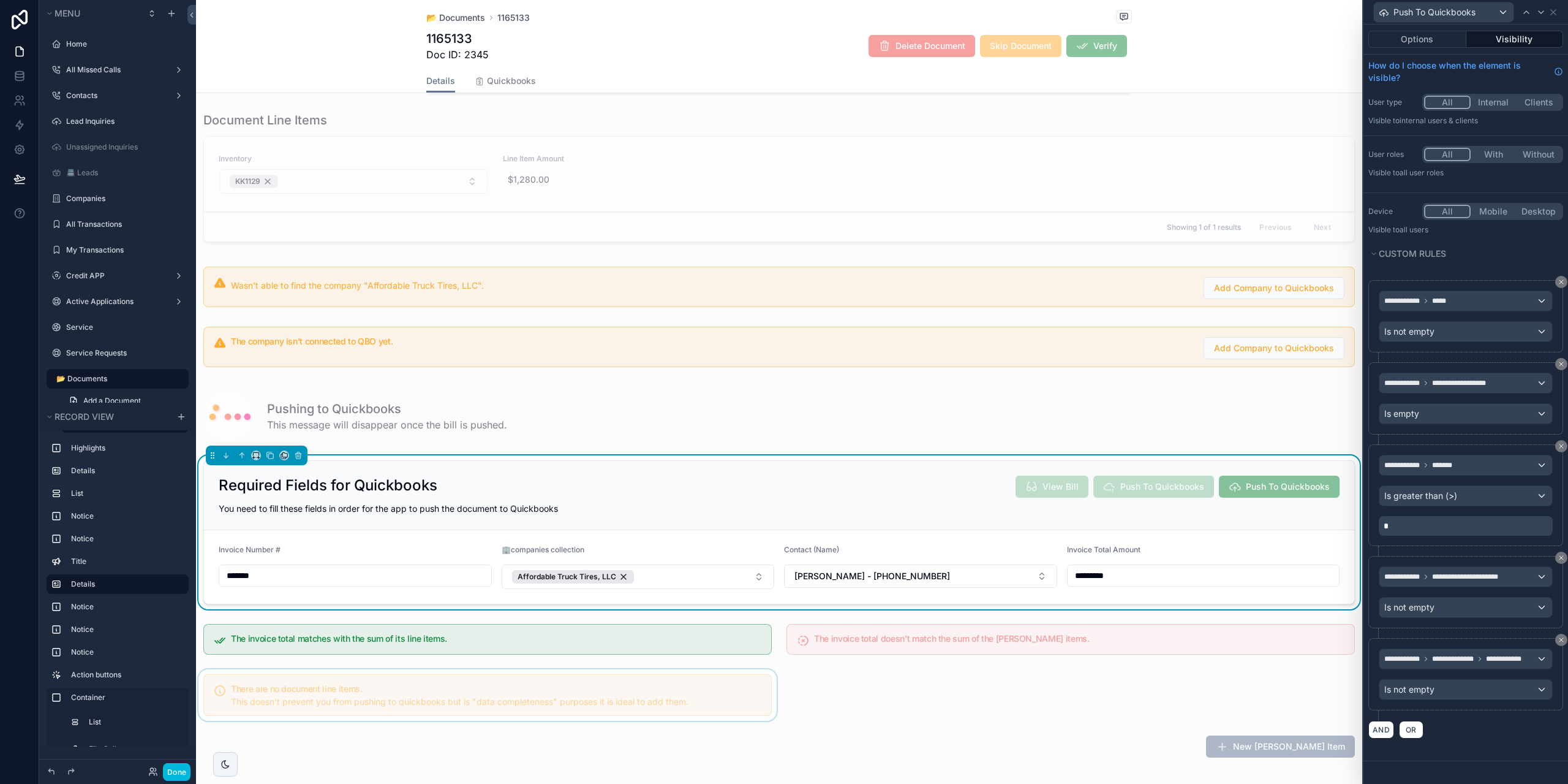
scroll to position [0, 0]
click at [183, 764] on button "Done" at bounding box center [177, 771] width 28 height 18
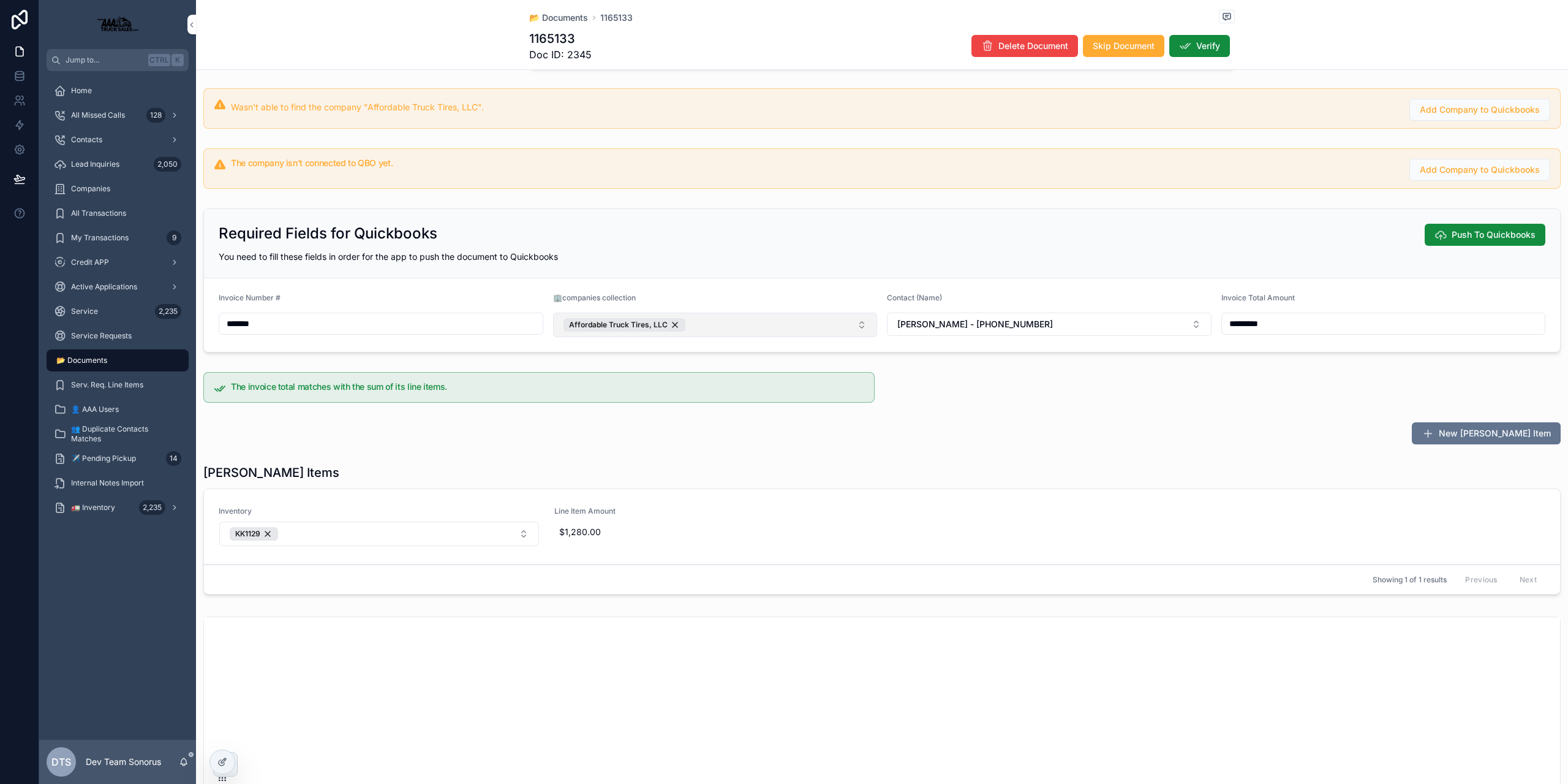
click at [728, 321] on button "Affordable Truck Tires, LLC" at bounding box center [716, 324] width 325 height 25
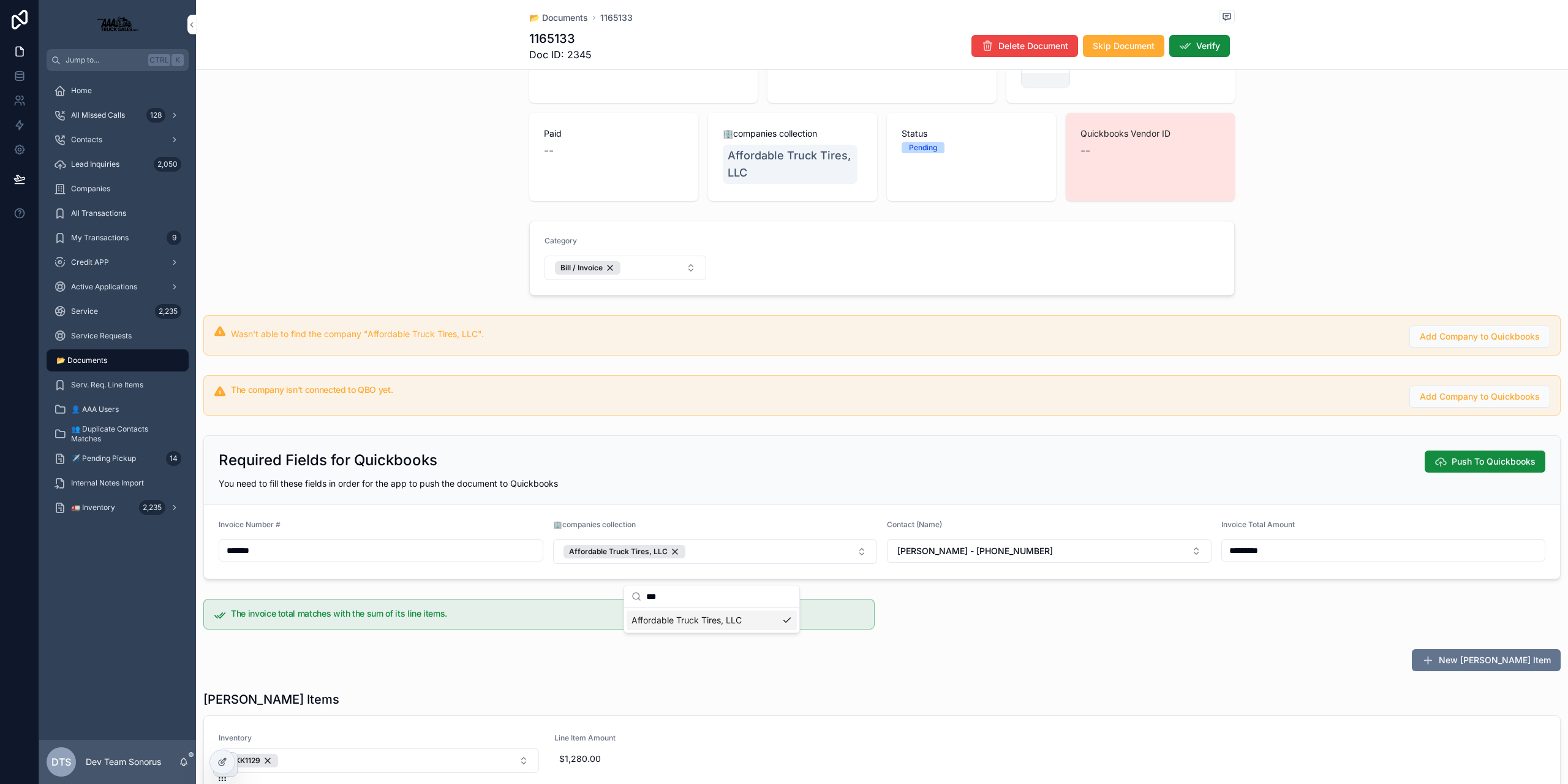
scroll to position [61, 0]
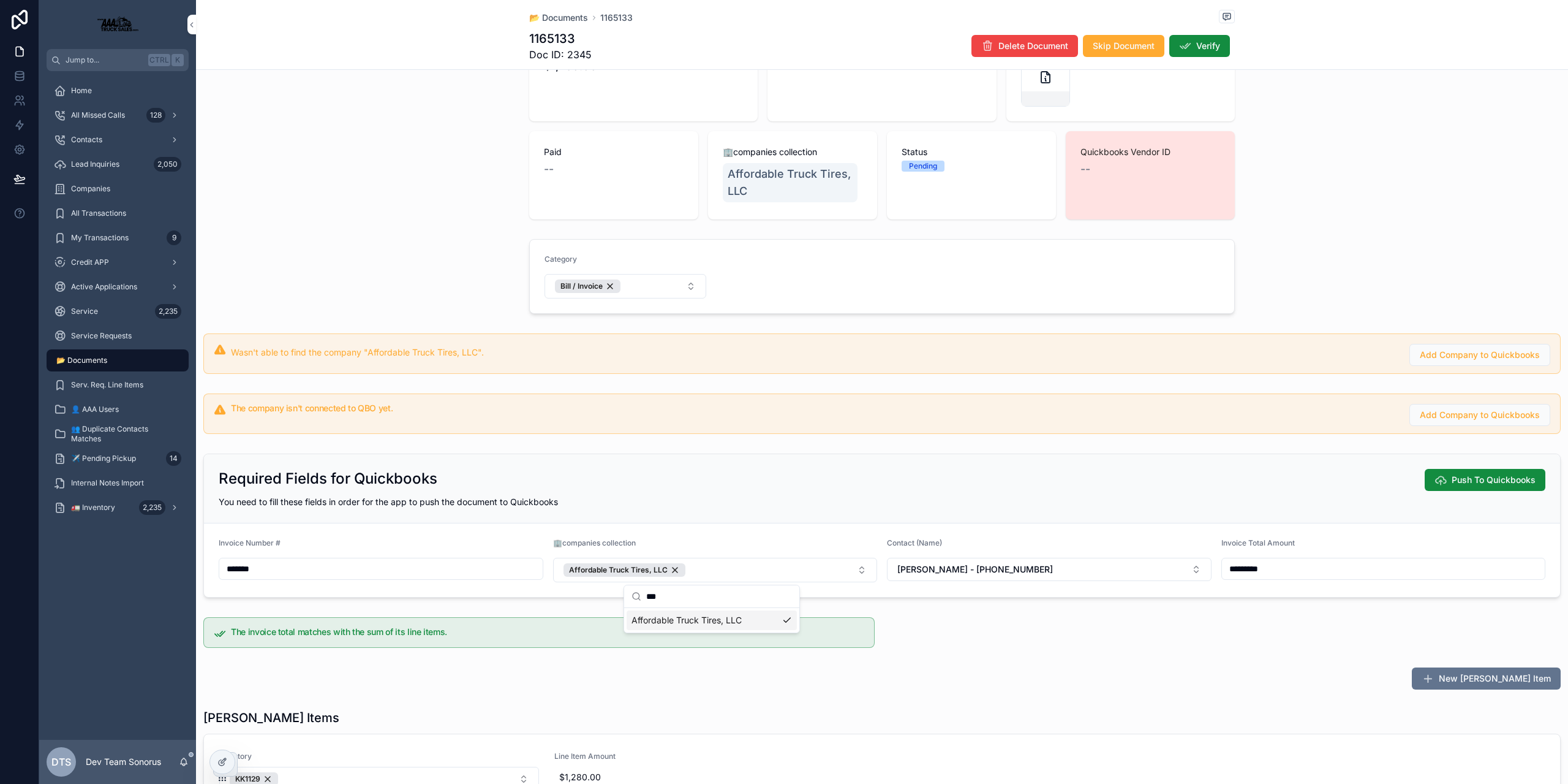
type input "***"
click at [1239, 662] on div "New Bill Line Item" at bounding box center [882, 678] width 1372 height 32
click at [1491, 479] on span "Push To Quickbooks" at bounding box center [1493, 479] width 84 height 12
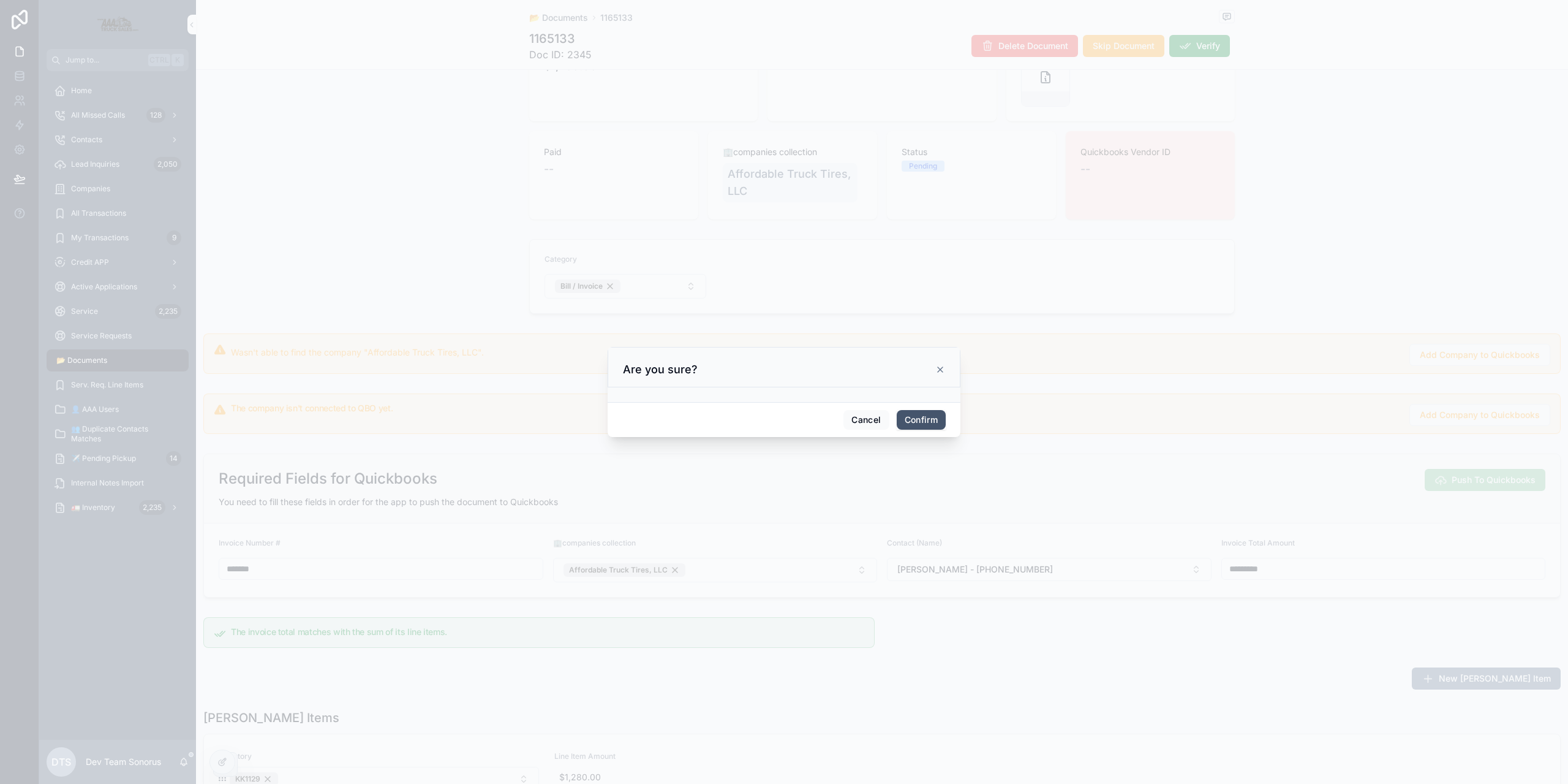
click at [919, 424] on button "Confirm" at bounding box center [922, 419] width 49 height 20
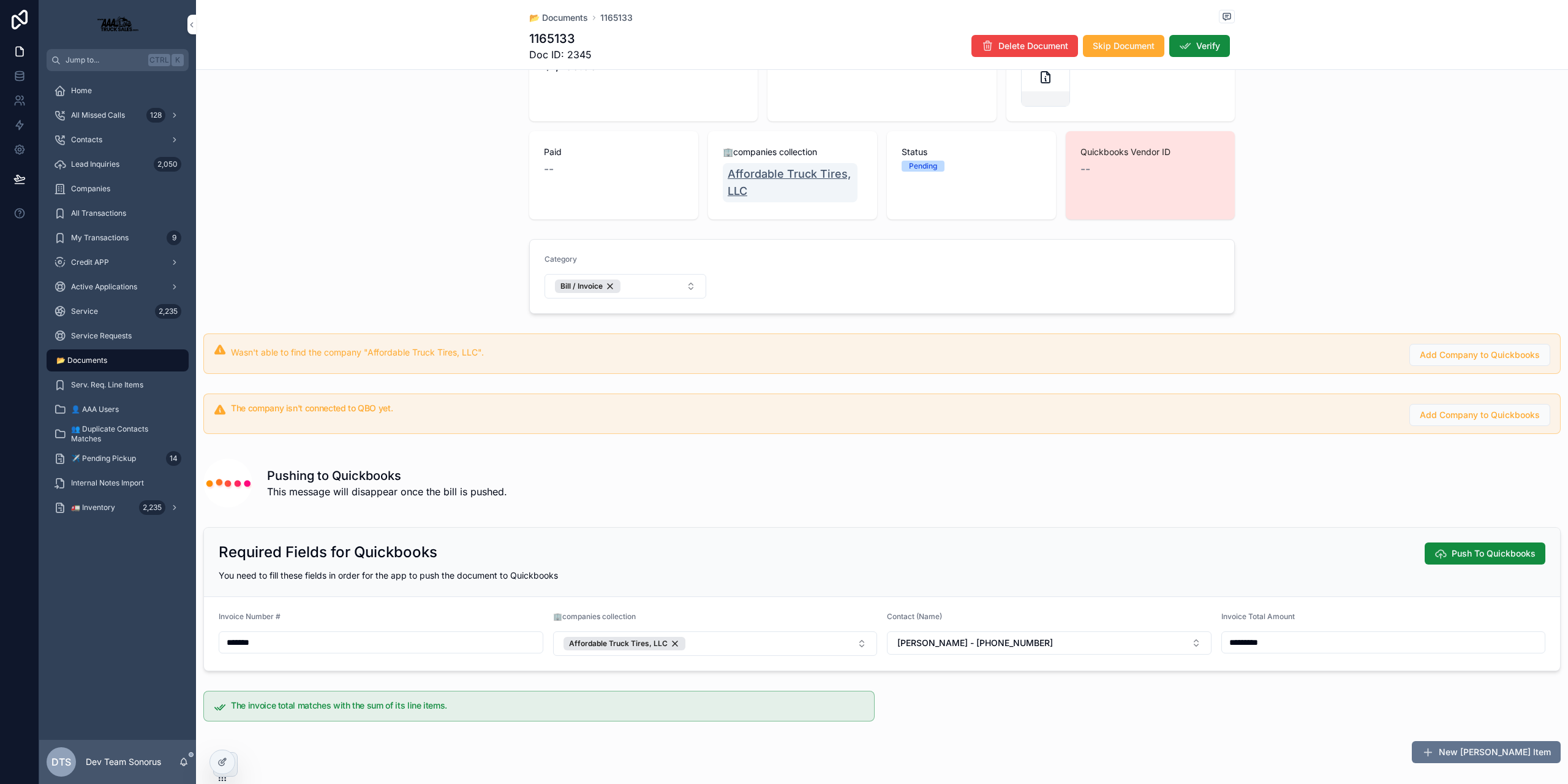
click at [767, 177] on span "Affordable Truck Tires, LLC" at bounding box center [790, 183] width 125 height 34
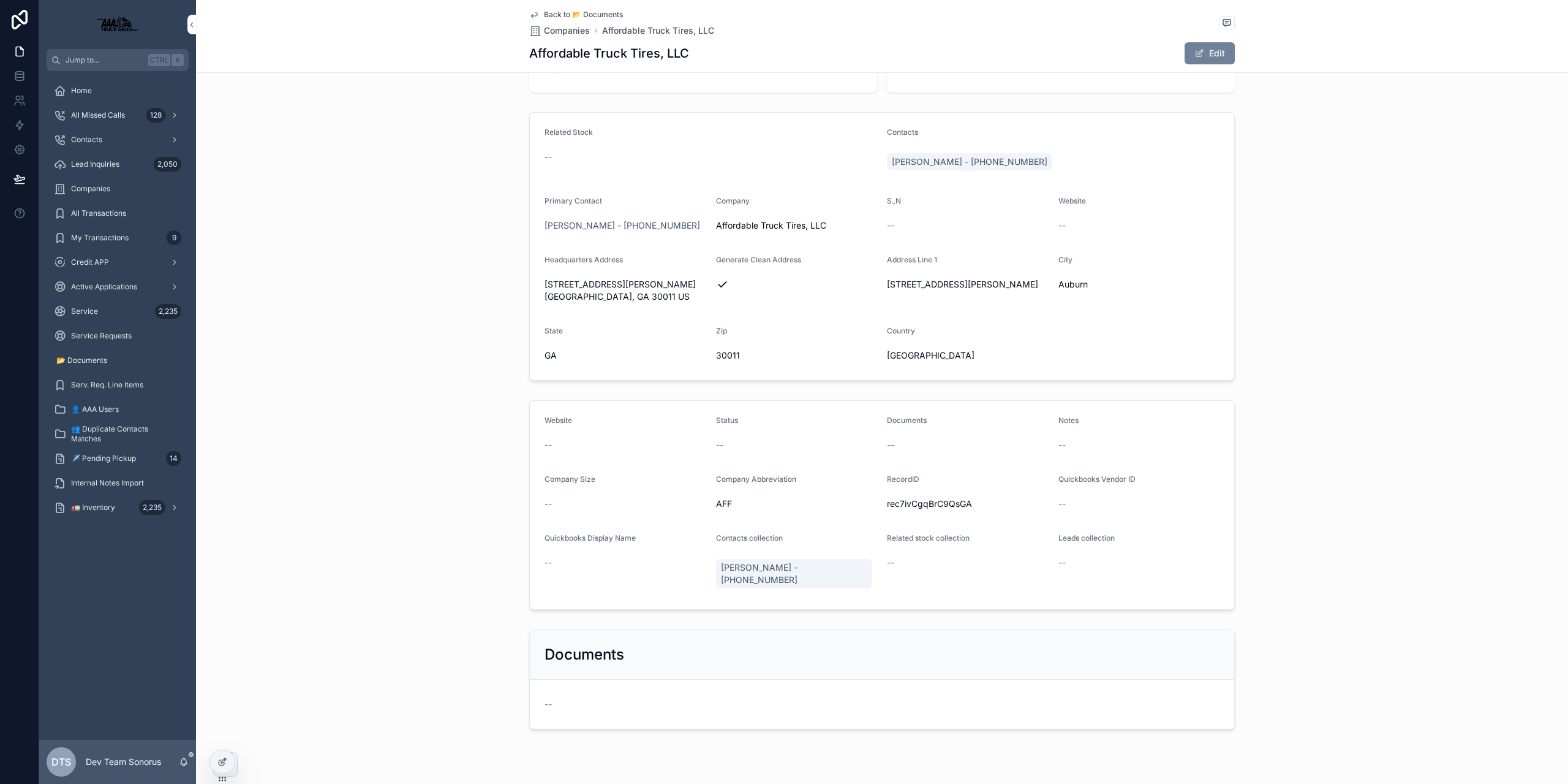
click at [1203, 50] on button "Edit" at bounding box center [1210, 53] width 50 height 22
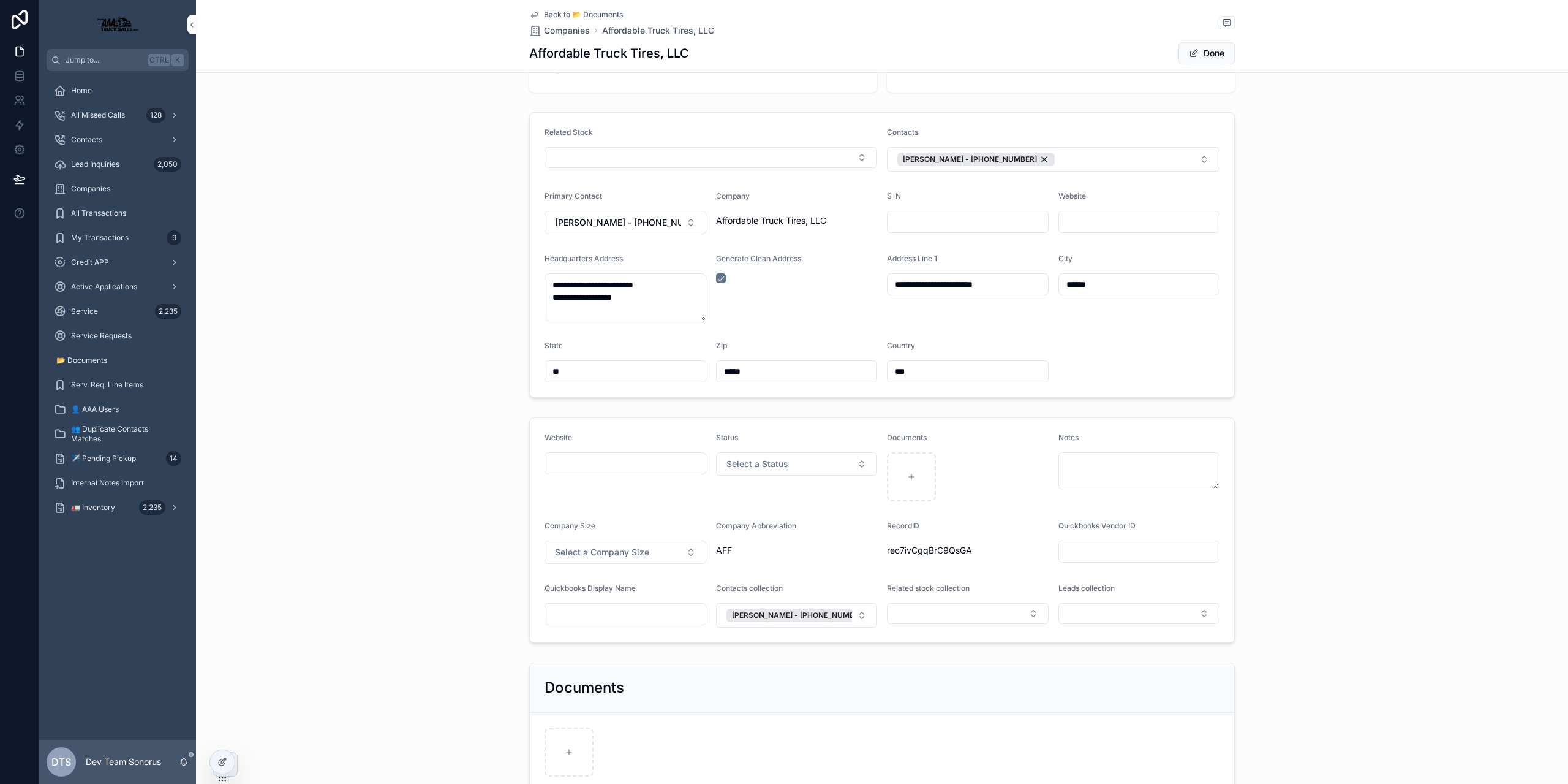
click at [1103, 541] on div "scrollable content" at bounding box center [1139, 551] width 162 height 22
click at [1105, 551] on input "scrollable content" at bounding box center [1139, 551] width 161 height 17
paste input "***"
type input "***"
drag, startPoint x: 1175, startPoint y: 494, endPoint x: 1240, endPoint y: 348, distance: 159.8
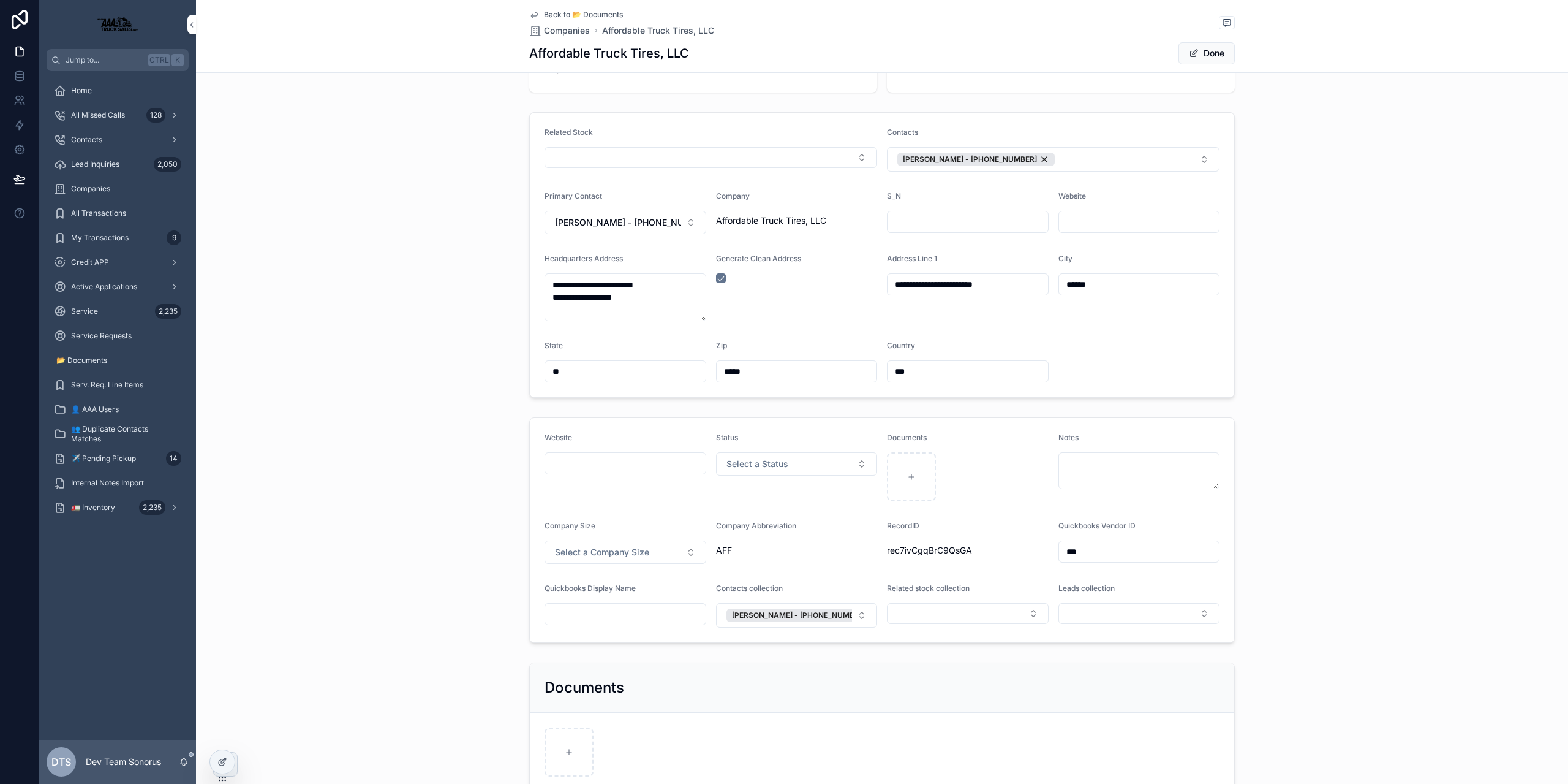
click at [1175, 494] on div "Notes" at bounding box center [1139, 467] width 162 height 69
click at [1221, 48] on span "Done" at bounding box center [1207, 53] width 57 height 22
click at [544, 10] on span "Back to 📂 Documents" at bounding box center [584, 15] width 79 height 10
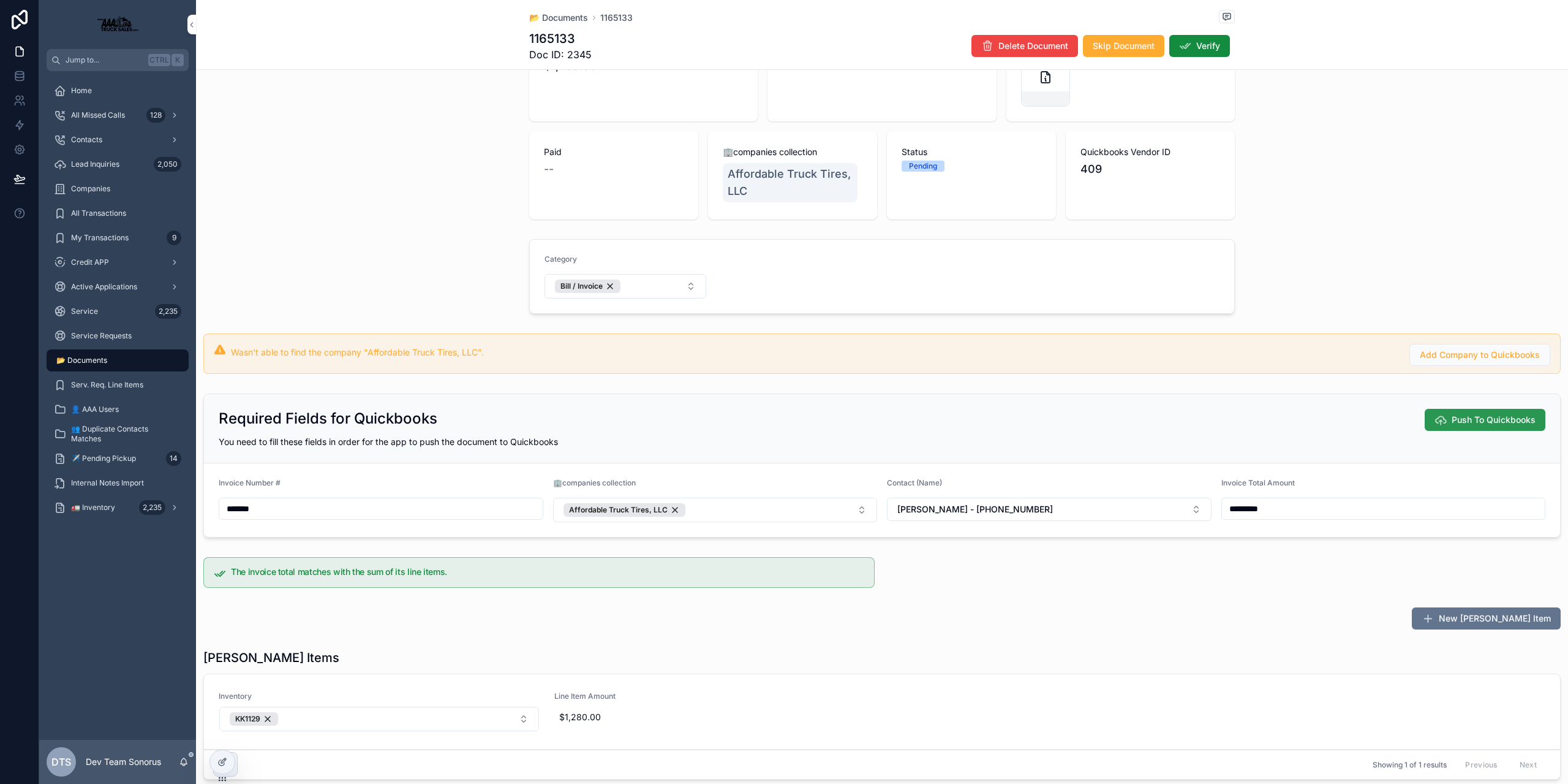
click at [1478, 420] on span "Push To Quickbooks" at bounding box center [1493, 419] width 84 height 12
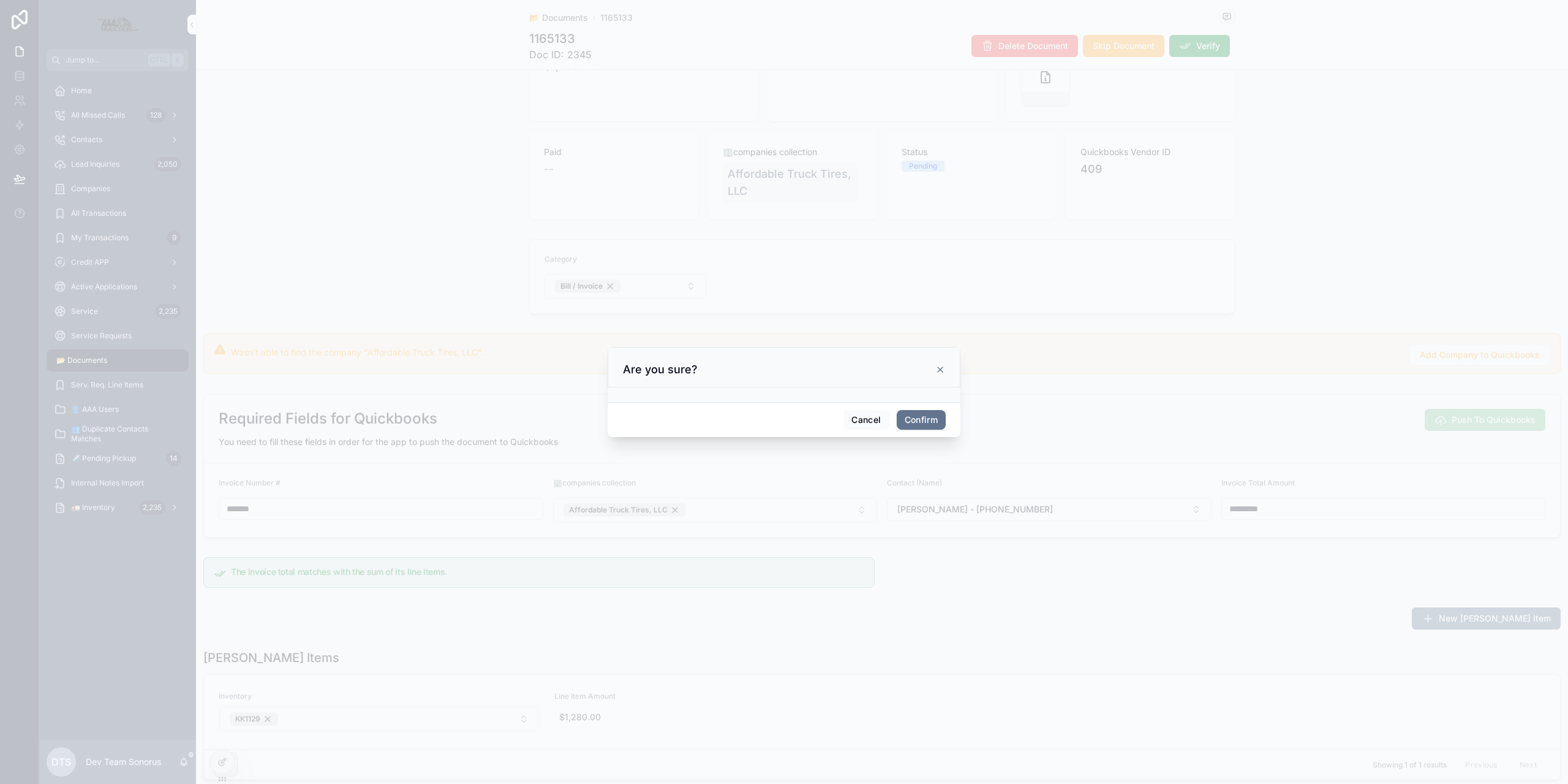
click at [930, 416] on button "Confirm" at bounding box center [922, 419] width 49 height 20
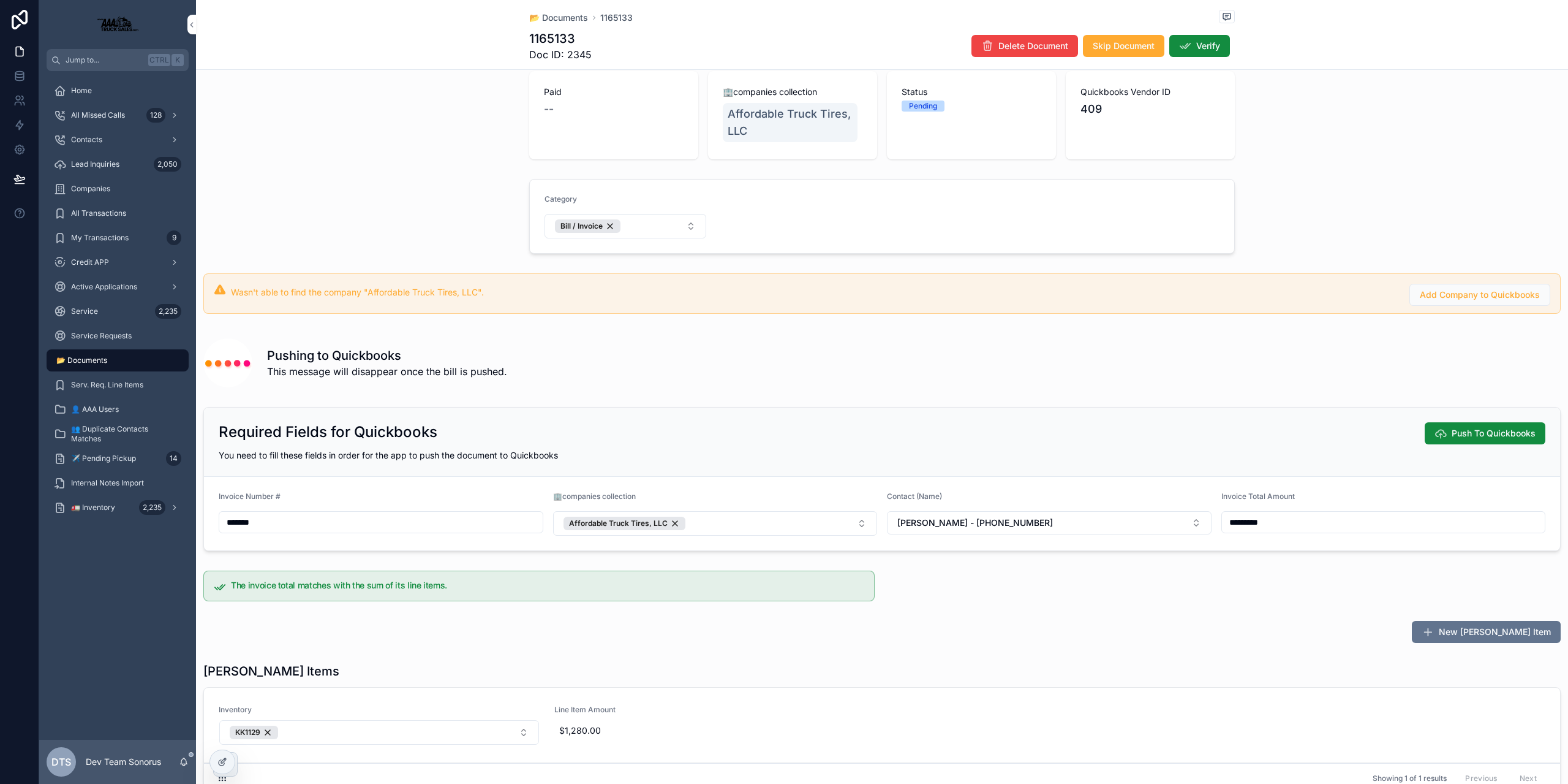
scroll to position [123, 0]
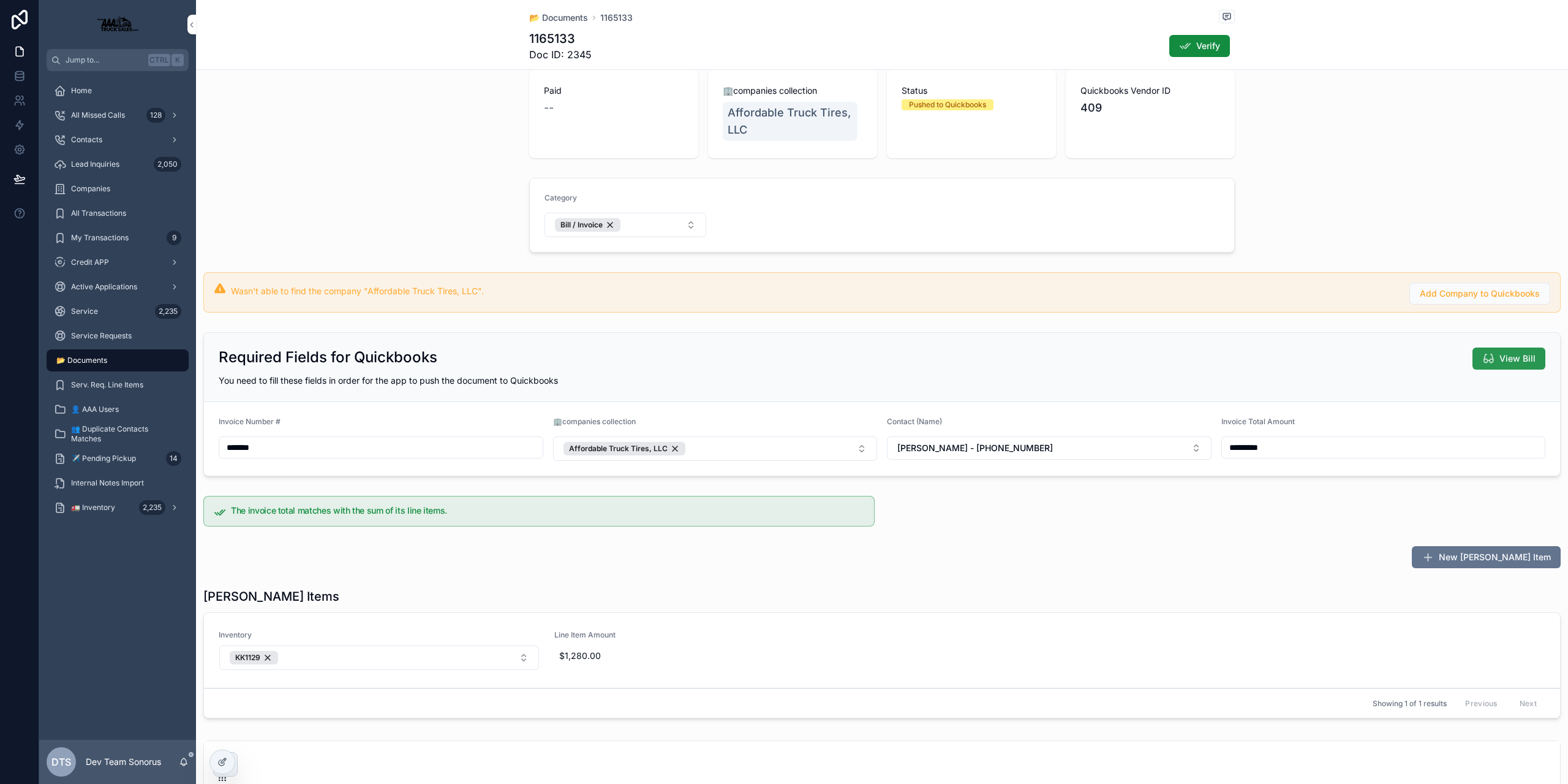
click at [1499, 359] on span "View Bill" at bounding box center [1517, 358] width 36 height 12
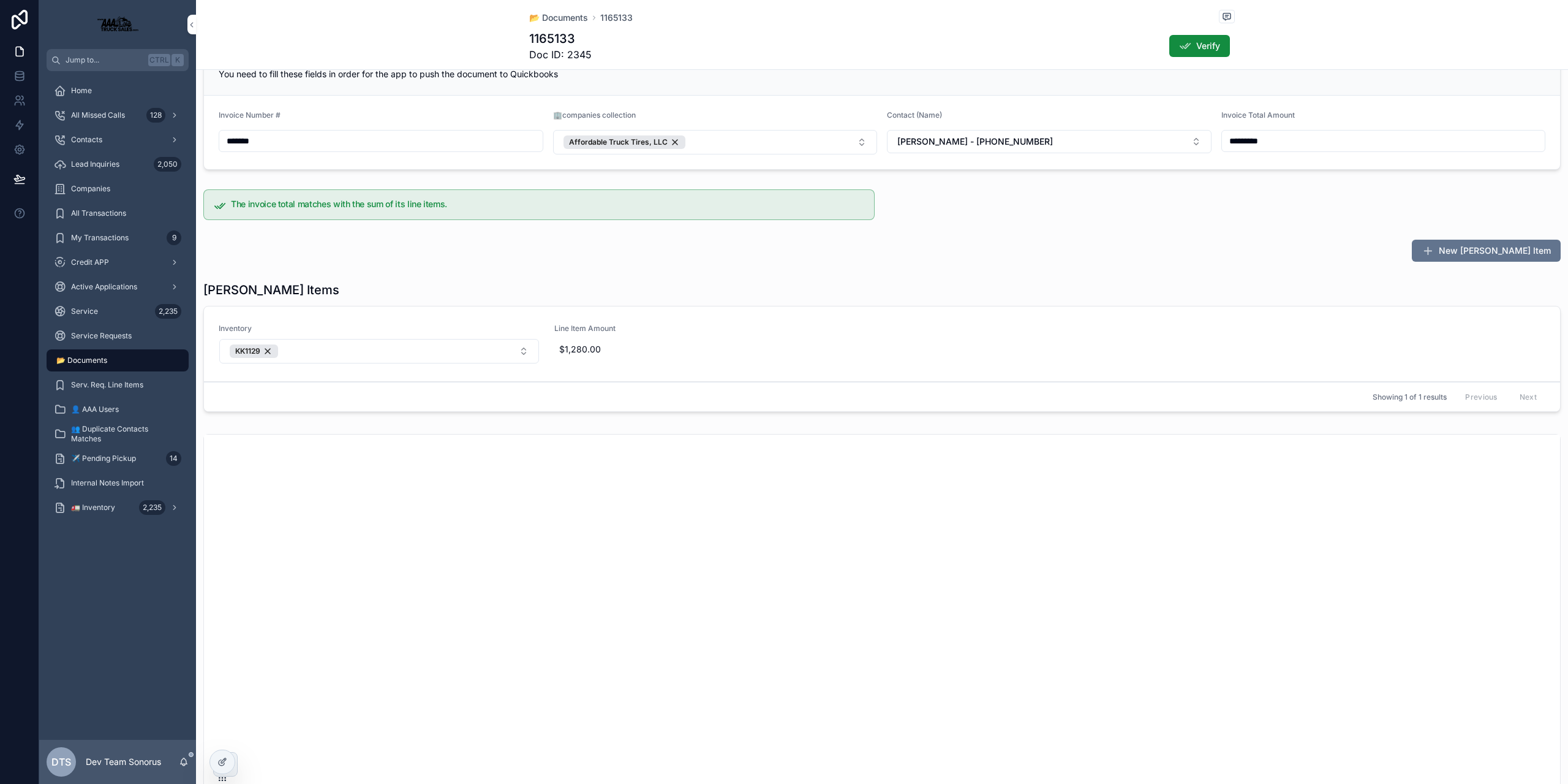
scroll to position [245, 0]
